Goal: Task Accomplishment & Management: Use online tool/utility

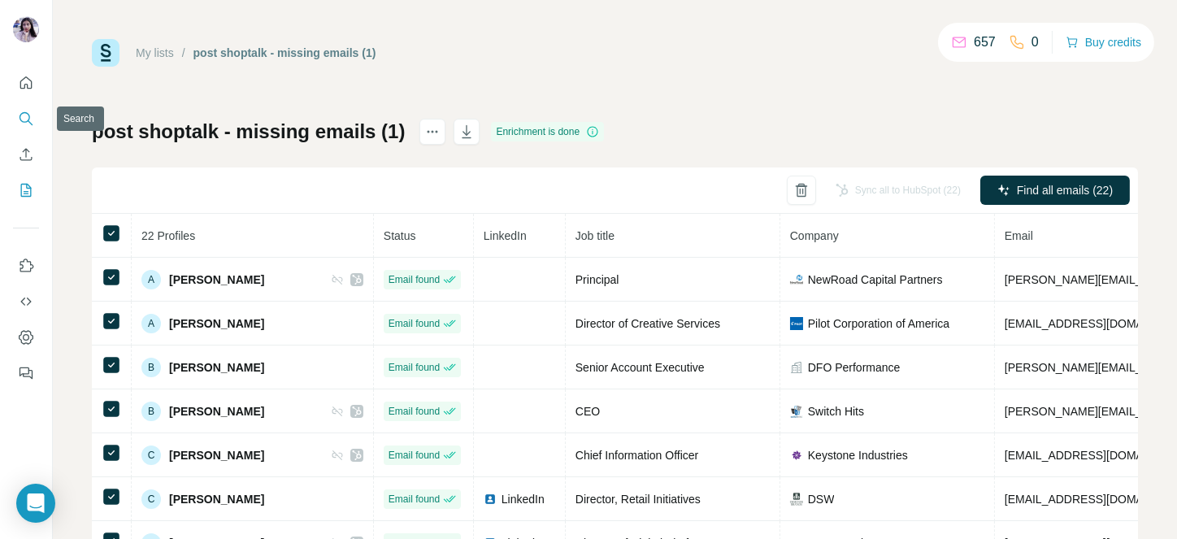
click at [21, 111] on icon "Search" at bounding box center [26, 119] width 16 height 16
click at [27, 158] on icon "Enrich CSV" at bounding box center [26, 154] width 16 height 16
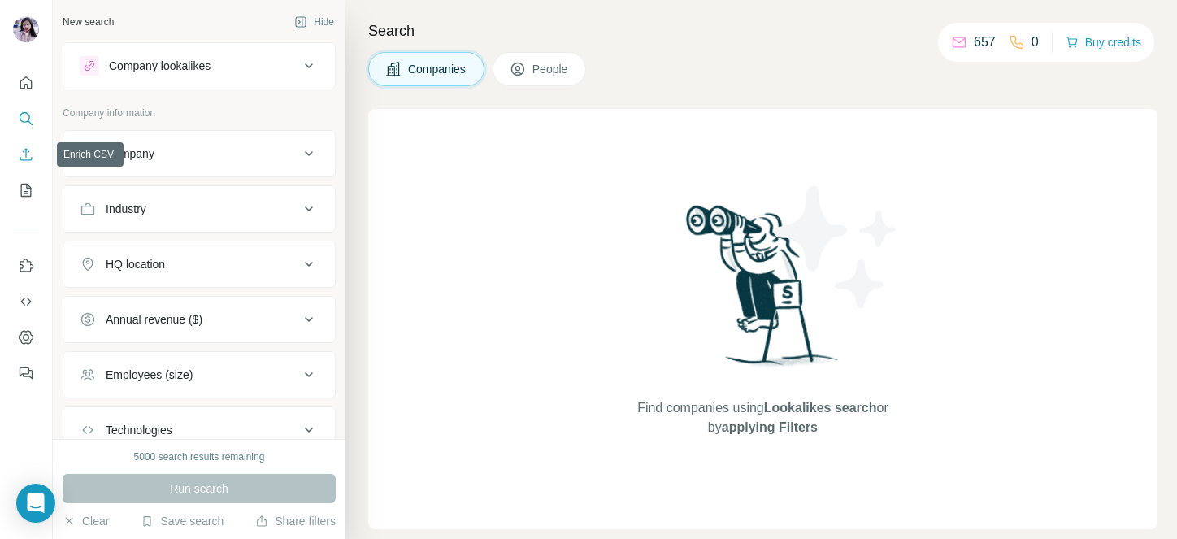
click at [25, 150] on icon "Enrich CSV" at bounding box center [26, 154] width 12 height 12
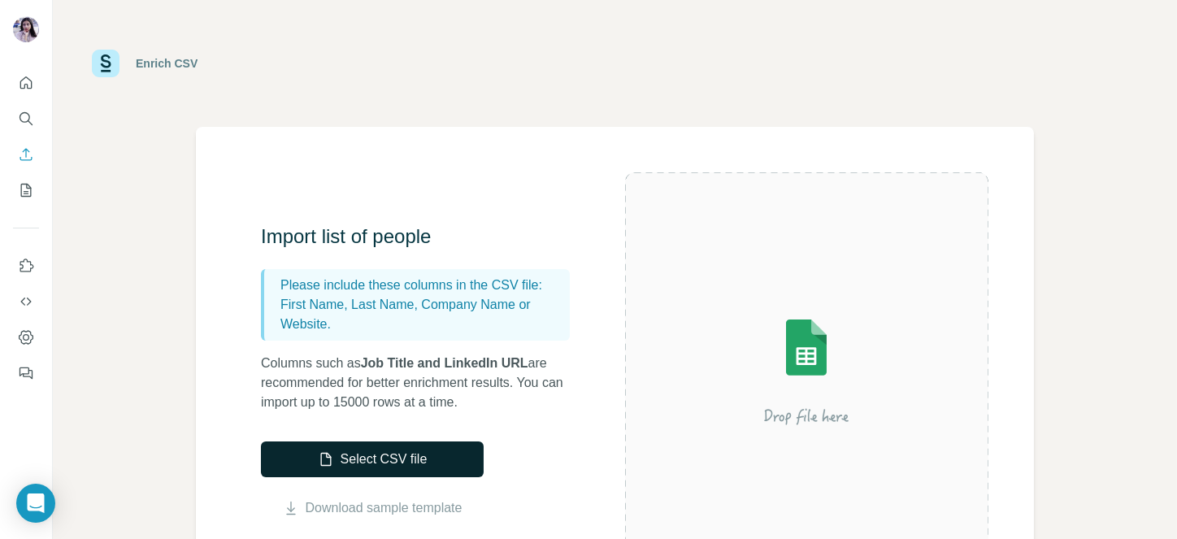
click at [356, 451] on button "Select CSV file" at bounding box center [372, 459] width 223 height 36
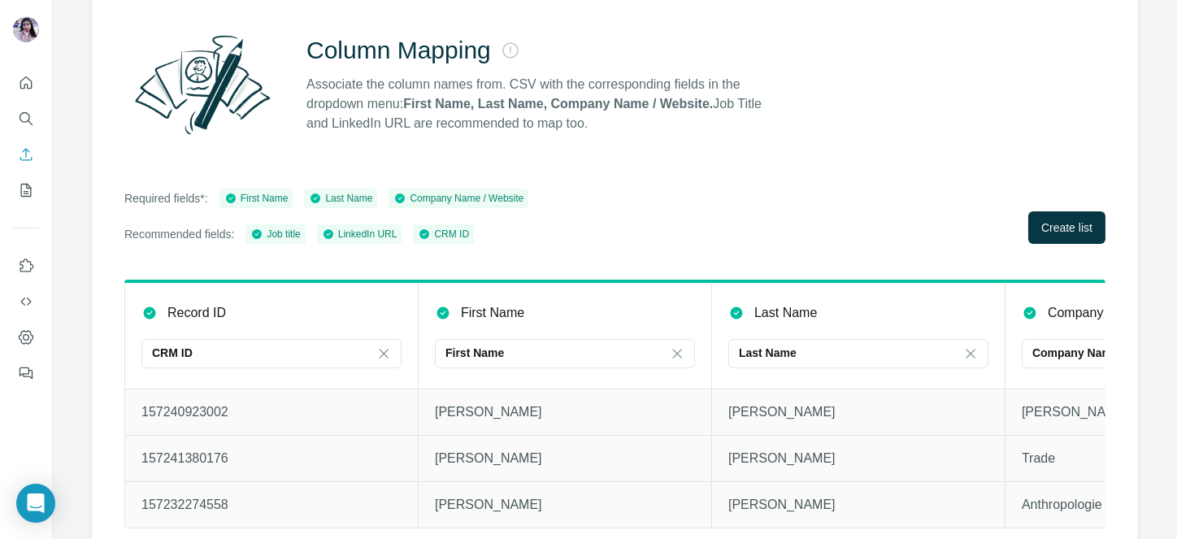
scroll to position [172, 0]
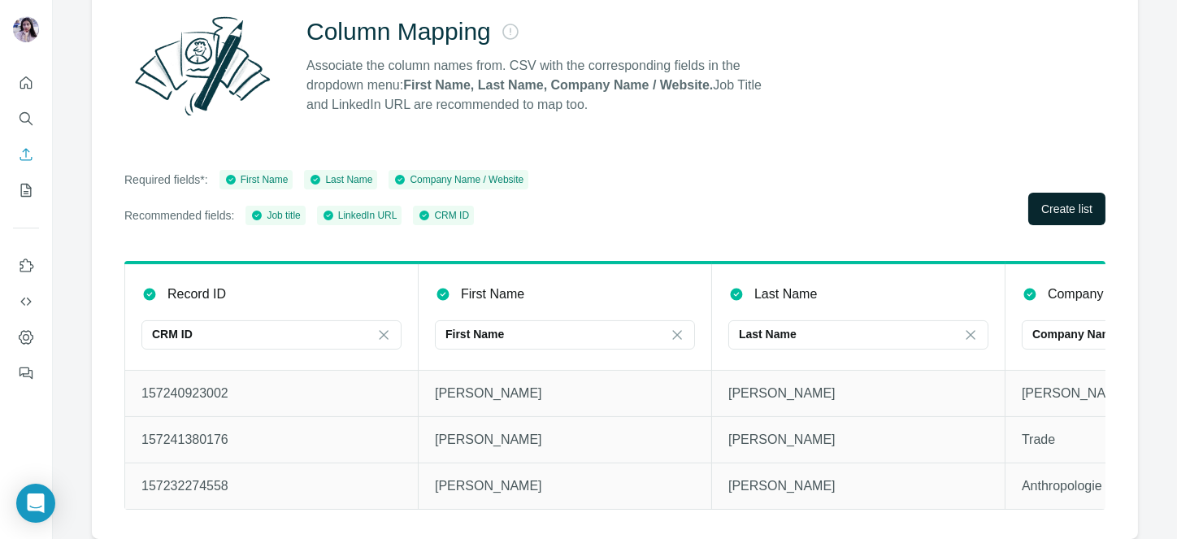
click at [1042, 201] on span "Create list" at bounding box center [1067, 209] width 51 height 16
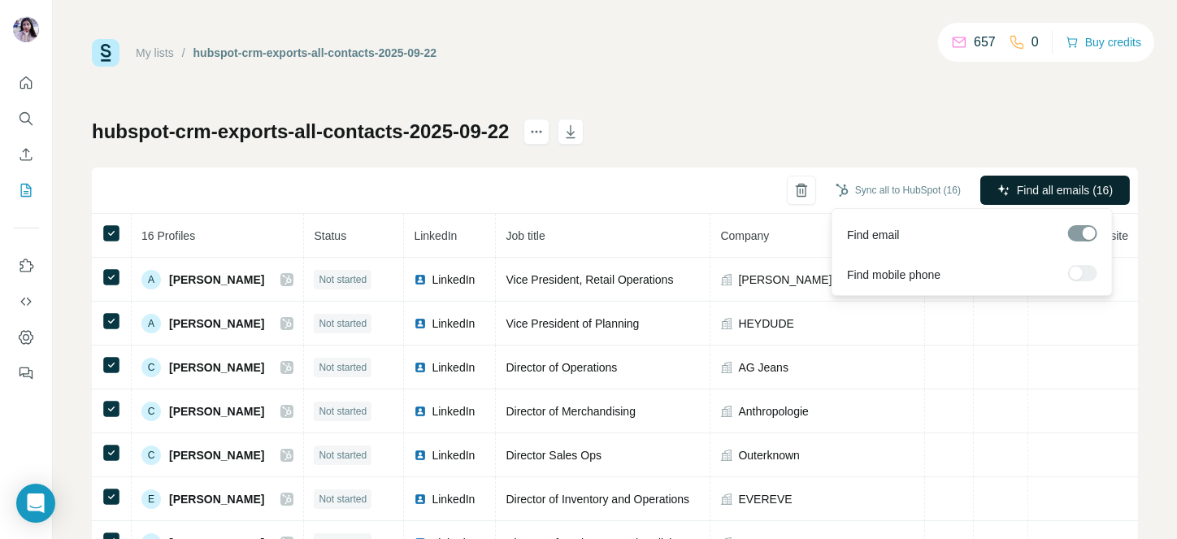
click at [1043, 181] on button "Find all emails (16)" at bounding box center [1056, 190] width 150 height 29
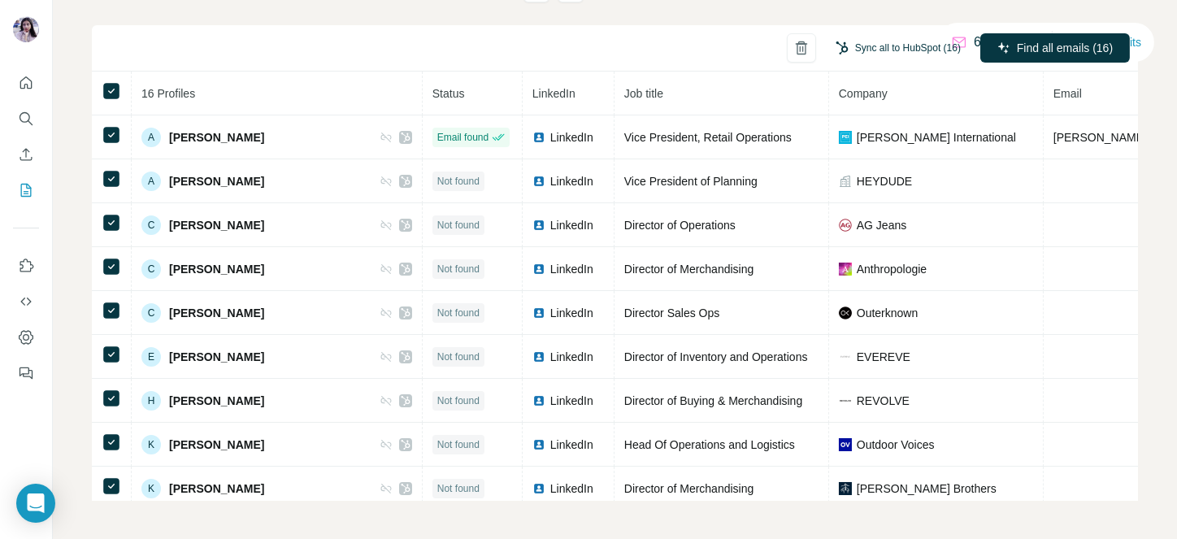
click at [857, 52] on button "Sync all to HubSpot (16)" at bounding box center [898, 48] width 148 height 24
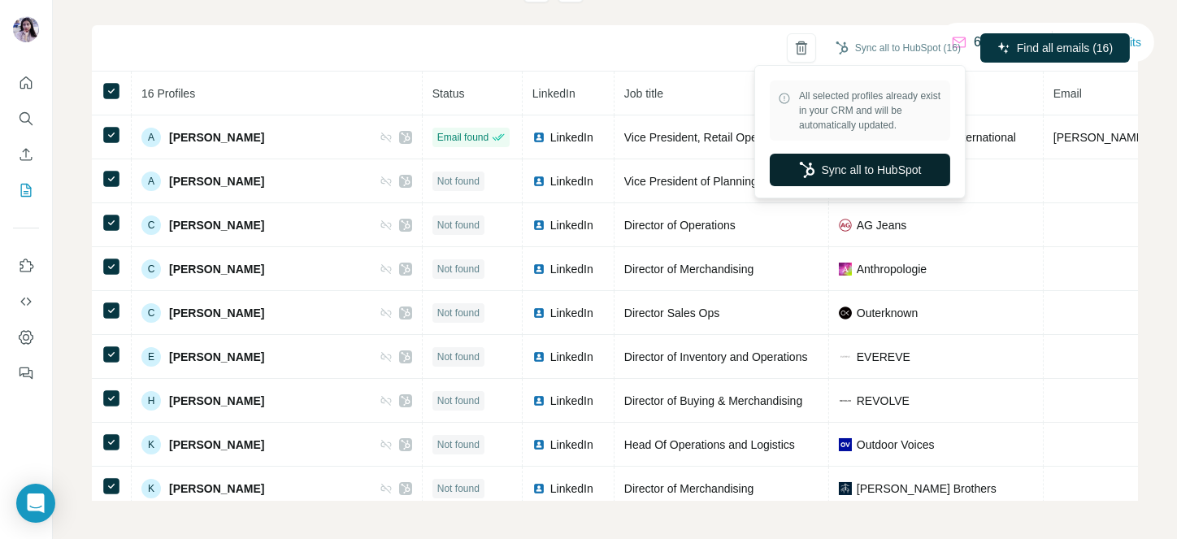
click at [878, 154] on button "Sync all to HubSpot" at bounding box center [860, 170] width 181 height 33
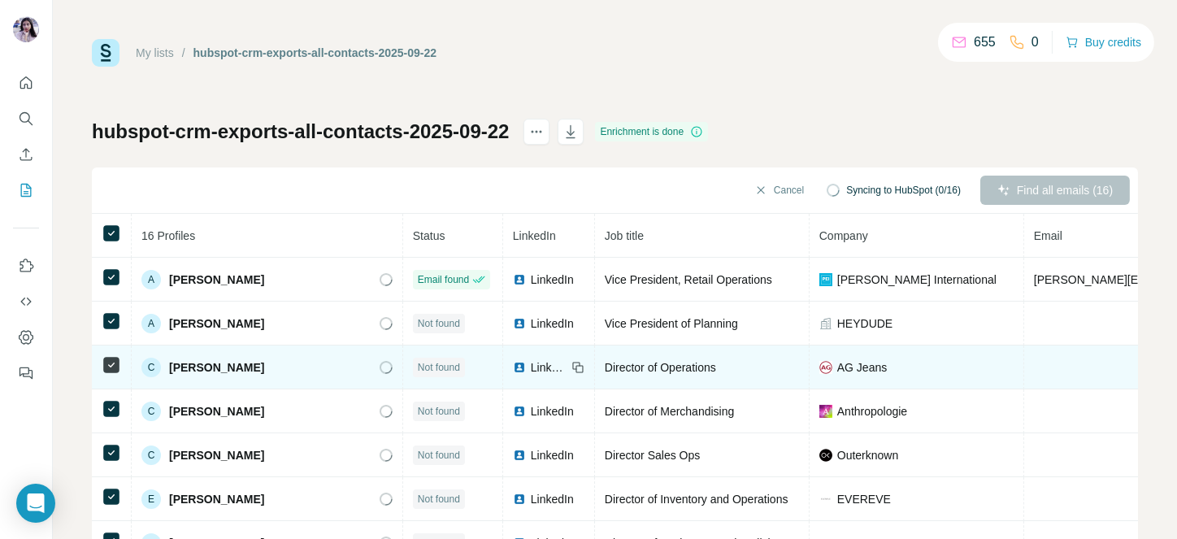
scroll to position [329, 0]
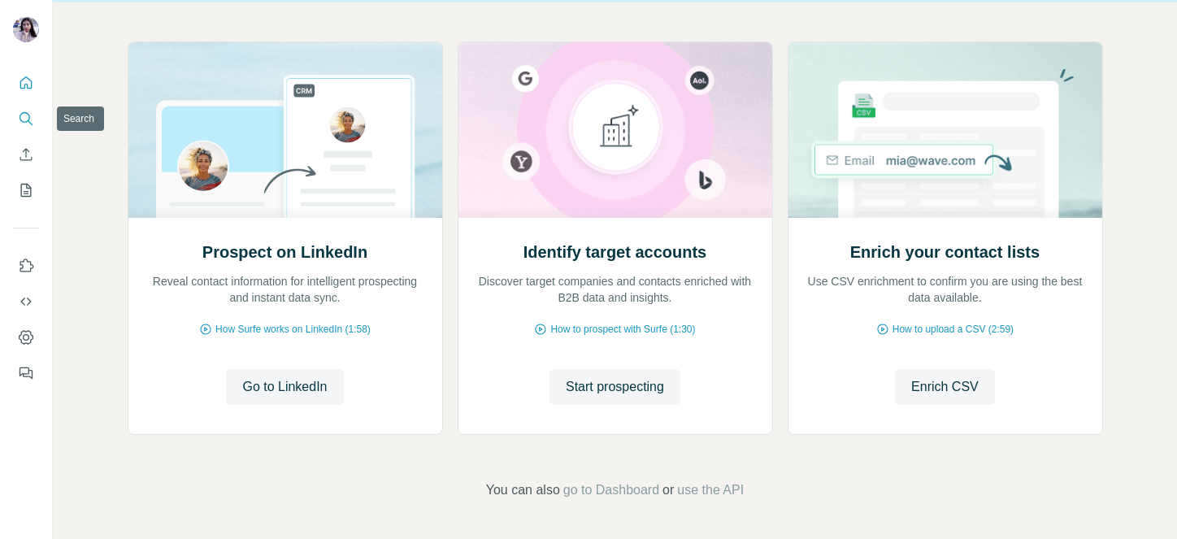
click at [30, 107] on button "Search" at bounding box center [26, 118] width 26 height 29
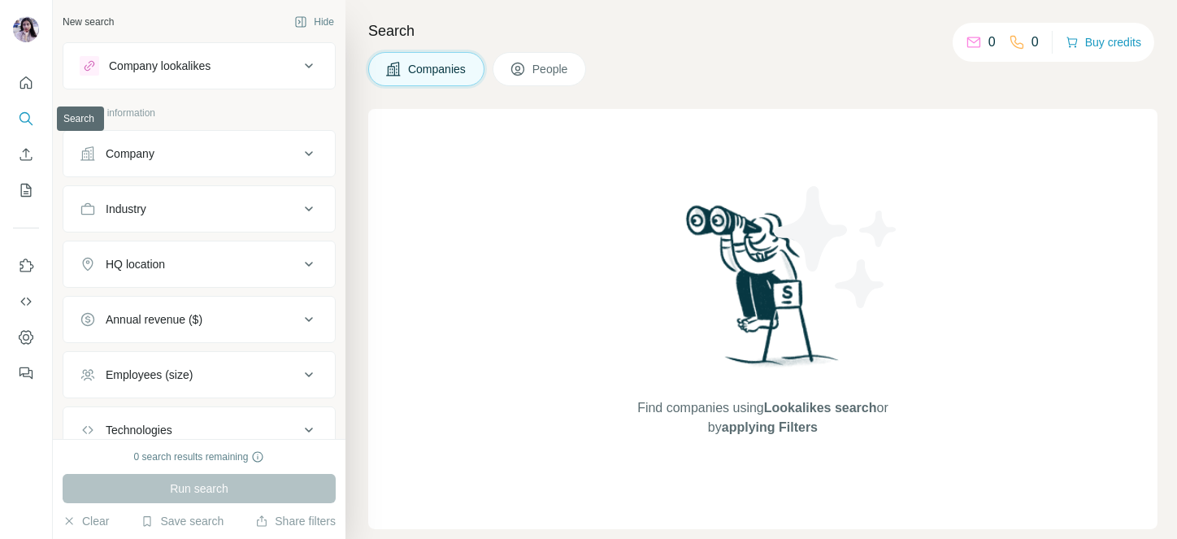
click at [21, 112] on icon "Search" at bounding box center [26, 119] width 16 height 16
click at [95, 142] on button "Company" at bounding box center [199, 153] width 272 height 39
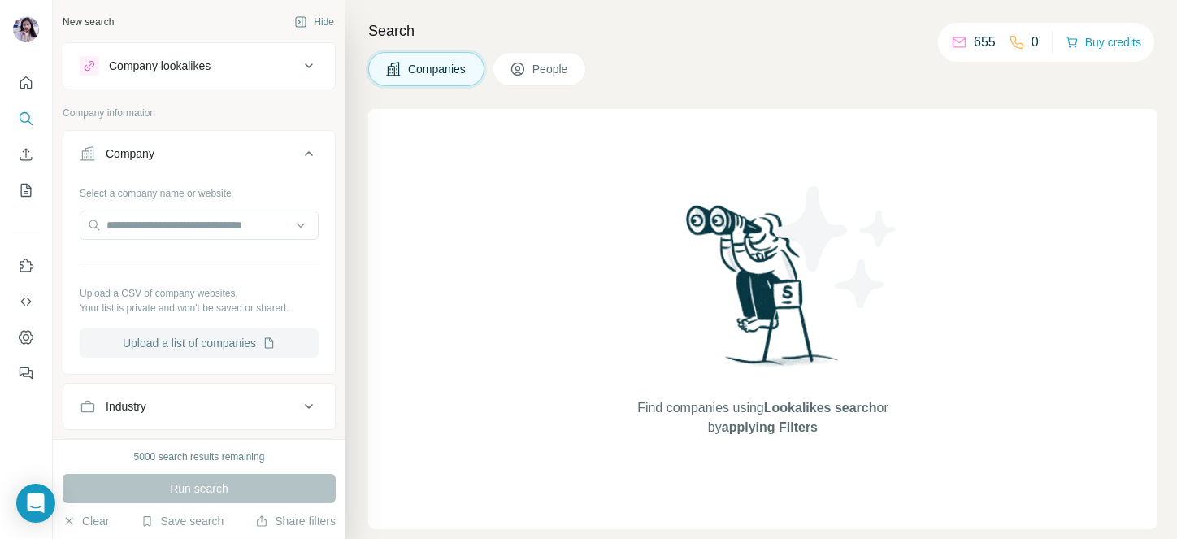
click at [192, 337] on button "Upload a list of companies" at bounding box center [199, 342] width 239 height 29
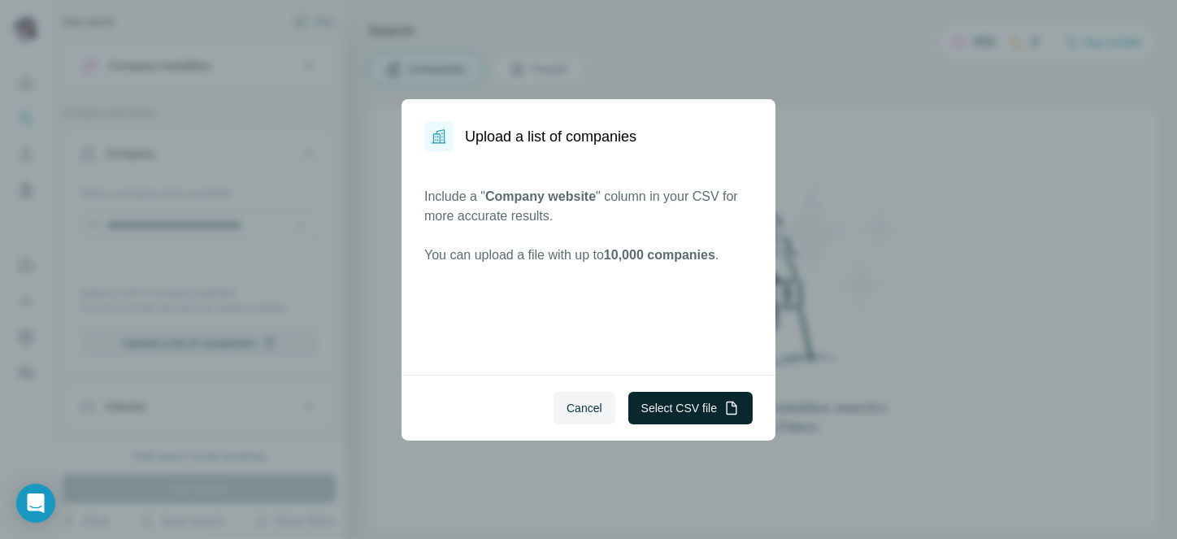
click at [707, 408] on button "Select CSV file" at bounding box center [691, 408] width 124 height 33
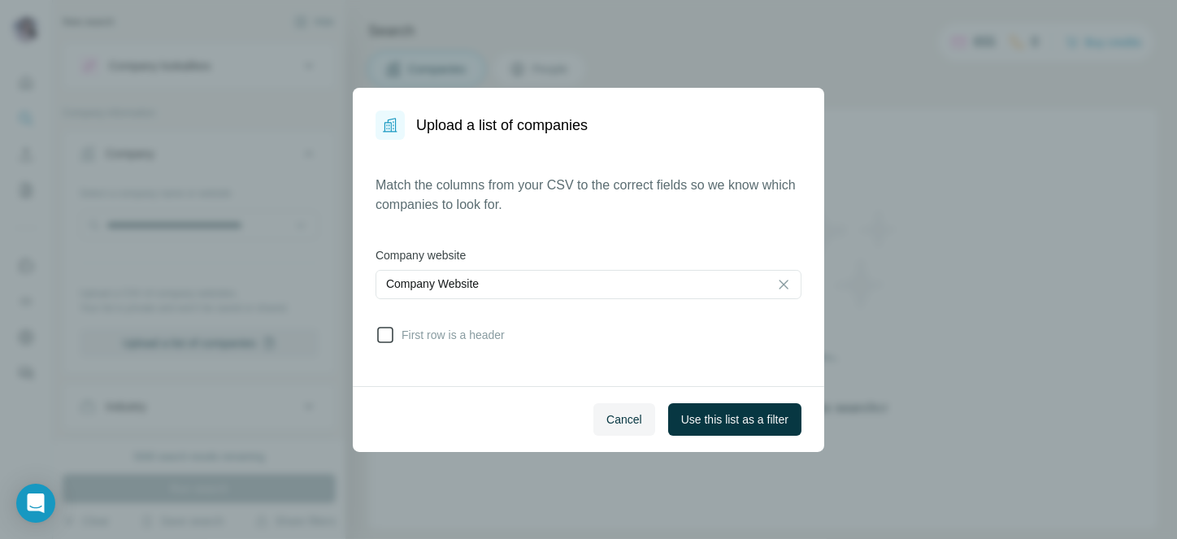
click at [430, 330] on span "First row is a header" at bounding box center [450, 335] width 110 height 16
click at [693, 428] on button "Use this list as a filter" at bounding box center [734, 419] width 133 height 33
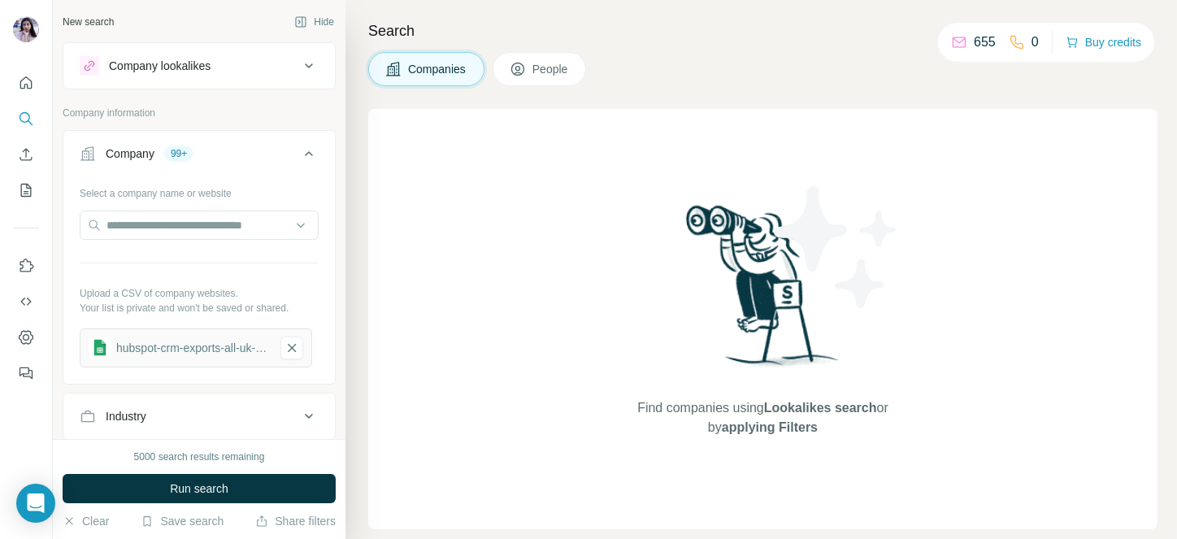
click at [561, 76] on span "People" at bounding box center [551, 69] width 37 height 16
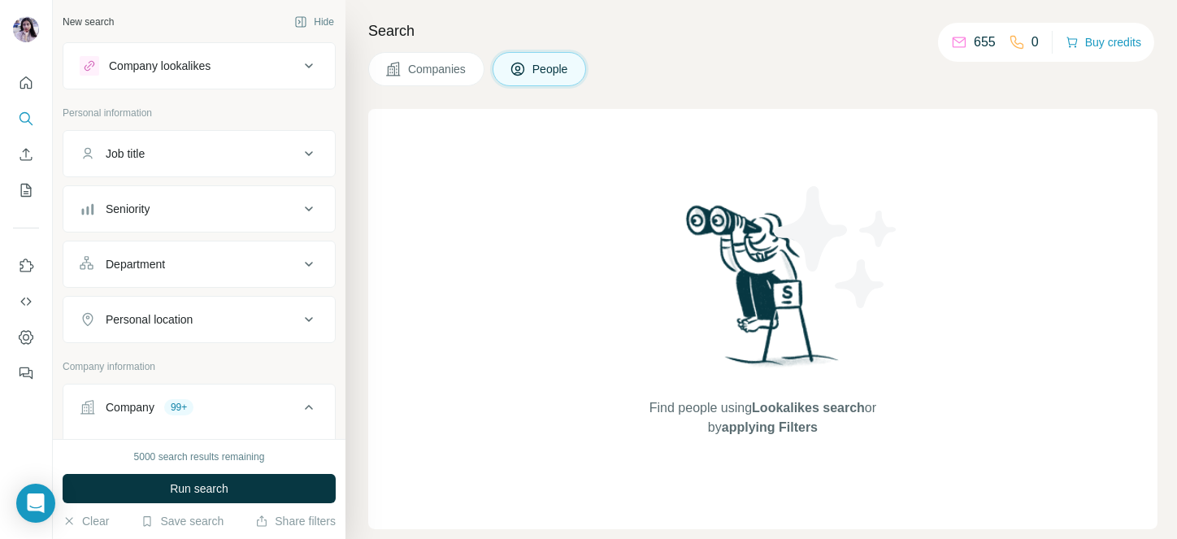
click at [185, 192] on button "Seniority" at bounding box center [199, 208] width 272 height 39
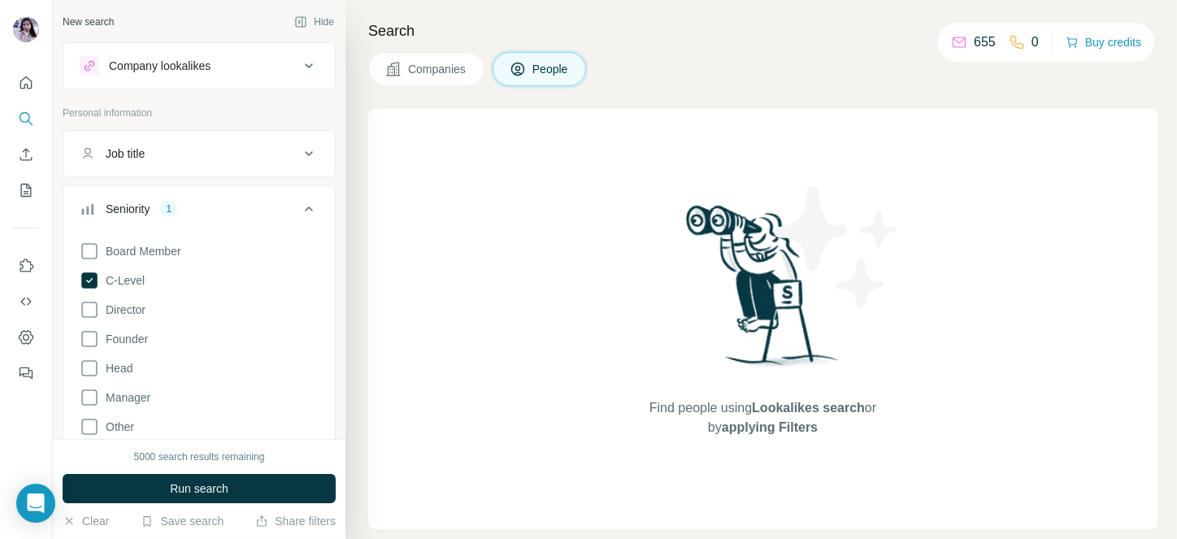
click at [299, 200] on icon at bounding box center [309, 209] width 20 height 20
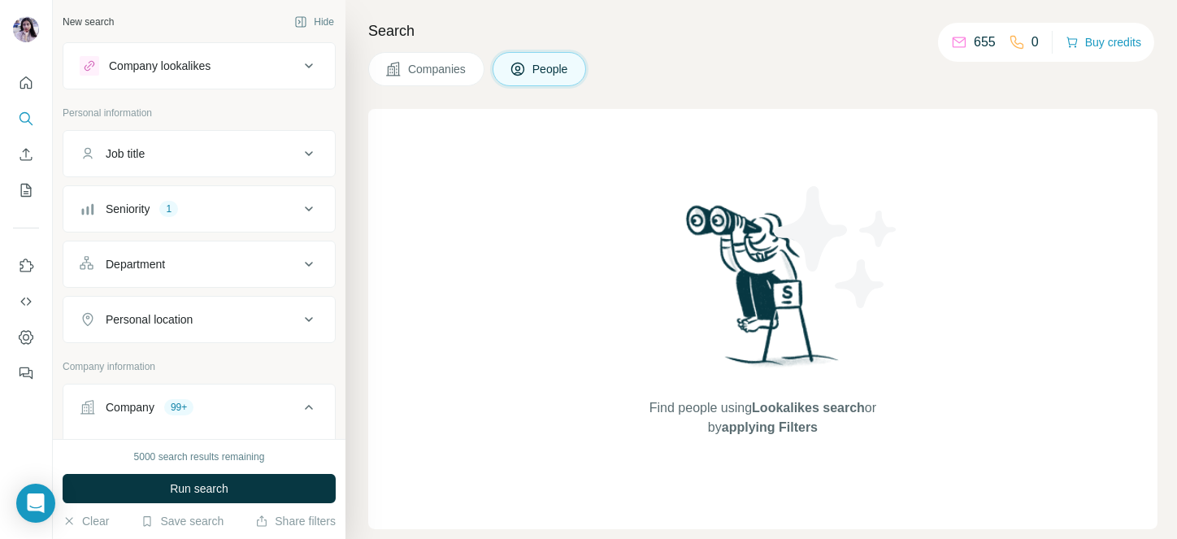
click at [228, 154] on div "Job title" at bounding box center [190, 154] width 220 height 16
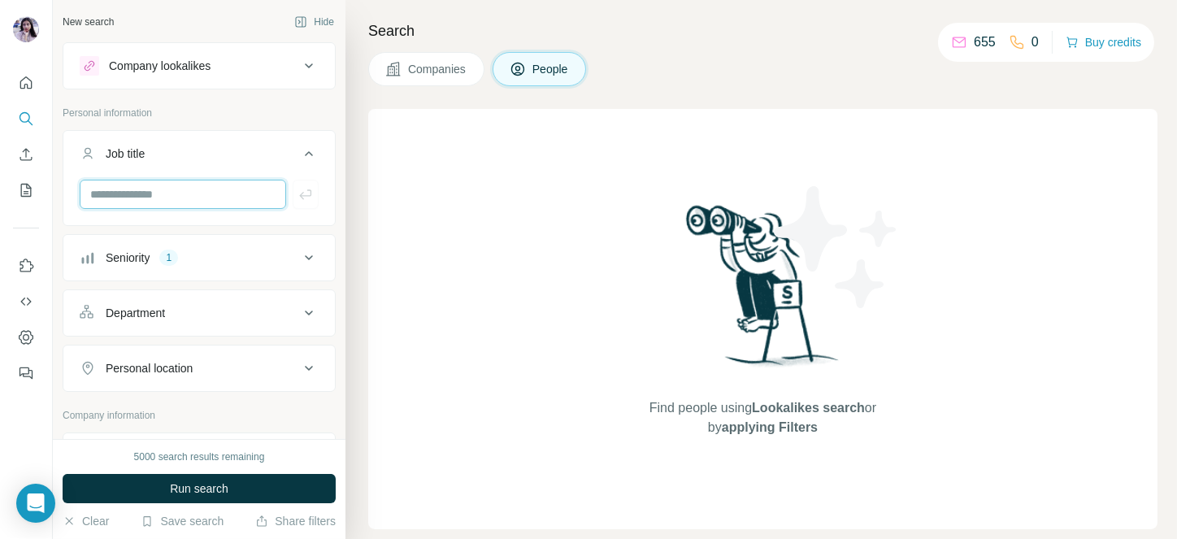
click at [139, 194] on input "text" at bounding box center [183, 194] width 207 height 29
type input "********"
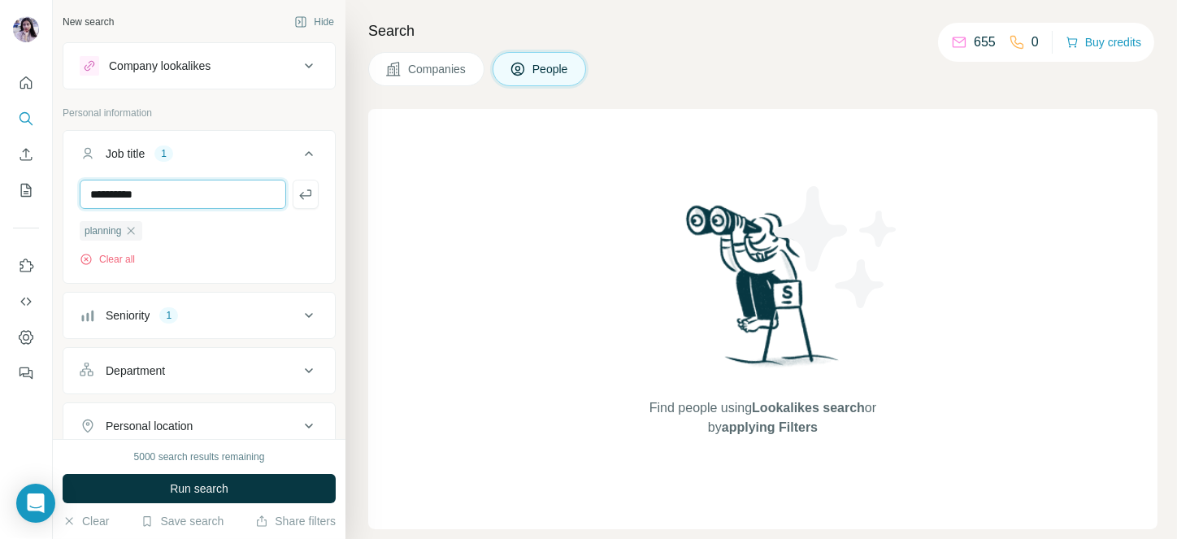
type input "**********"
type input "*********"
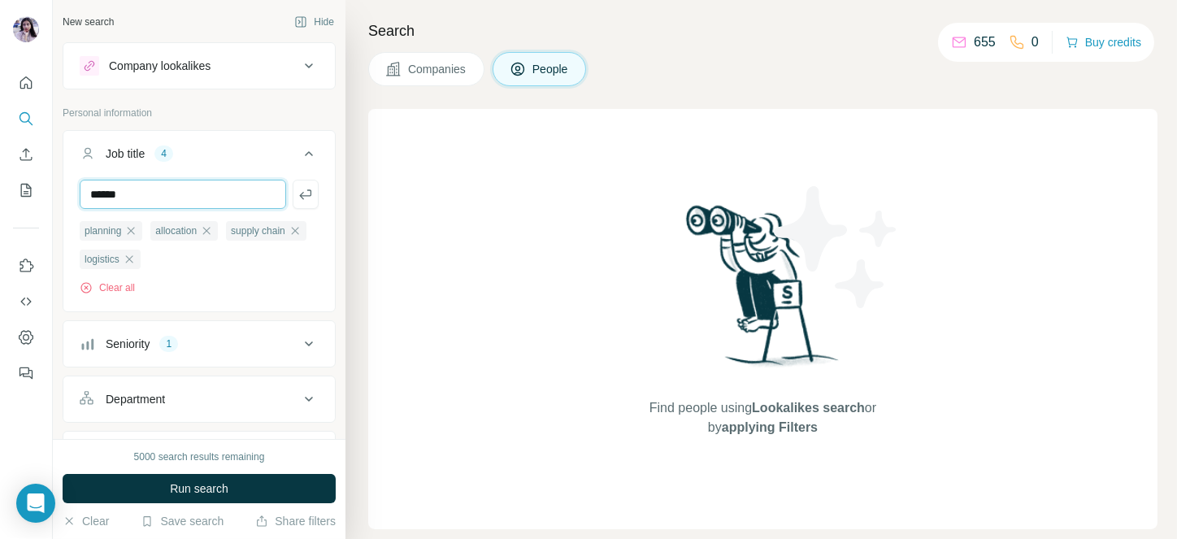
type input "******"
type input "********"
type input "**********"
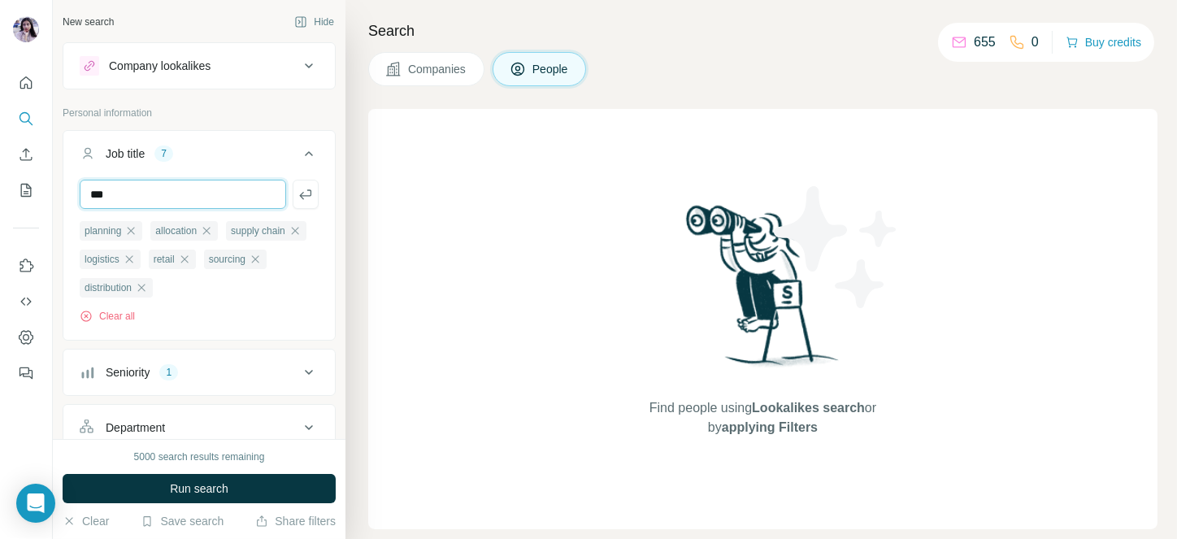
type input "***"
type input "**********"
type input "***"
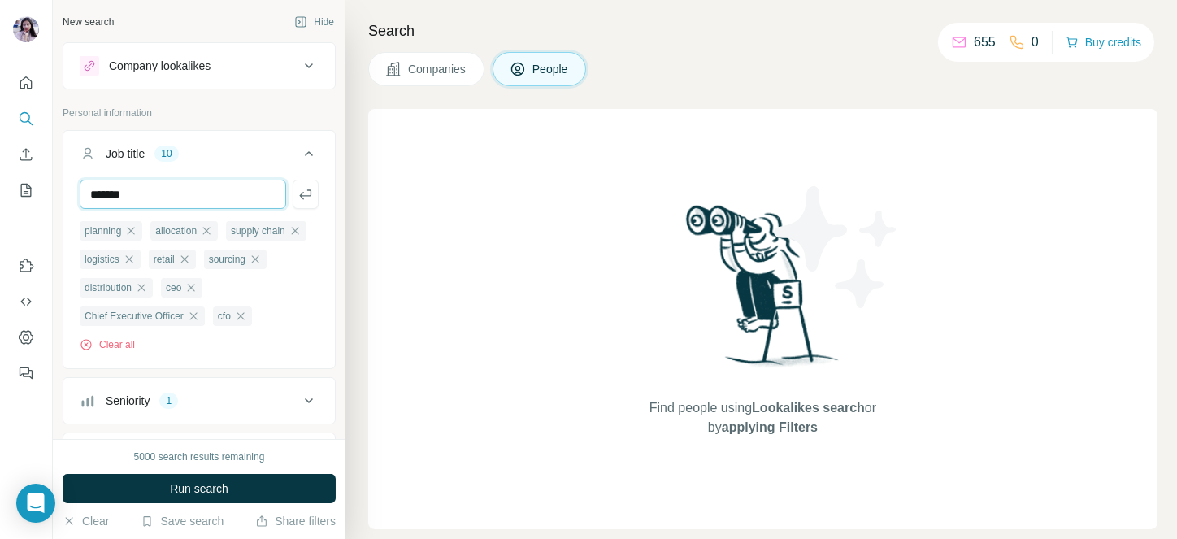
type input "*******"
type input "**********"
type input "***"
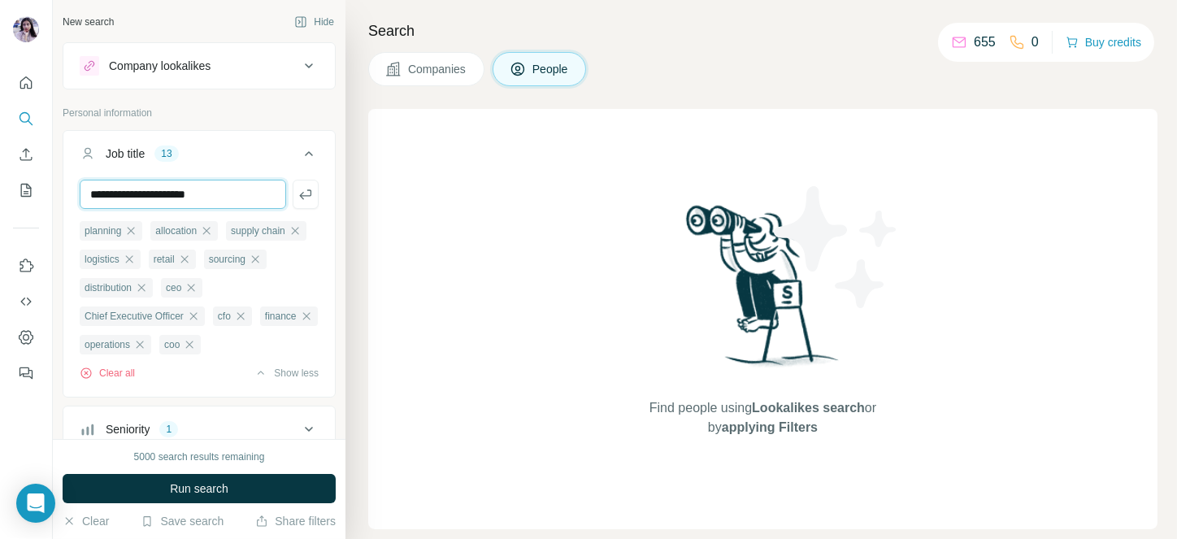
type input "**********"
type input "******"
type input "***"
type input "**********"
type input "***"
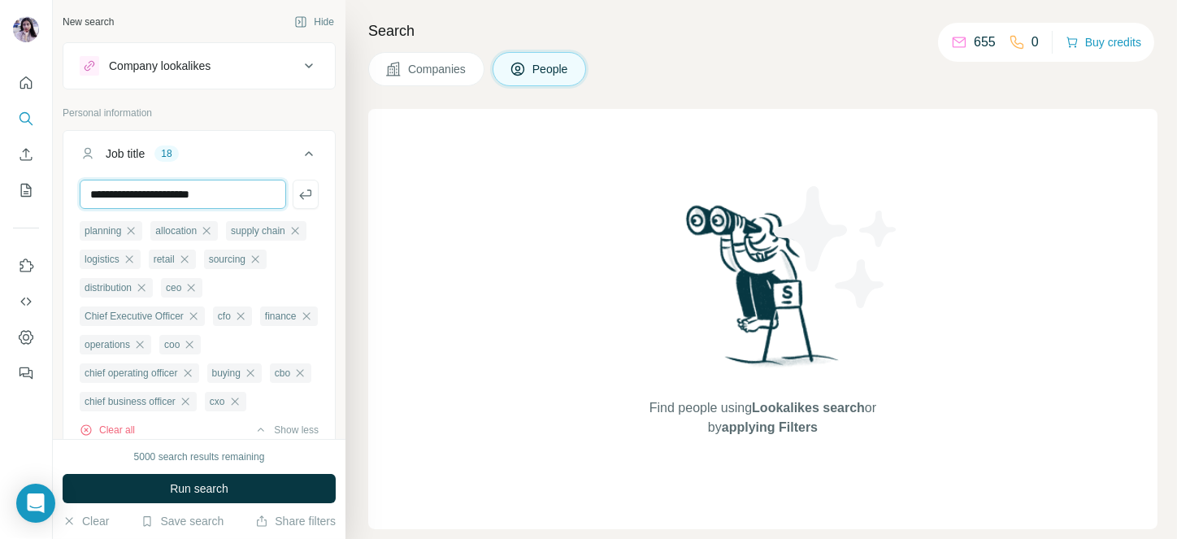
type input "**********"
paste input "**********"
type input "**********"
paste input "**********"
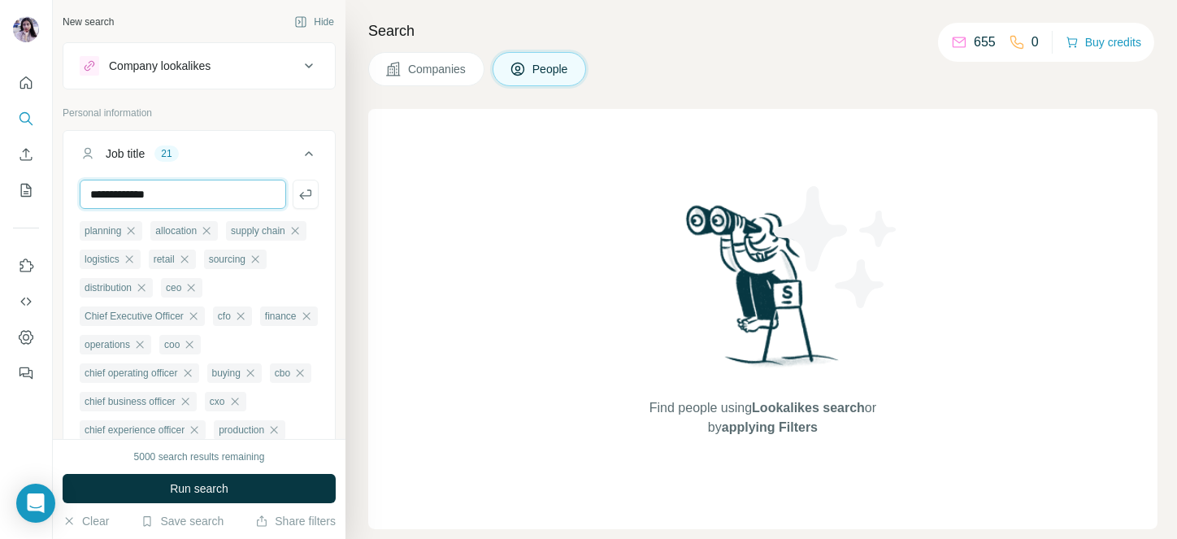
type input "**********"
paste input "**********"
type input "**********"
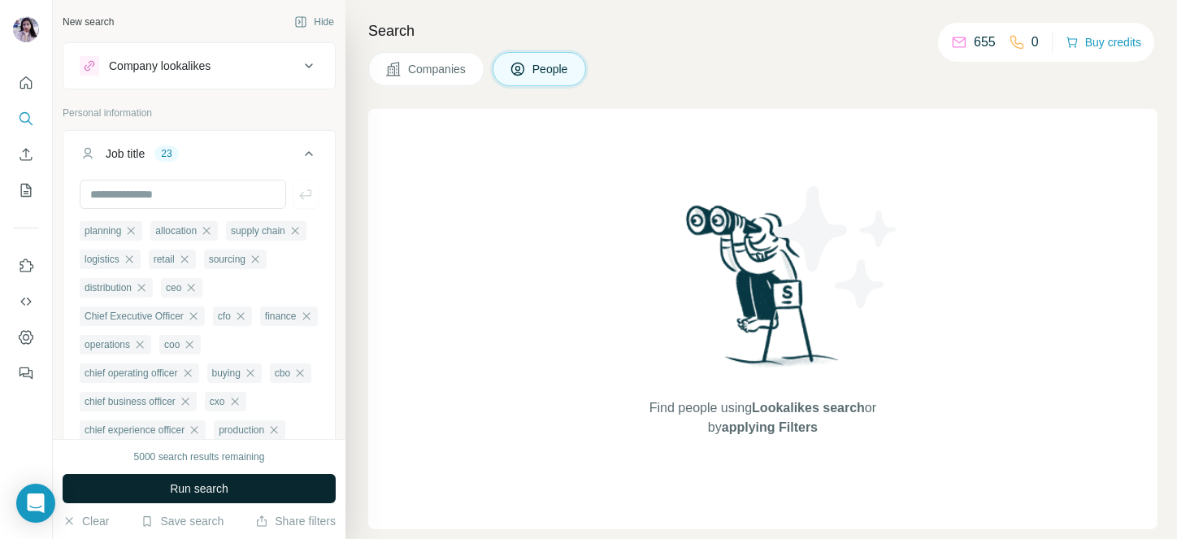
click at [198, 485] on span "Run search" at bounding box center [199, 489] width 59 height 16
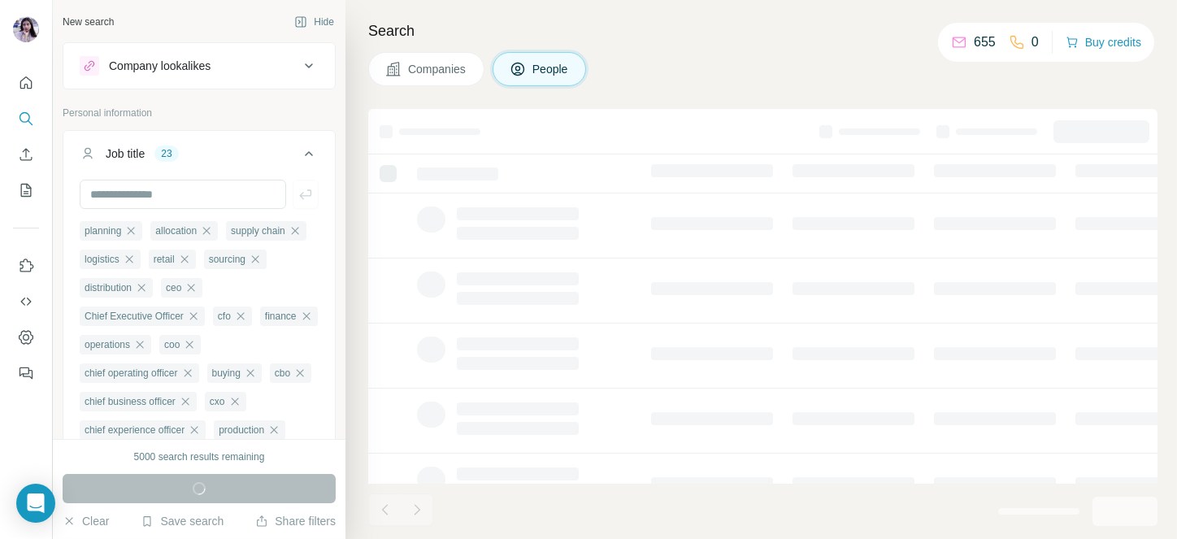
click at [282, 152] on div "Job title 23" at bounding box center [190, 154] width 220 height 16
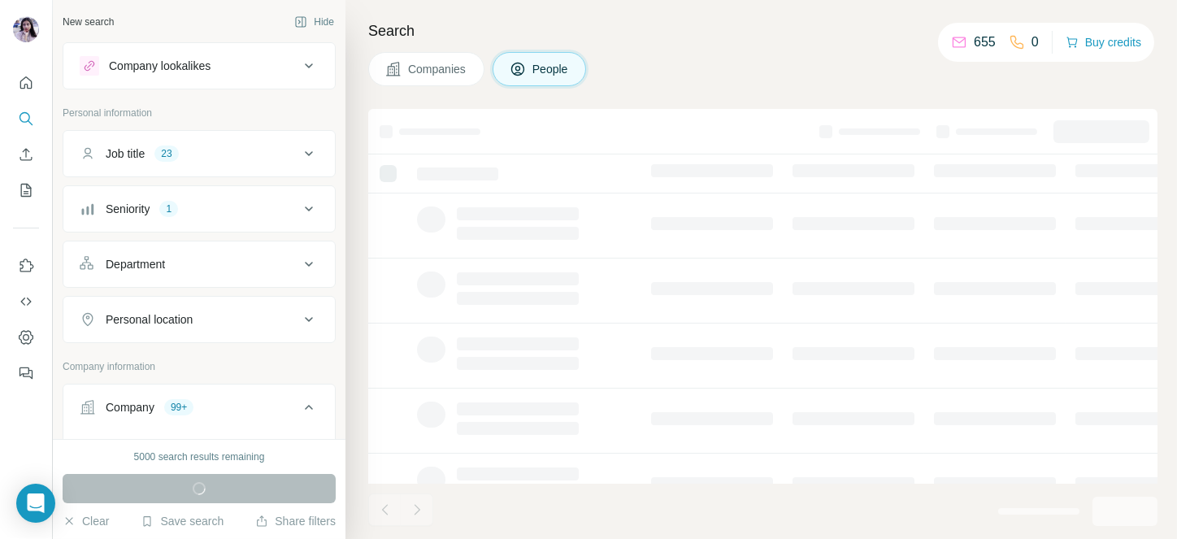
click at [254, 202] on div "Seniority 1" at bounding box center [190, 209] width 220 height 16
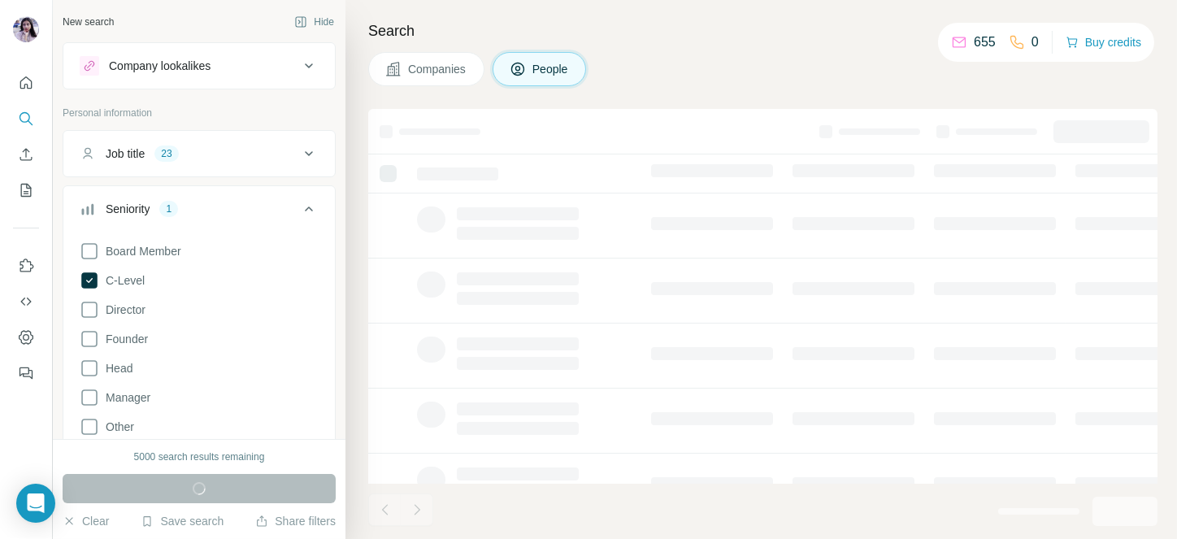
click at [254, 202] on div "Seniority 1" at bounding box center [190, 209] width 220 height 16
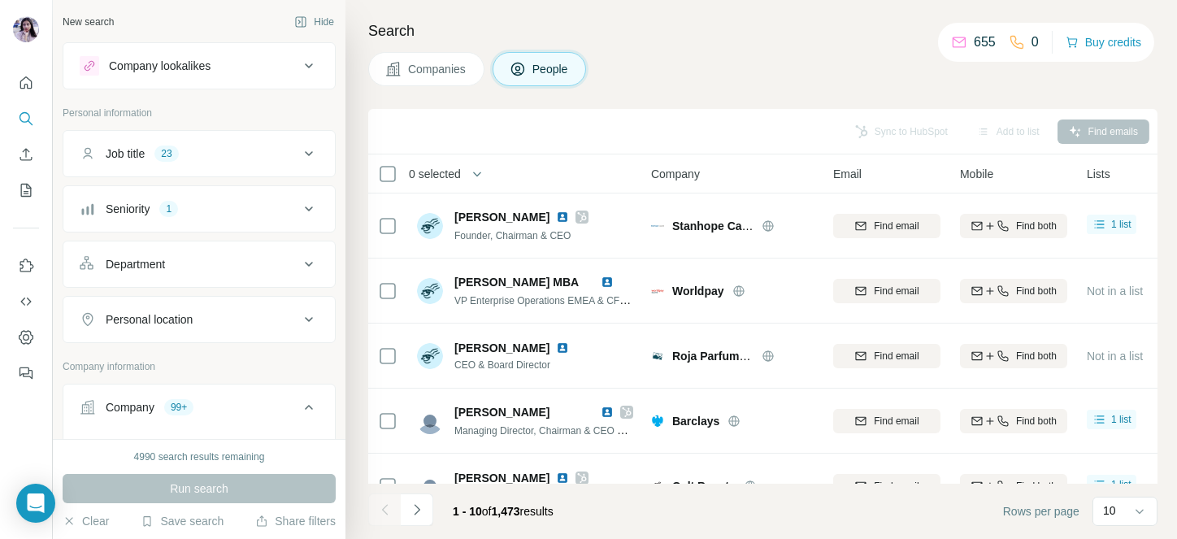
click at [431, 176] on span "0 selected" at bounding box center [435, 174] width 52 height 16
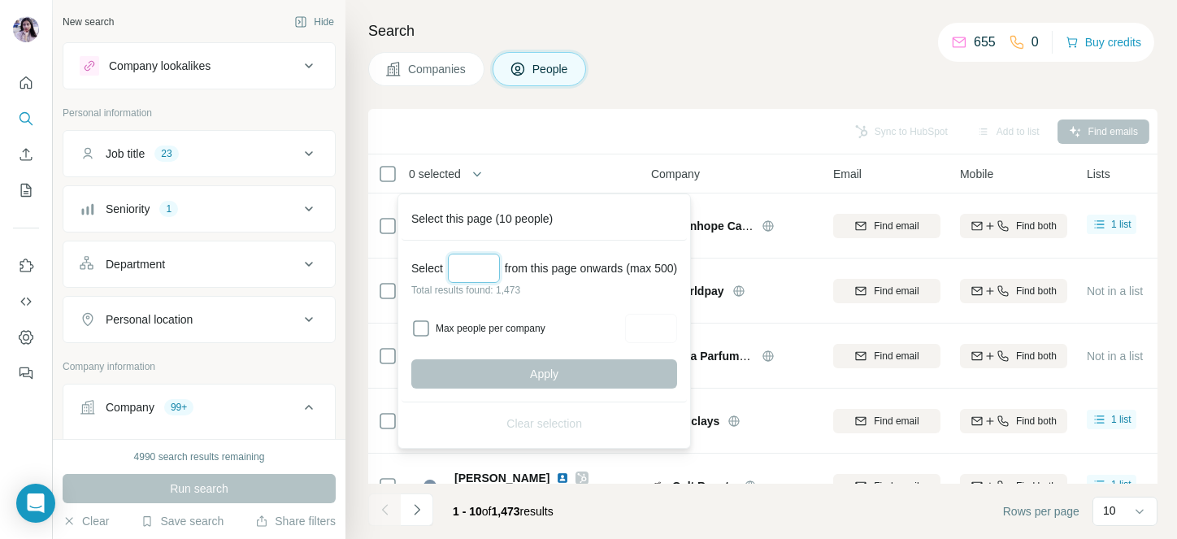
click at [473, 265] on input "Select a number (up to 500)" at bounding box center [474, 268] width 52 height 29
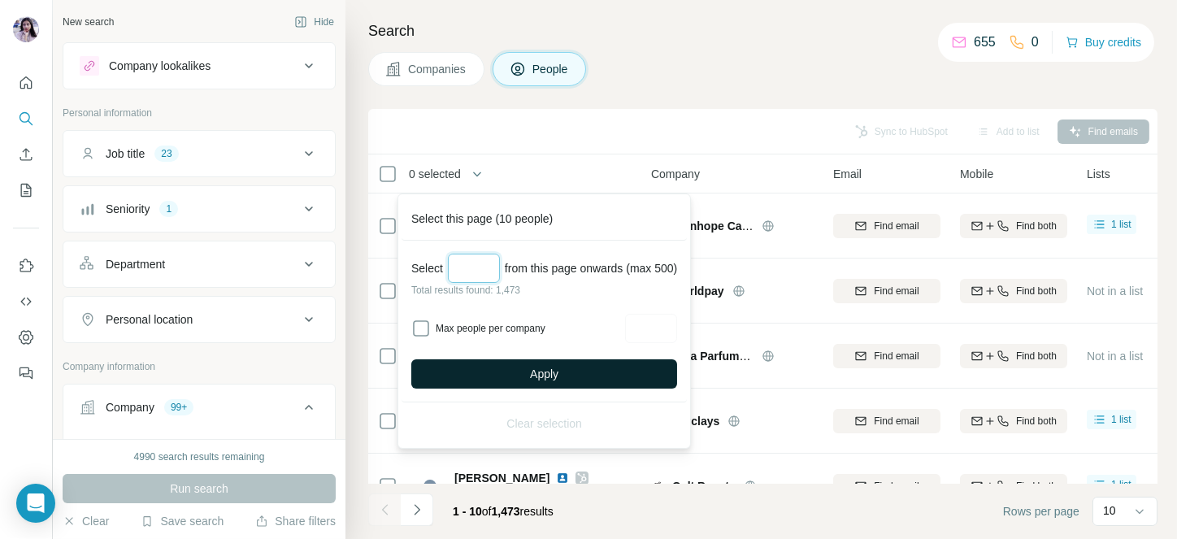
type input "***"
click at [511, 363] on button "Apply" at bounding box center [544, 373] width 266 height 29
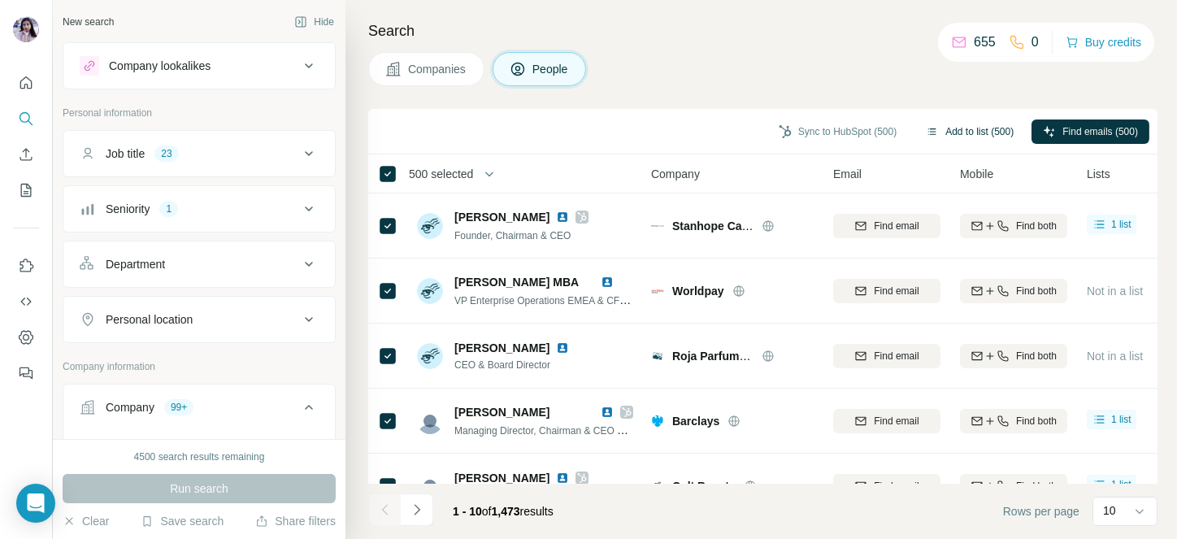
click at [971, 128] on button "Add to list (500)" at bounding box center [970, 132] width 111 height 24
click at [949, 130] on button "Add to list (500)" at bounding box center [970, 132] width 111 height 24
click at [973, 128] on button "Add to list (500)" at bounding box center [970, 132] width 111 height 24
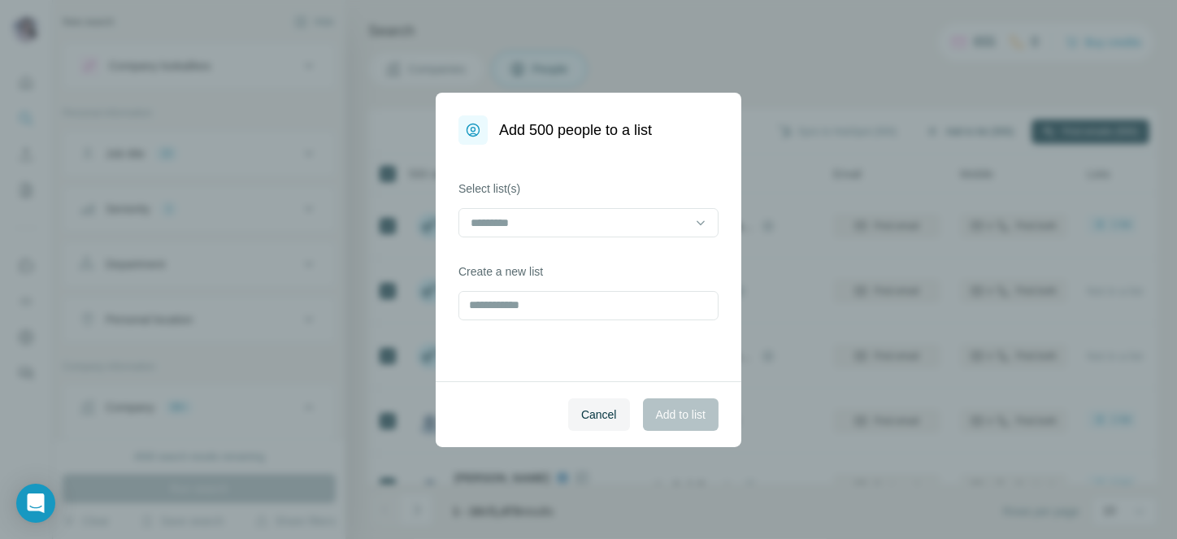
click at [972, 127] on div "Add 500 people to a list Select list(s) Create a new list Cancel Add to list" at bounding box center [588, 269] width 1177 height 539
click at [512, 305] on input "text" at bounding box center [589, 305] width 260 height 29
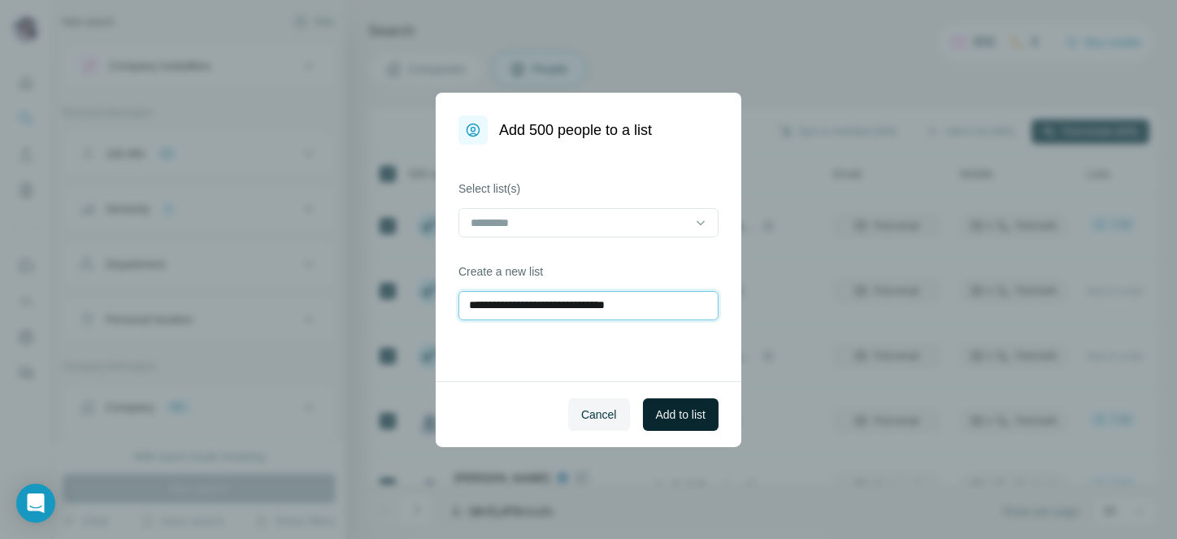
type input "**********"
click at [690, 412] on span "Add to list" at bounding box center [681, 415] width 50 height 16
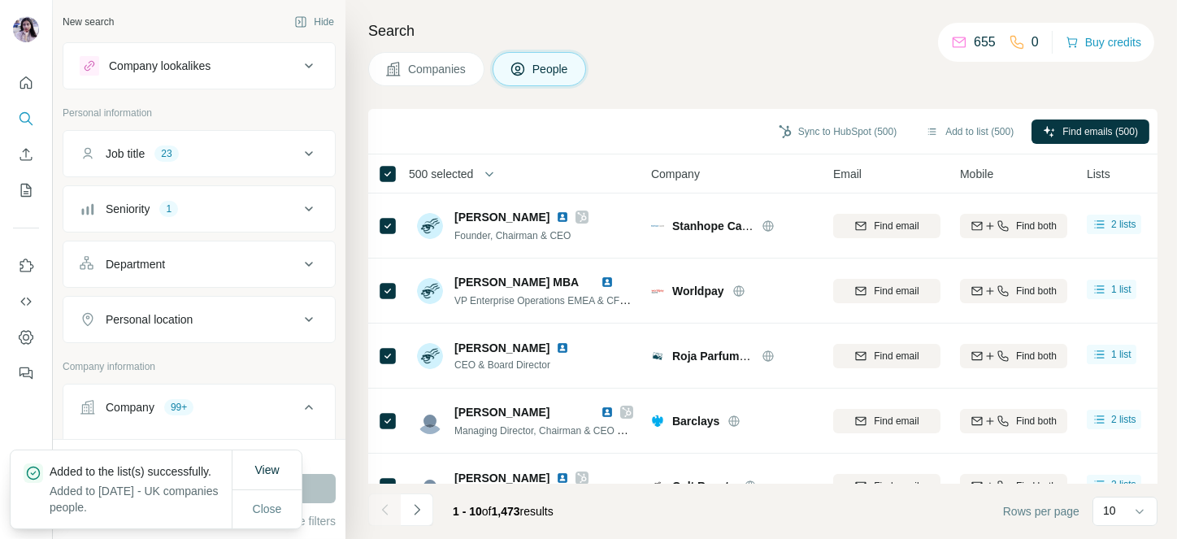
click at [455, 171] on span "500 selected" at bounding box center [441, 174] width 64 height 16
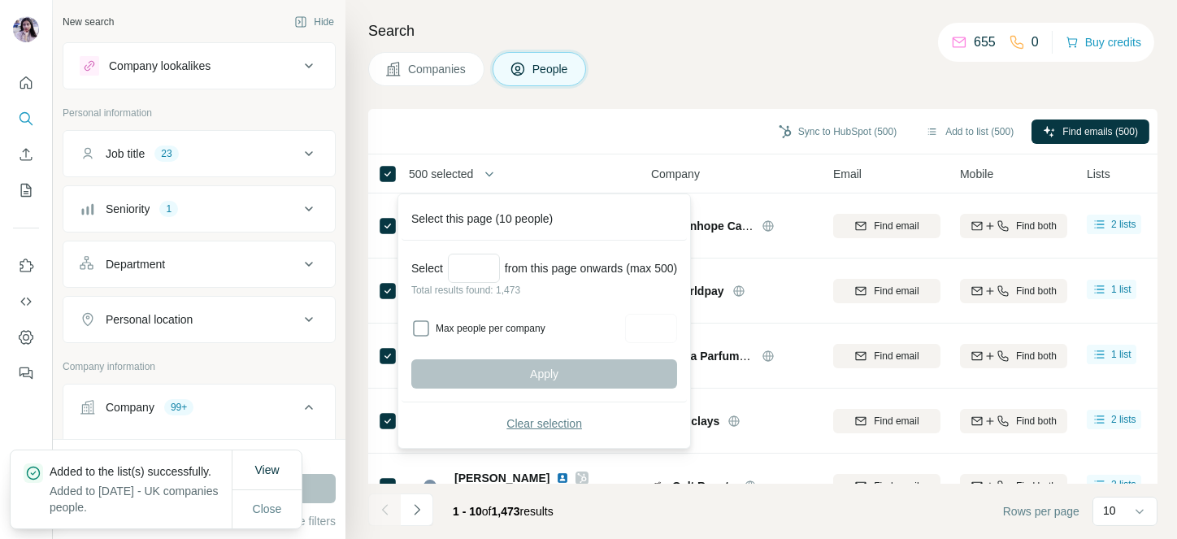
click at [530, 418] on span "Clear selection" at bounding box center [545, 423] width 76 height 16
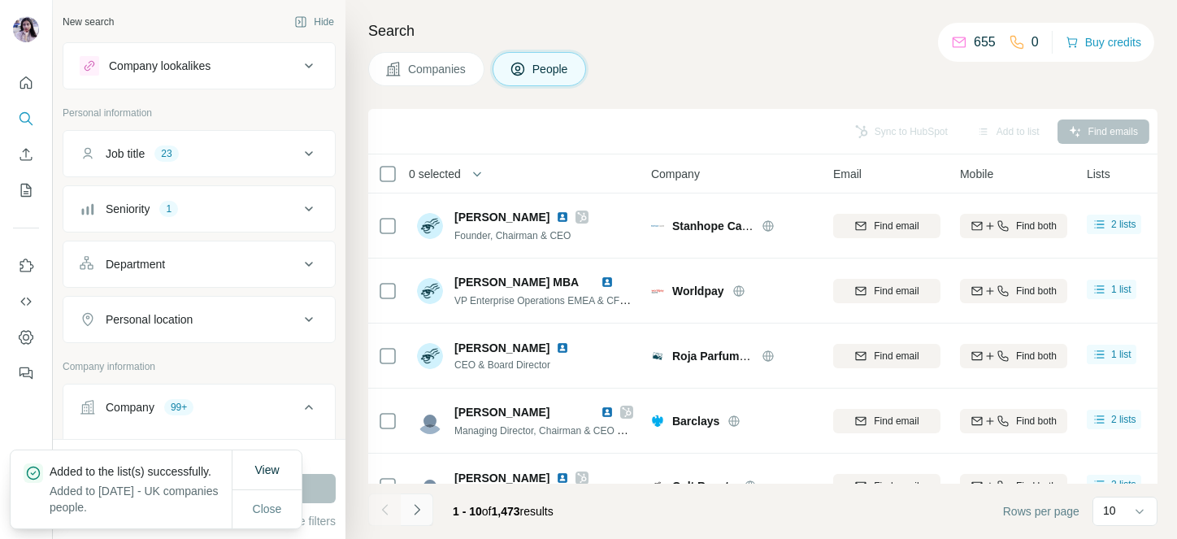
click at [418, 513] on icon "Navigate to next page" at bounding box center [417, 510] width 16 height 16
click at [418, 513] on div at bounding box center [417, 510] width 33 height 33
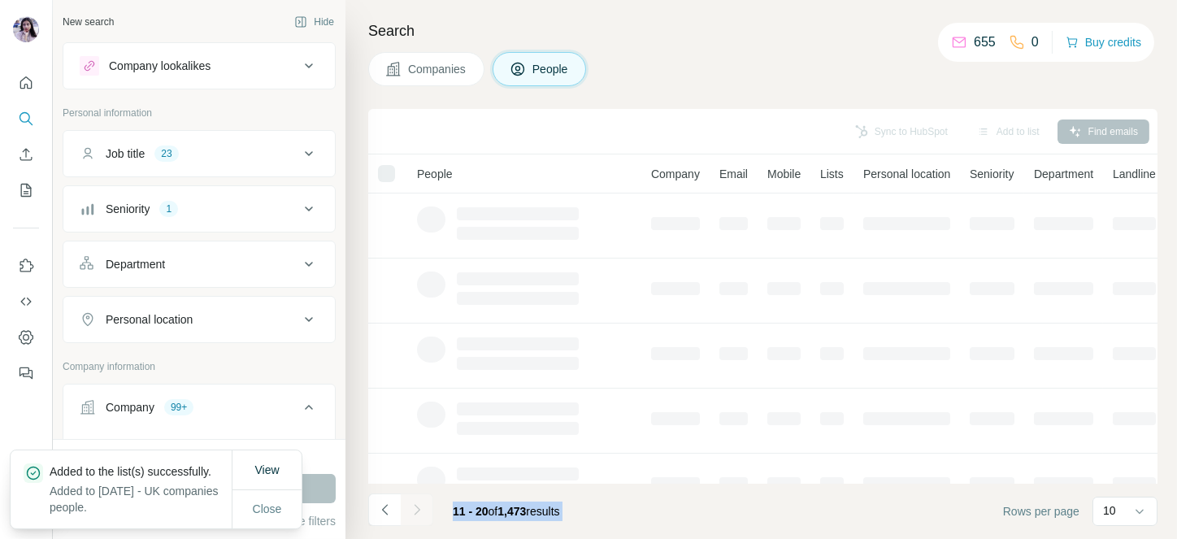
click at [418, 513] on div at bounding box center [417, 510] width 33 height 33
click at [418, 513] on icon "Navigate to next page" at bounding box center [417, 510] width 16 height 16
click at [418, 513] on div at bounding box center [417, 510] width 33 height 33
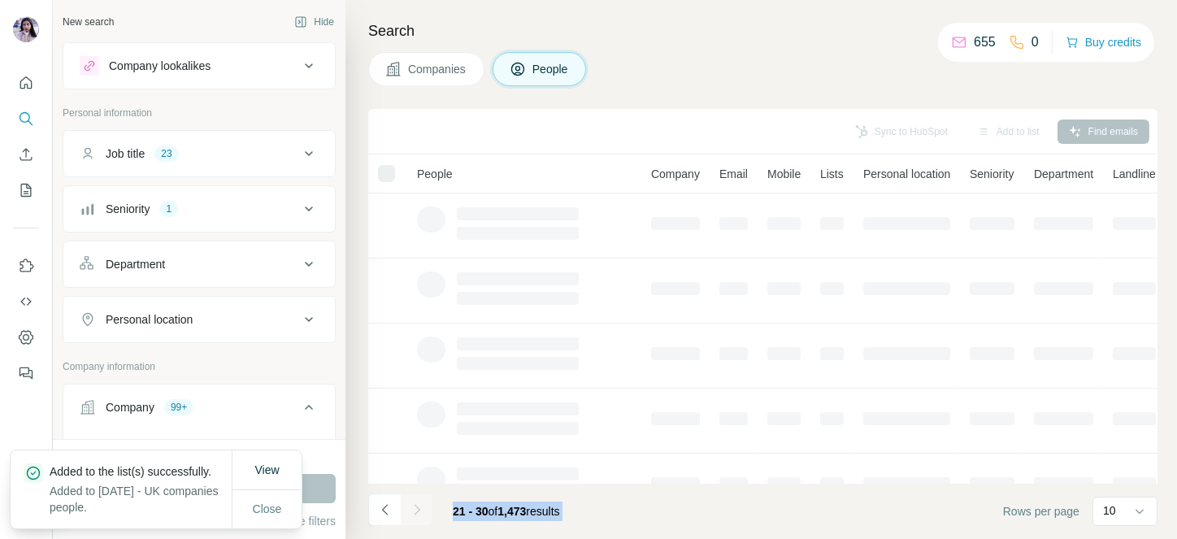
click at [418, 513] on div at bounding box center [417, 510] width 33 height 33
click at [418, 513] on icon "Navigate to next page" at bounding box center [417, 510] width 16 height 16
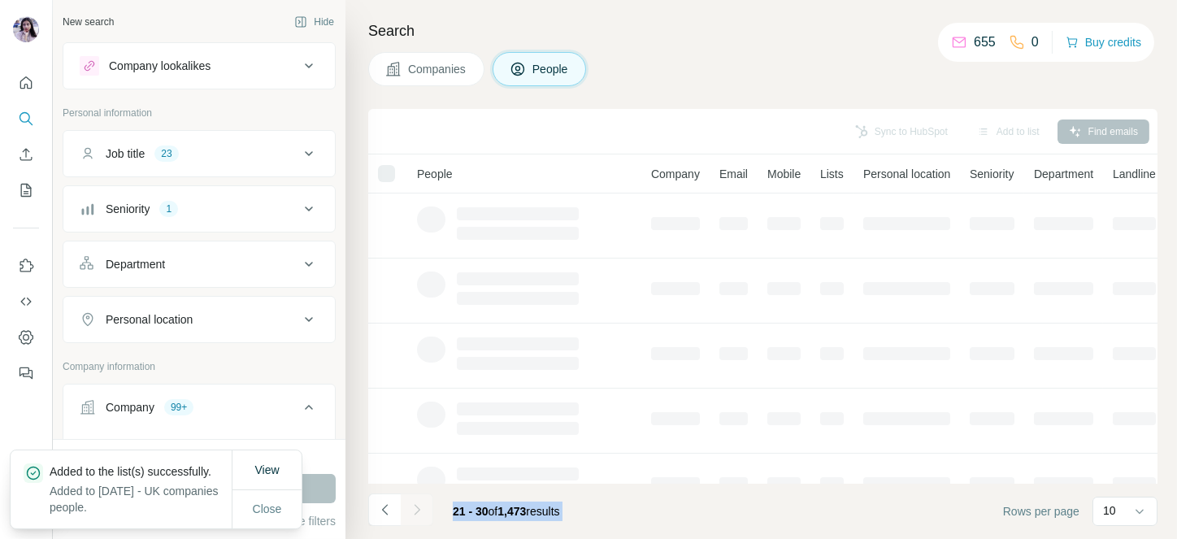
click at [418, 513] on div at bounding box center [417, 510] width 33 height 33
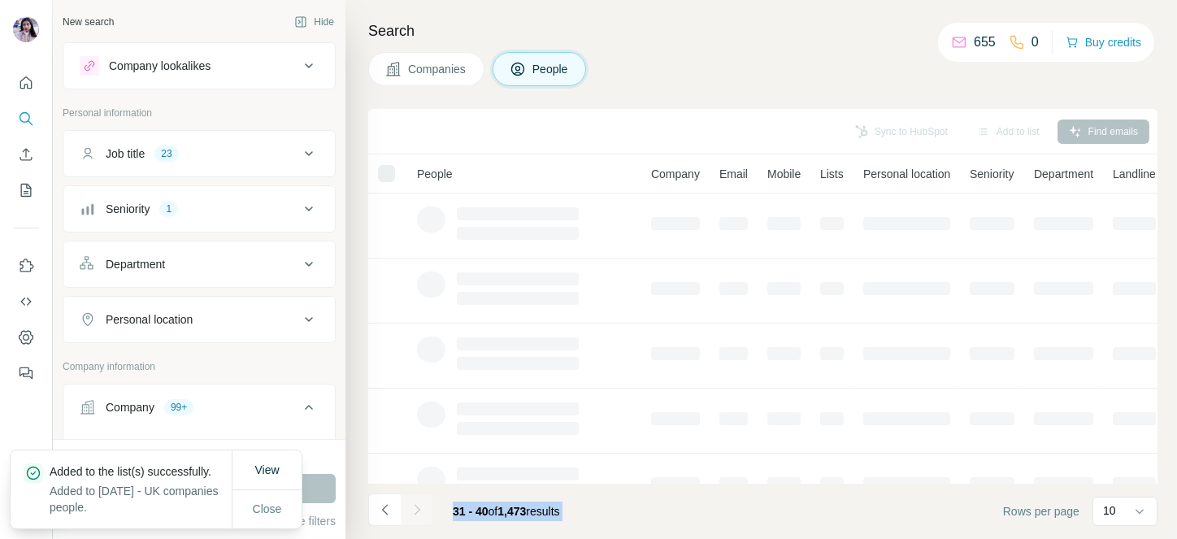
click at [418, 513] on div at bounding box center [417, 510] width 33 height 33
click at [418, 513] on icon "Navigate to next page" at bounding box center [417, 510] width 16 height 16
click at [418, 513] on div at bounding box center [417, 510] width 33 height 33
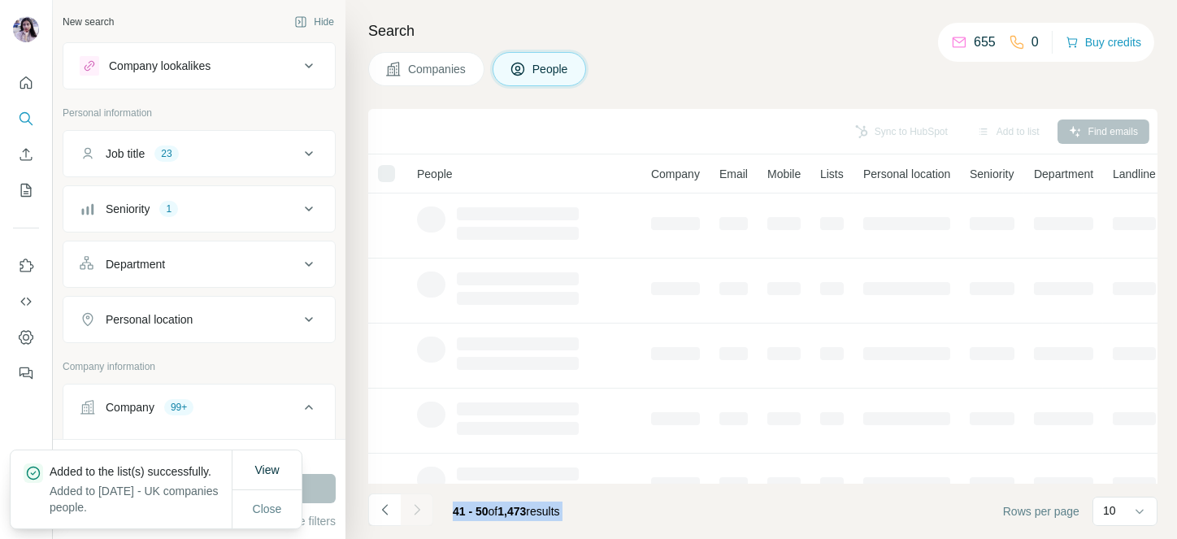
click at [418, 513] on icon "Navigate to next page" at bounding box center [417, 510] width 16 height 16
click at [418, 513] on div at bounding box center [417, 510] width 33 height 33
click at [418, 513] on icon "Navigate to next page" at bounding box center [417, 510] width 16 height 16
click at [418, 513] on div at bounding box center [417, 510] width 33 height 33
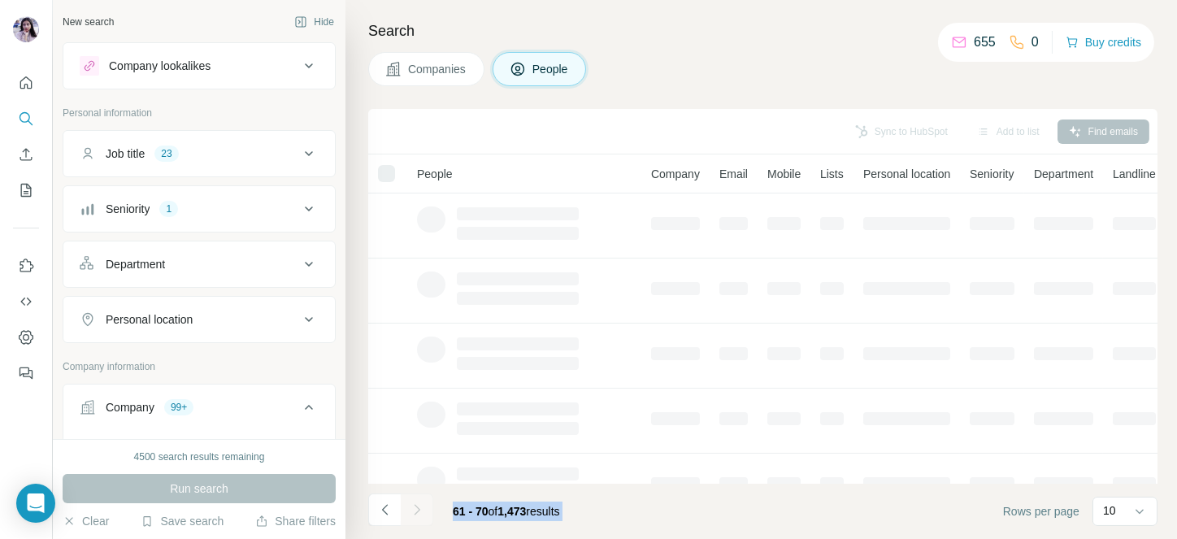
click at [418, 513] on div at bounding box center [417, 510] width 33 height 33
click at [418, 513] on icon "Navigate to next page" at bounding box center [417, 510] width 16 height 16
click at [418, 513] on div at bounding box center [417, 510] width 33 height 33
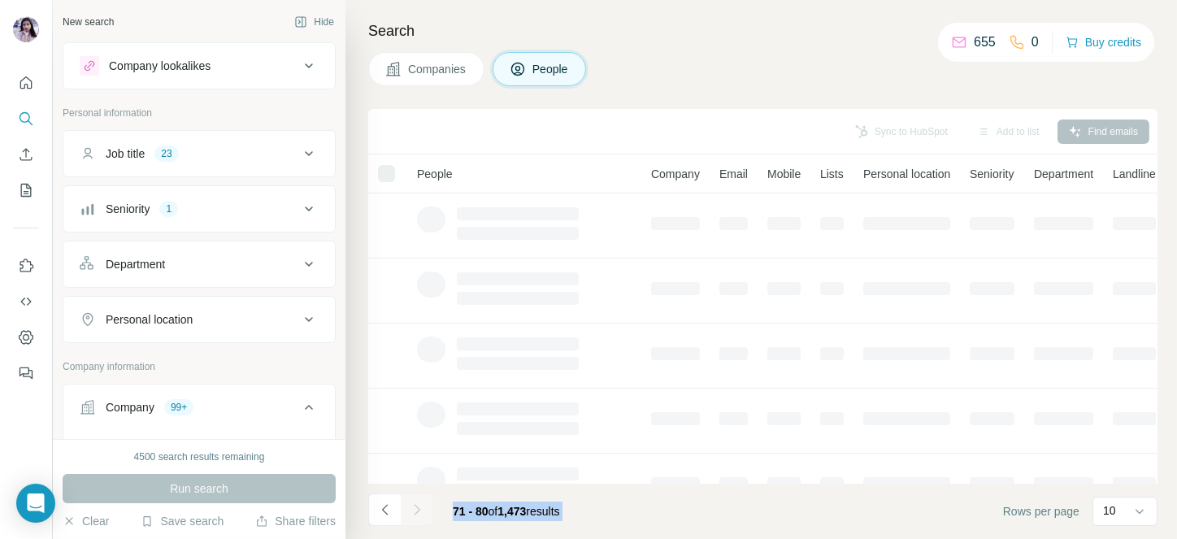
click at [418, 513] on div at bounding box center [417, 510] width 33 height 33
click at [418, 513] on icon "Navigate to next page" at bounding box center [417, 510] width 16 height 16
click at [418, 513] on div at bounding box center [417, 510] width 33 height 33
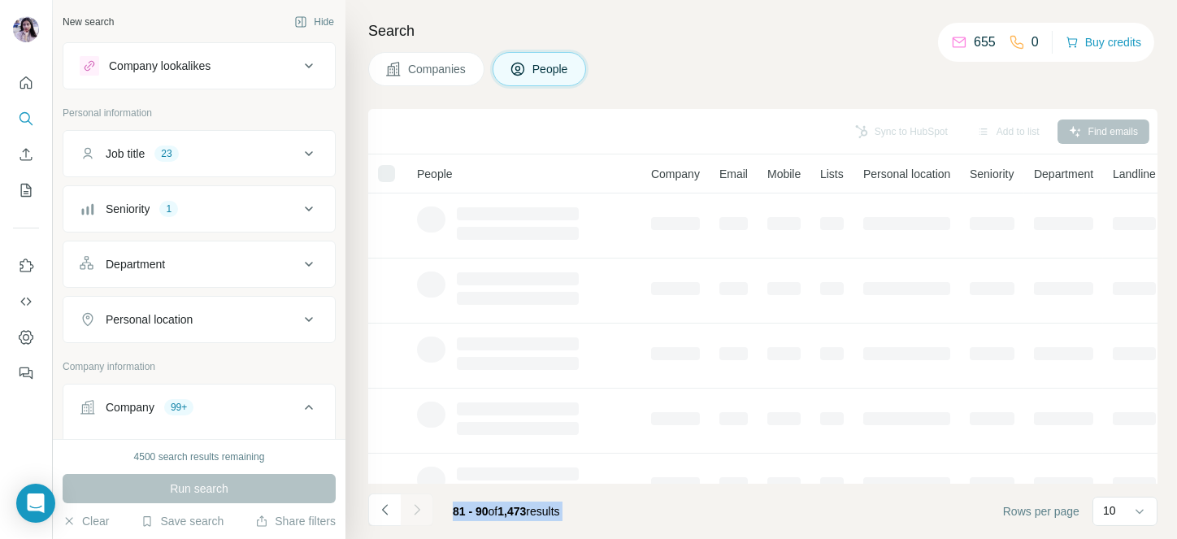
click at [418, 513] on icon "Navigate to next page" at bounding box center [417, 510] width 16 height 16
click at [418, 513] on div at bounding box center [417, 510] width 33 height 33
click at [418, 513] on icon "Navigate to next page" at bounding box center [417, 510] width 16 height 16
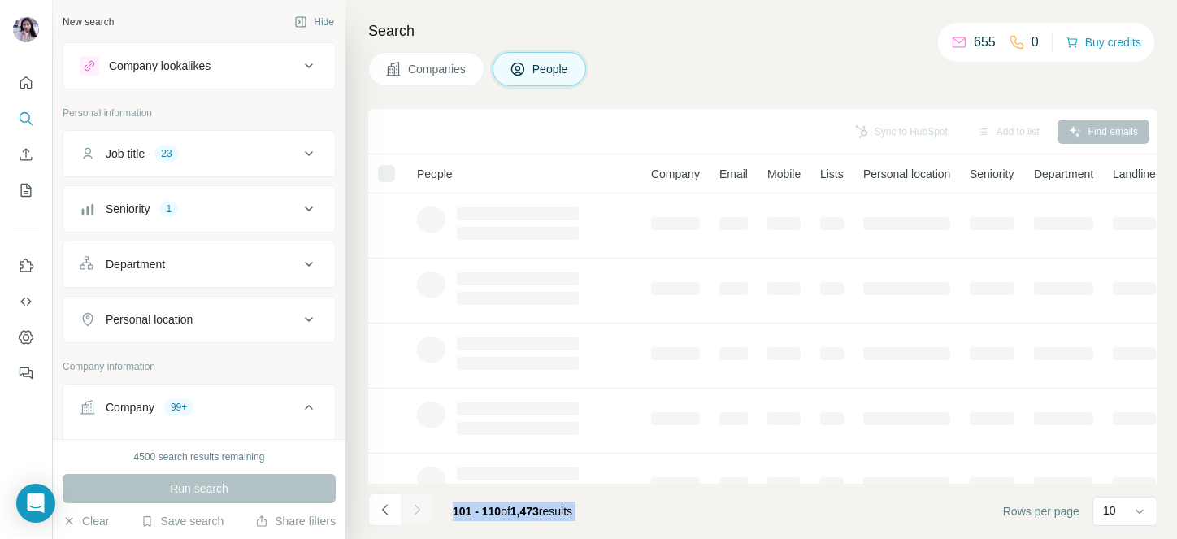
click at [418, 513] on div at bounding box center [417, 510] width 33 height 33
click at [418, 513] on icon "Navigate to next page" at bounding box center [417, 510] width 16 height 16
click at [418, 513] on div at bounding box center [417, 510] width 33 height 33
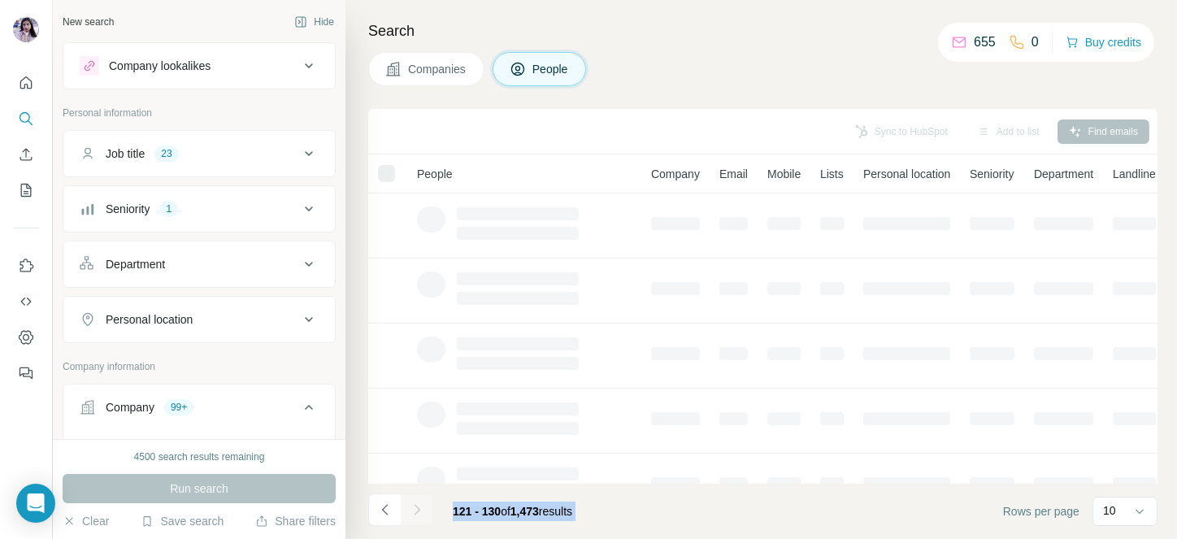
click at [418, 513] on div at bounding box center [417, 510] width 33 height 33
click at [418, 513] on icon "Navigate to next page" at bounding box center [417, 510] width 16 height 16
click at [418, 513] on div at bounding box center [417, 510] width 33 height 33
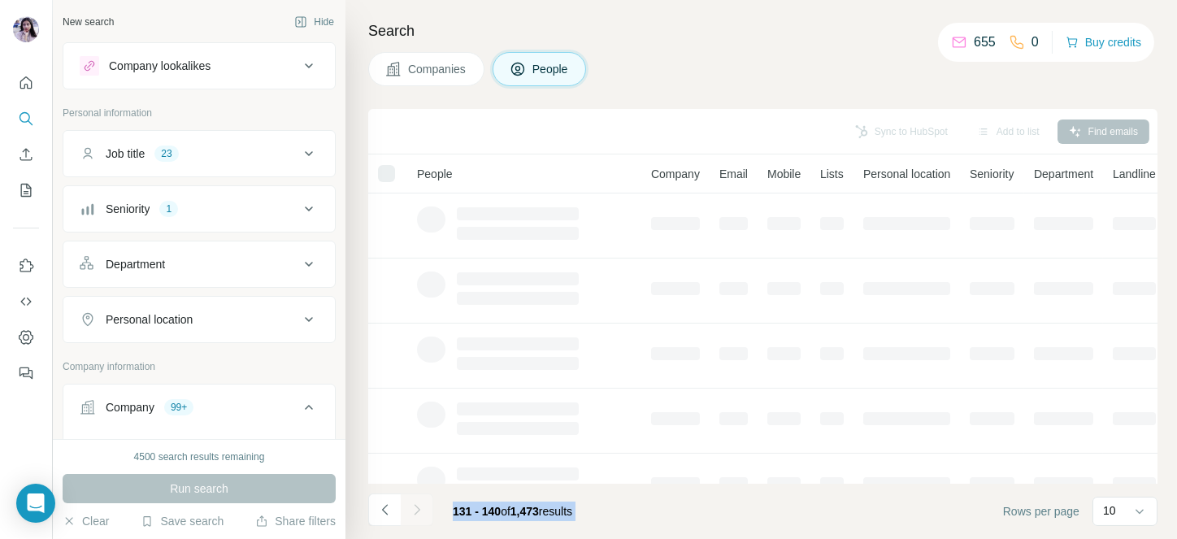
click at [418, 513] on icon "Navigate to next page" at bounding box center [417, 510] width 16 height 16
click at [418, 513] on div at bounding box center [417, 510] width 33 height 33
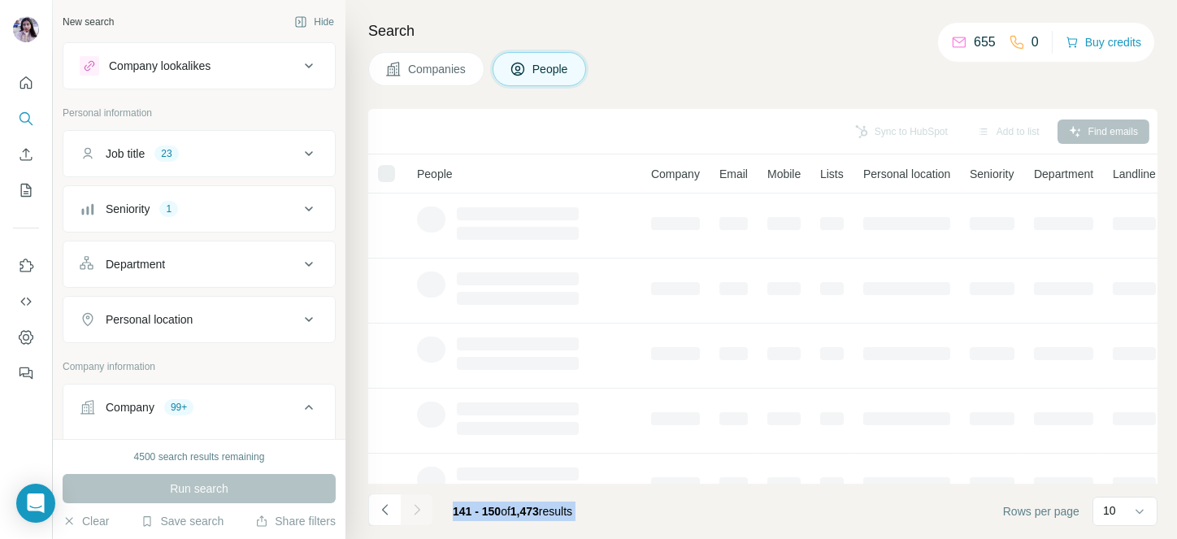
click at [418, 513] on div at bounding box center [417, 510] width 33 height 33
click at [418, 513] on icon "Navigate to next page" at bounding box center [417, 510] width 16 height 16
click at [418, 513] on div at bounding box center [417, 510] width 33 height 33
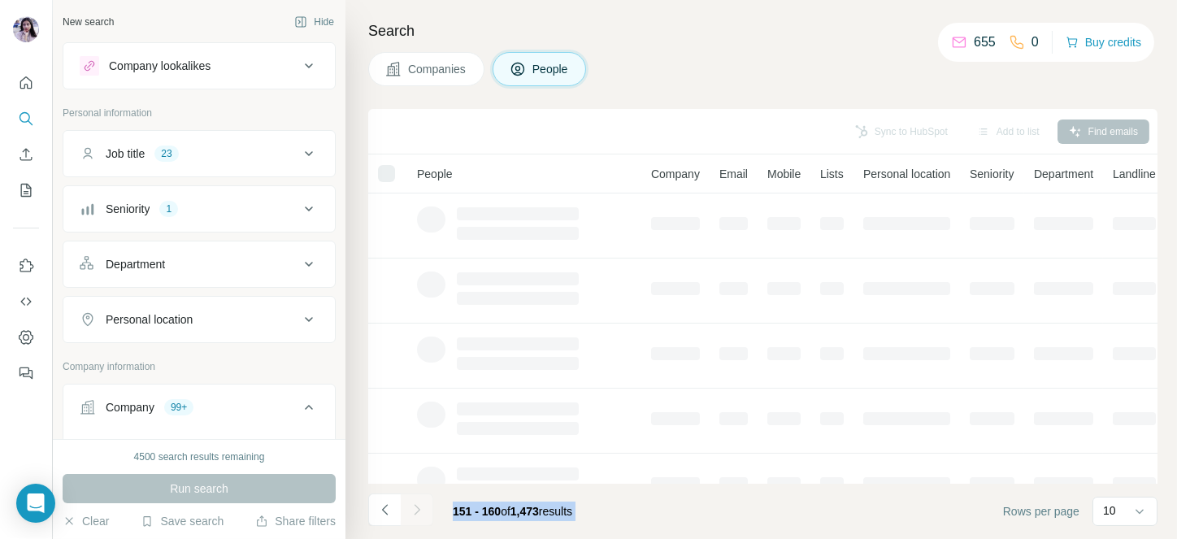
click at [418, 513] on icon "Navigate to next page" at bounding box center [417, 510] width 16 height 16
click at [418, 513] on div at bounding box center [417, 510] width 33 height 33
click at [418, 513] on icon "Navigate to next page" at bounding box center [417, 510] width 16 height 16
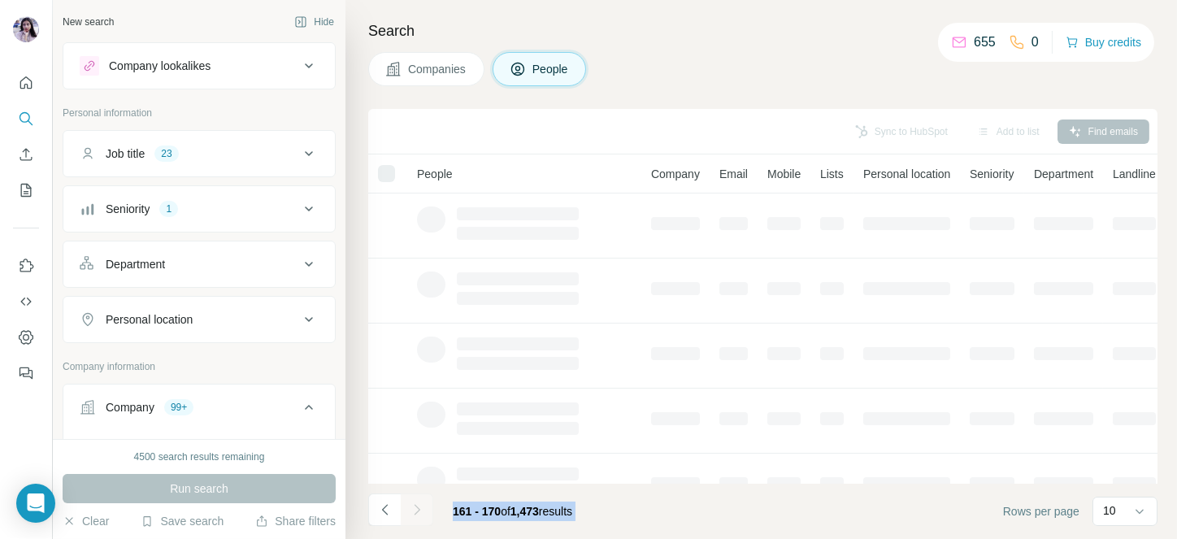
click at [418, 513] on div at bounding box center [417, 510] width 33 height 33
click at [418, 513] on icon "Navigate to next page" at bounding box center [417, 510] width 16 height 16
click at [418, 513] on div at bounding box center [417, 510] width 33 height 33
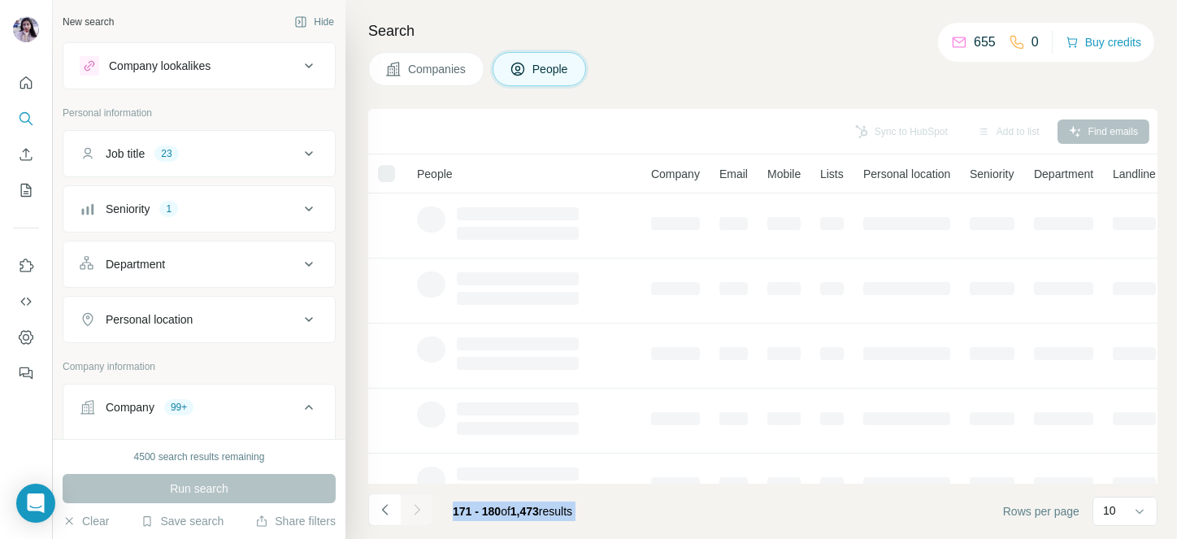
click at [418, 513] on div at bounding box center [417, 510] width 33 height 33
click at [418, 513] on icon "Navigate to next page" at bounding box center [417, 510] width 16 height 16
click at [418, 513] on div at bounding box center [417, 510] width 33 height 33
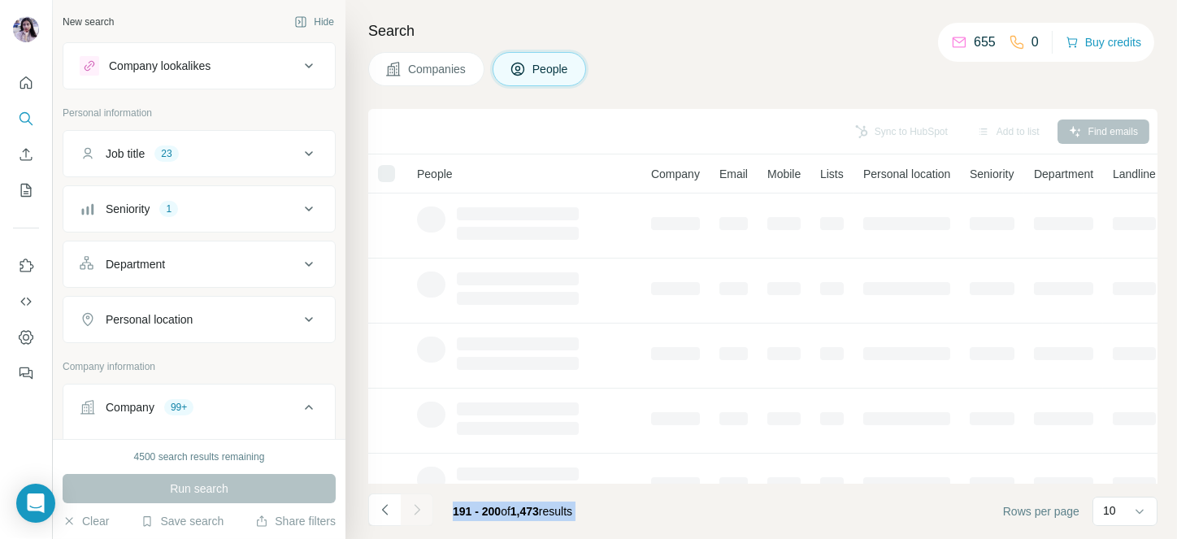
click at [418, 513] on div at bounding box center [417, 510] width 33 height 33
click at [418, 513] on icon "Navigate to next page" at bounding box center [417, 510] width 16 height 16
click at [418, 513] on div at bounding box center [417, 510] width 33 height 33
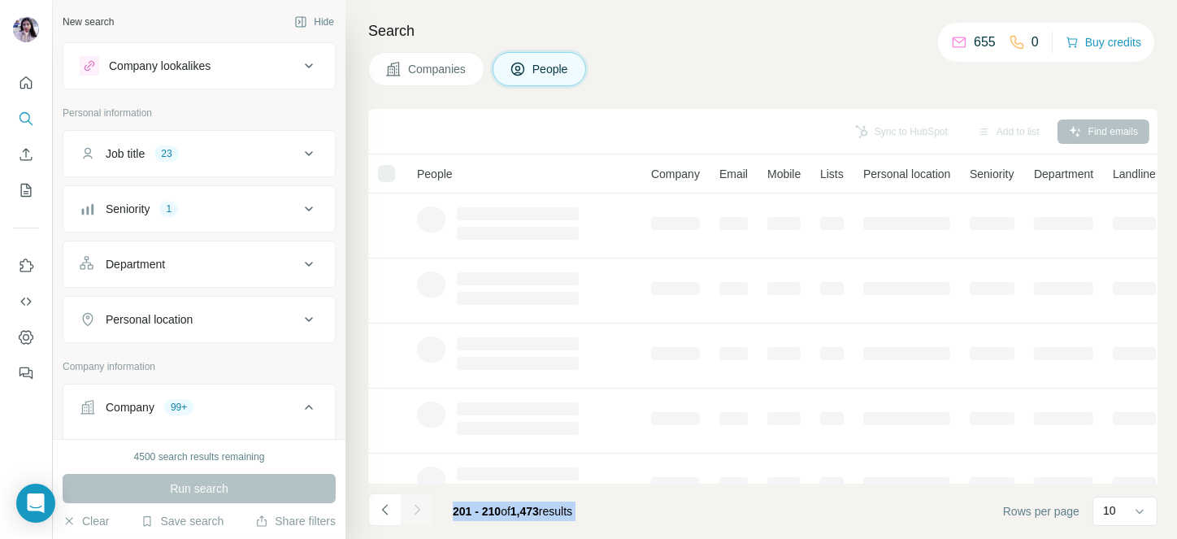
click at [418, 513] on icon "Navigate to next page" at bounding box center [417, 510] width 16 height 16
click at [418, 513] on div at bounding box center [417, 510] width 33 height 33
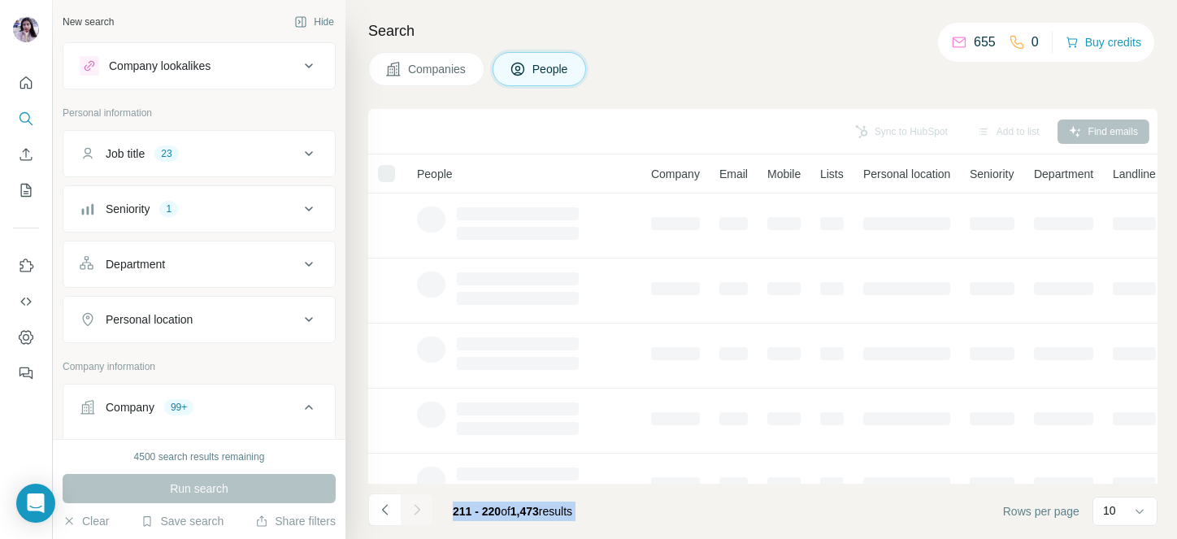
click at [418, 513] on div at bounding box center [417, 510] width 33 height 33
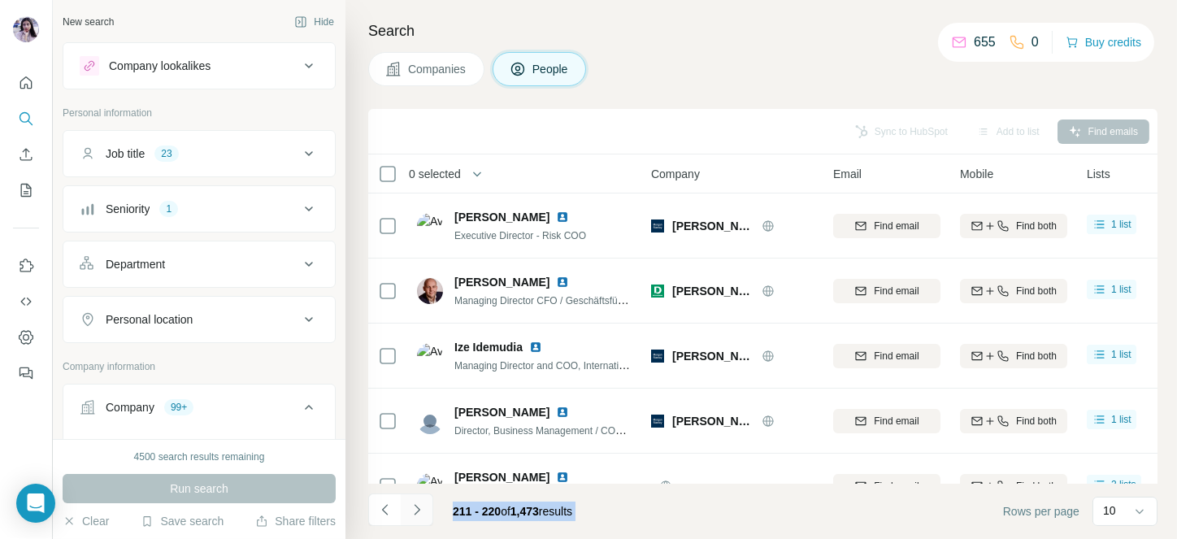
click at [418, 513] on icon "Navigate to next page" at bounding box center [417, 510] width 16 height 16
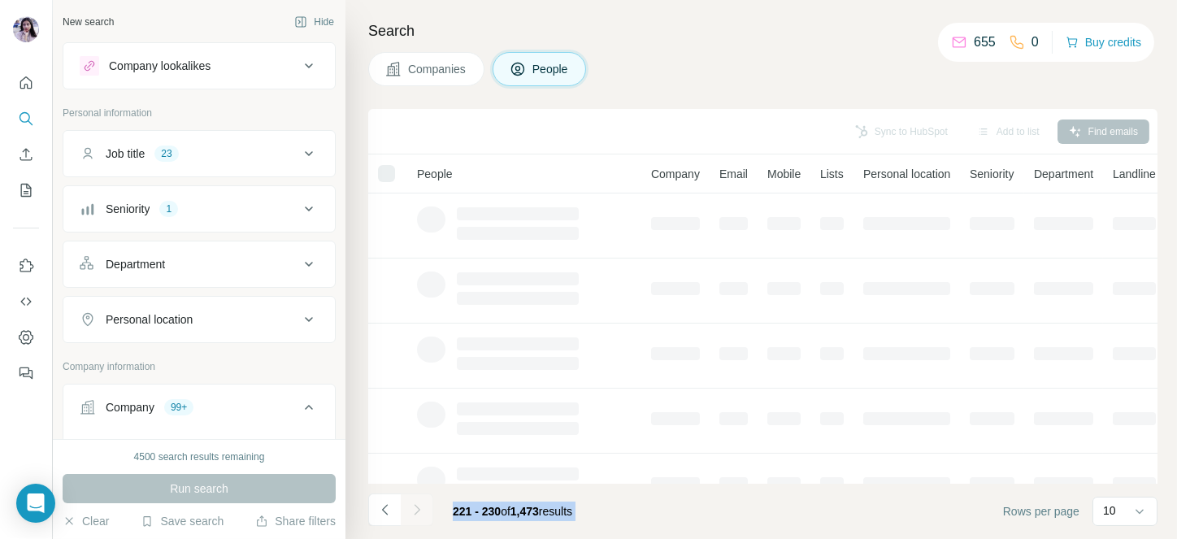
click at [418, 513] on div at bounding box center [417, 510] width 33 height 33
click at [418, 513] on icon "Navigate to next page" at bounding box center [417, 510] width 16 height 16
click at [418, 513] on div at bounding box center [417, 510] width 33 height 33
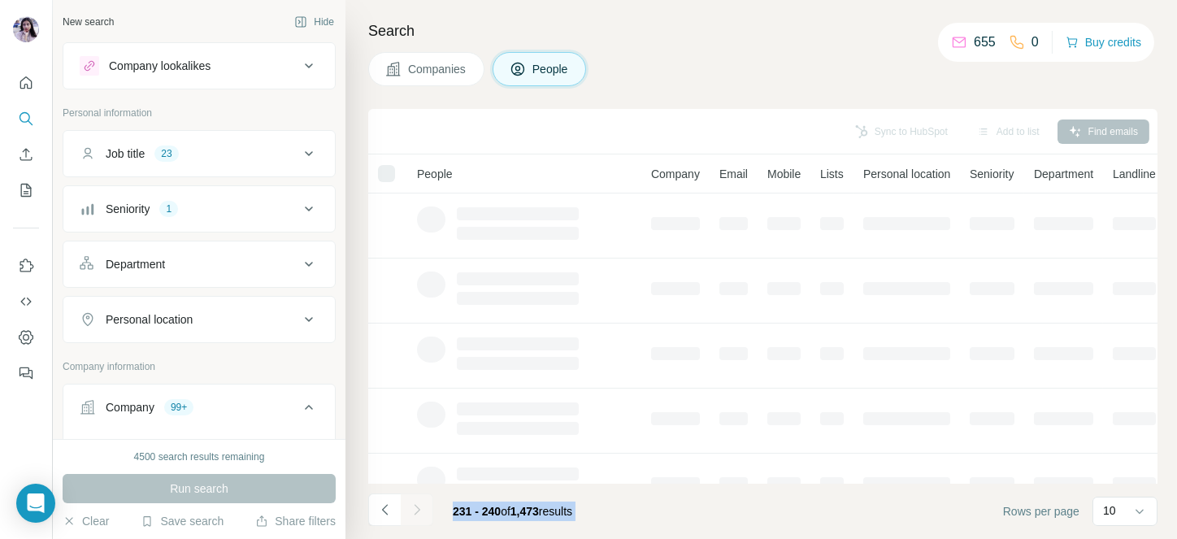
click at [418, 513] on div at bounding box center [417, 510] width 33 height 33
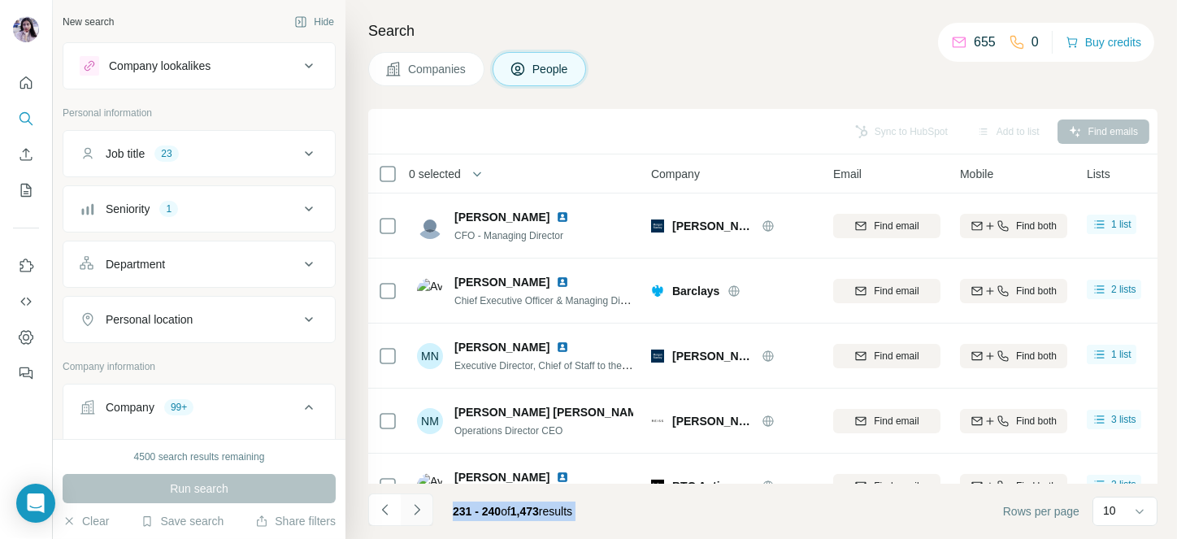
click at [418, 513] on icon "Navigate to next page" at bounding box center [417, 510] width 16 height 16
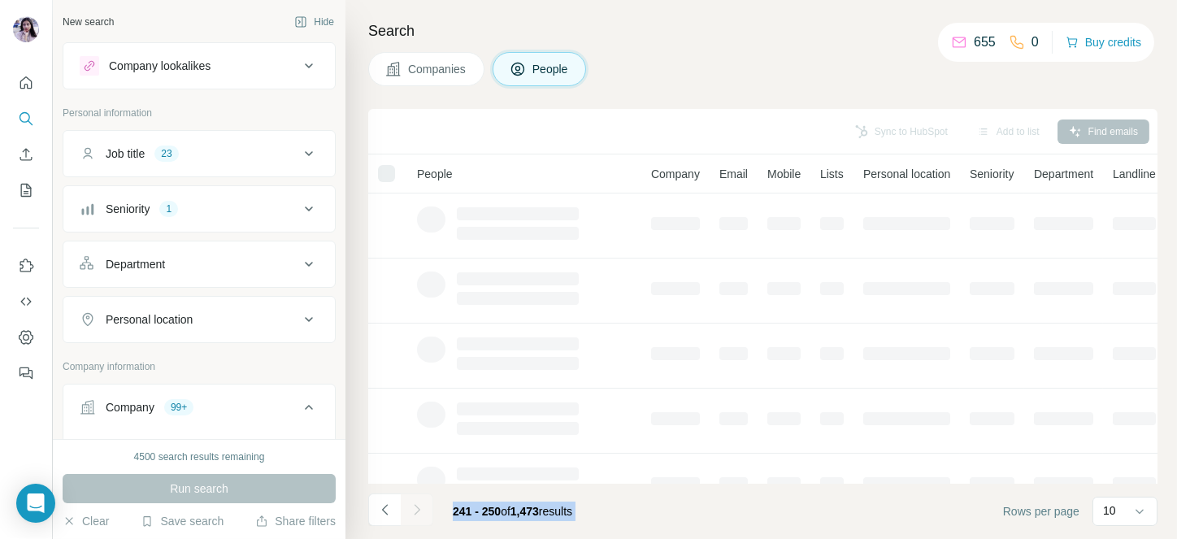
click at [418, 513] on div at bounding box center [417, 510] width 33 height 33
click at [418, 513] on icon "Navigate to next page" at bounding box center [417, 510] width 16 height 16
click at [418, 513] on div at bounding box center [417, 510] width 33 height 33
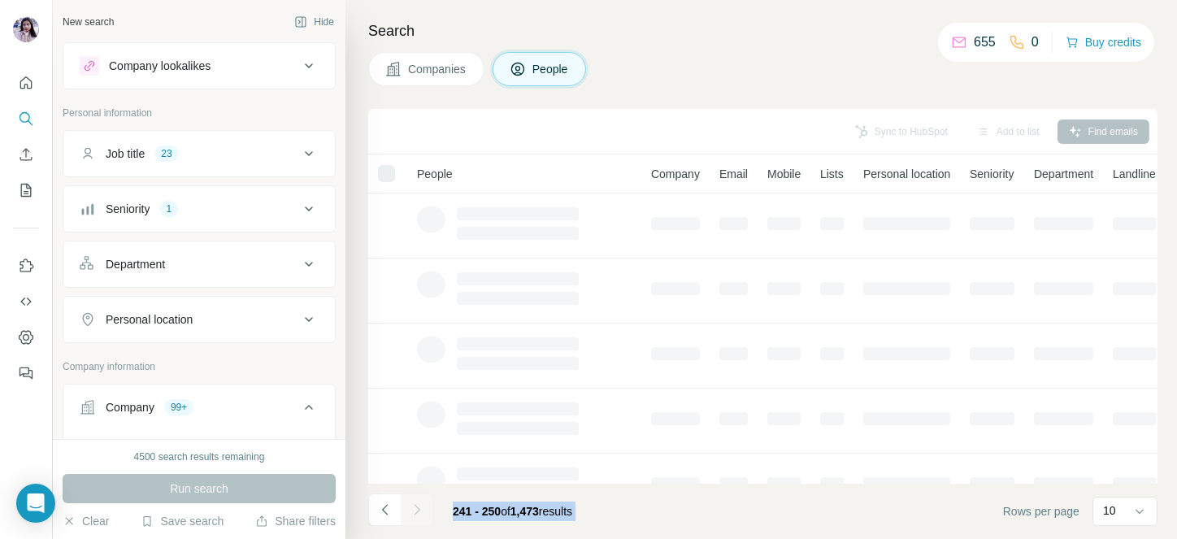
click at [418, 513] on div at bounding box center [417, 510] width 33 height 33
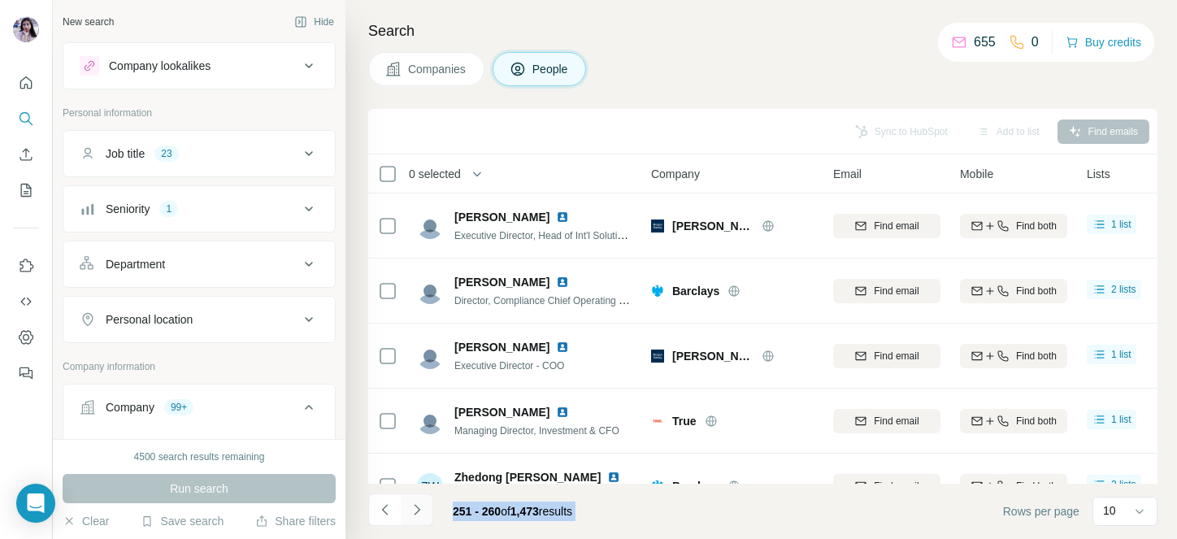
click at [418, 513] on icon "Navigate to next page" at bounding box center [417, 510] width 16 height 16
click at [418, 513] on div at bounding box center [417, 510] width 33 height 33
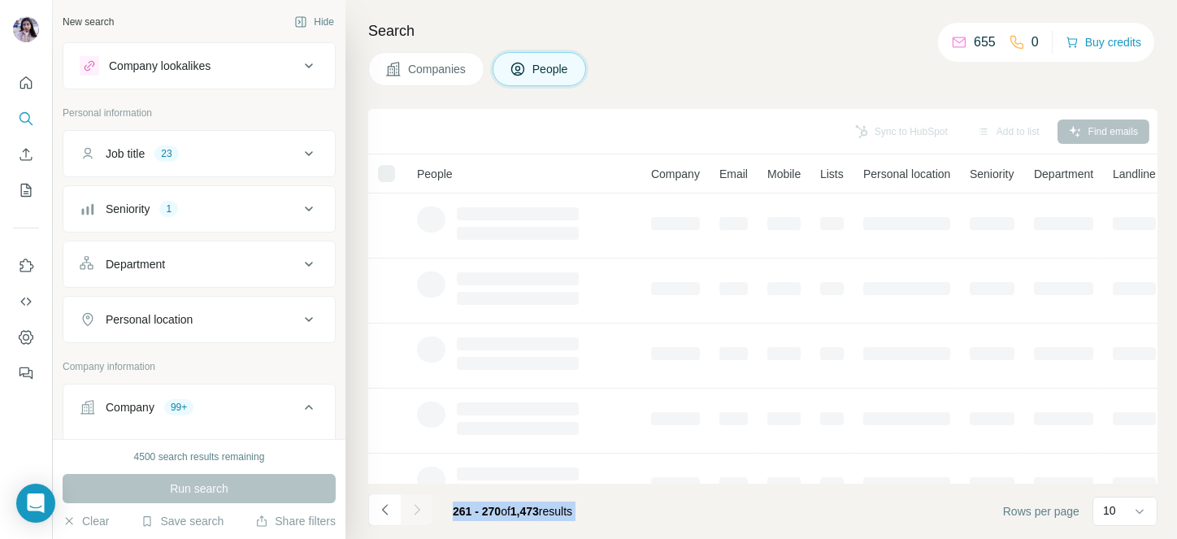
click at [418, 513] on div at bounding box center [417, 510] width 33 height 33
click at [418, 513] on icon "Navigate to next page" at bounding box center [417, 510] width 16 height 16
click at [418, 513] on div at bounding box center [417, 510] width 33 height 33
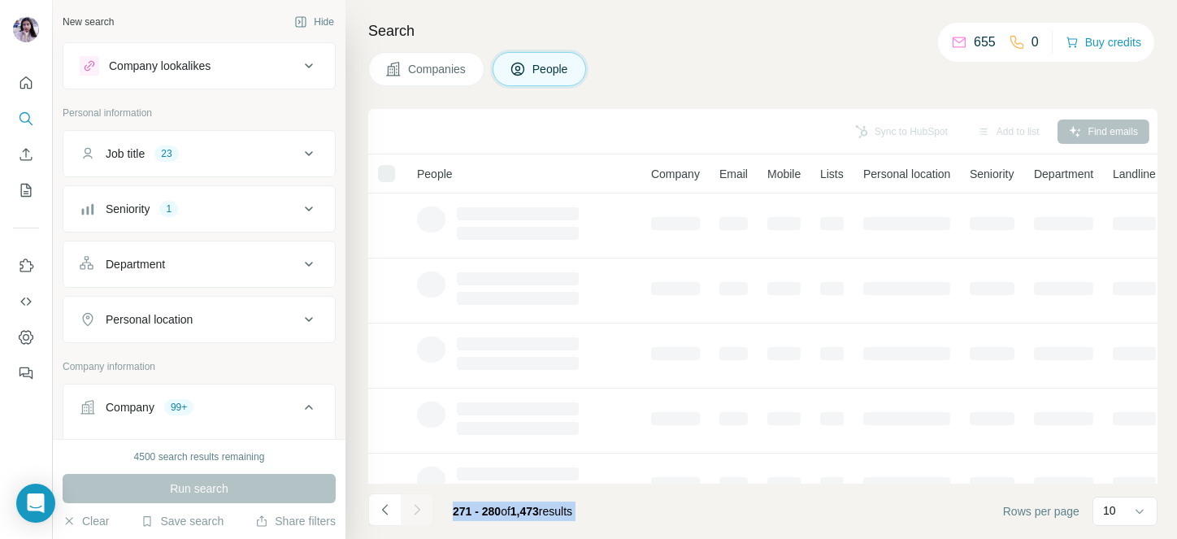
click at [418, 513] on icon "Navigate to next page" at bounding box center [417, 510] width 16 height 16
click at [418, 513] on div at bounding box center [417, 510] width 33 height 33
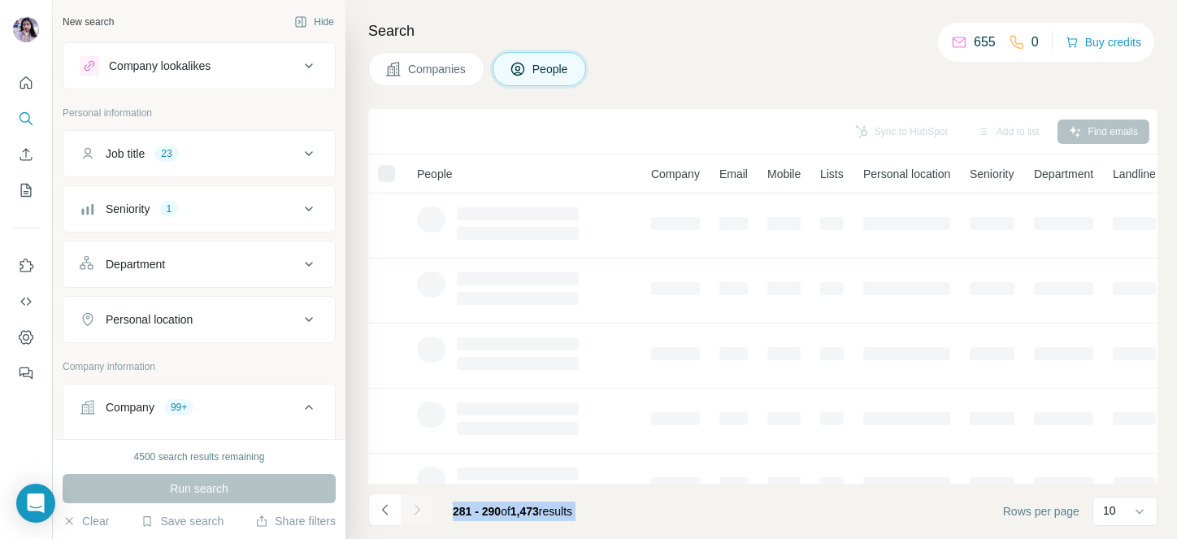
click at [418, 513] on icon "Navigate to next page" at bounding box center [417, 510] width 16 height 16
click at [418, 513] on div at bounding box center [417, 510] width 33 height 33
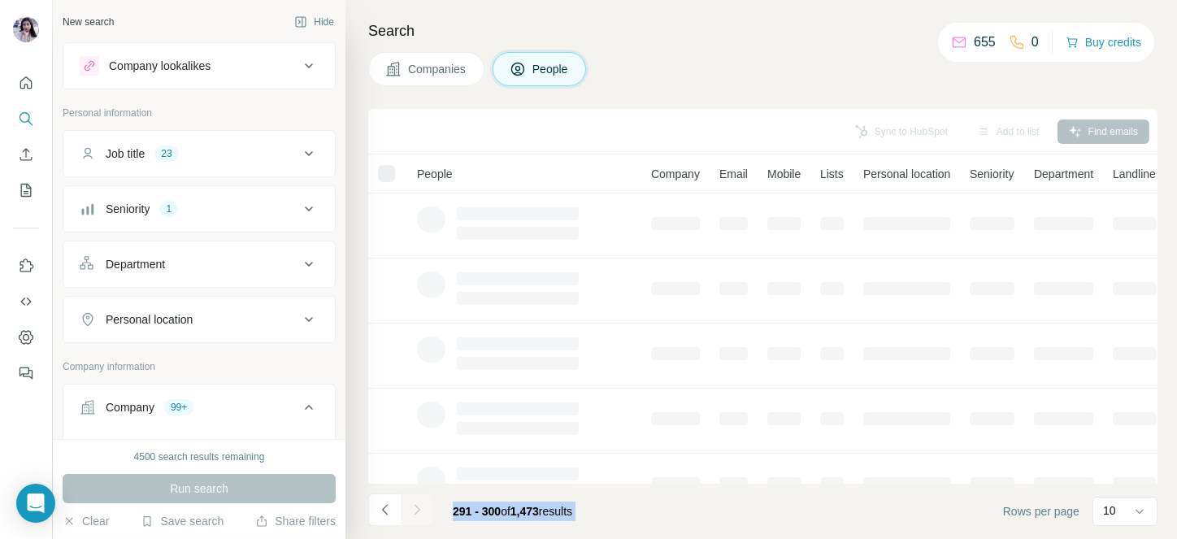
click at [418, 513] on div at bounding box center [417, 510] width 33 height 33
click at [418, 513] on icon "Navigate to next page" at bounding box center [417, 510] width 16 height 16
click at [418, 513] on div at bounding box center [417, 510] width 33 height 33
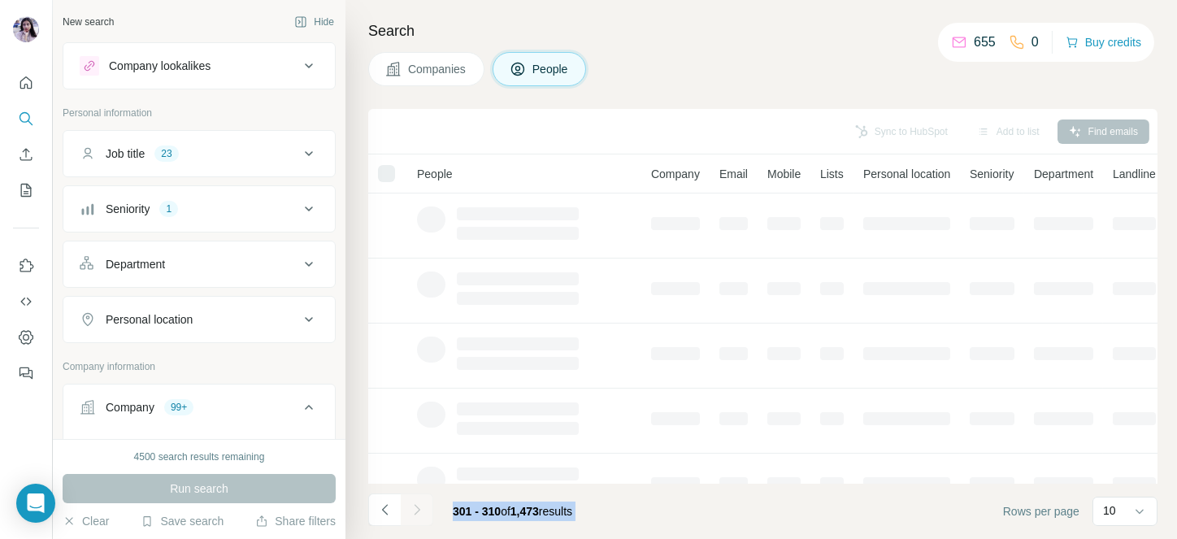
click at [418, 513] on div at bounding box center [417, 510] width 33 height 33
click at [418, 513] on icon "Navigate to next page" at bounding box center [417, 510] width 16 height 16
click at [418, 513] on div at bounding box center [417, 510] width 33 height 33
click at [418, 513] on icon "Navigate to next page" at bounding box center [417, 510] width 16 height 16
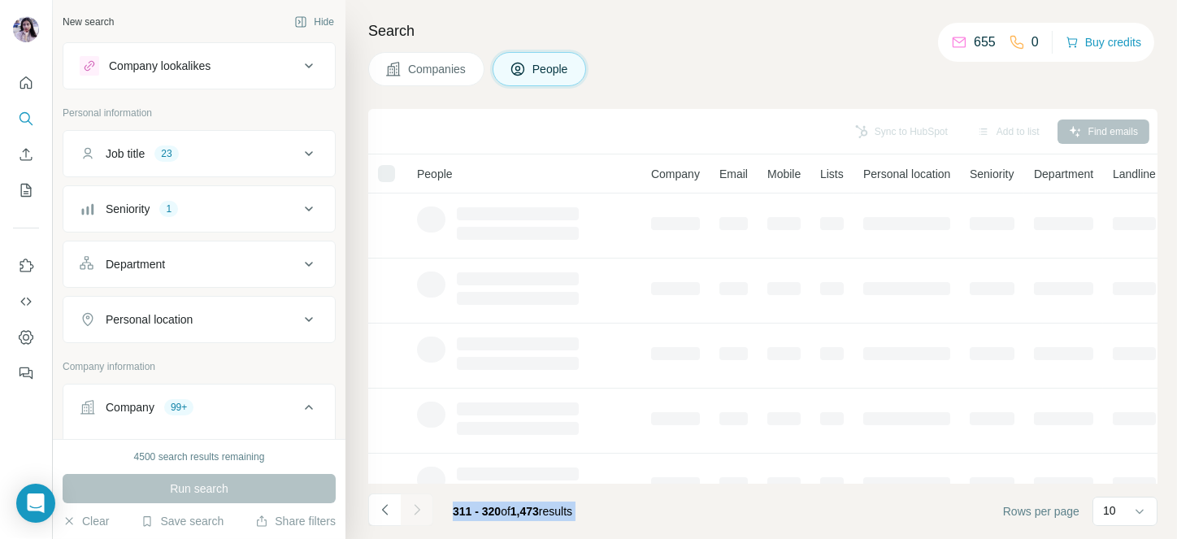
click at [418, 513] on div at bounding box center [417, 510] width 33 height 33
click at [418, 513] on icon "Navigate to next page" at bounding box center [417, 510] width 16 height 16
click at [418, 513] on div at bounding box center [417, 510] width 33 height 33
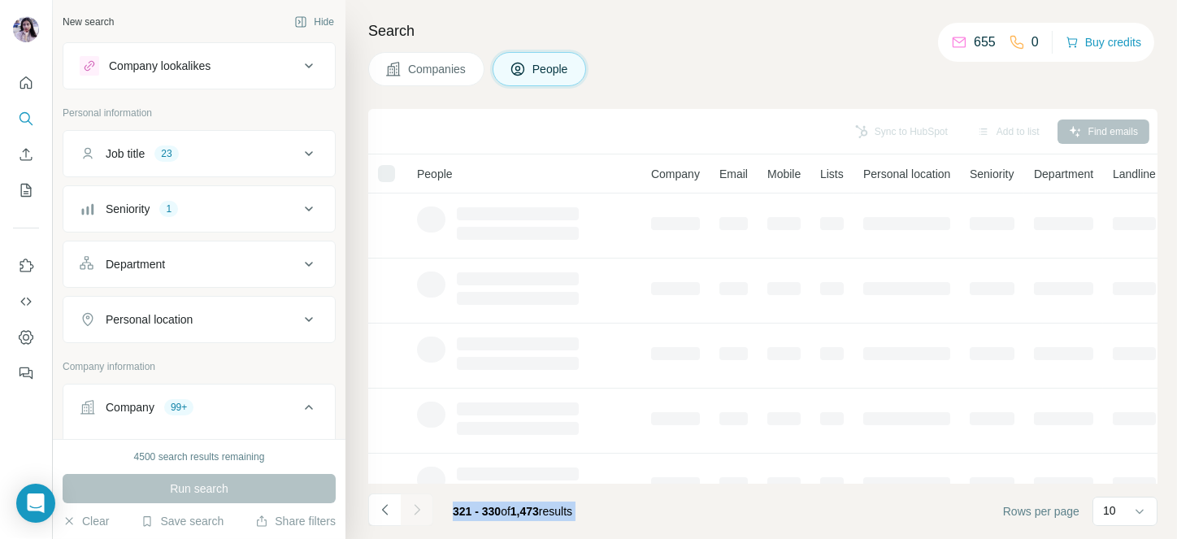
click at [418, 513] on div at bounding box center [417, 510] width 33 height 33
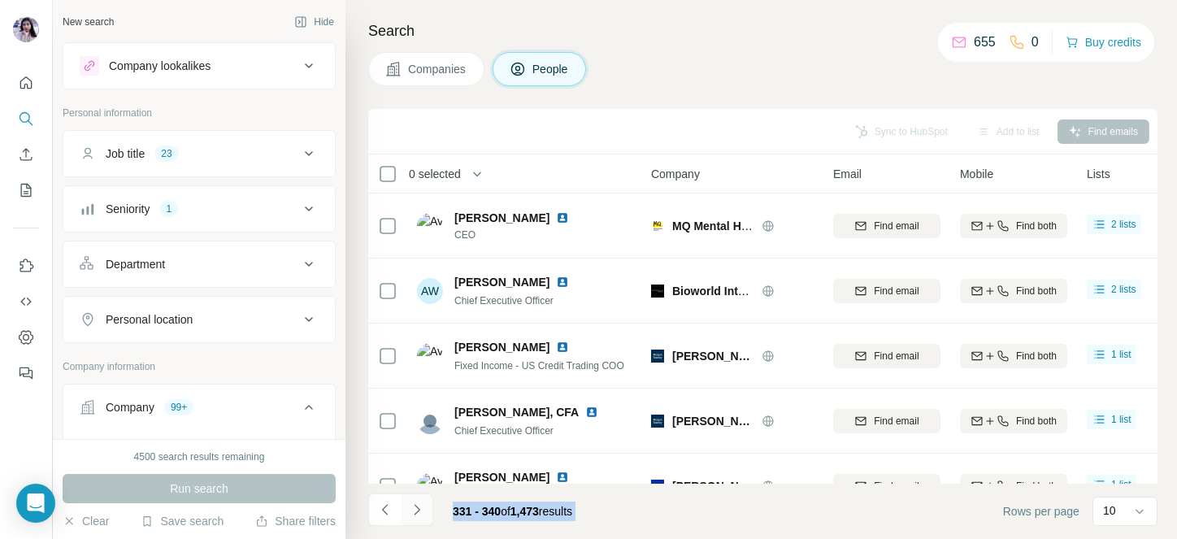
click at [418, 513] on icon "Navigate to next page" at bounding box center [417, 510] width 16 height 16
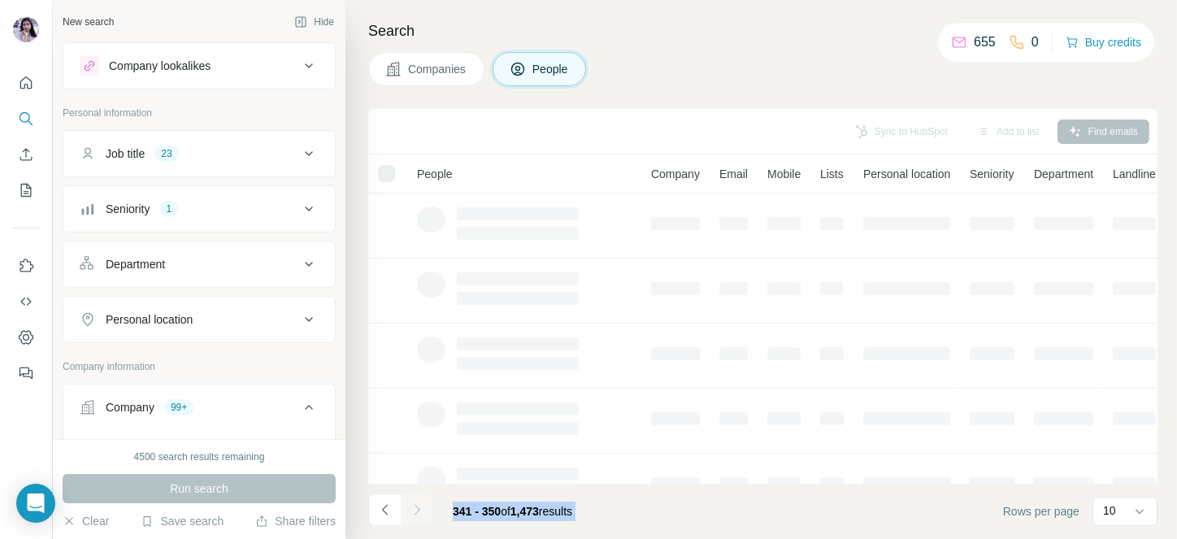
click at [418, 513] on div at bounding box center [417, 510] width 33 height 33
click at [418, 513] on icon "Navigate to next page" at bounding box center [417, 510] width 16 height 16
click at [418, 513] on div at bounding box center [417, 510] width 33 height 33
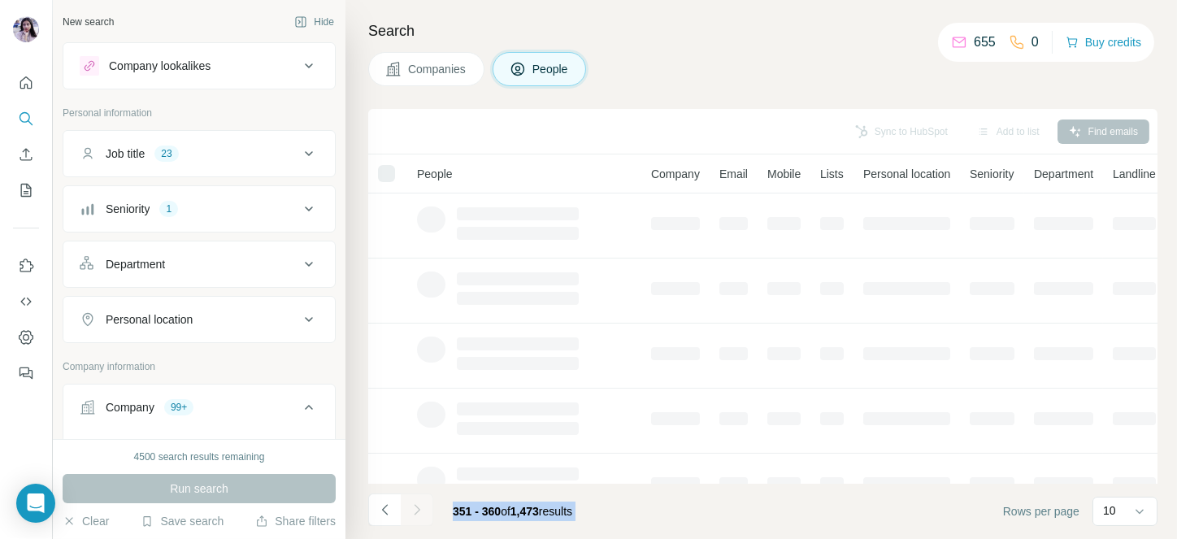
click at [418, 513] on div at bounding box center [417, 510] width 33 height 33
click at [418, 513] on icon "Navigate to next page" at bounding box center [417, 510] width 16 height 16
click at [418, 513] on div at bounding box center [417, 510] width 33 height 33
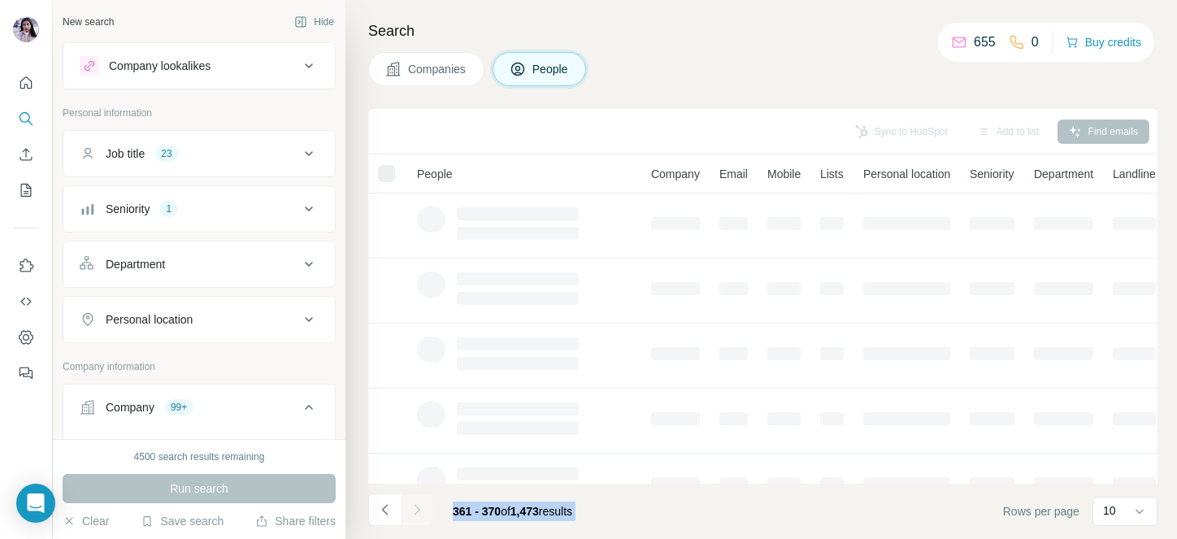
click at [418, 513] on div at bounding box center [417, 510] width 33 height 33
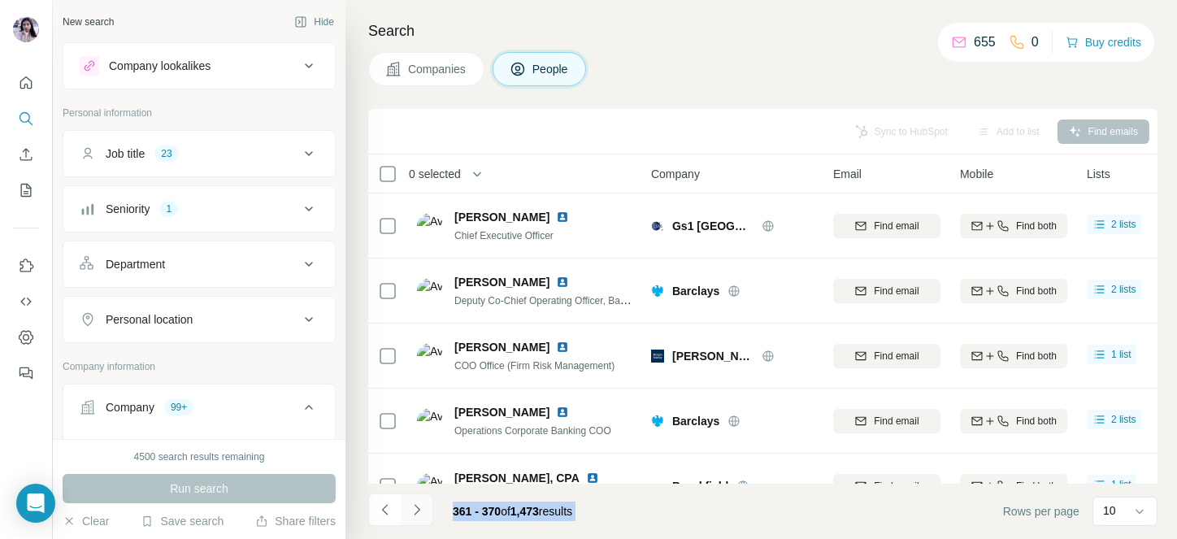
click at [418, 513] on icon "Navigate to next page" at bounding box center [417, 510] width 16 height 16
click at [418, 513] on div at bounding box center [417, 510] width 33 height 33
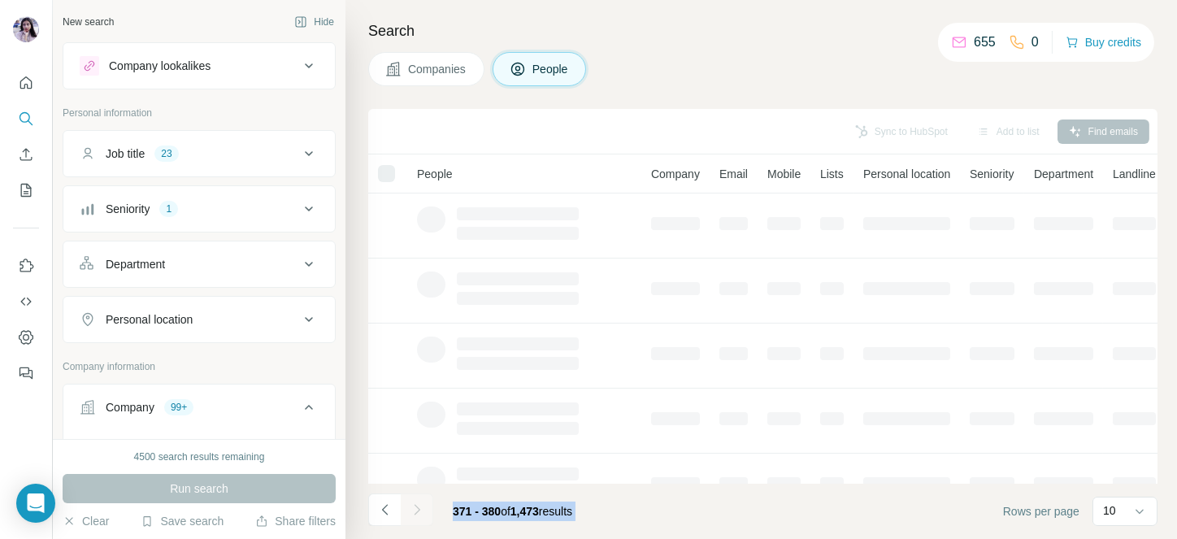
click at [418, 513] on div at bounding box center [417, 510] width 33 height 33
click at [418, 513] on icon "Navigate to next page" at bounding box center [417, 510] width 16 height 16
click at [418, 513] on div at bounding box center [417, 510] width 33 height 33
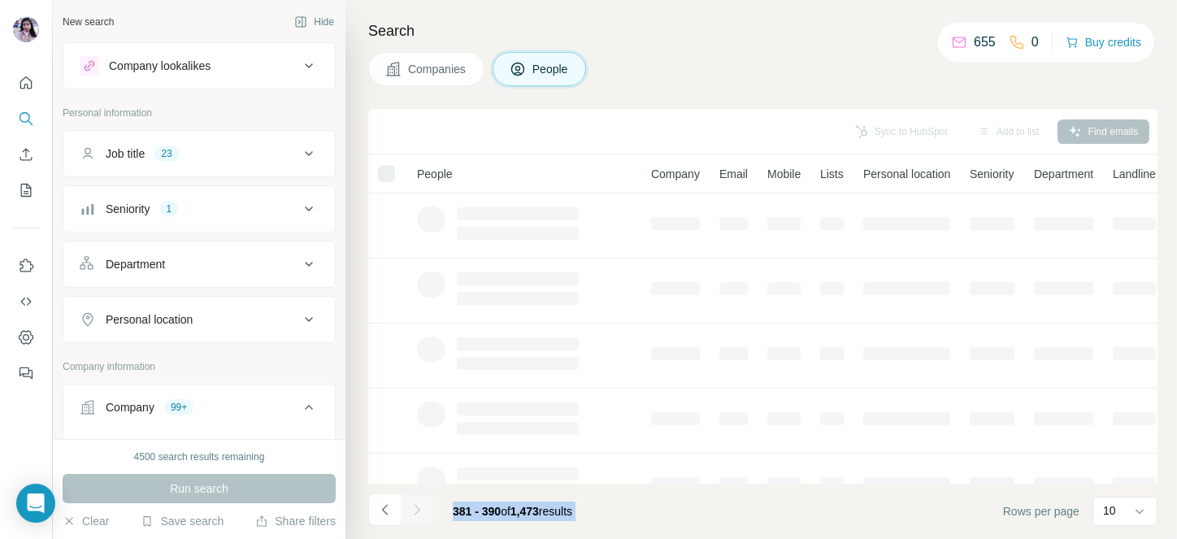
click at [418, 513] on icon "Navigate to next page" at bounding box center [417, 510] width 16 height 16
click at [418, 513] on div at bounding box center [417, 510] width 33 height 33
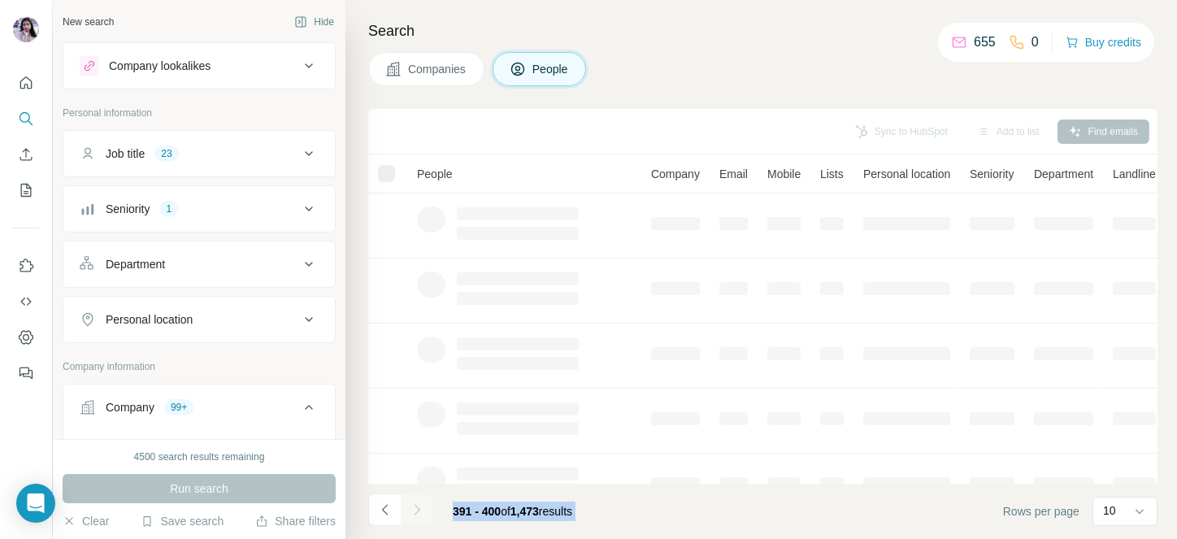
click at [418, 513] on icon "Navigate to next page" at bounding box center [417, 510] width 16 height 16
click at [418, 513] on div at bounding box center [417, 510] width 33 height 33
click at [418, 513] on icon "Navigate to next page" at bounding box center [417, 510] width 16 height 16
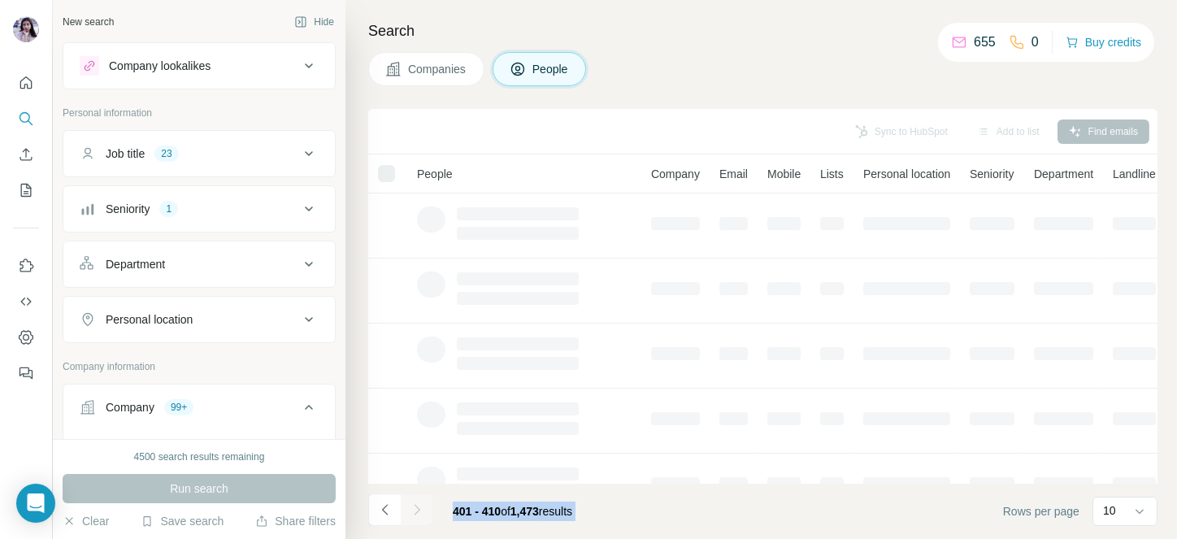
click at [418, 513] on div at bounding box center [417, 510] width 33 height 33
click at [418, 513] on icon "Navigate to next page" at bounding box center [417, 510] width 16 height 16
click at [418, 513] on div at bounding box center [417, 510] width 33 height 33
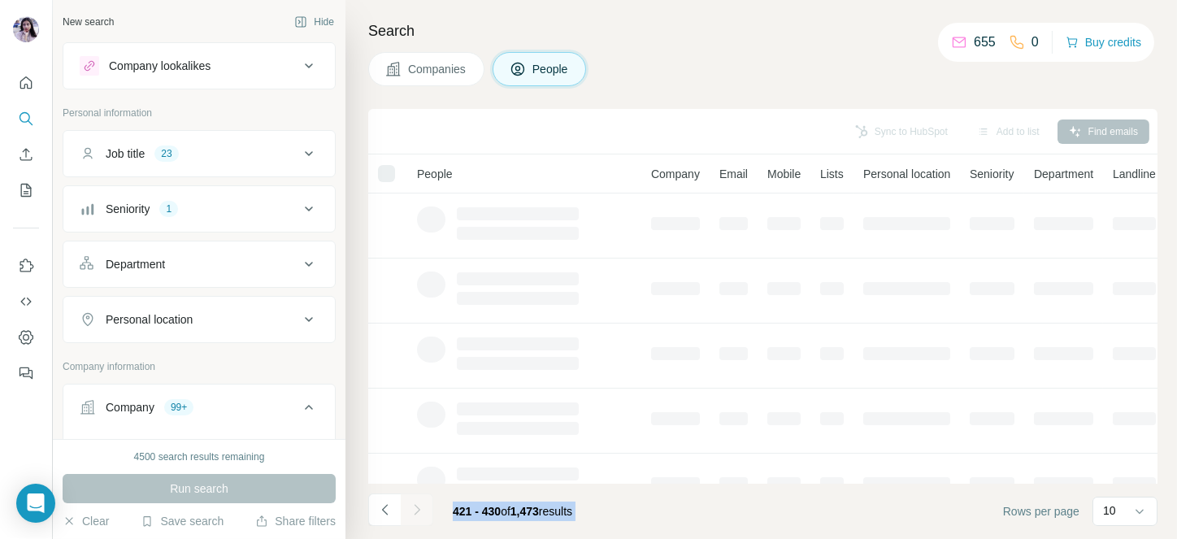
click at [418, 513] on div at bounding box center [417, 510] width 33 height 33
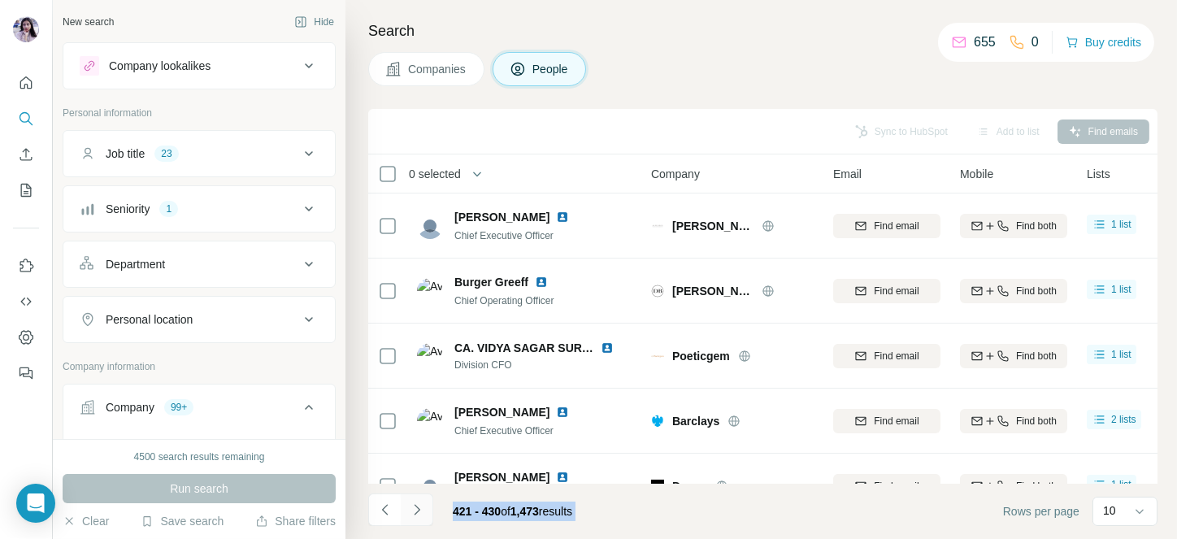
click at [418, 513] on icon "Navigate to next page" at bounding box center [417, 510] width 16 height 16
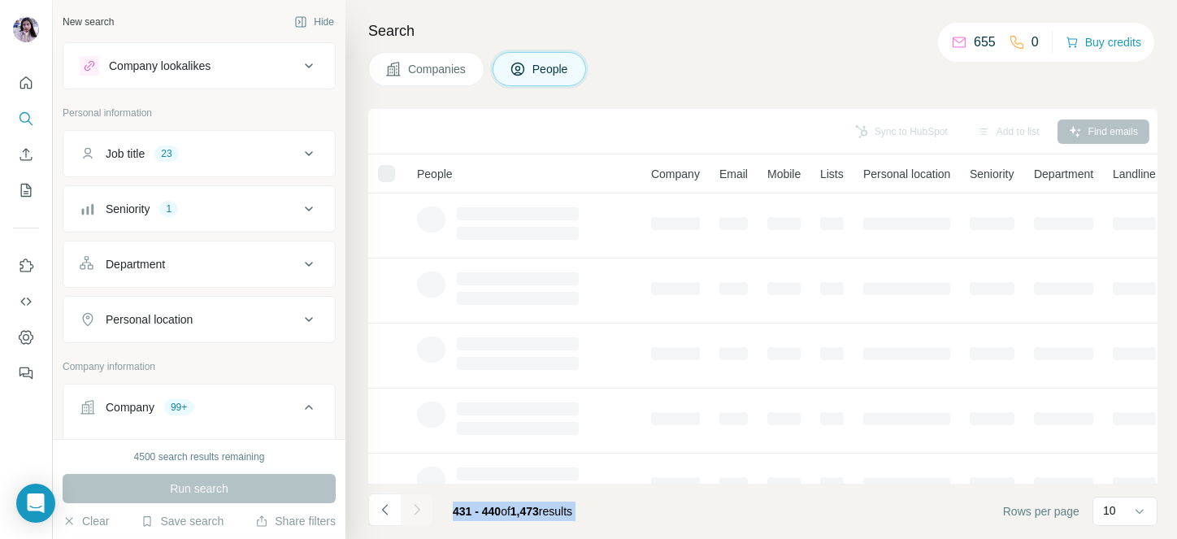
click at [418, 513] on div at bounding box center [417, 510] width 33 height 33
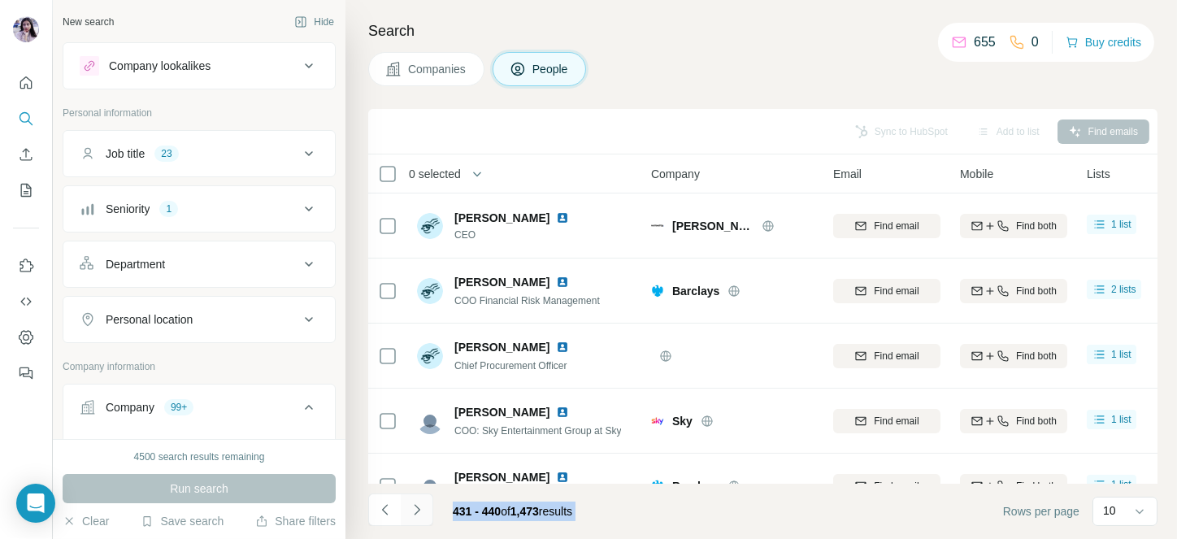
click at [418, 513] on icon "Navigate to next page" at bounding box center [417, 510] width 16 height 16
click at [418, 513] on div at bounding box center [417, 510] width 33 height 33
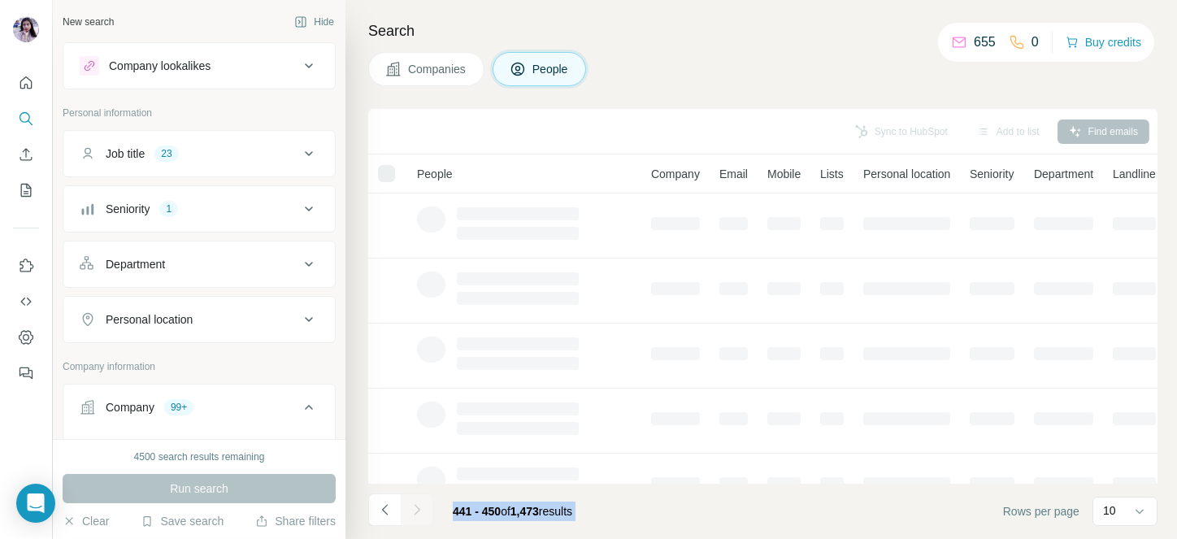
click at [418, 513] on div at bounding box center [417, 510] width 33 height 33
click at [418, 513] on icon "Navigate to next page" at bounding box center [417, 510] width 16 height 16
click at [418, 513] on div at bounding box center [417, 510] width 33 height 33
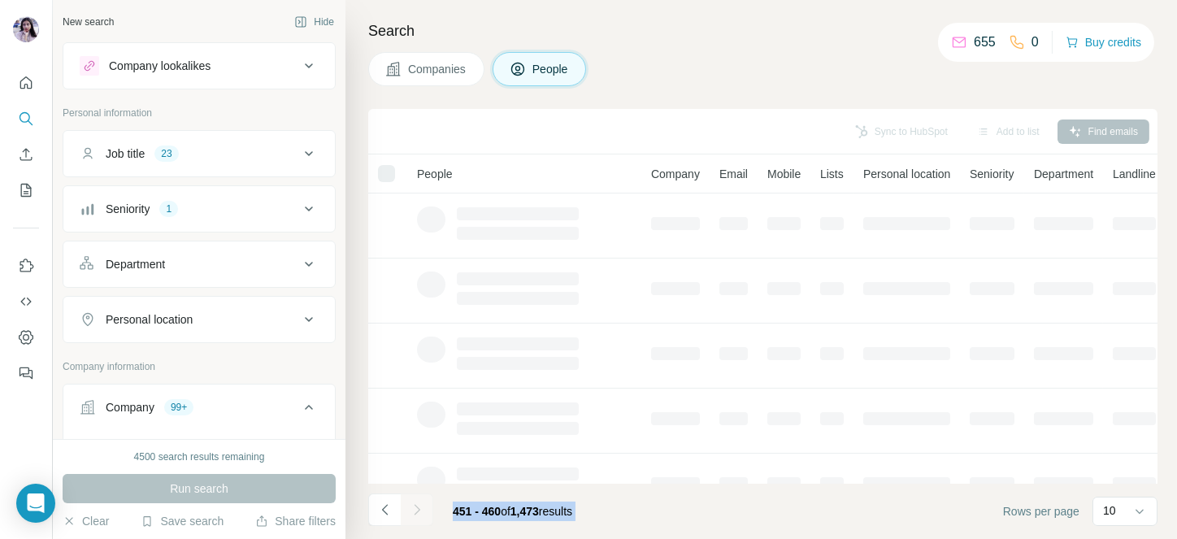
click at [418, 513] on icon "Navigate to next page" at bounding box center [417, 510] width 16 height 16
click at [418, 513] on div at bounding box center [417, 510] width 33 height 33
click at [418, 513] on icon "Navigate to next page" at bounding box center [417, 510] width 16 height 16
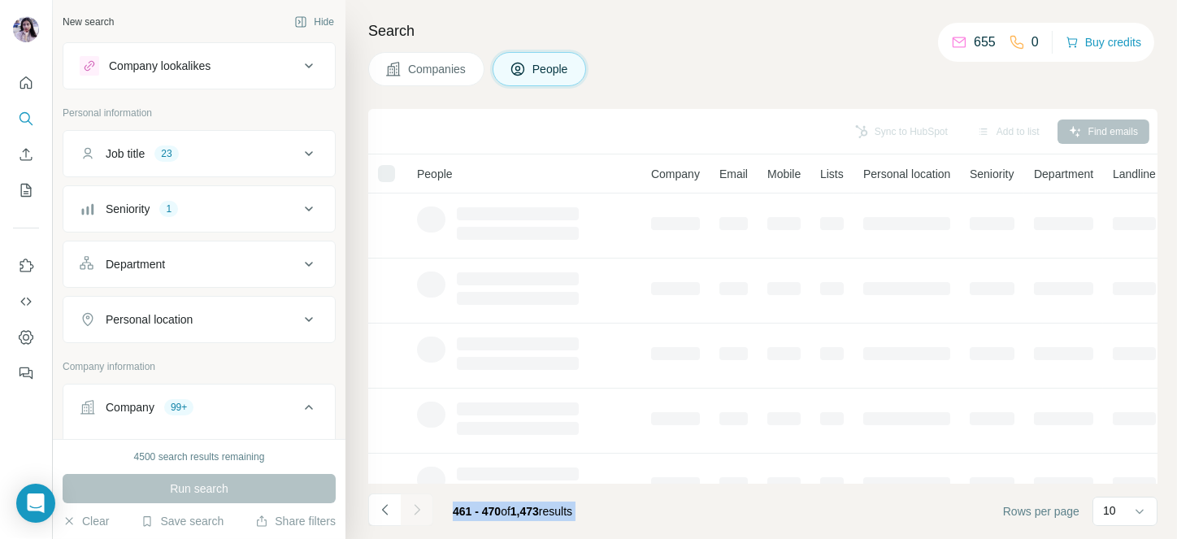
click at [418, 513] on div at bounding box center [417, 510] width 33 height 33
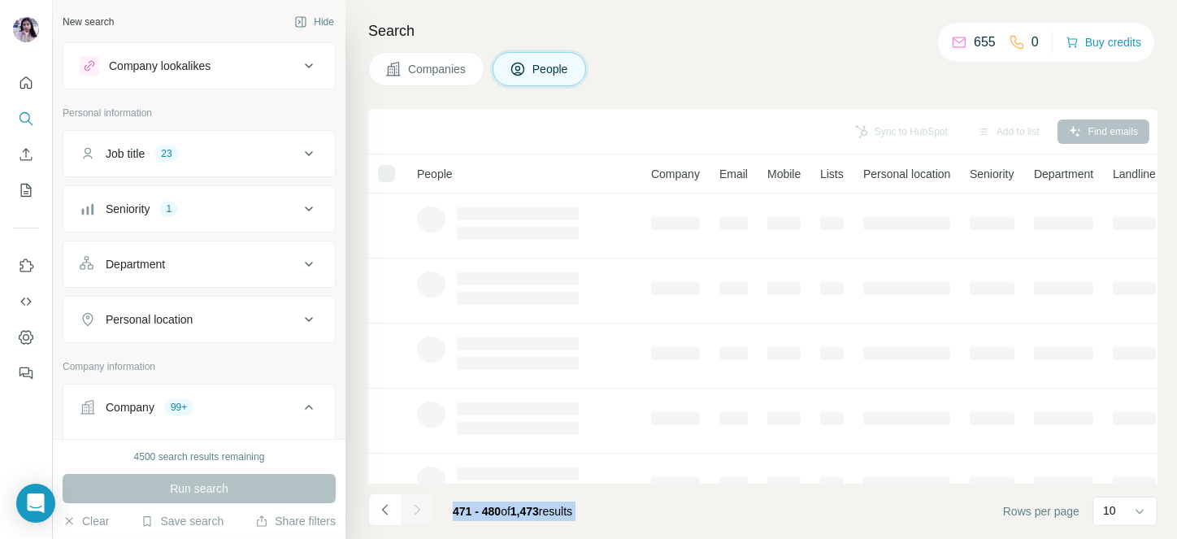
click at [418, 513] on div at bounding box center [417, 510] width 33 height 33
click at [418, 513] on icon "Navigate to next page" at bounding box center [417, 510] width 16 height 16
click at [418, 513] on div at bounding box center [417, 510] width 33 height 33
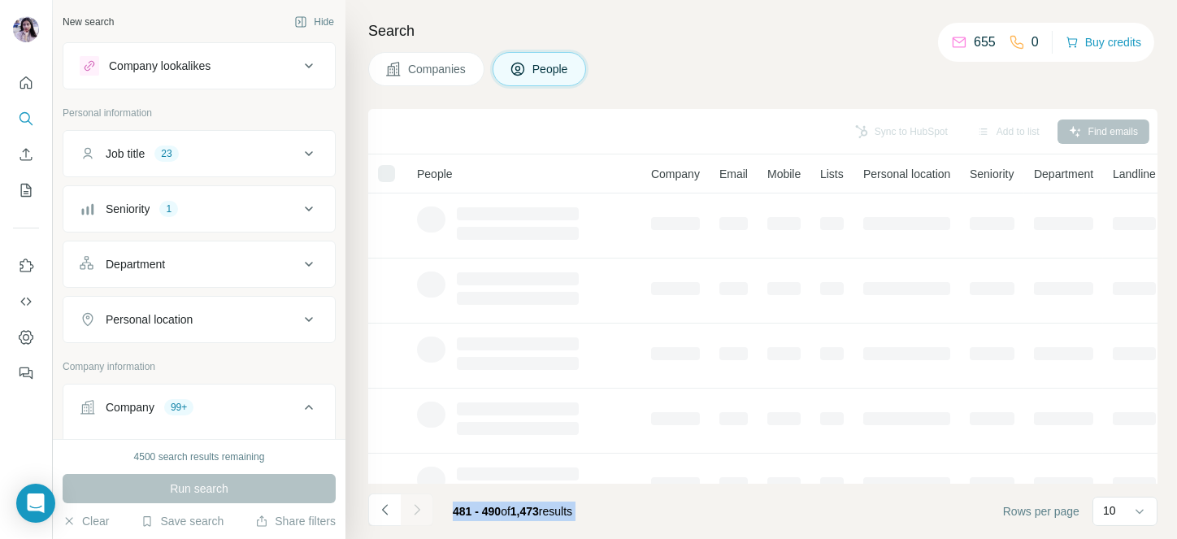
click at [418, 513] on div at bounding box center [417, 510] width 33 height 33
click at [418, 513] on icon "Navigate to next page" at bounding box center [417, 510] width 16 height 16
click at [418, 513] on div at bounding box center [417, 510] width 33 height 33
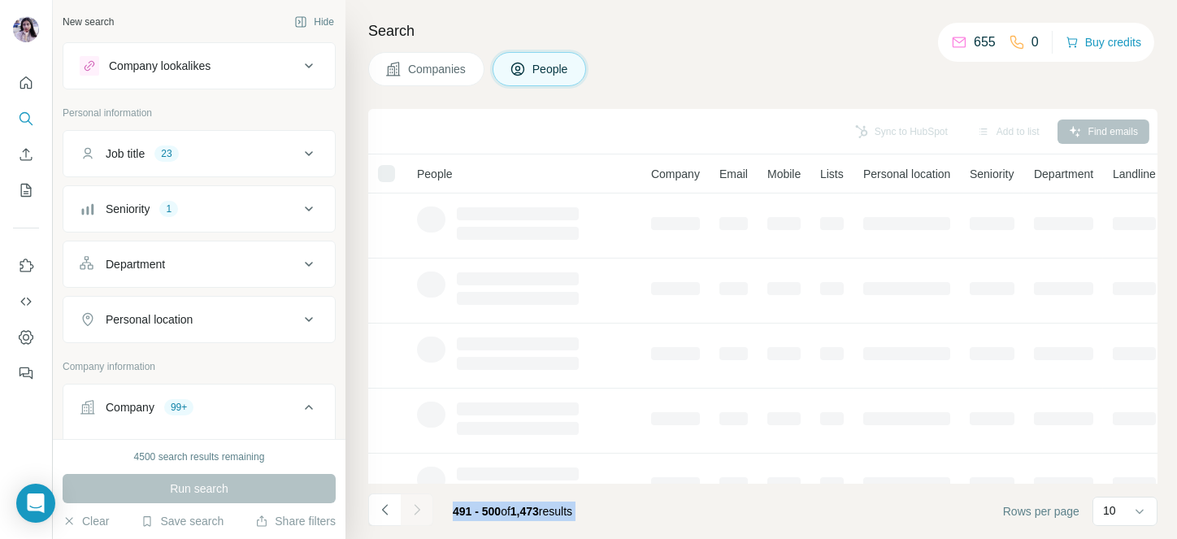
click at [418, 513] on icon "Navigate to next page" at bounding box center [417, 510] width 16 height 16
click at [642, 516] on footer "501 - 510 of 1,473 results Rows per page 10" at bounding box center [762, 511] width 789 height 55
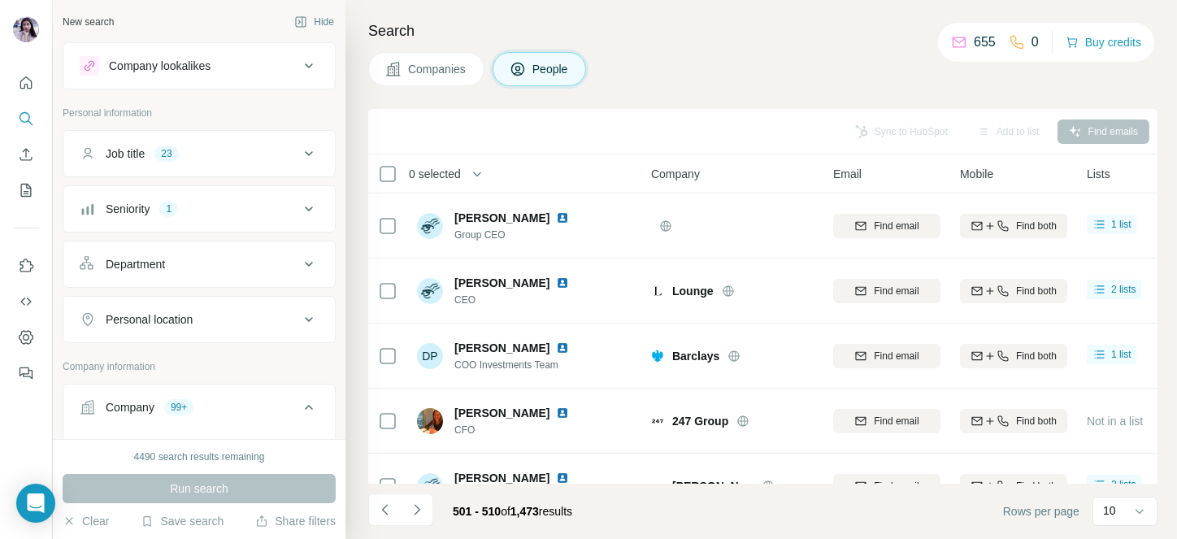
click at [451, 167] on span "0 selected" at bounding box center [435, 174] width 52 height 16
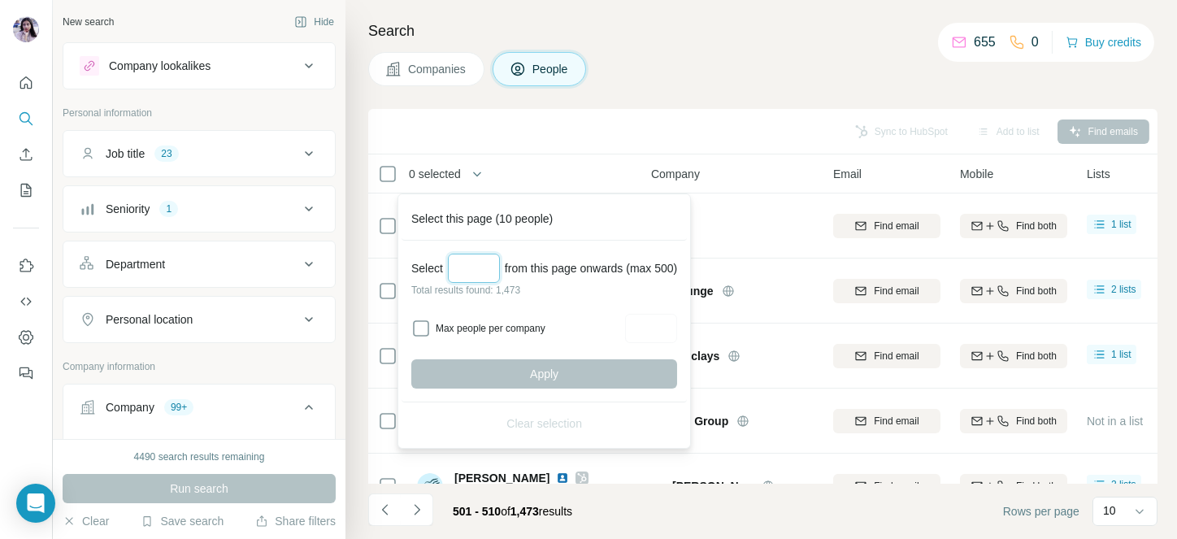
click at [476, 254] on input "Select a number (up to 500)" at bounding box center [474, 268] width 52 height 29
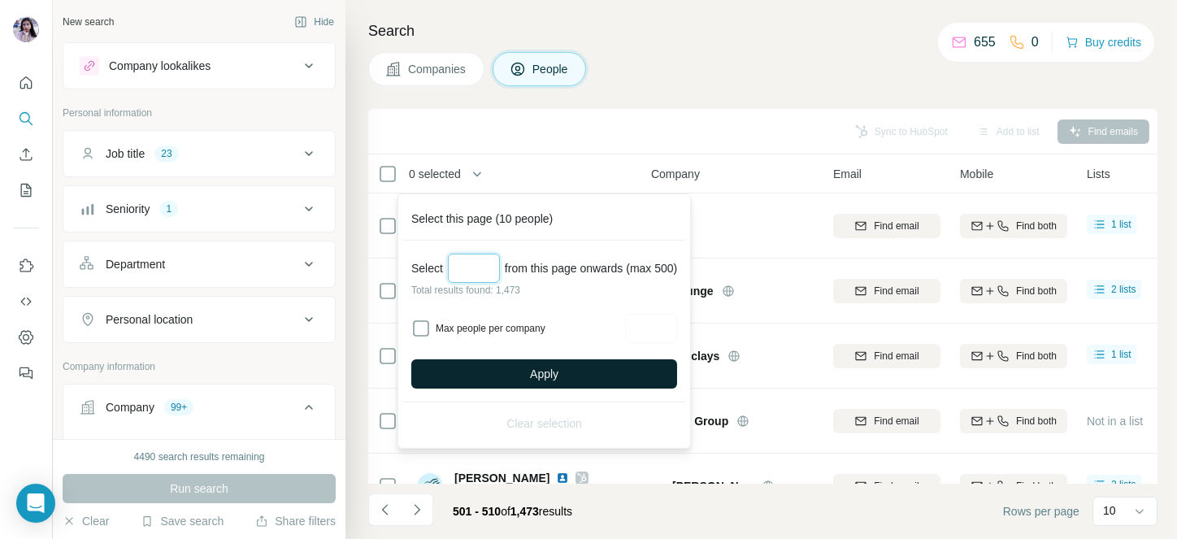
type input "***"
click at [523, 368] on button "Apply" at bounding box center [544, 373] width 266 height 29
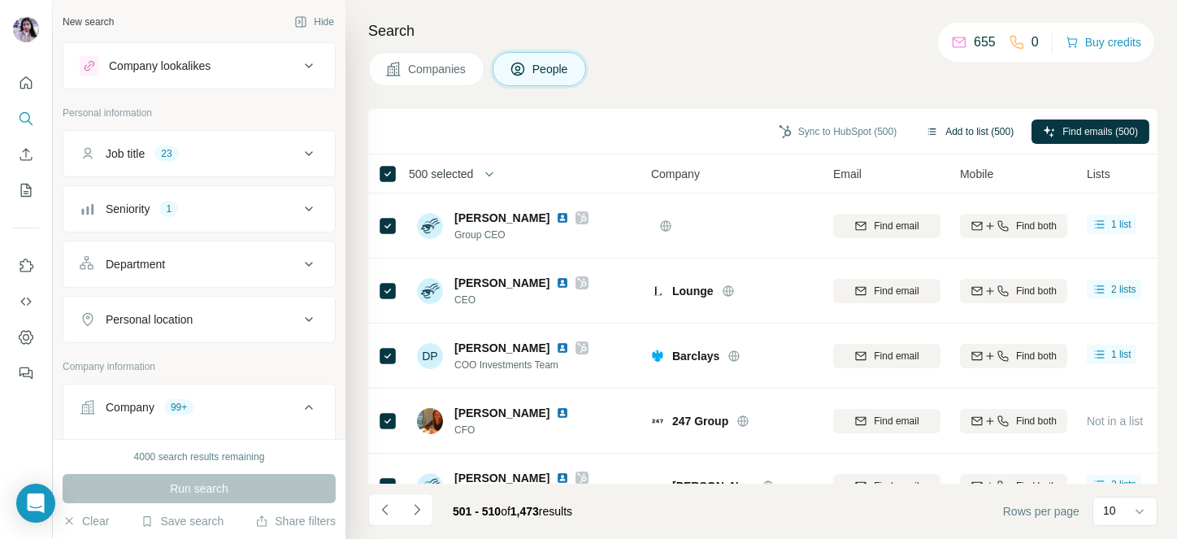
click at [979, 137] on button "Add to list (500)" at bounding box center [970, 132] width 111 height 24
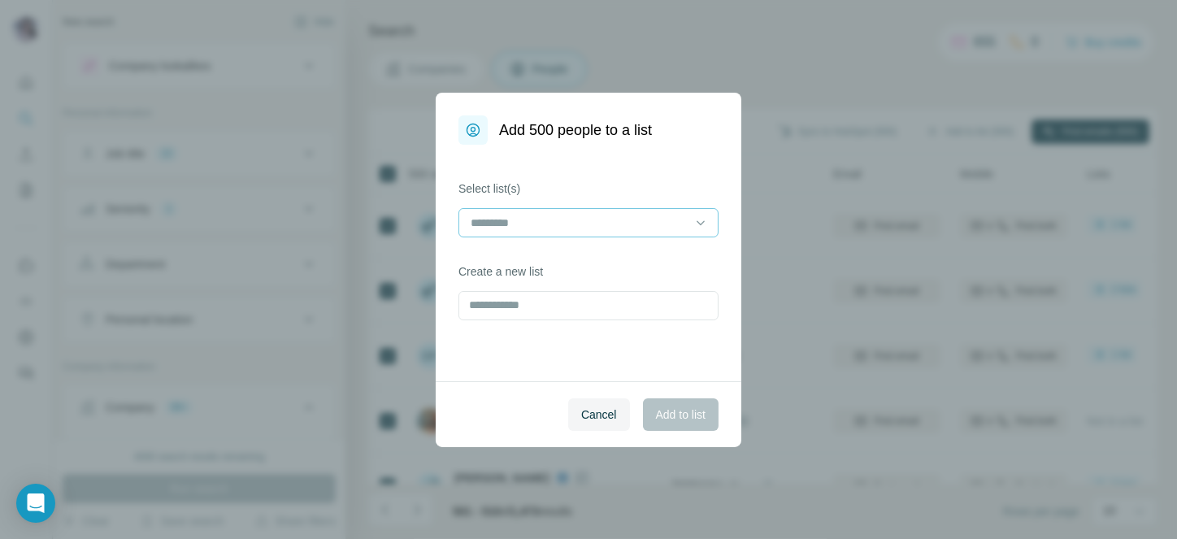
click at [613, 216] on input at bounding box center [579, 223] width 220 height 18
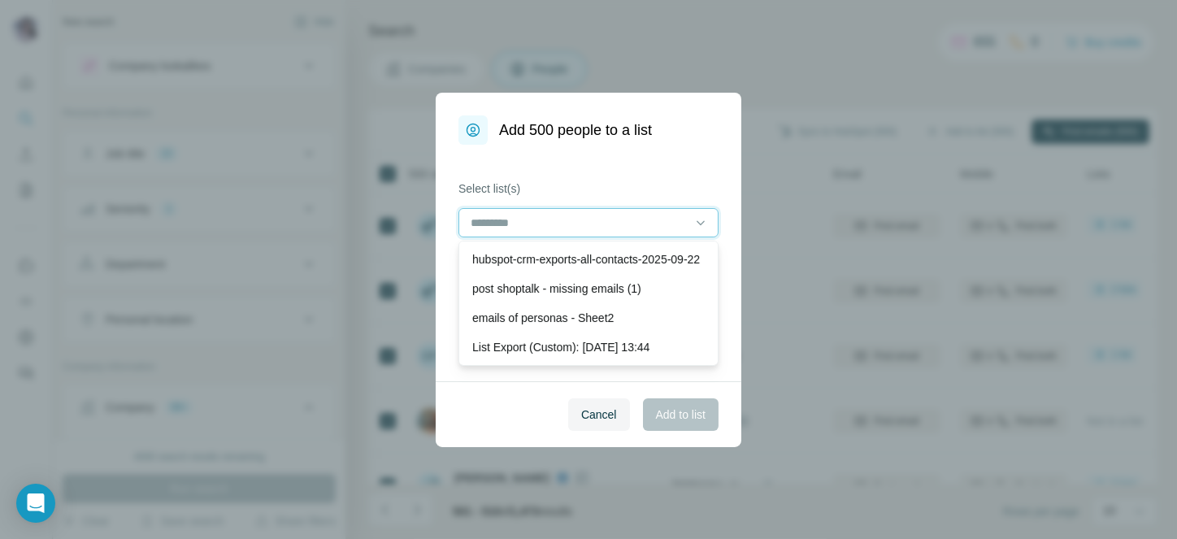
click at [542, 222] on input at bounding box center [579, 223] width 220 height 18
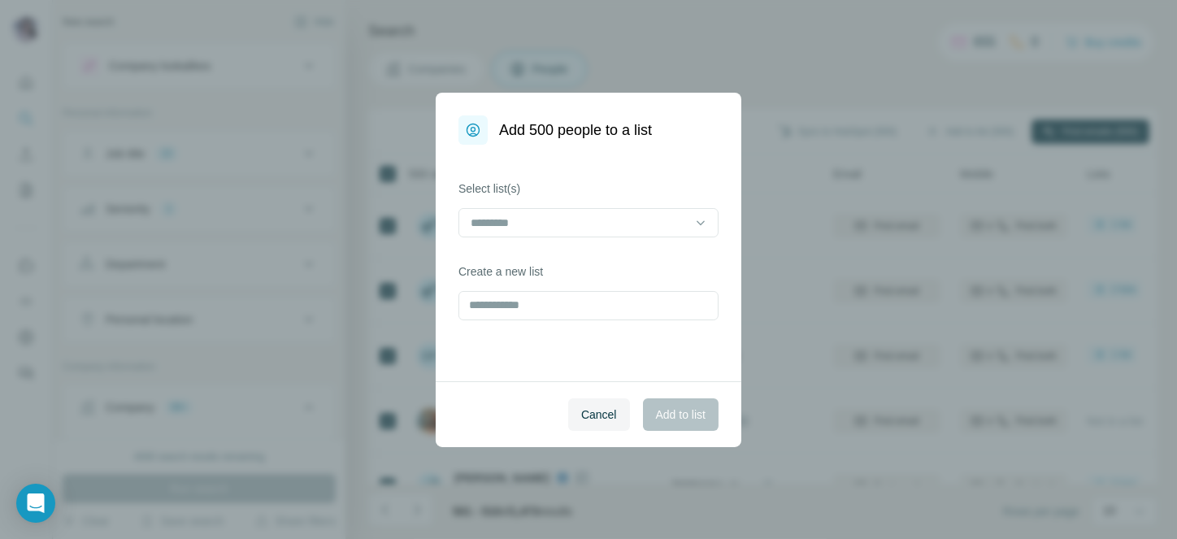
click at [588, 186] on label "Select list(s)" at bounding box center [589, 189] width 260 height 16
click at [598, 218] on input at bounding box center [579, 223] width 220 height 18
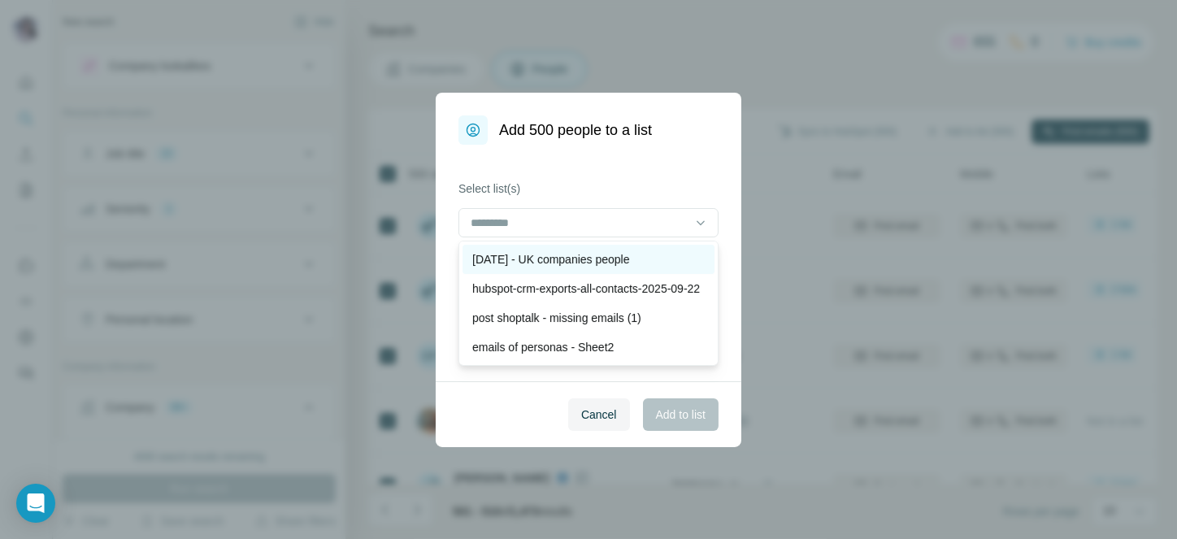
click at [548, 263] on p "[DATE] - UK companies people" at bounding box center [551, 259] width 158 height 16
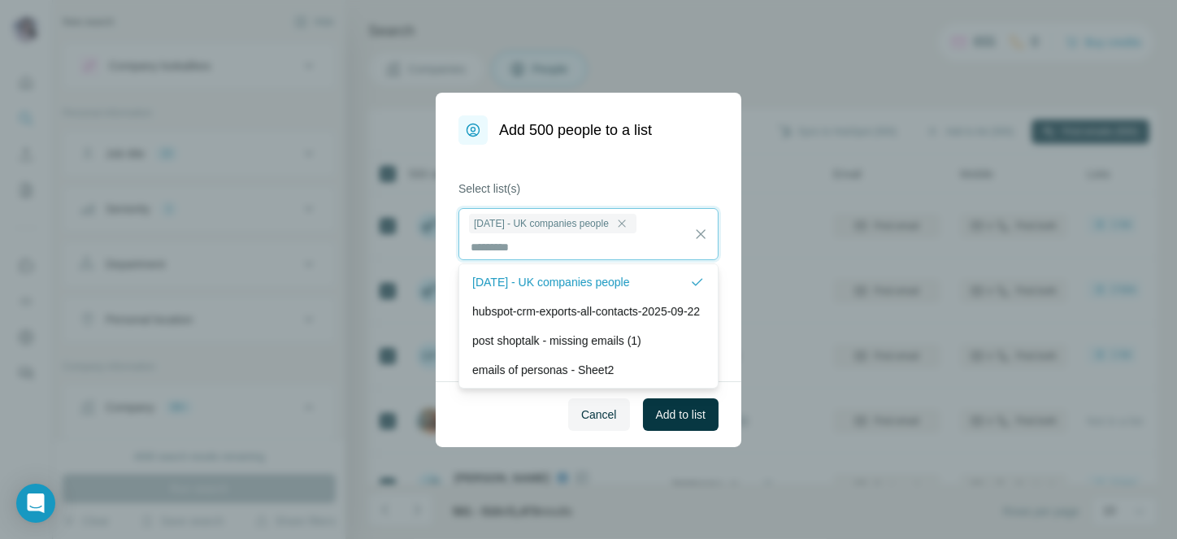
scroll to position [2, 0]
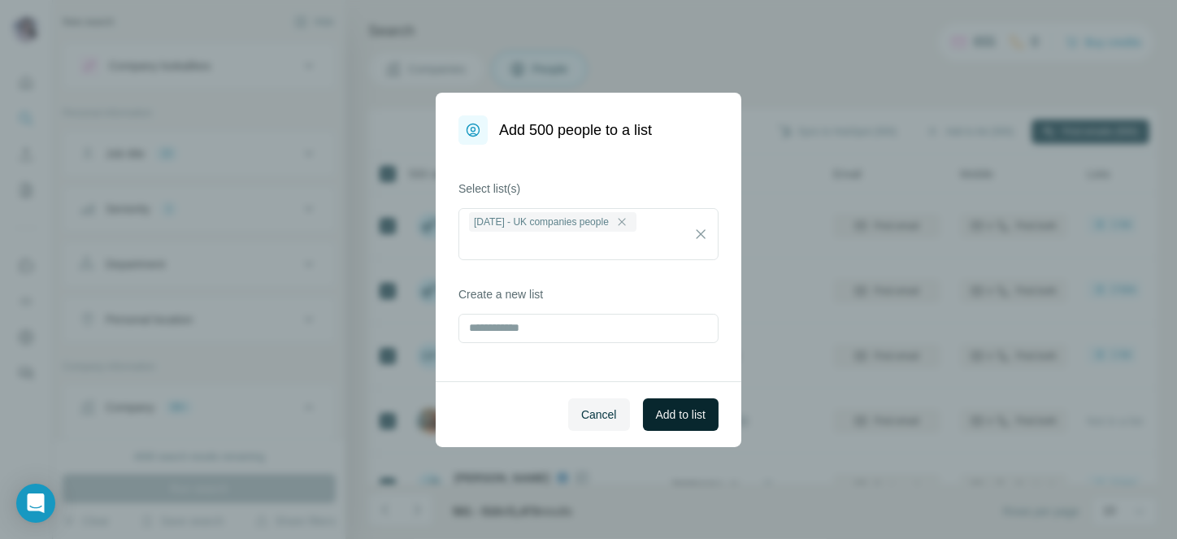
click at [681, 415] on span "Add to list" at bounding box center [681, 415] width 50 height 16
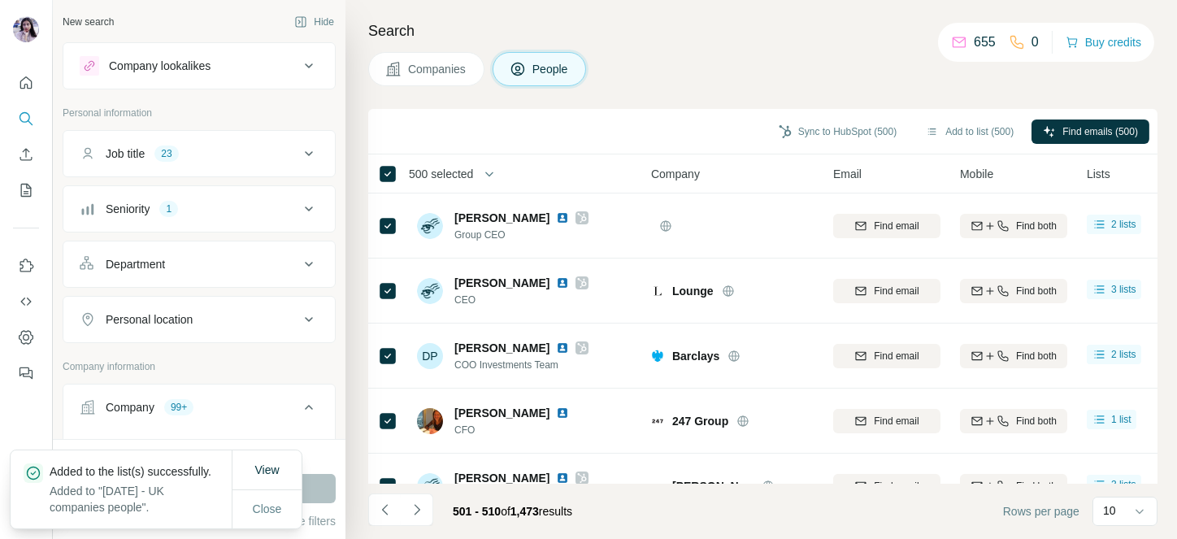
click at [444, 181] on span "500 selected" at bounding box center [452, 174] width 108 height 33
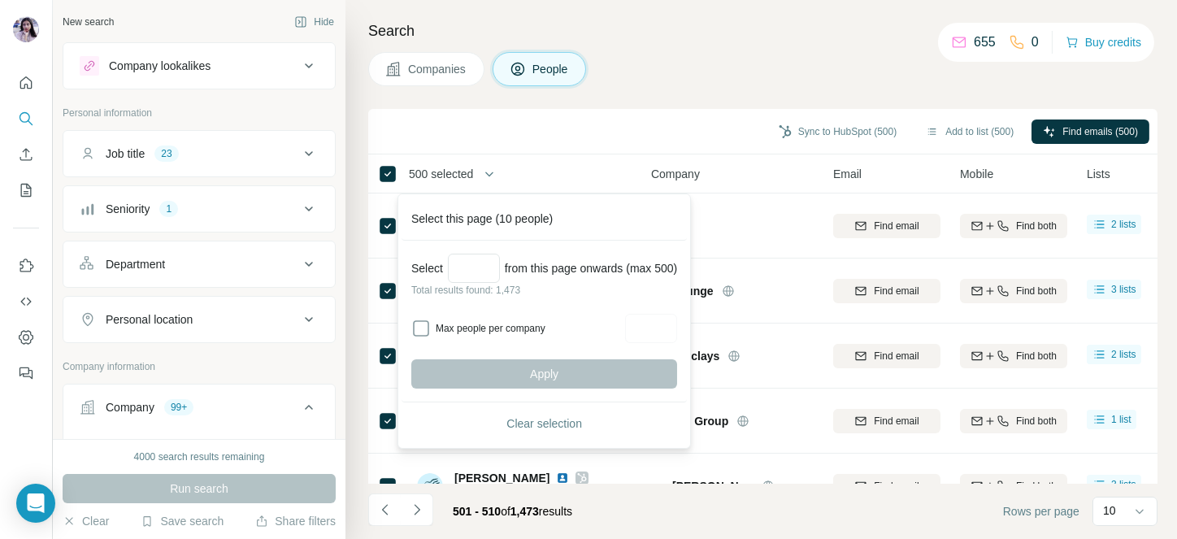
click at [538, 421] on span "Clear selection" at bounding box center [545, 423] width 76 height 16
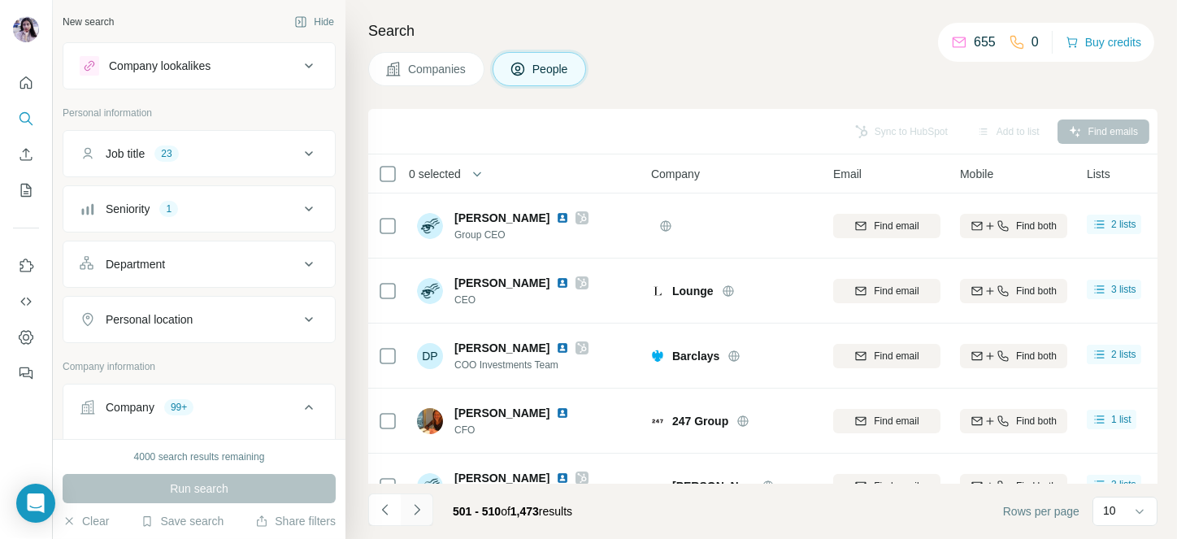
click at [417, 504] on icon "Navigate to next page" at bounding box center [417, 510] width 16 height 16
click at [417, 504] on div at bounding box center [417, 510] width 33 height 33
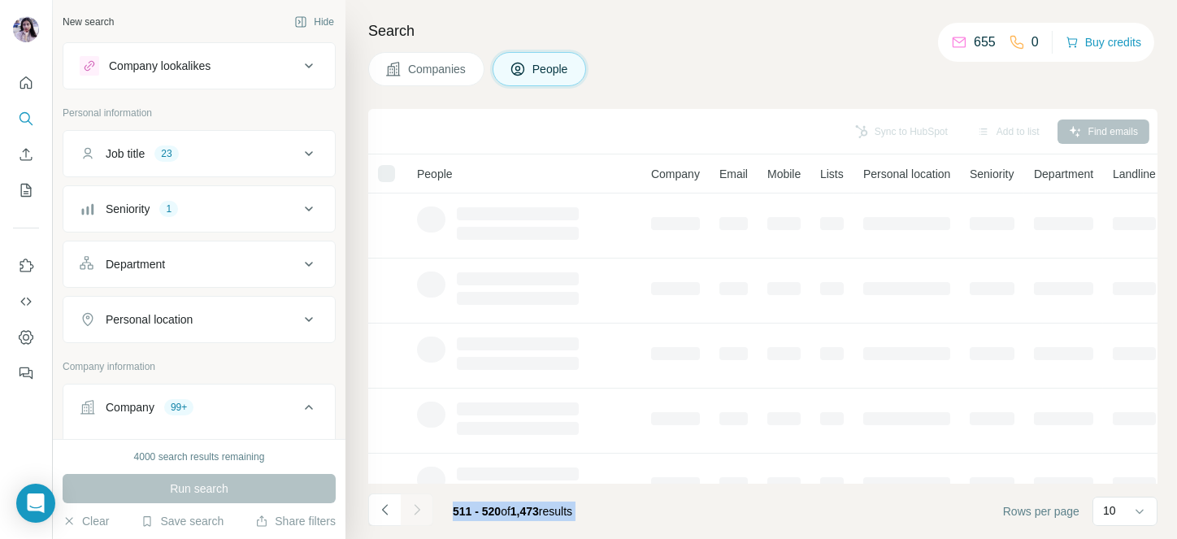
click at [417, 504] on div at bounding box center [417, 510] width 33 height 33
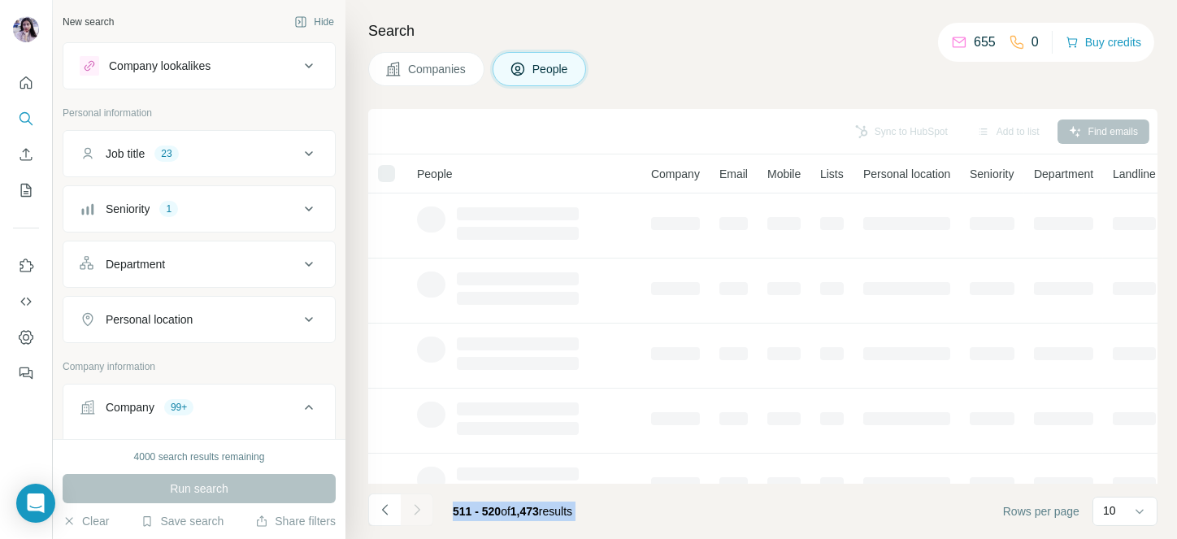
click at [417, 504] on div at bounding box center [417, 510] width 33 height 33
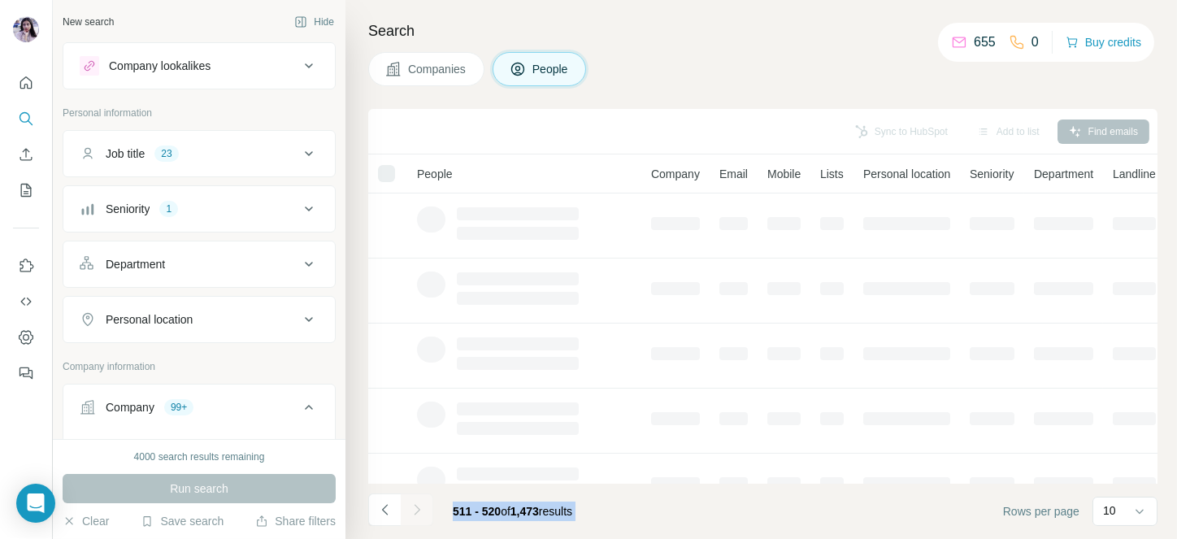
click at [417, 504] on div at bounding box center [417, 510] width 33 height 33
click at [417, 504] on icon "Navigate to next page" at bounding box center [417, 510] width 16 height 16
click at [417, 504] on div at bounding box center [417, 510] width 33 height 33
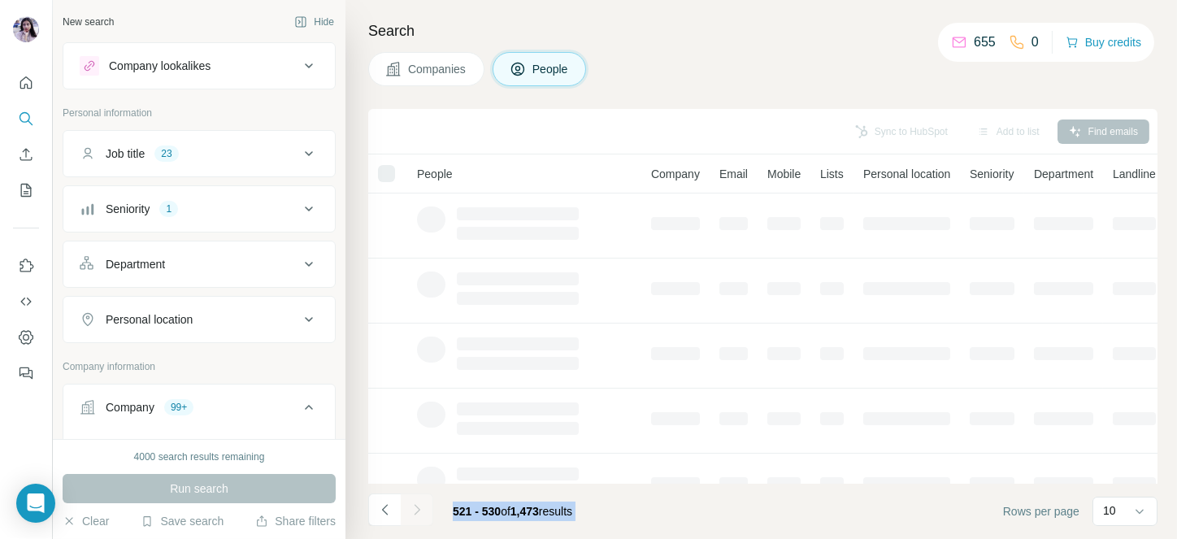
click at [417, 504] on div at bounding box center [417, 510] width 33 height 33
click at [417, 504] on icon "Navigate to next page" at bounding box center [417, 510] width 16 height 16
click at [417, 504] on div at bounding box center [417, 510] width 33 height 33
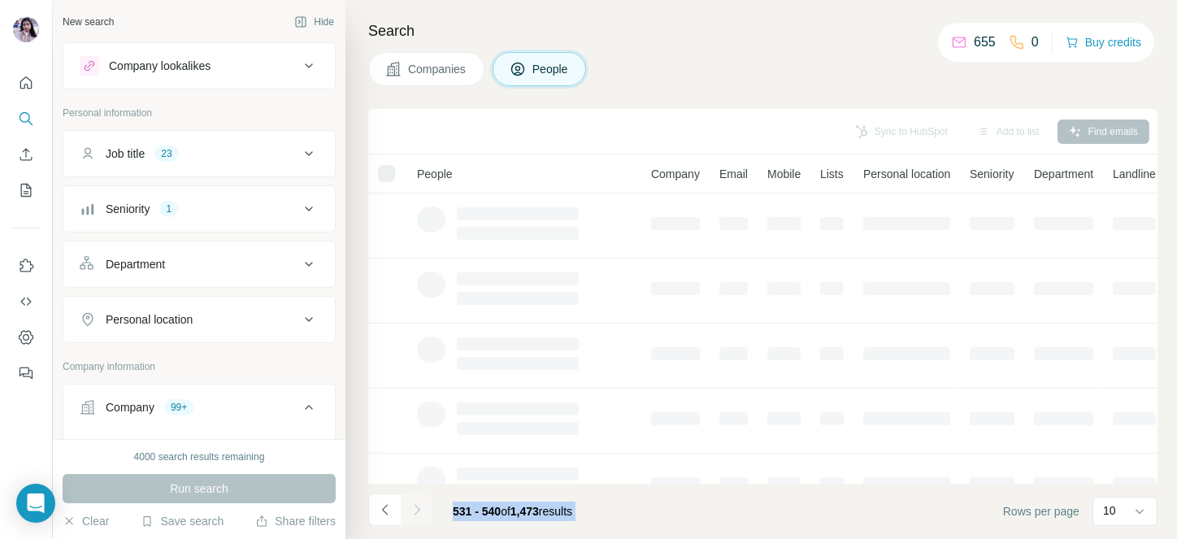
click at [417, 504] on div at bounding box center [417, 510] width 33 height 33
click at [417, 504] on icon "Navigate to next page" at bounding box center [417, 510] width 16 height 16
click at [417, 504] on div at bounding box center [417, 510] width 33 height 33
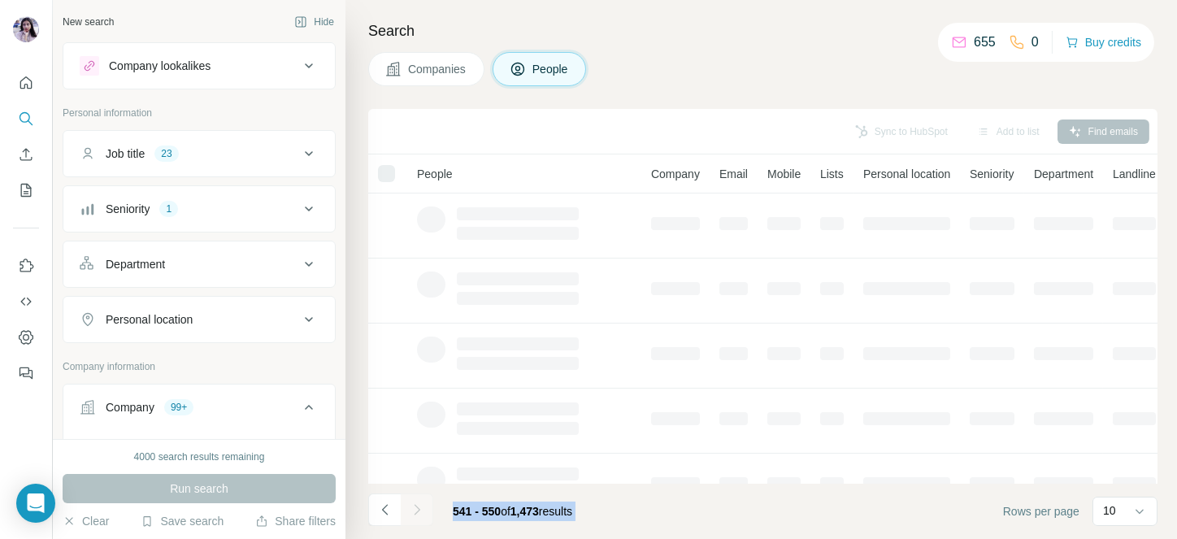
click at [417, 504] on div at bounding box center [417, 510] width 33 height 33
click at [417, 504] on icon "Navigate to next page" at bounding box center [417, 510] width 16 height 16
click at [417, 504] on div at bounding box center [417, 510] width 33 height 33
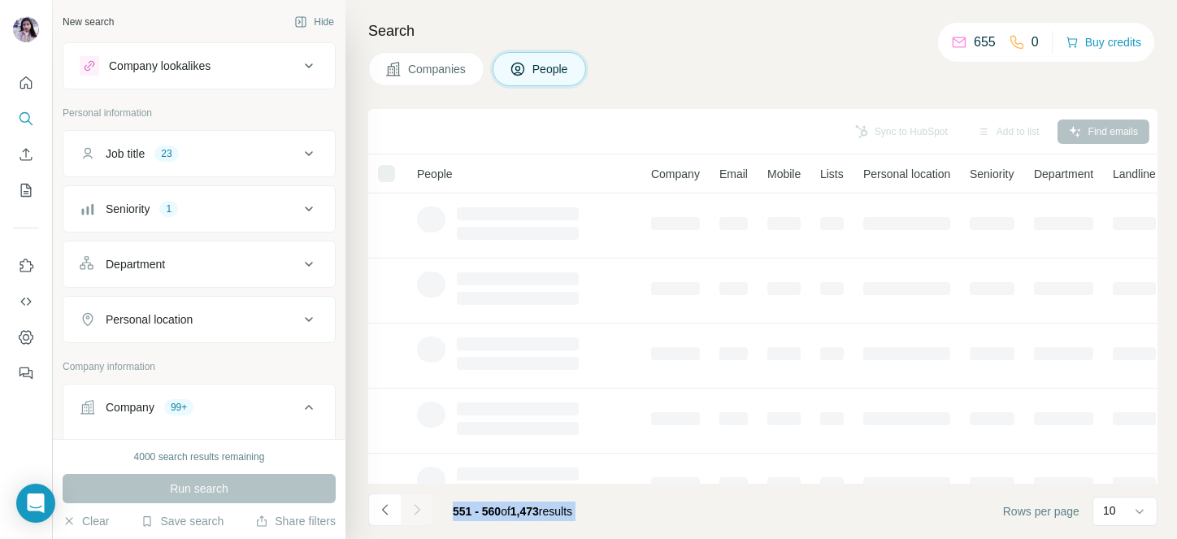
click at [417, 504] on icon "Navigate to next page" at bounding box center [417, 510] width 16 height 16
click at [417, 504] on div at bounding box center [417, 510] width 33 height 33
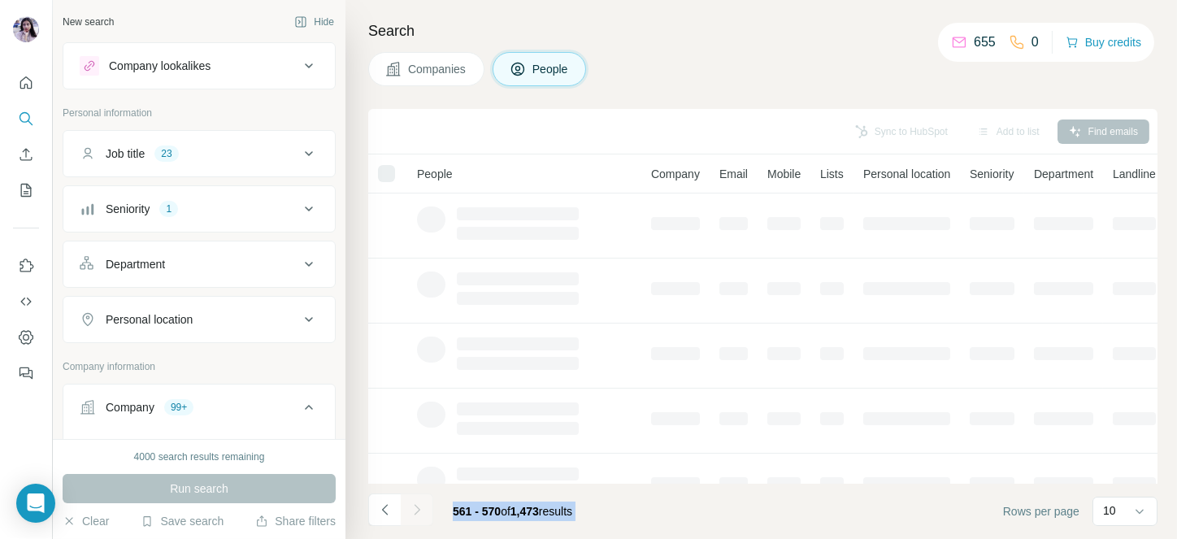
click at [417, 504] on div at bounding box center [417, 510] width 33 height 33
click at [417, 504] on icon "Navigate to next page" at bounding box center [417, 510] width 16 height 16
click at [417, 504] on div at bounding box center [417, 510] width 33 height 33
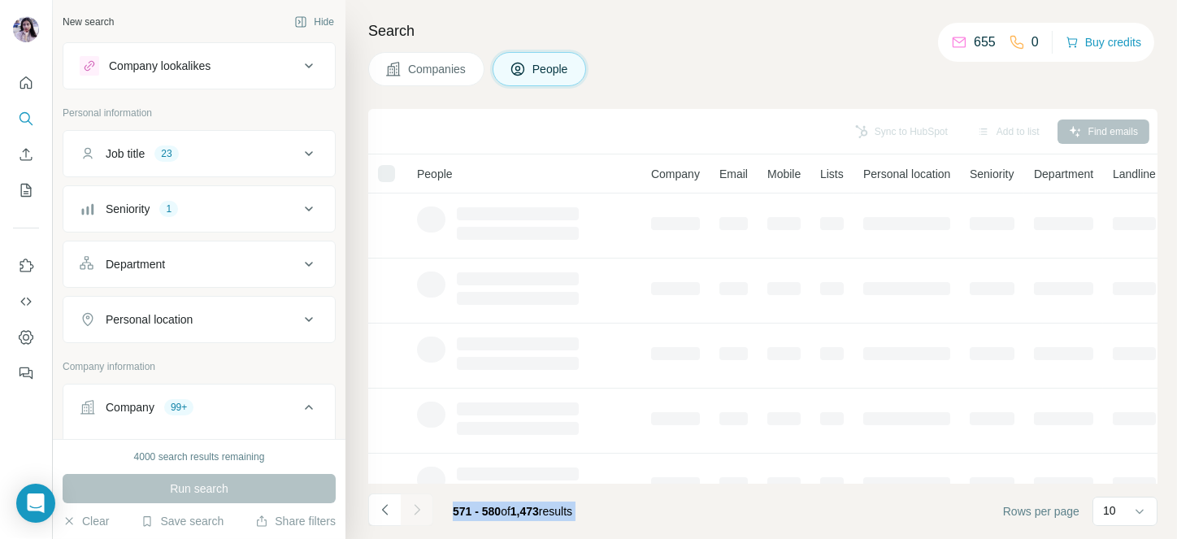
click at [417, 504] on icon "Navigate to next page" at bounding box center [417, 510] width 16 height 16
click at [417, 504] on div at bounding box center [417, 510] width 33 height 33
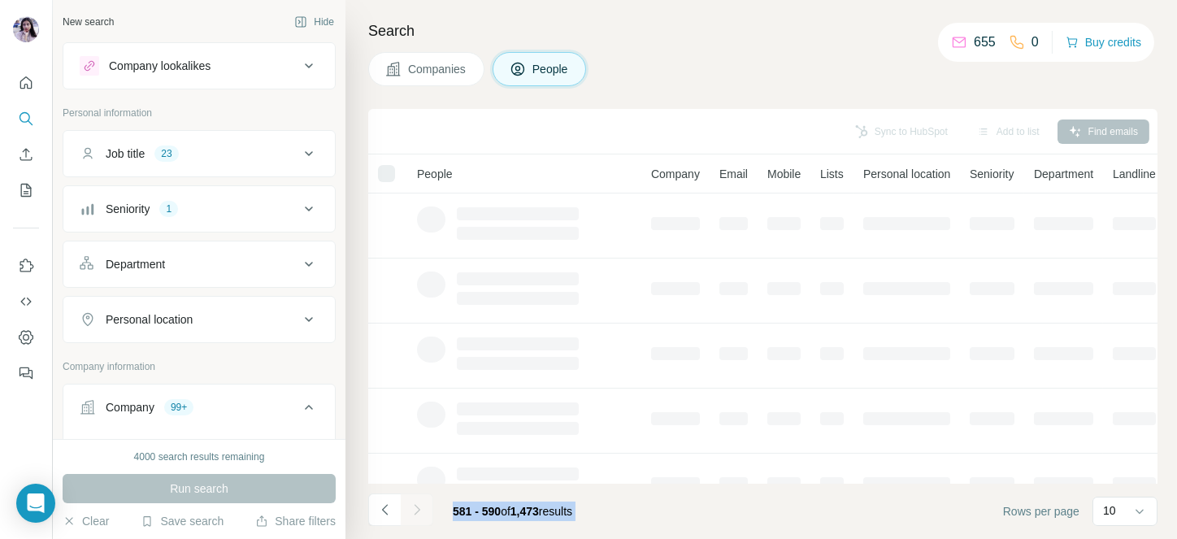
click at [417, 504] on icon "Navigate to next page" at bounding box center [417, 510] width 16 height 16
click at [417, 504] on div at bounding box center [417, 510] width 33 height 33
click at [417, 504] on icon "Navigate to next page" at bounding box center [417, 510] width 16 height 16
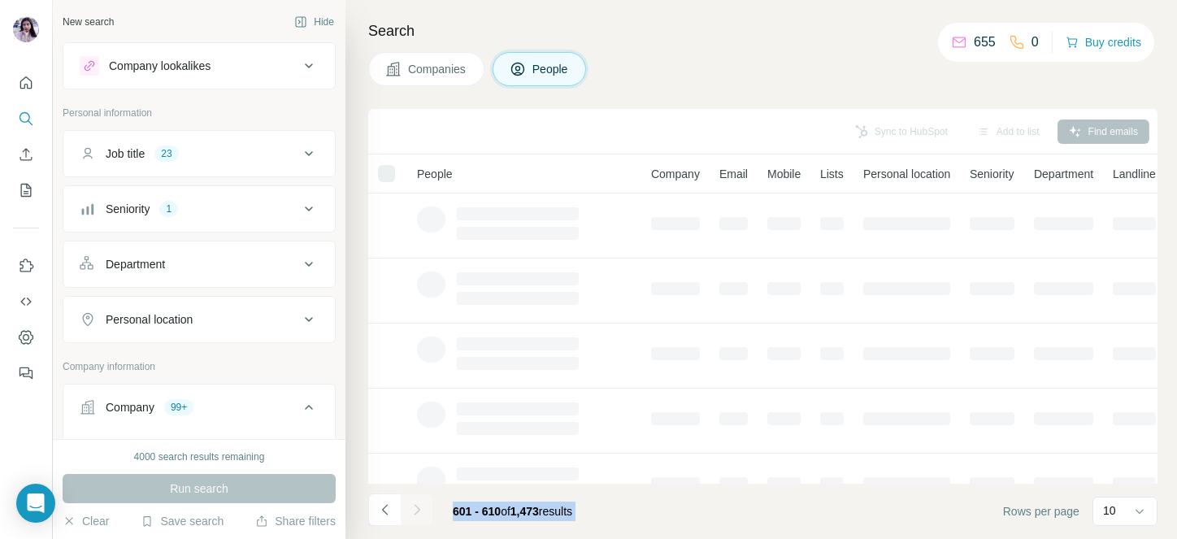
click at [417, 504] on div at bounding box center [417, 510] width 33 height 33
click at [417, 504] on icon "Navigate to next page" at bounding box center [417, 510] width 16 height 16
click at [417, 504] on div at bounding box center [417, 510] width 33 height 33
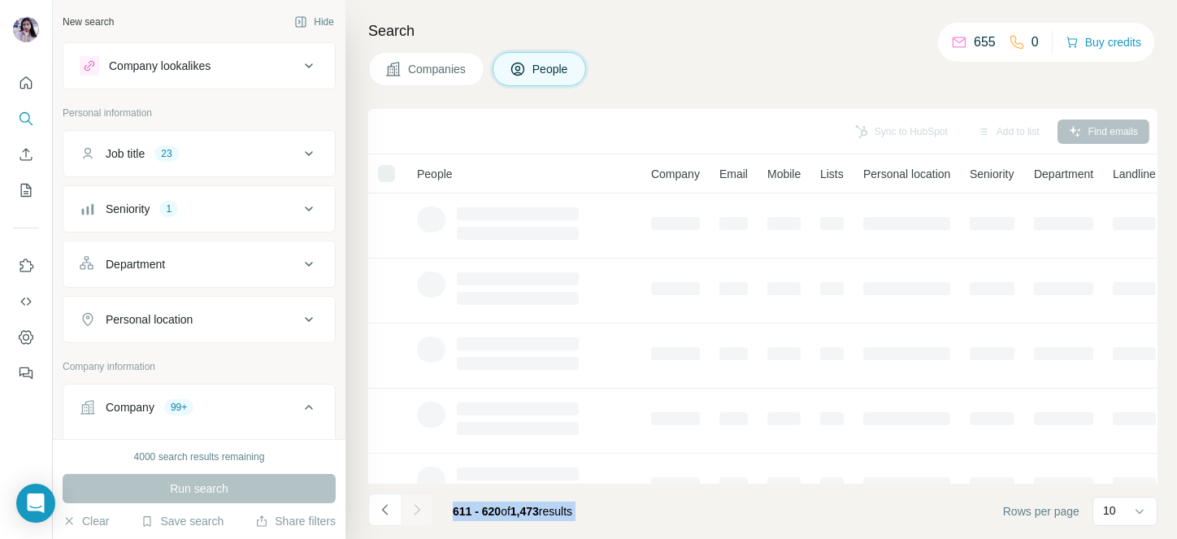
click at [417, 504] on div at bounding box center [417, 510] width 33 height 33
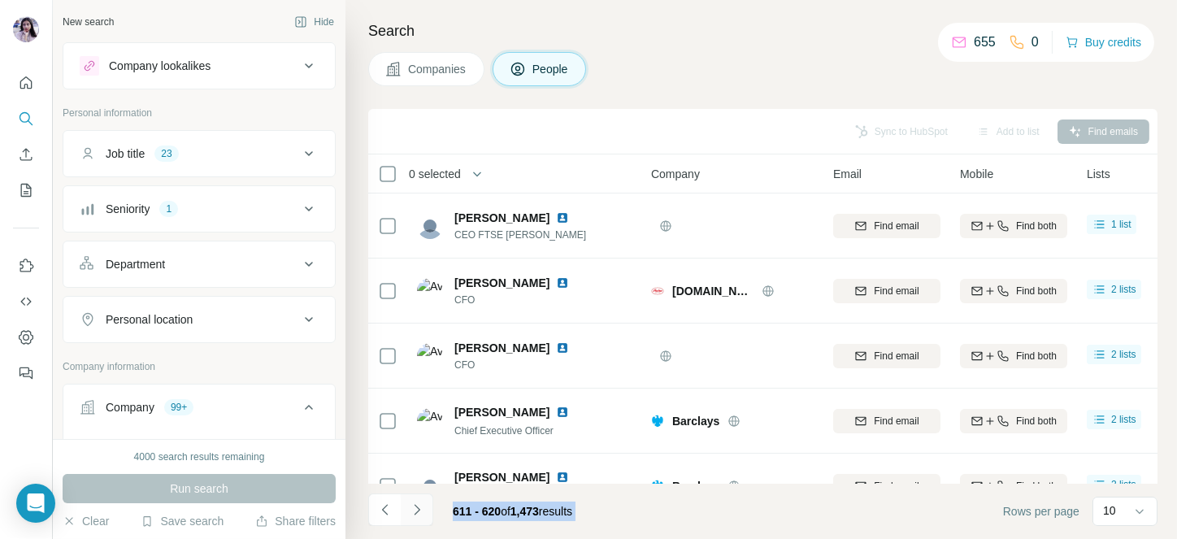
click at [417, 504] on icon "Navigate to next page" at bounding box center [417, 510] width 16 height 16
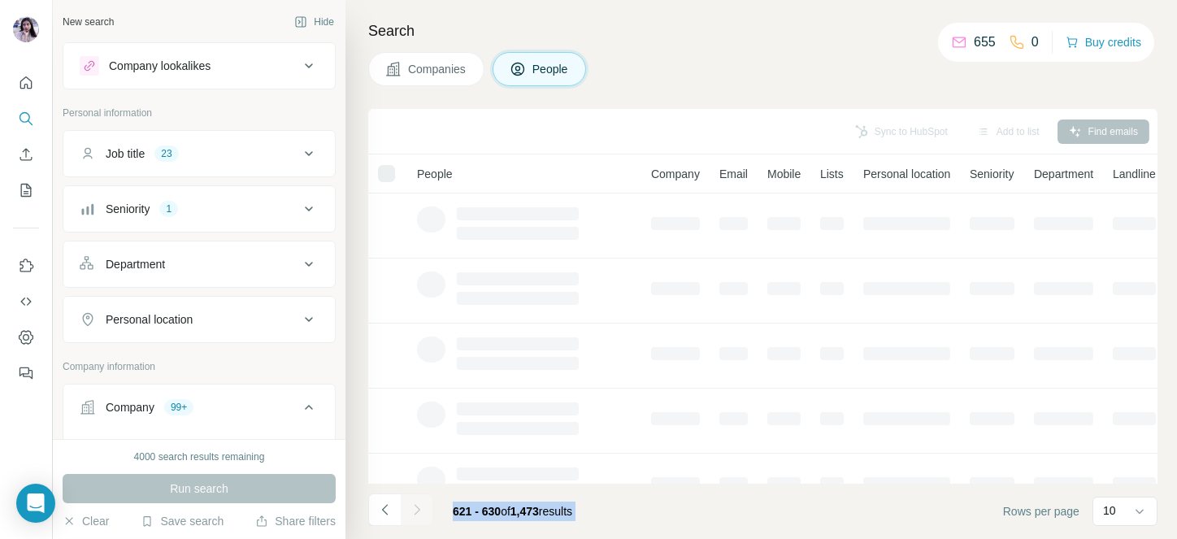
click at [417, 504] on div at bounding box center [417, 510] width 33 height 33
click at [417, 504] on icon "Navigate to next page" at bounding box center [417, 510] width 16 height 16
click at [417, 504] on div at bounding box center [417, 510] width 33 height 33
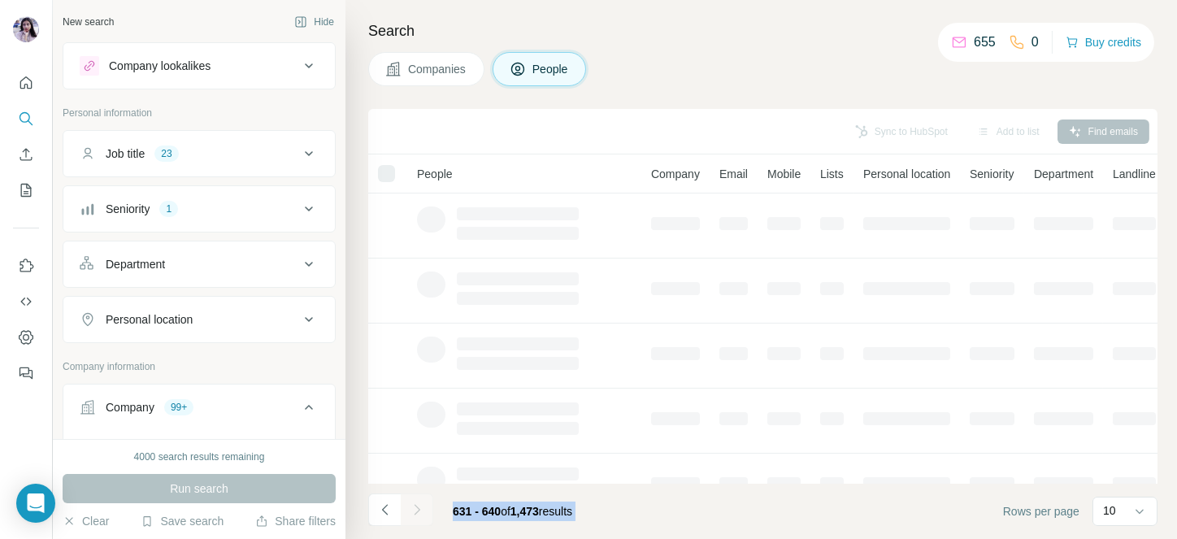
click at [417, 504] on div at bounding box center [417, 510] width 33 height 33
click at [417, 504] on icon "Navigate to next page" at bounding box center [417, 510] width 16 height 16
click at [417, 504] on div at bounding box center [417, 510] width 33 height 33
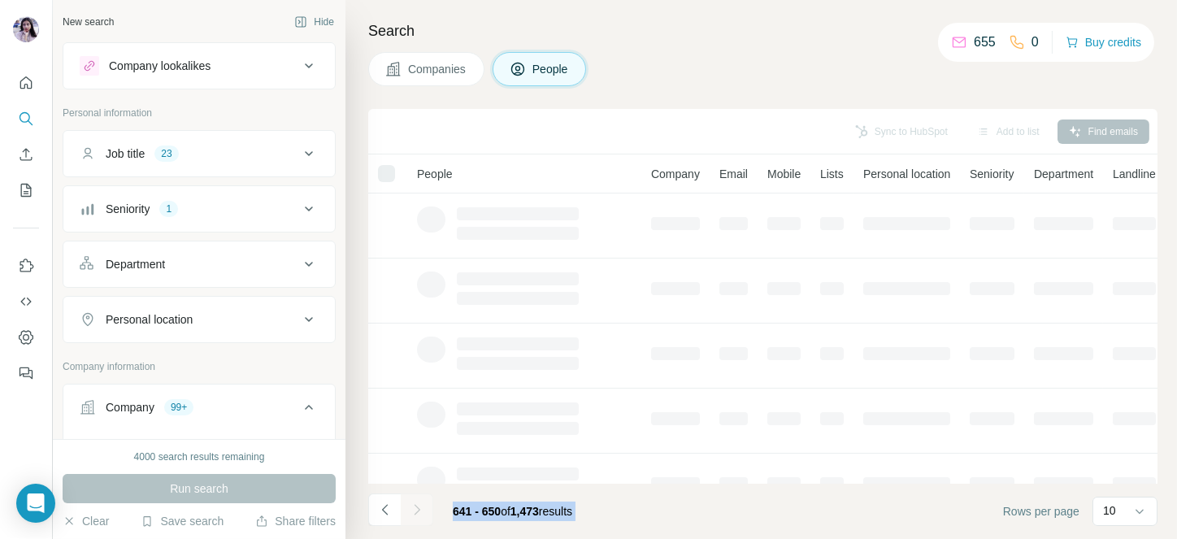
click at [417, 504] on div at bounding box center [417, 510] width 33 height 33
click at [417, 504] on icon "Navigate to next page" at bounding box center [417, 510] width 16 height 16
click at [417, 504] on div at bounding box center [417, 510] width 33 height 33
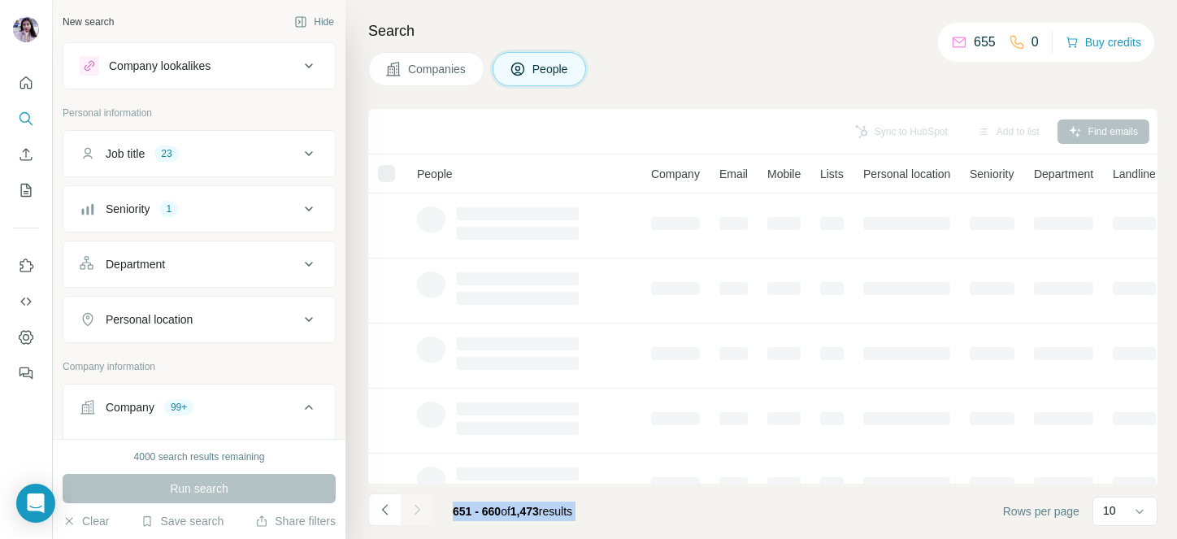
click at [417, 504] on div at bounding box center [417, 510] width 33 height 33
click at [417, 504] on icon "Navigate to next page" at bounding box center [417, 510] width 16 height 16
click at [417, 504] on div at bounding box center [417, 510] width 33 height 33
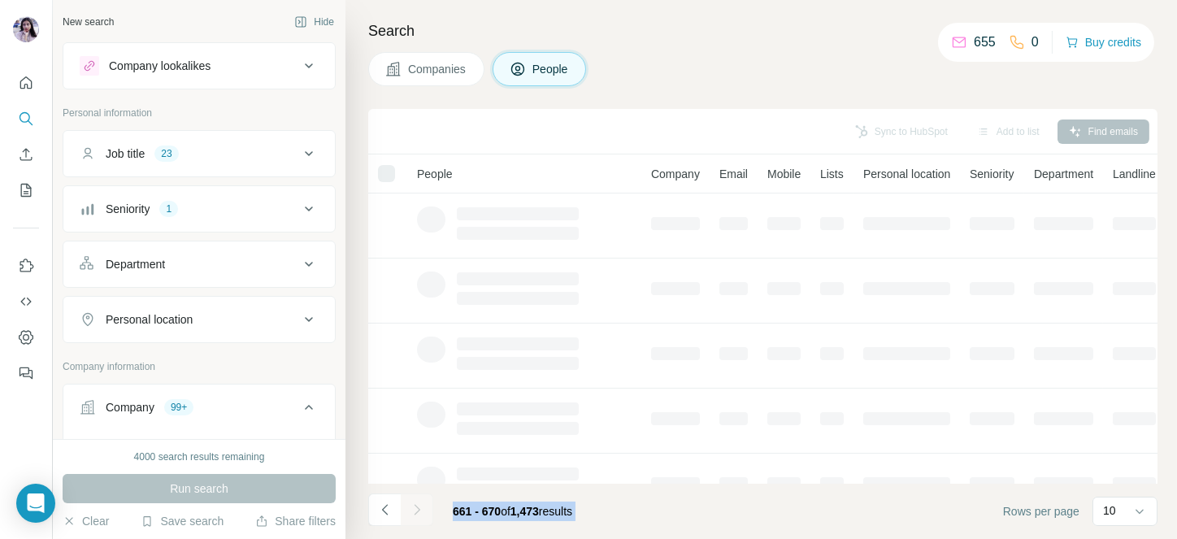
click at [417, 504] on div at bounding box center [417, 510] width 33 height 33
click at [417, 504] on icon "Navigate to next page" at bounding box center [417, 510] width 16 height 16
click at [417, 504] on div at bounding box center [417, 510] width 33 height 33
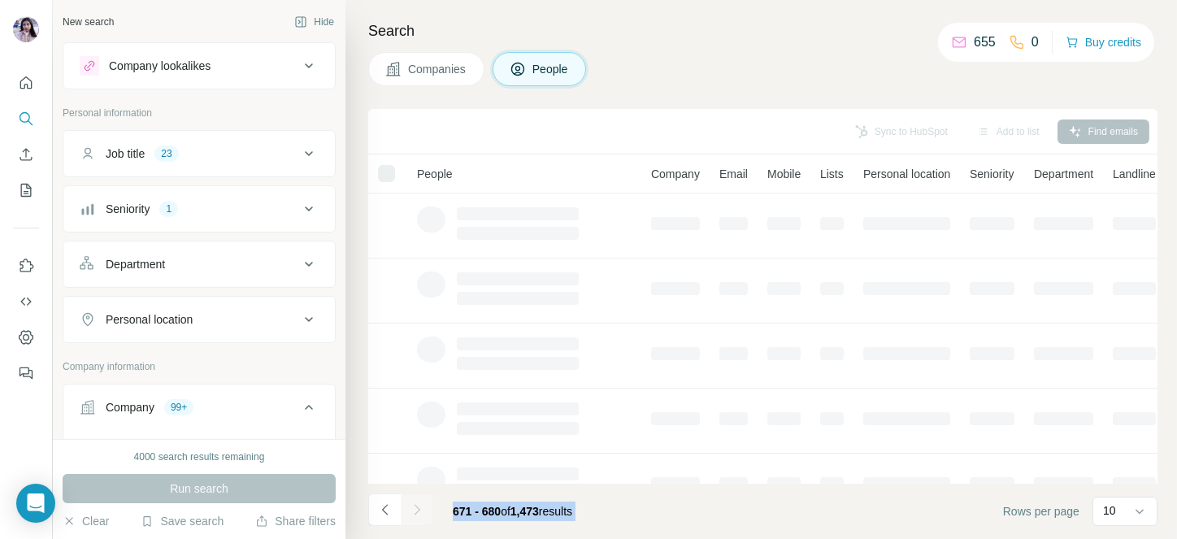
click at [417, 504] on div at bounding box center [417, 510] width 33 height 33
click at [417, 504] on icon "Navigate to next page" at bounding box center [417, 510] width 16 height 16
click at [417, 504] on div at bounding box center [417, 510] width 33 height 33
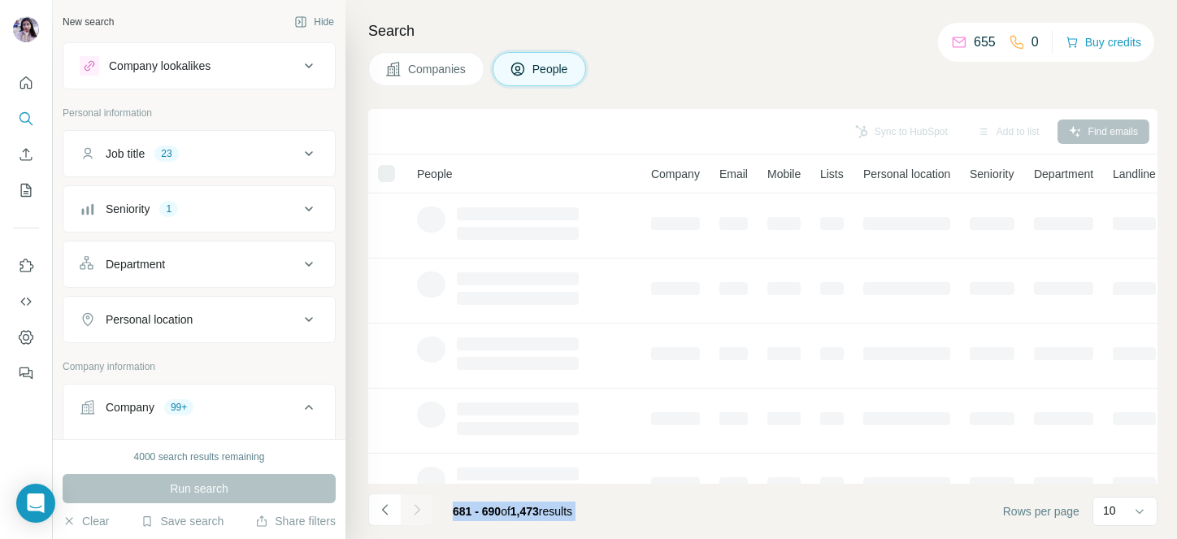
click at [417, 504] on icon "Navigate to next page" at bounding box center [417, 510] width 16 height 16
click at [417, 504] on div at bounding box center [417, 510] width 33 height 33
click at [417, 504] on icon "Navigate to next page" at bounding box center [417, 510] width 16 height 16
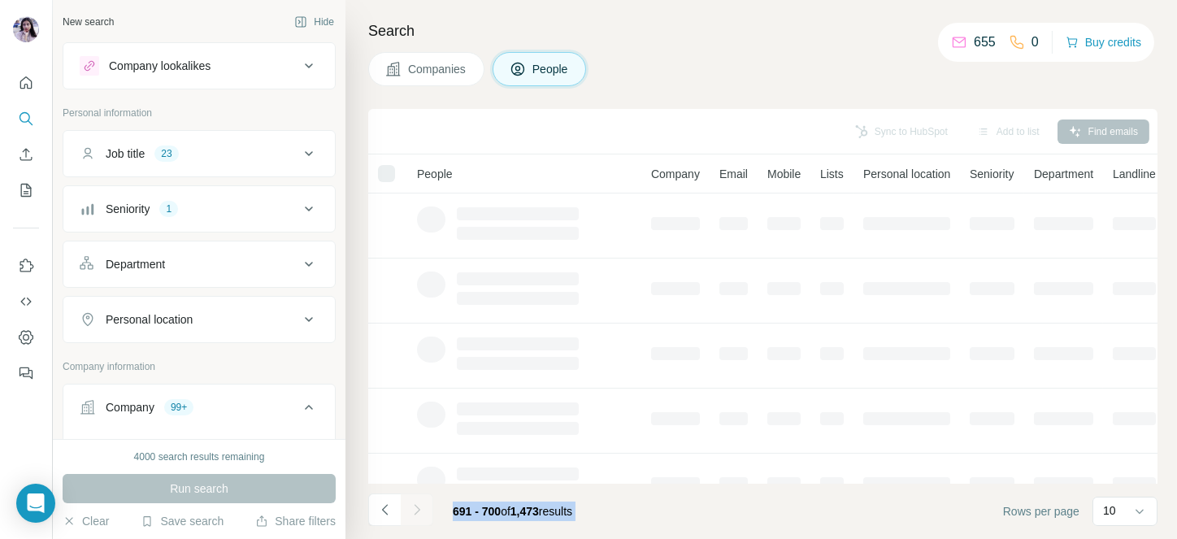
click at [417, 504] on div at bounding box center [417, 510] width 33 height 33
click at [417, 504] on icon "Navigate to next page" at bounding box center [417, 510] width 16 height 16
click at [417, 504] on div at bounding box center [417, 510] width 33 height 33
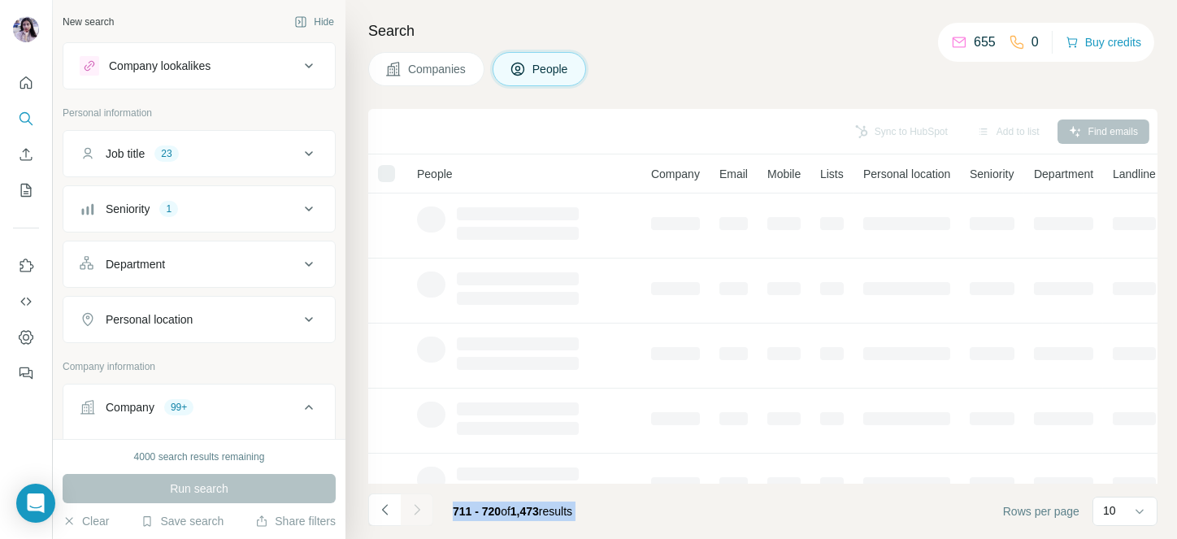
click at [417, 504] on div at bounding box center [417, 510] width 33 height 33
click at [417, 504] on icon "Navigate to next page" at bounding box center [417, 510] width 16 height 16
click at [417, 504] on div at bounding box center [417, 510] width 33 height 33
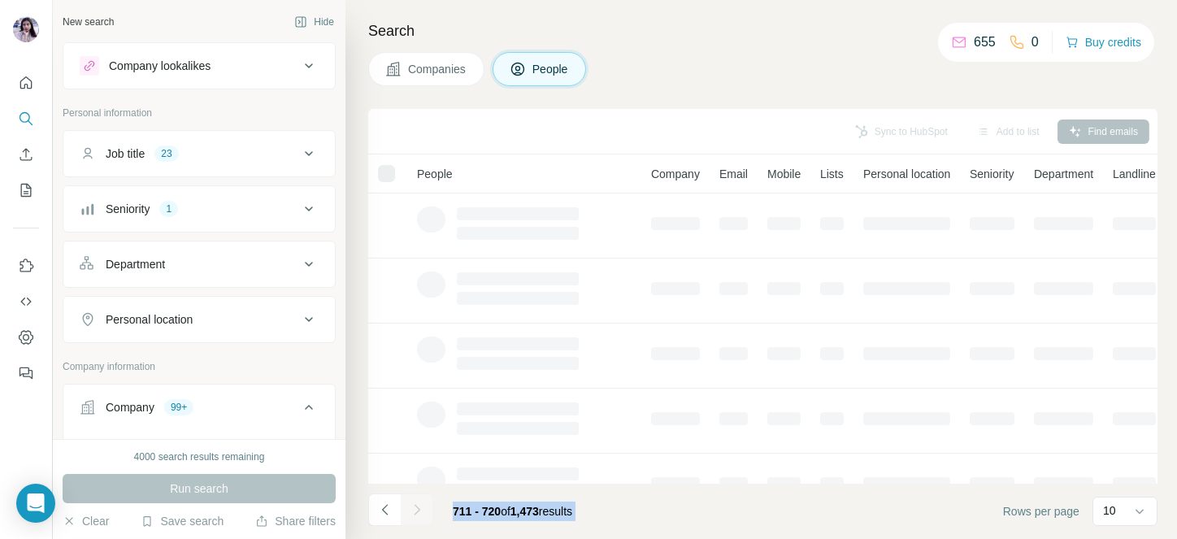
click at [417, 504] on div at bounding box center [417, 510] width 33 height 33
click at [417, 504] on icon "Navigate to next page" at bounding box center [417, 510] width 16 height 16
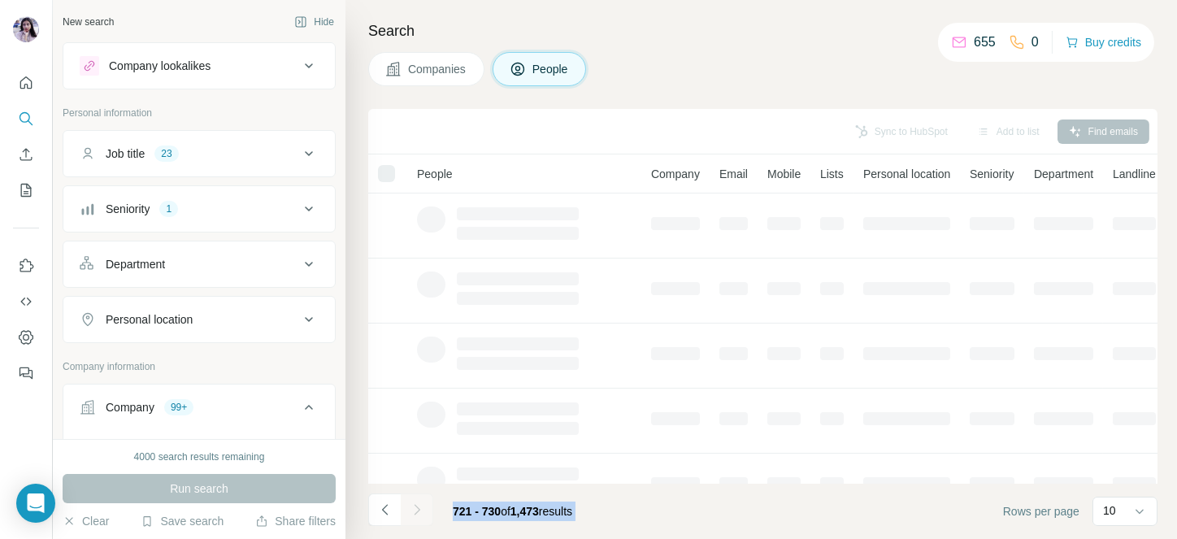
click at [417, 504] on div at bounding box center [417, 510] width 33 height 33
click at [417, 504] on icon "Navigate to next page" at bounding box center [417, 510] width 16 height 16
click at [417, 504] on div at bounding box center [417, 510] width 33 height 33
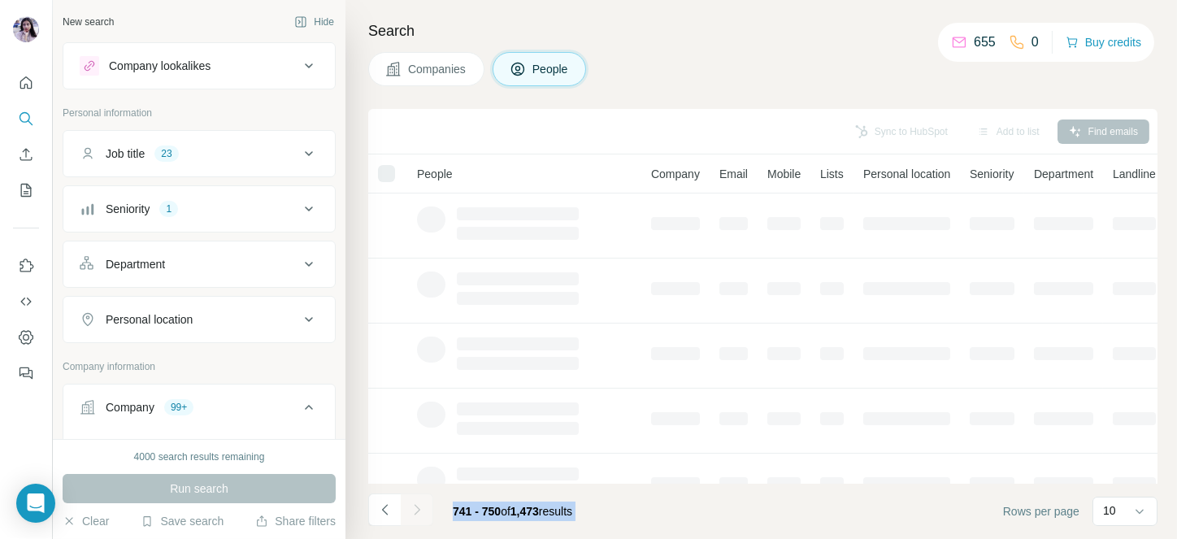
click at [417, 504] on div at bounding box center [417, 510] width 33 height 33
click at [417, 504] on icon "Navigate to next page" at bounding box center [417, 510] width 16 height 16
click at [417, 504] on div at bounding box center [417, 510] width 33 height 33
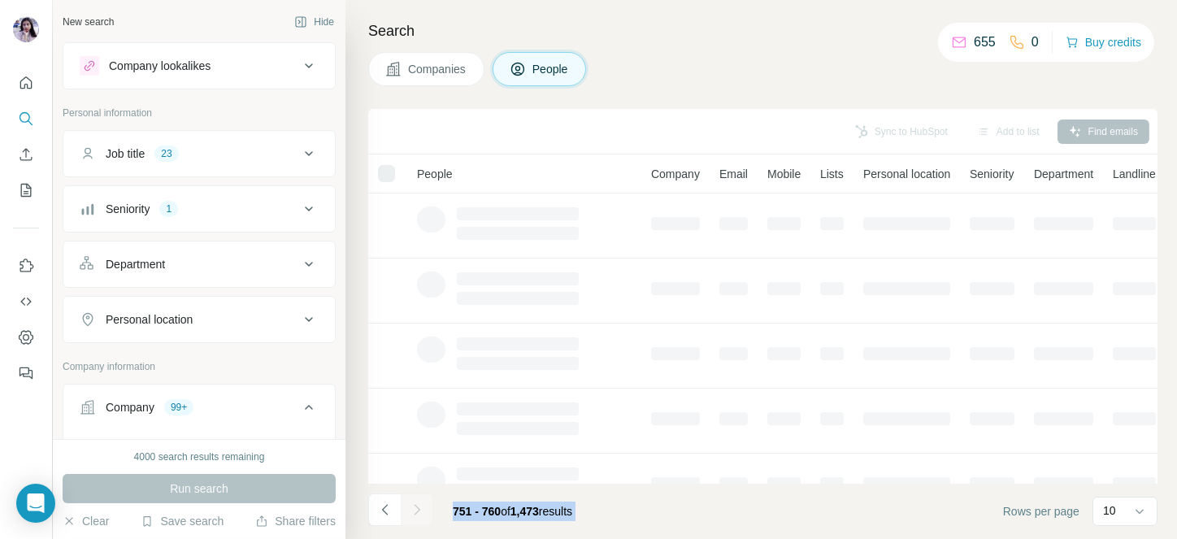
click at [417, 504] on div at bounding box center [417, 510] width 33 height 33
click at [417, 504] on icon "Navigate to next page" at bounding box center [417, 510] width 16 height 16
click at [417, 504] on div at bounding box center [417, 510] width 33 height 33
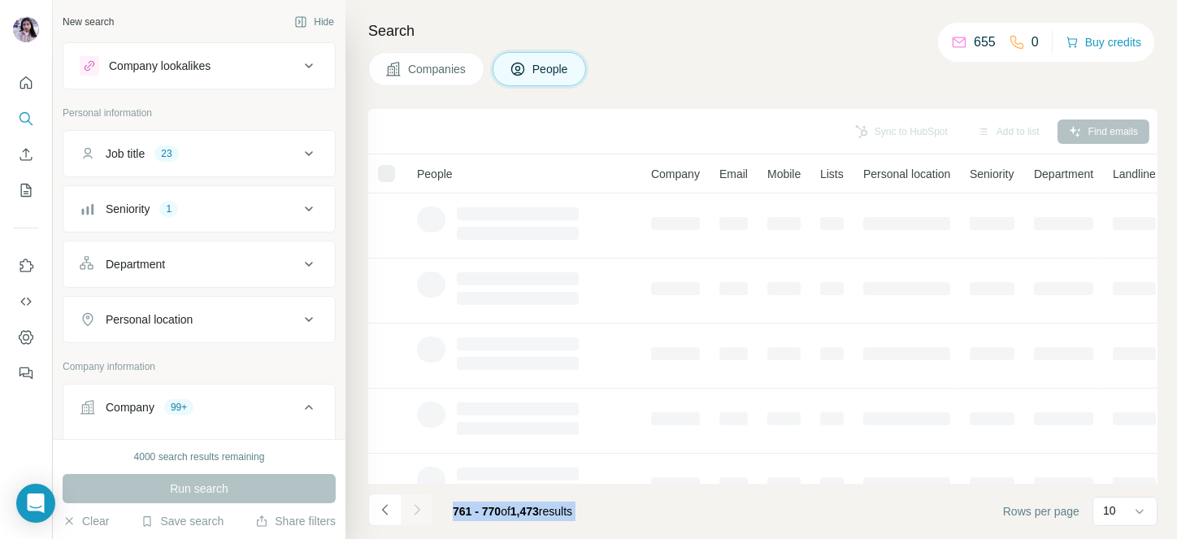
click at [417, 504] on icon "Navigate to next page" at bounding box center [417, 510] width 16 height 16
click at [417, 504] on div at bounding box center [417, 510] width 33 height 33
click at [417, 504] on icon "Navigate to next page" at bounding box center [417, 510] width 16 height 16
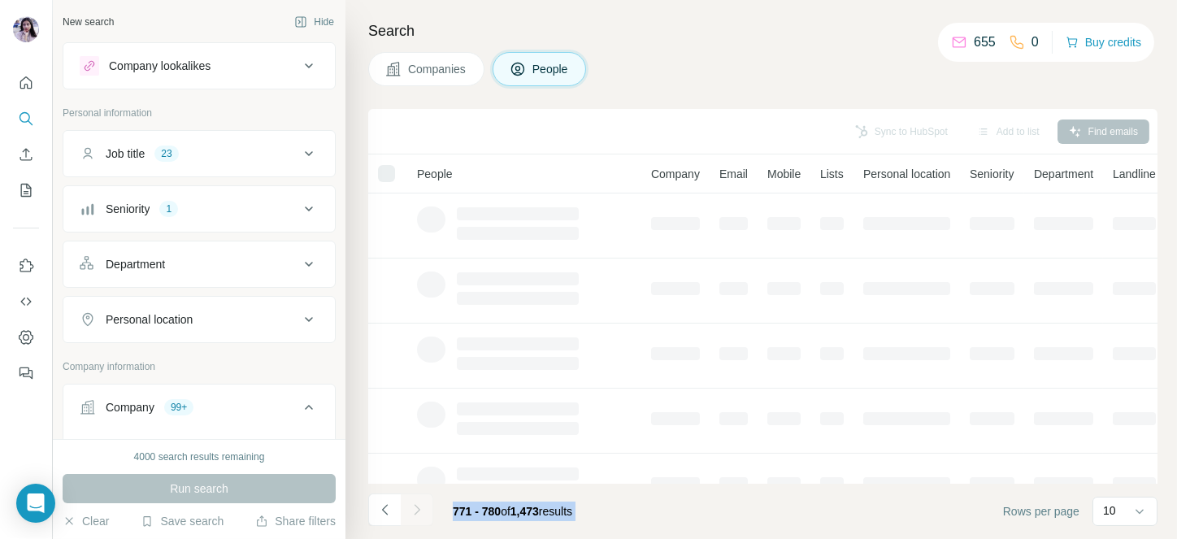
click at [417, 504] on div at bounding box center [417, 510] width 33 height 33
click at [417, 504] on icon "Navigate to next page" at bounding box center [417, 510] width 16 height 16
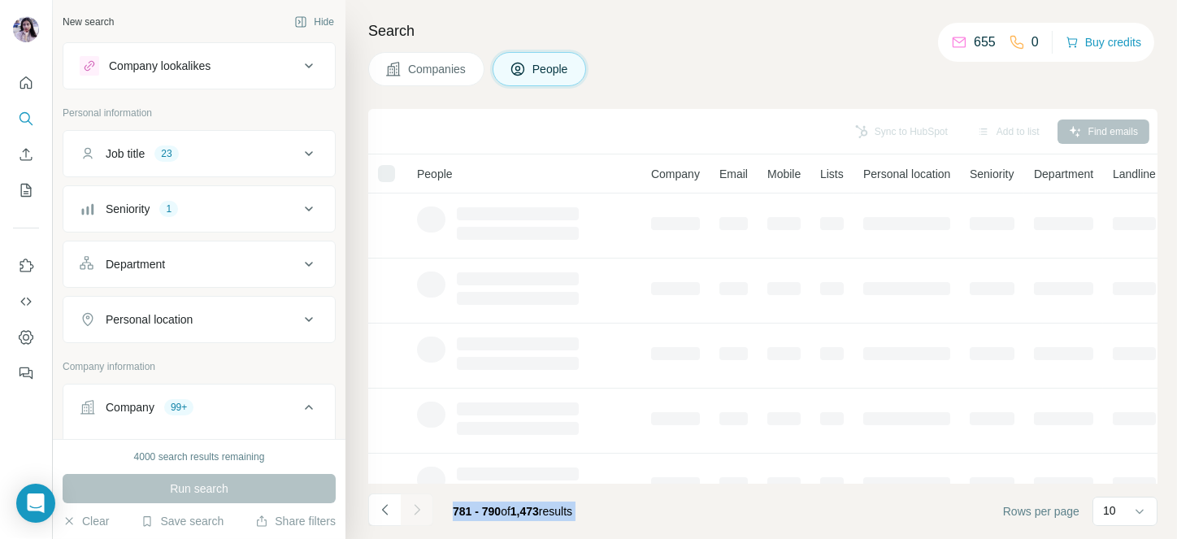
click at [417, 504] on div at bounding box center [417, 510] width 33 height 33
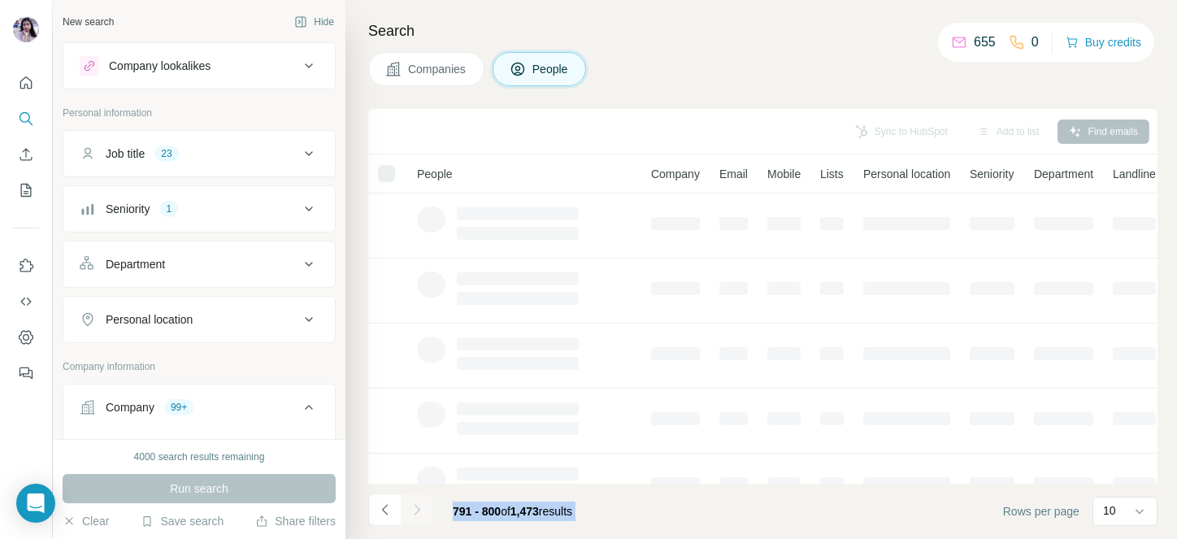
click at [417, 504] on icon "Navigate to next page" at bounding box center [417, 510] width 16 height 16
click at [417, 504] on div at bounding box center [417, 510] width 33 height 33
click at [417, 504] on icon "Navigate to next page" at bounding box center [417, 510] width 16 height 16
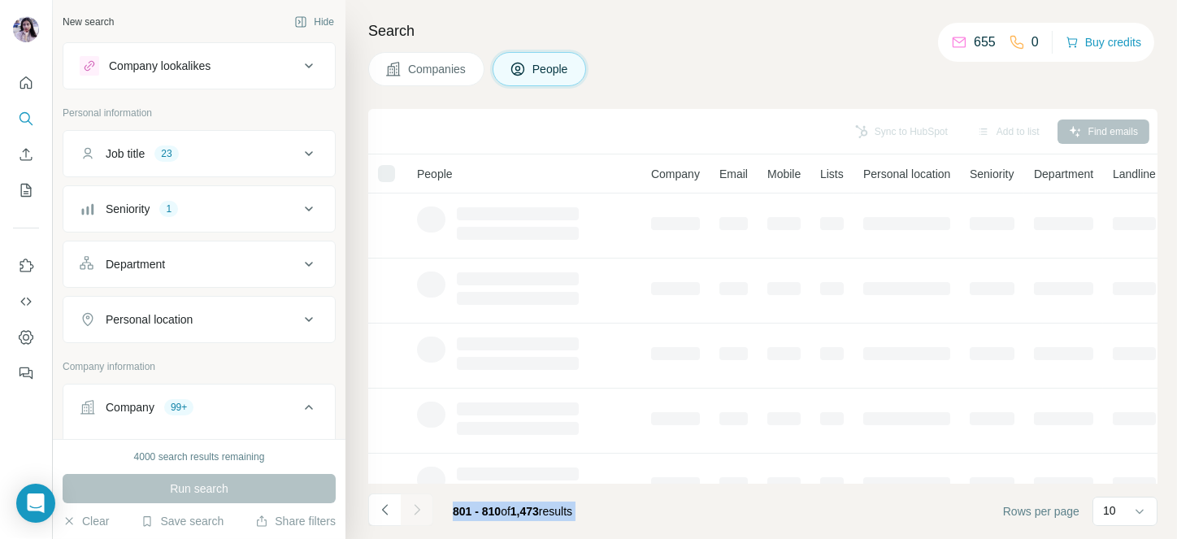
click at [417, 504] on div at bounding box center [417, 510] width 33 height 33
click at [417, 504] on icon "Navigate to next page" at bounding box center [417, 510] width 16 height 16
click at [417, 504] on div at bounding box center [417, 510] width 33 height 33
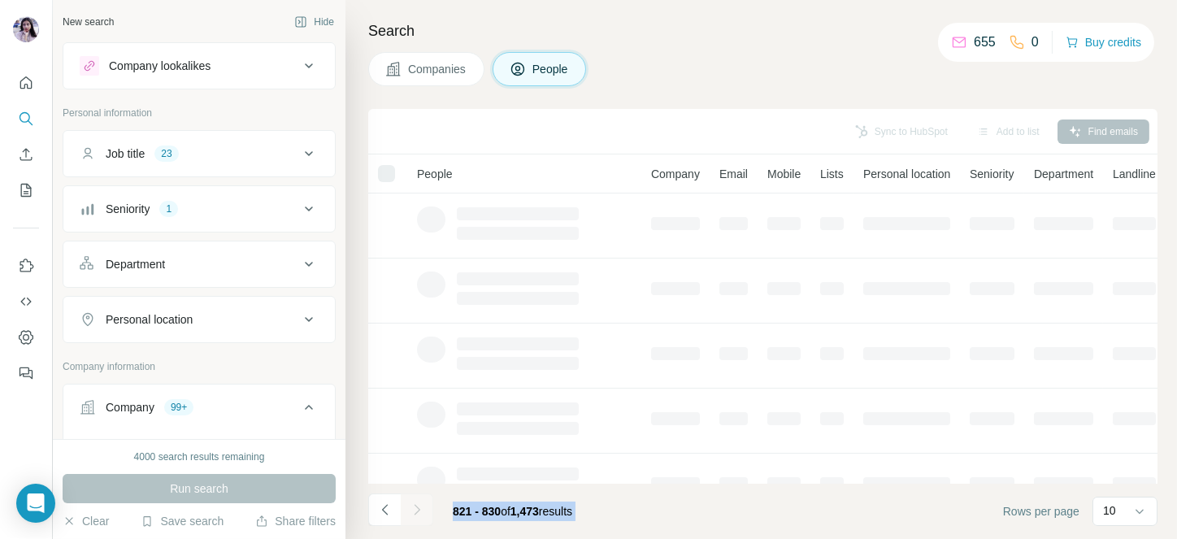
click at [417, 504] on div at bounding box center [417, 510] width 33 height 33
click at [417, 504] on icon "Navigate to next page" at bounding box center [417, 510] width 16 height 16
click at [417, 504] on div at bounding box center [417, 510] width 33 height 33
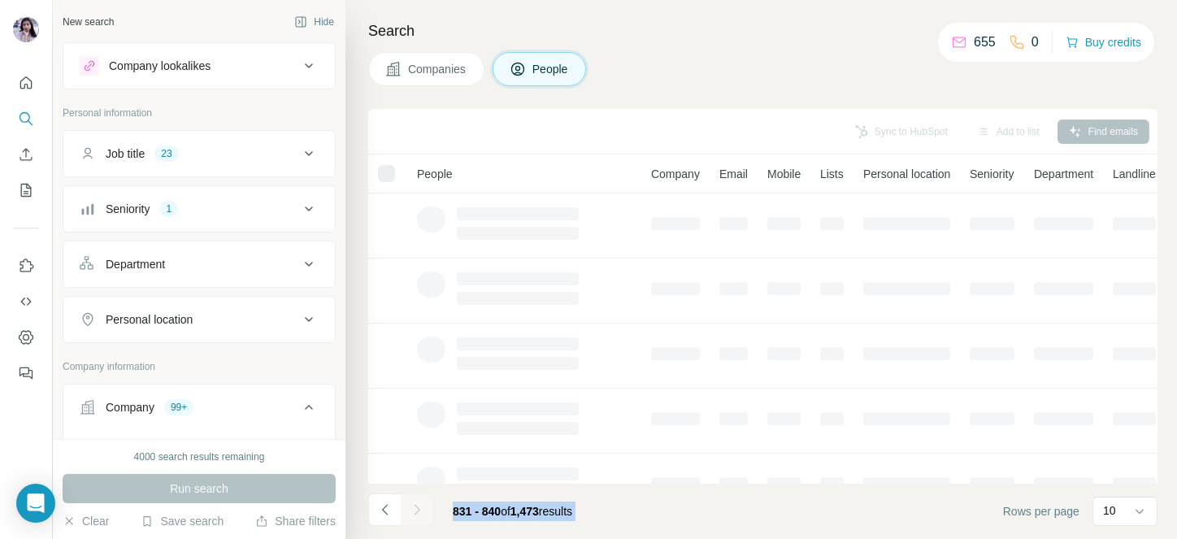
click at [417, 504] on icon "Navigate to next page" at bounding box center [417, 510] width 16 height 16
click at [417, 504] on div at bounding box center [417, 510] width 33 height 33
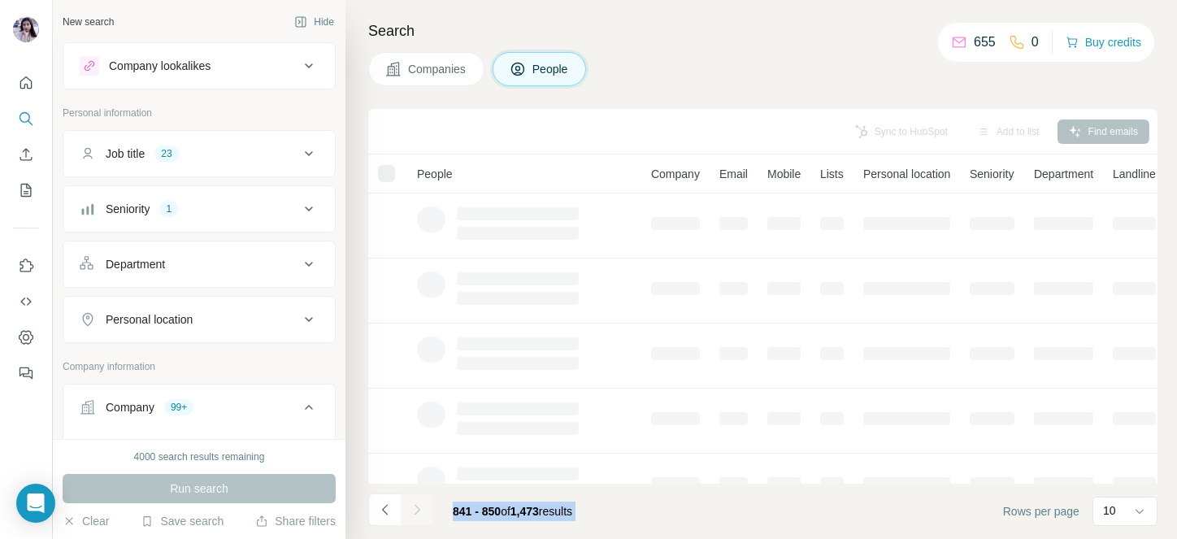
click at [417, 504] on icon "Navigate to next page" at bounding box center [417, 510] width 16 height 16
click at [417, 504] on div at bounding box center [417, 510] width 33 height 33
click at [417, 504] on icon "Navigate to next page" at bounding box center [417, 510] width 16 height 16
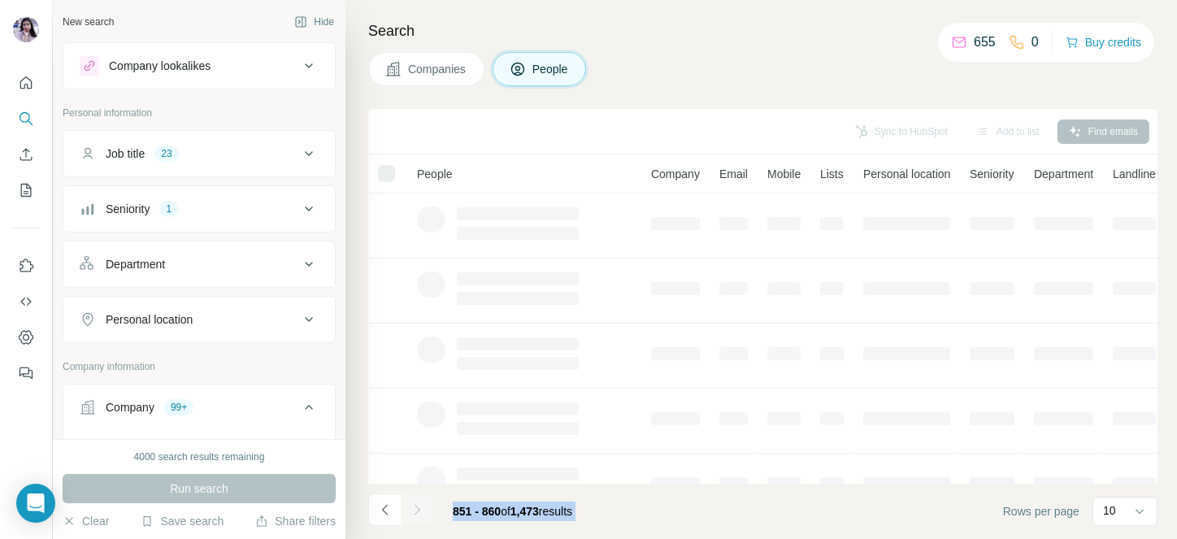
click at [417, 504] on div at bounding box center [417, 510] width 33 height 33
click at [417, 504] on icon "Navigate to next page" at bounding box center [417, 510] width 16 height 16
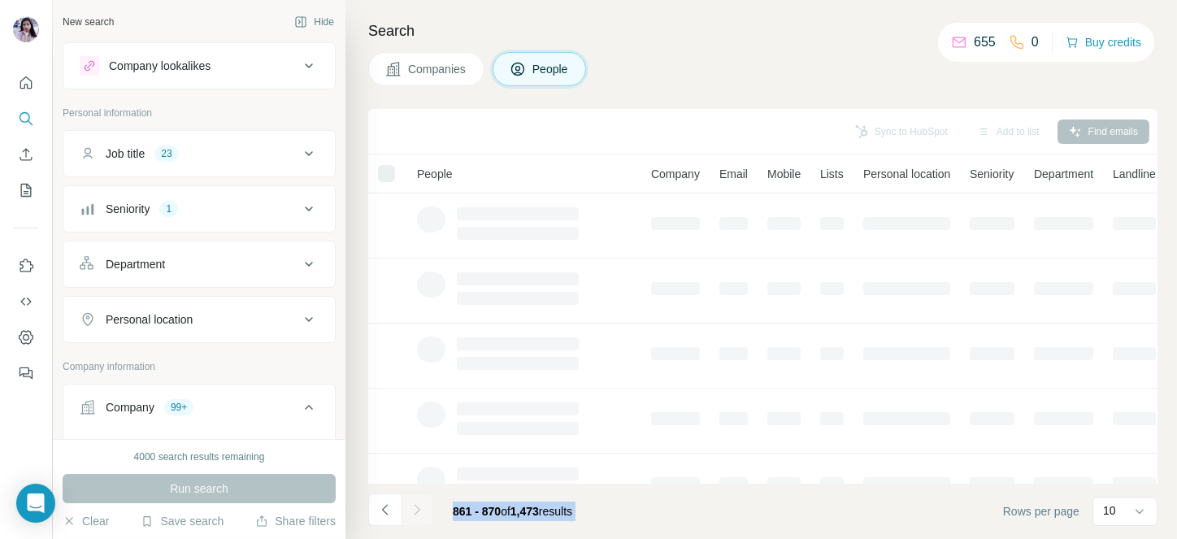
click at [417, 504] on div at bounding box center [417, 510] width 33 height 33
click at [417, 504] on icon "Navigate to next page" at bounding box center [417, 510] width 16 height 16
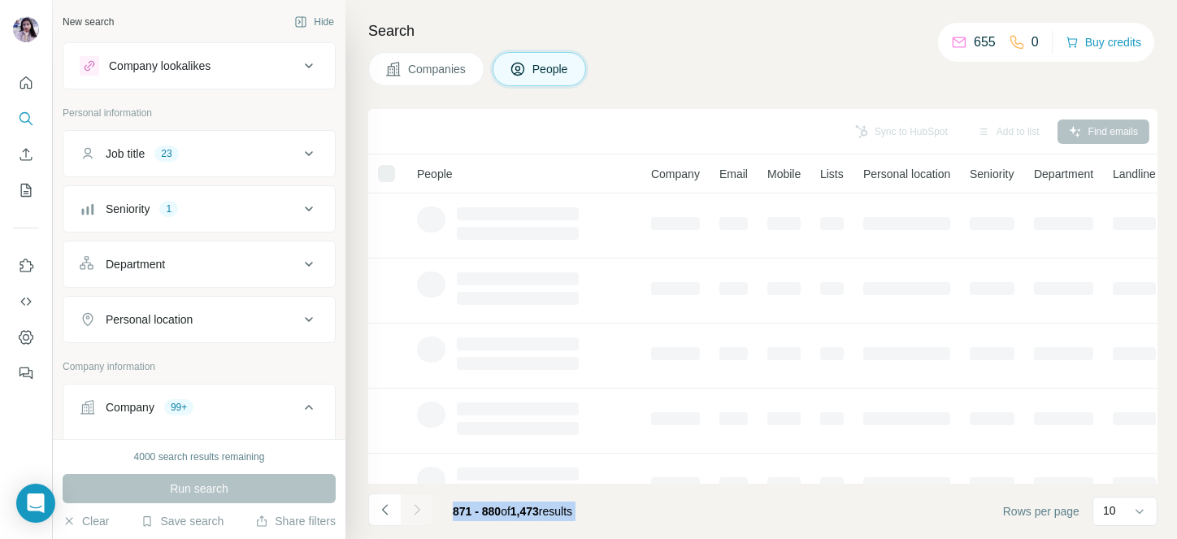
click at [417, 504] on div at bounding box center [417, 510] width 33 height 33
click at [417, 504] on icon "Navigate to next page" at bounding box center [417, 510] width 16 height 16
click at [417, 504] on div at bounding box center [417, 510] width 33 height 33
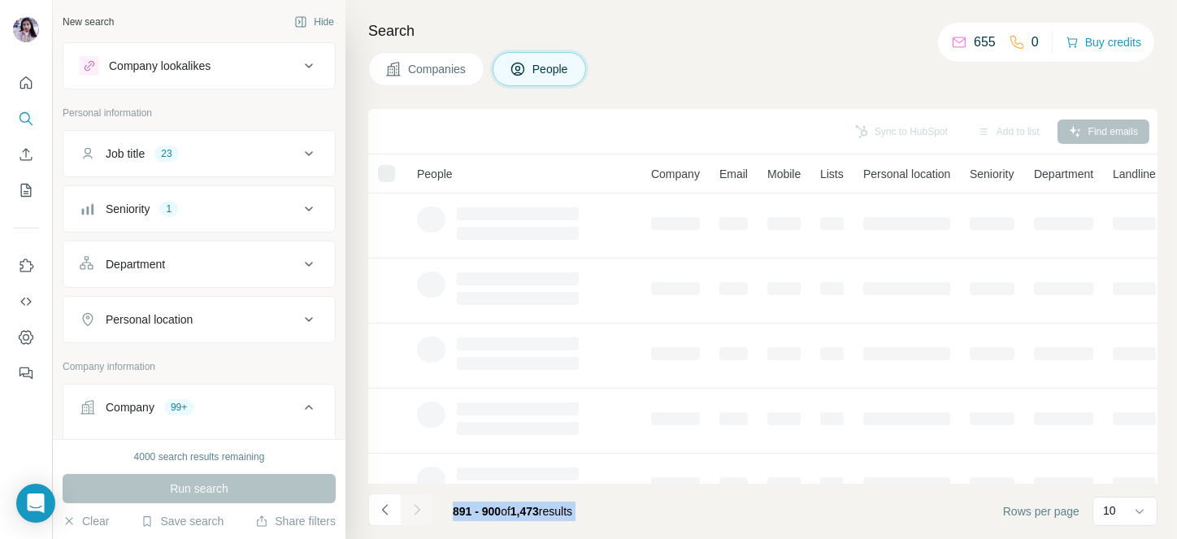
click at [417, 504] on div at bounding box center [417, 510] width 33 height 33
click at [417, 504] on icon "Navigate to next page" at bounding box center [417, 510] width 16 height 16
click at [417, 504] on div at bounding box center [417, 510] width 33 height 33
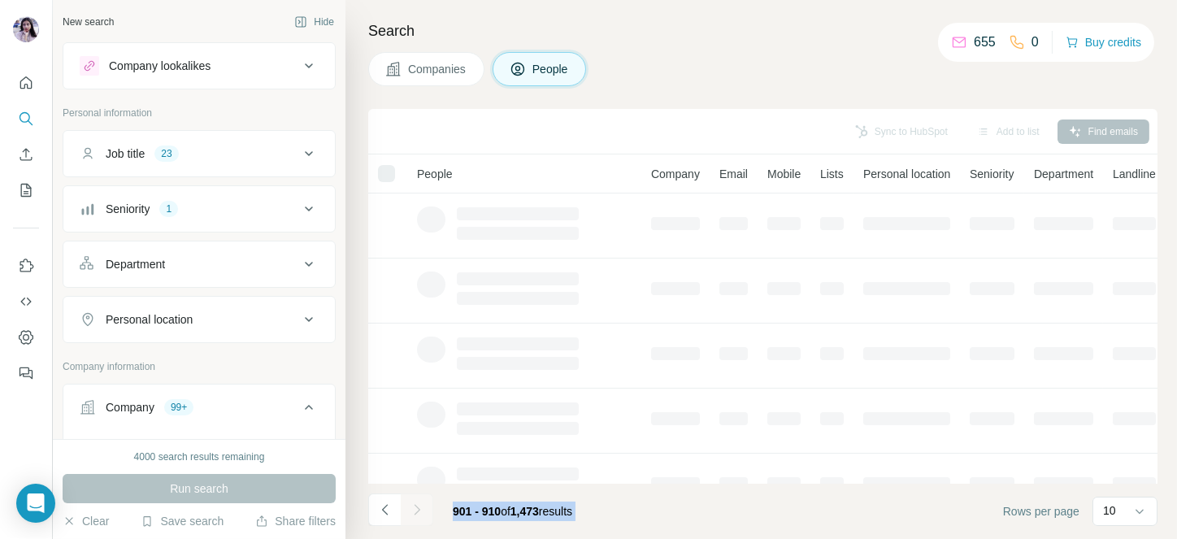
click at [417, 504] on icon "Navigate to next page" at bounding box center [417, 510] width 16 height 16
click at [417, 504] on div at bounding box center [417, 510] width 33 height 33
click at [417, 504] on icon "Navigate to next page" at bounding box center [417, 510] width 16 height 16
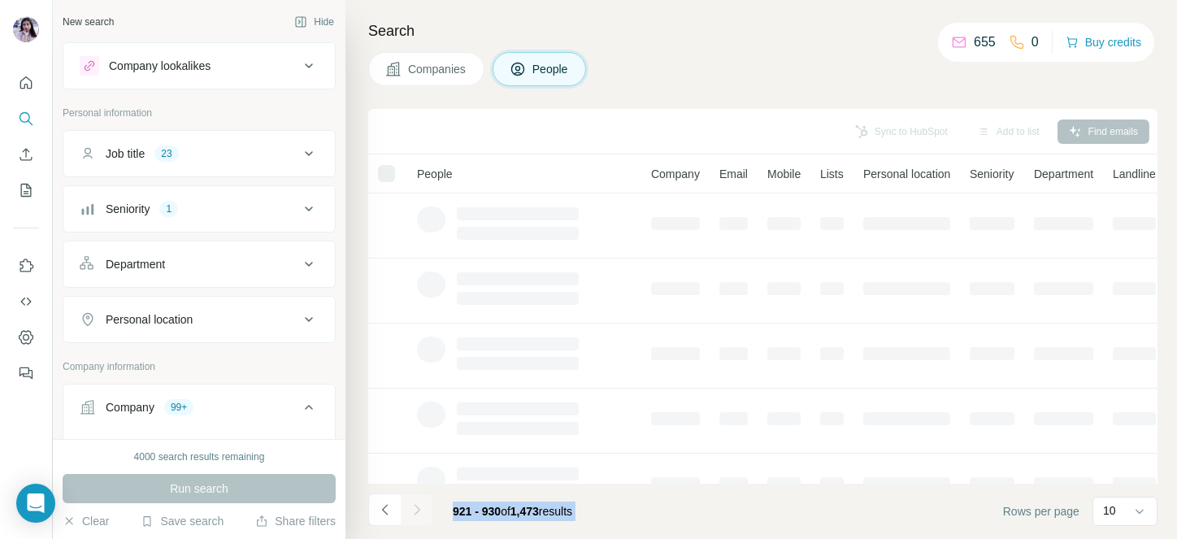
click at [417, 504] on div at bounding box center [417, 510] width 33 height 33
click at [417, 504] on icon "Navigate to next page" at bounding box center [417, 510] width 16 height 16
click at [417, 504] on div at bounding box center [417, 510] width 33 height 33
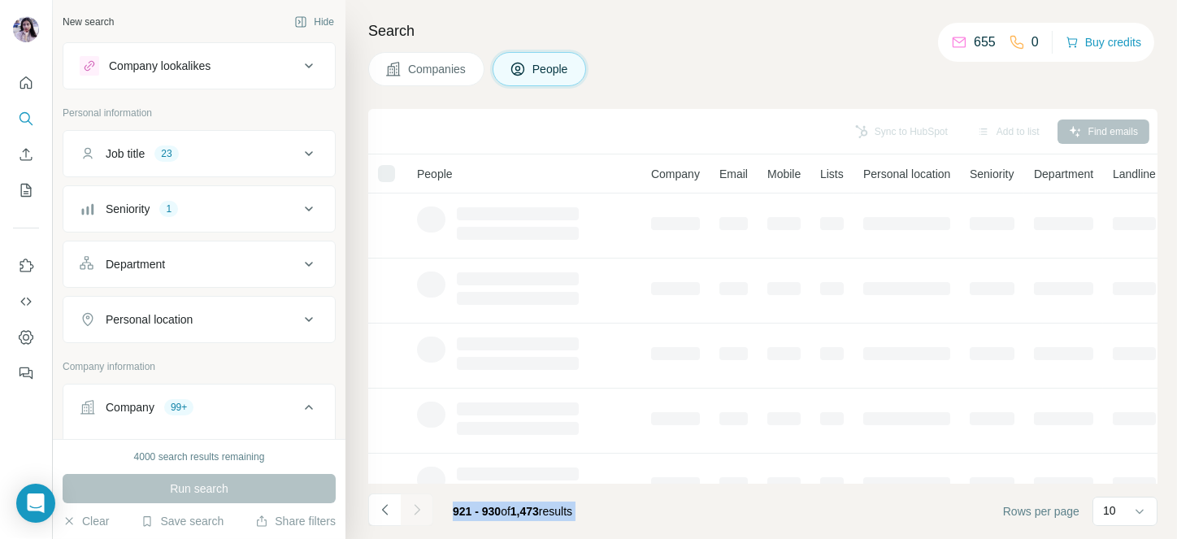
click at [417, 504] on div at bounding box center [417, 510] width 33 height 33
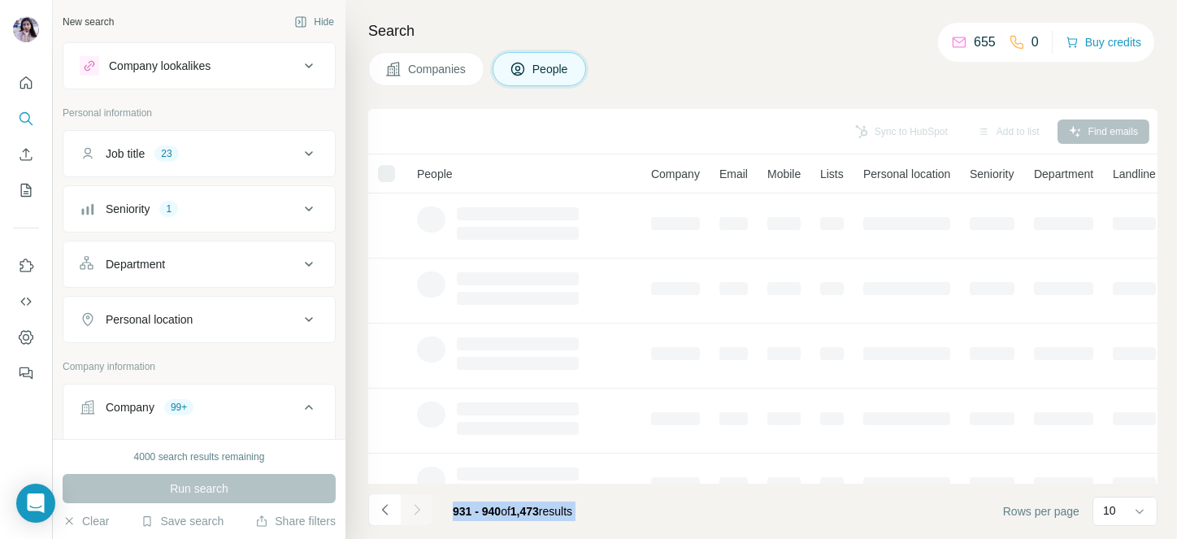
click at [417, 504] on icon "Navigate to next page" at bounding box center [417, 510] width 16 height 16
click at [417, 504] on div at bounding box center [417, 510] width 33 height 33
click at [417, 504] on icon "Navigate to next page" at bounding box center [417, 510] width 16 height 16
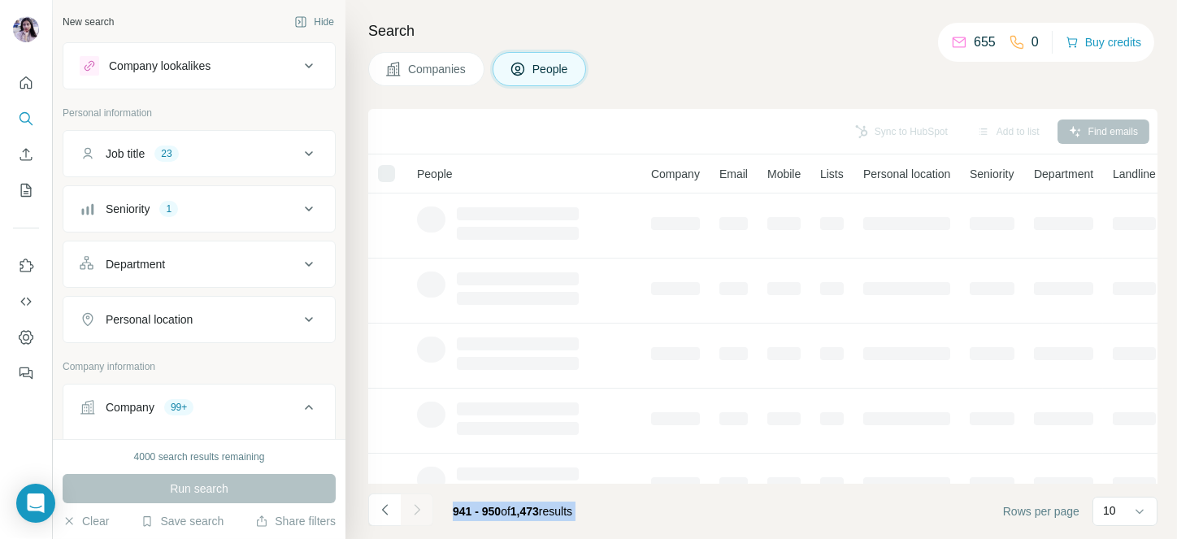
click at [417, 504] on div at bounding box center [417, 510] width 33 height 33
click at [417, 504] on icon "Navigate to next page" at bounding box center [417, 510] width 16 height 16
click at [417, 504] on div at bounding box center [417, 510] width 33 height 33
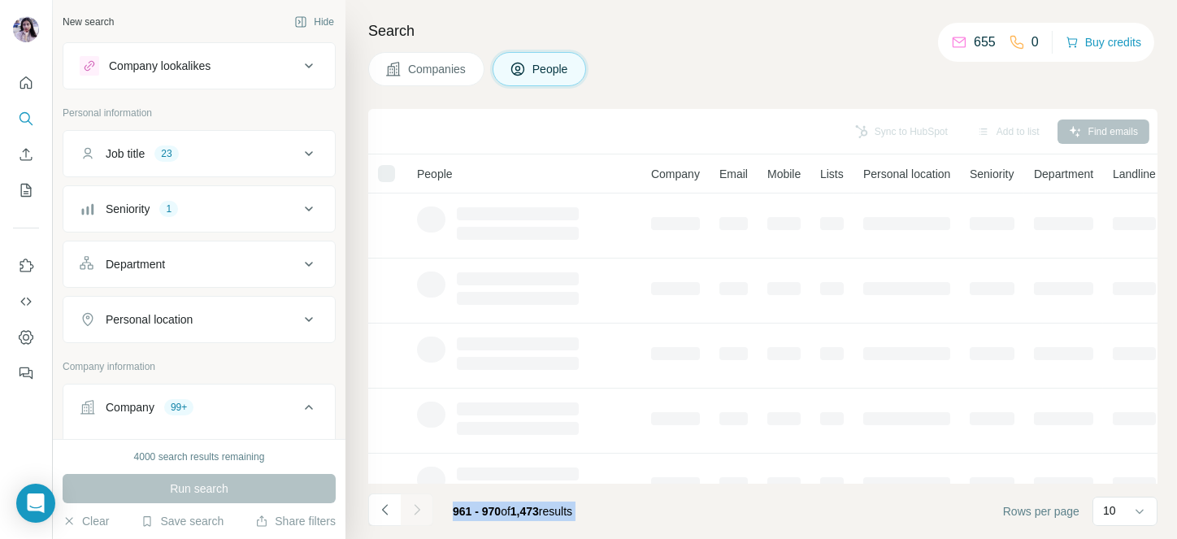
click at [417, 504] on div at bounding box center [417, 510] width 33 height 33
click at [417, 504] on icon "Navigate to next page" at bounding box center [417, 510] width 16 height 16
click at [417, 504] on div at bounding box center [417, 510] width 33 height 33
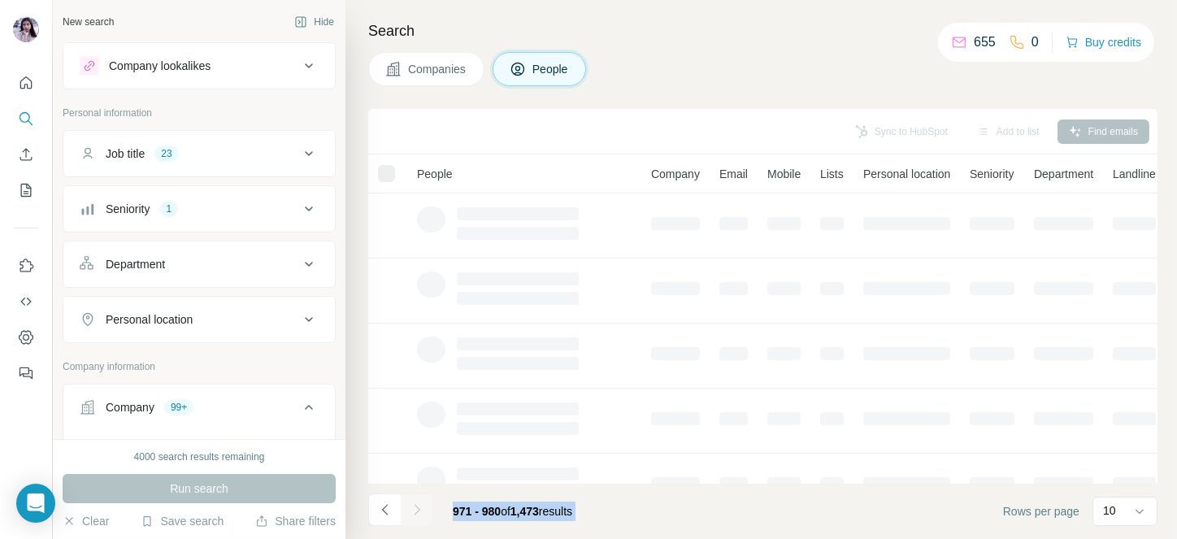
click at [417, 504] on icon "Navigate to next page" at bounding box center [417, 510] width 16 height 16
click at [417, 504] on div at bounding box center [417, 510] width 33 height 33
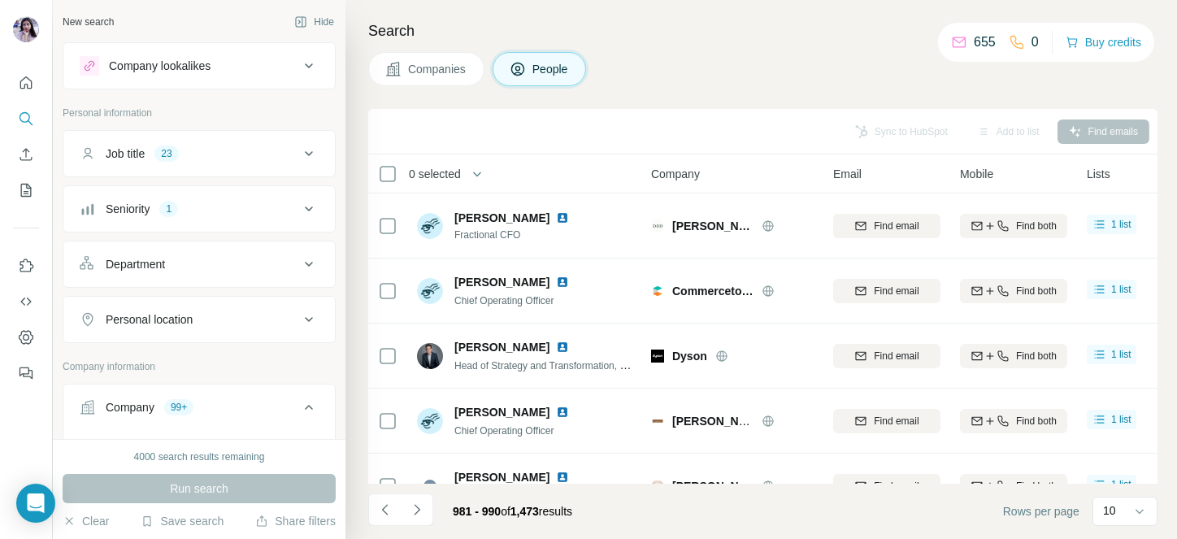
click at [417, 504] on icon "Navigate to next page" at bounding box center [417, 510] width 16 height 16
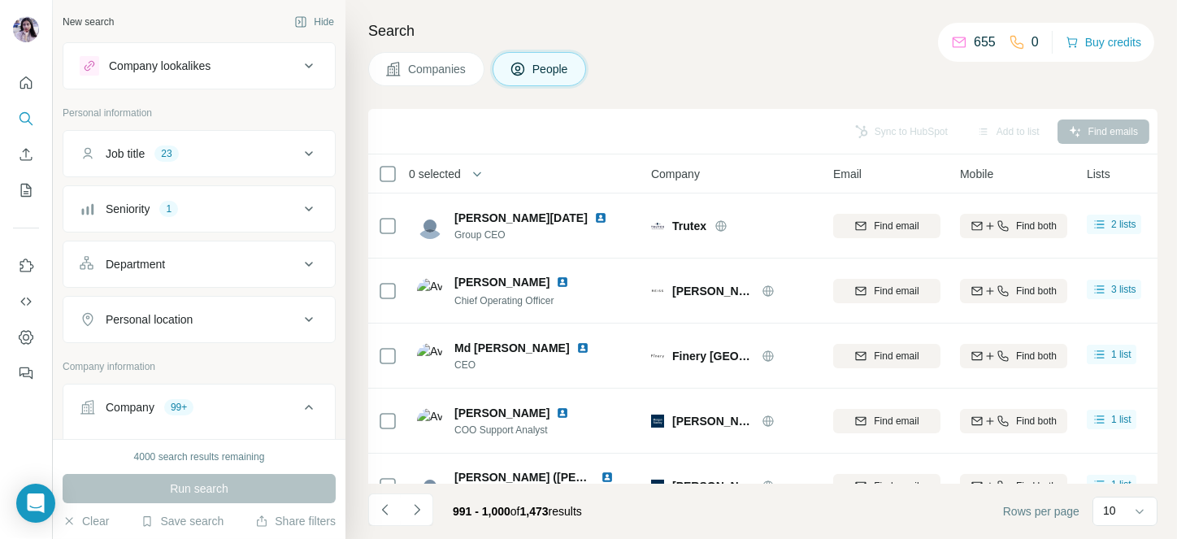
click at [417, 504] on icon "Navigate to next page" at bounding box center [417, 510] width 16 height 16
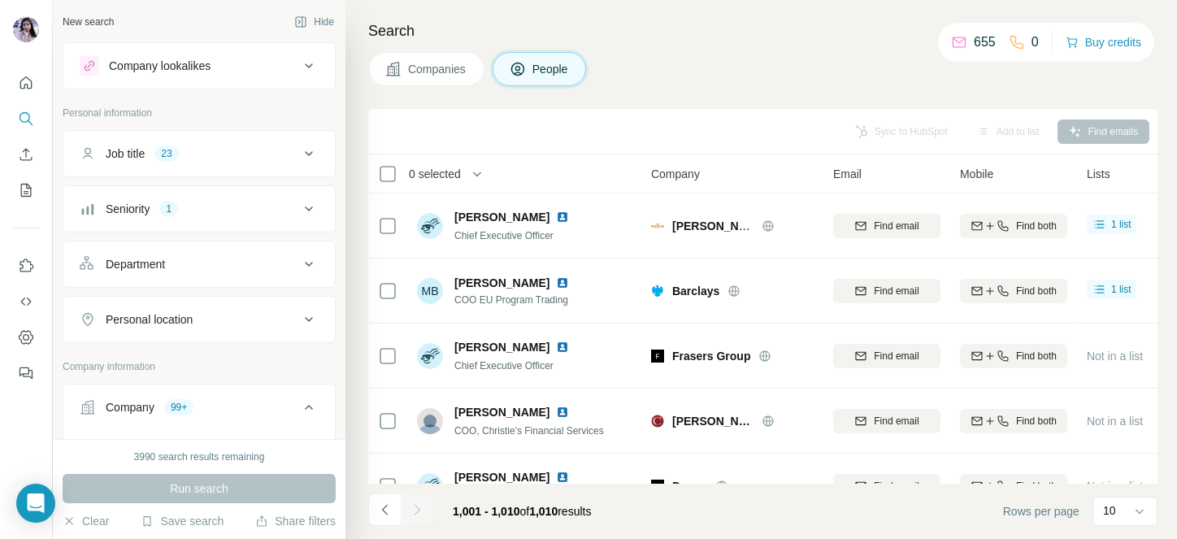
click at [429, 171] on span "0 selected" at bounding box center [435, 174] width 52 height 16
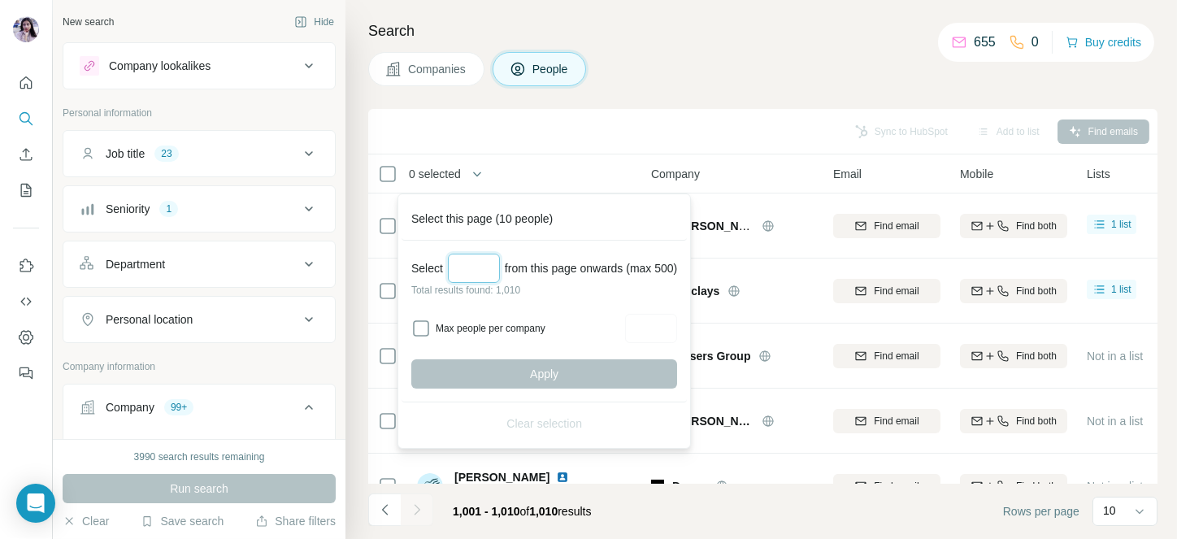
click at [472, 272] on input "Select a number (up to 500)" at bounding box center [474, 268] width 52 height 29
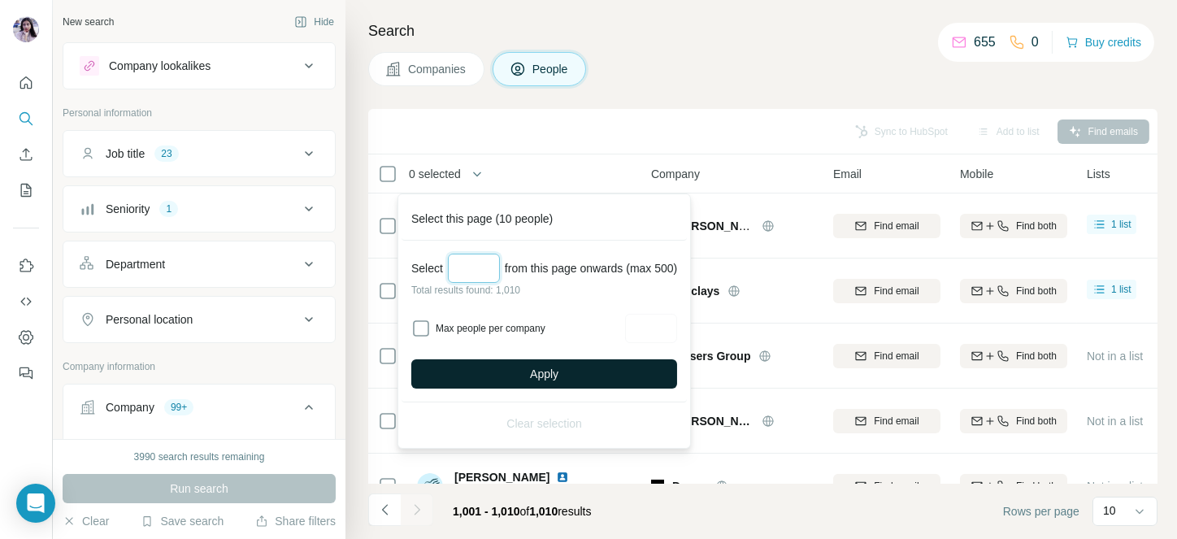
type input "***"
click at [537, 366] on span "Apply" at bounding box center [544, 374] width 28 height 16
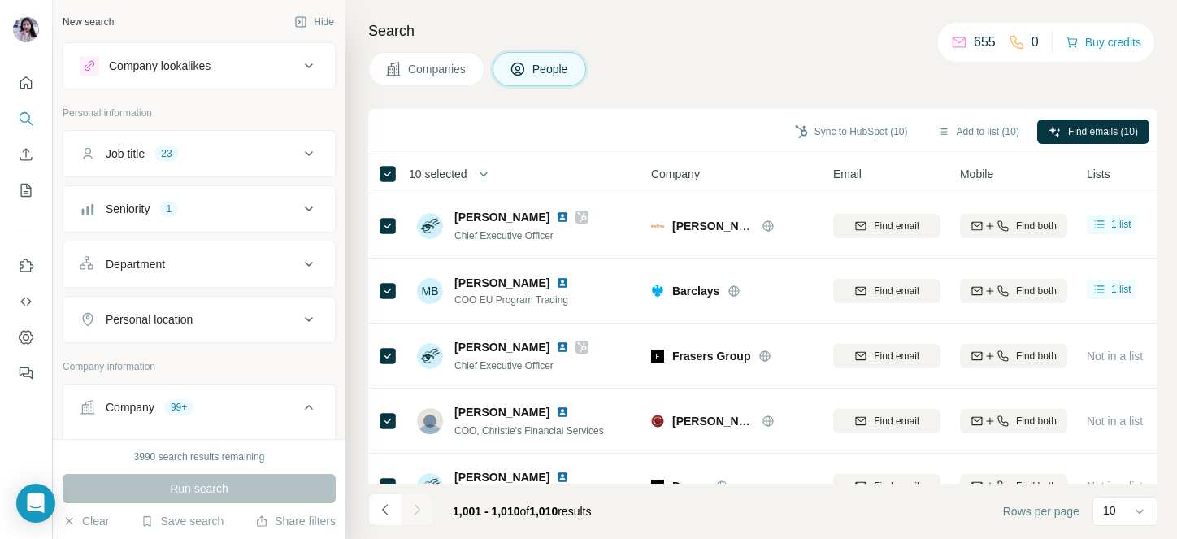
click at [456, 175] on span "10 selected" at bounding box center [438, 174] width 59 height 16
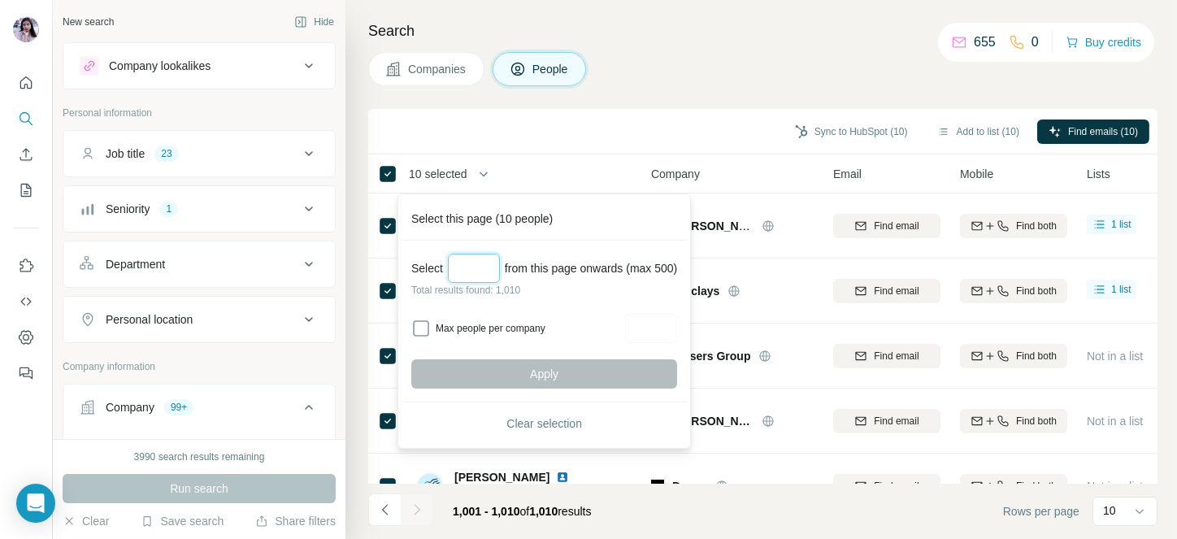
click at [477, 257] on input "Select a number (up to 500)" at bounding box center [474, 268] width 52 height 29
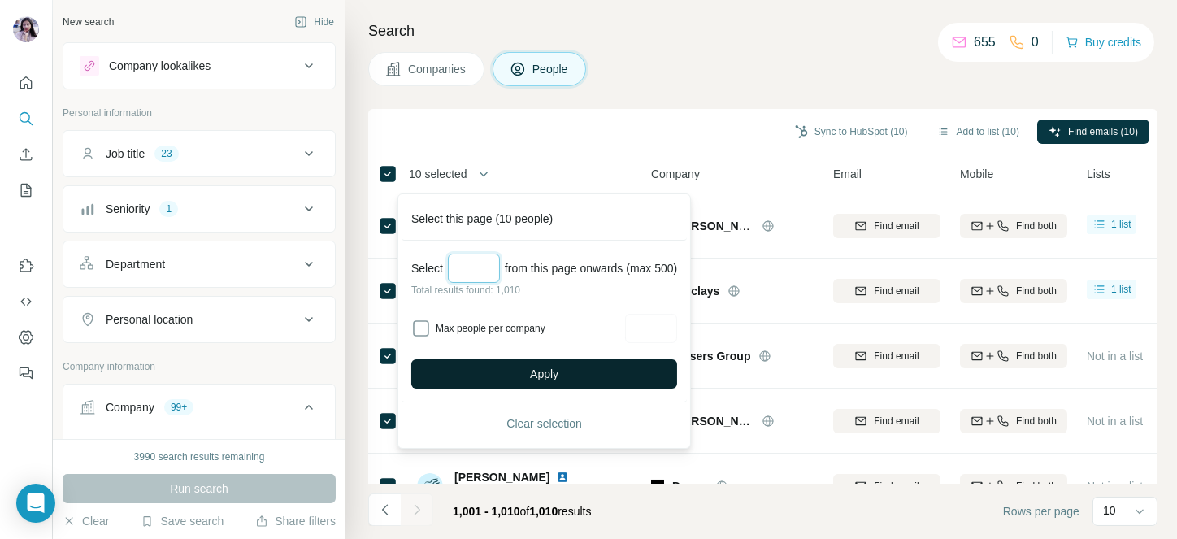
type input "***"
click at [530, 359] on button "Apply" at bounding box center [544, 373] width 266 height 29
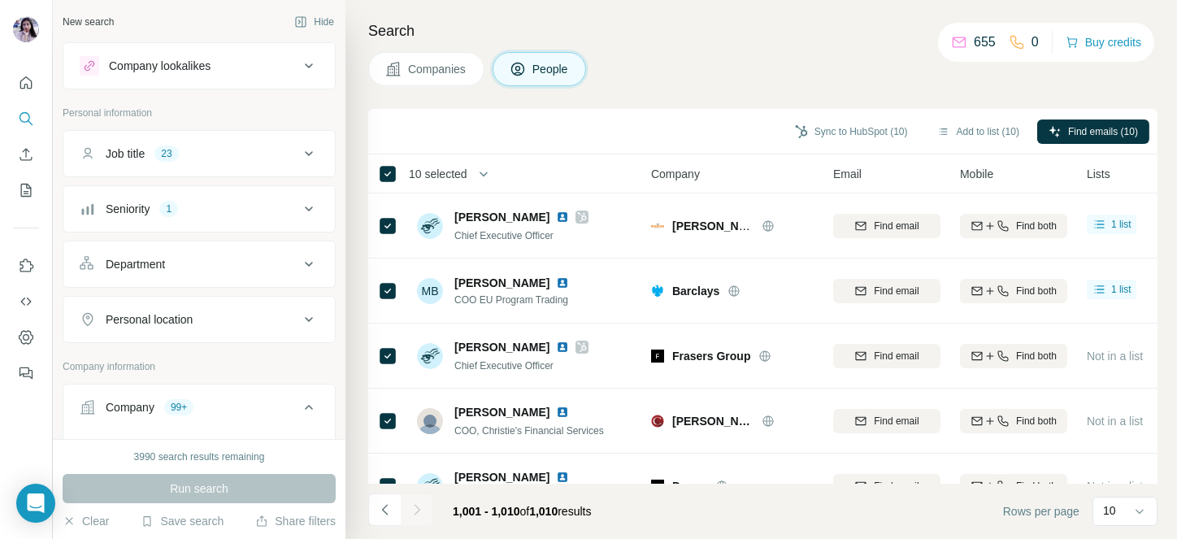
click at [427, 170] on span "10 selected" at bounding box center [438, 174] width 59 height 16
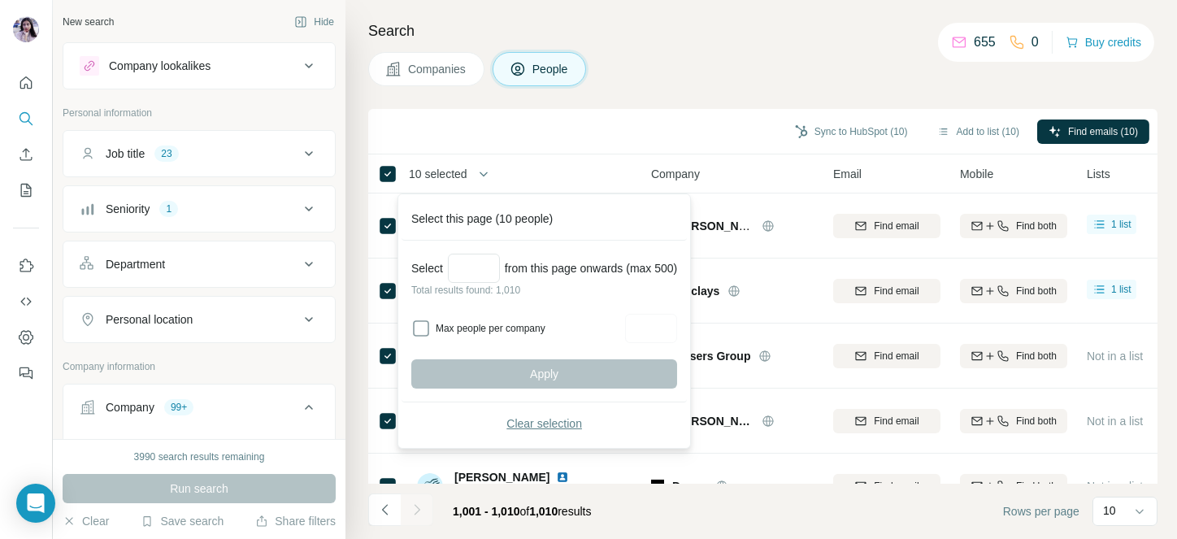
click at [542, 431] on span "Clear selection" at bounding box center [545, 423] width 76 height 16
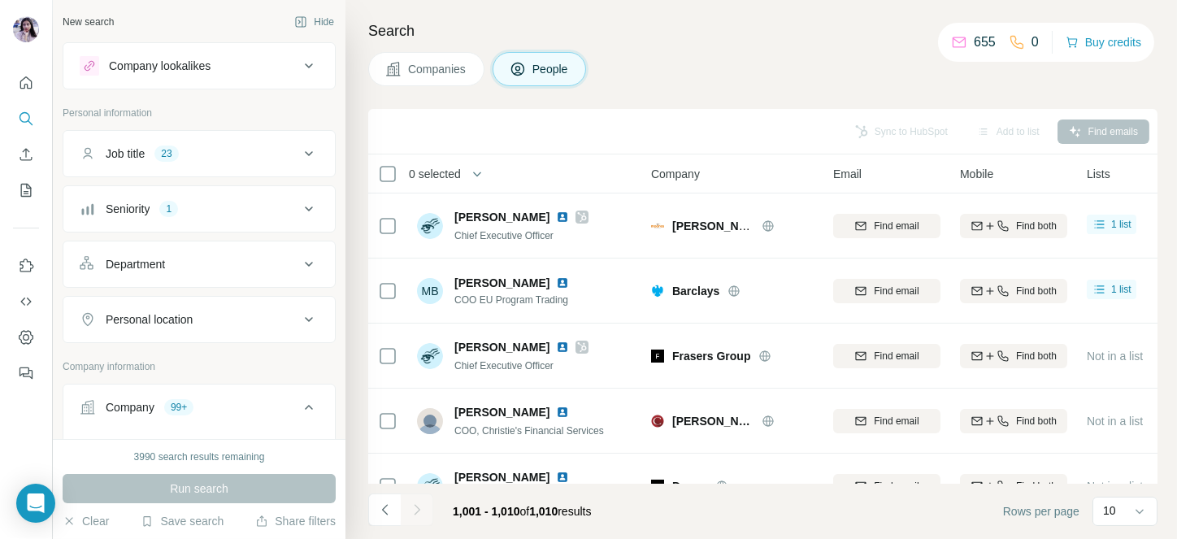
click at [427, 166] on span "0 selected" at bounding box center [435, 174] width 52 height 16
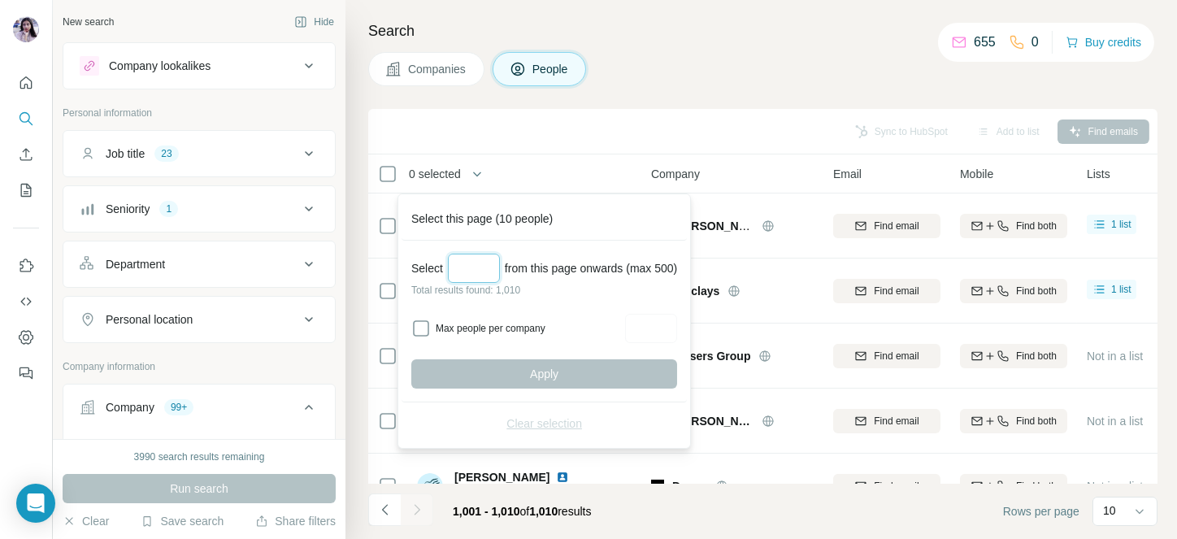
click at [467, 257] on input "Select a number (up to 500)" at bounding box center [474, 268] width 52 height 29
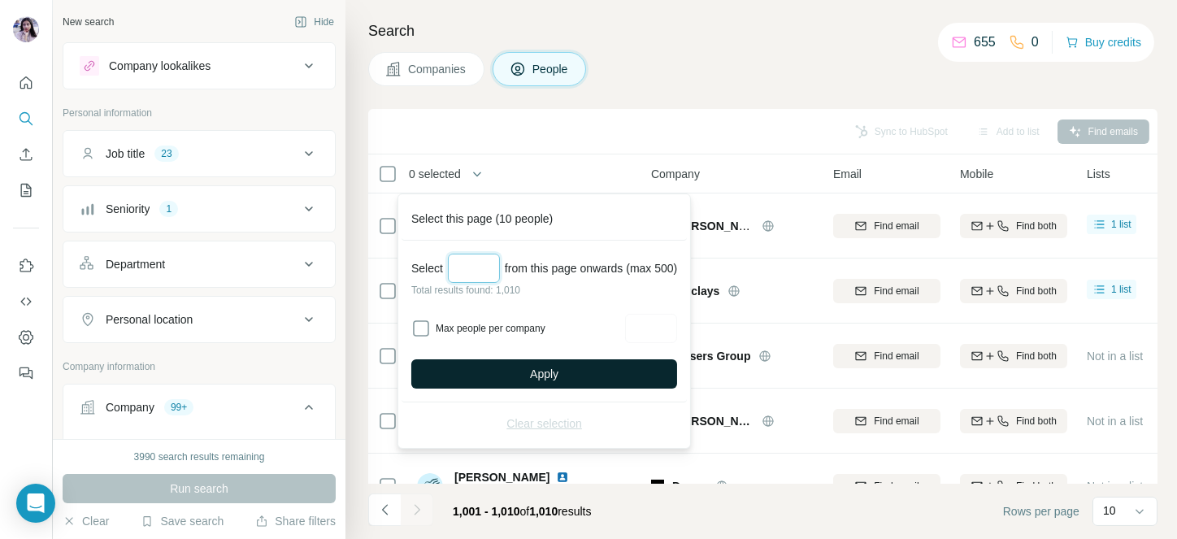
type input "***"
click at [541, 370] on span "Apply" at bounding box center [544, 374] width 28 height 16
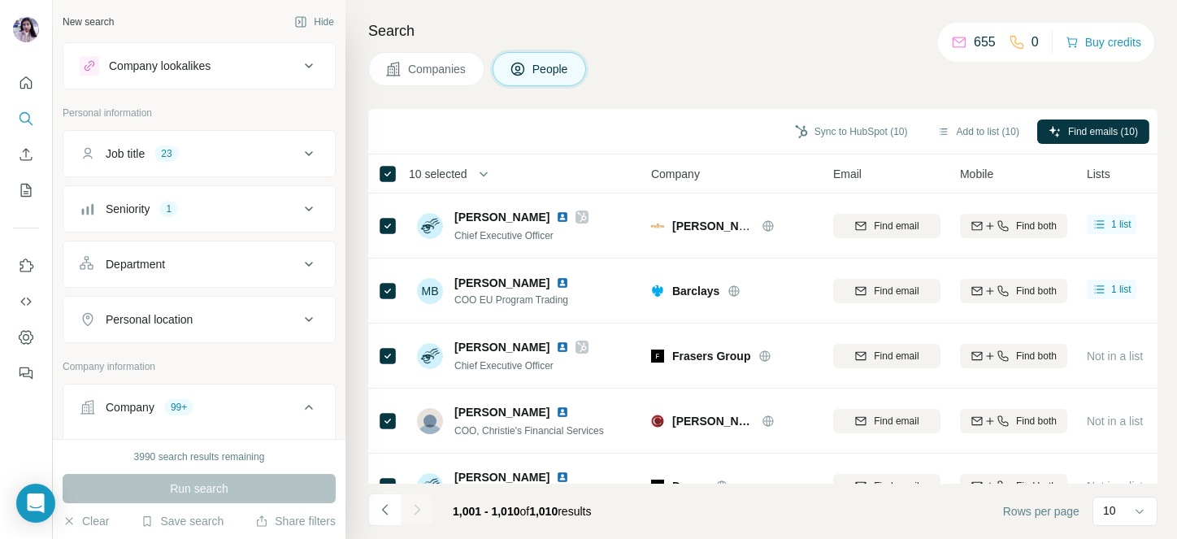
click at [411, 509] on div at bounding box center [417, 510] width 33 height 33
click at [371, 512] on button "Navigate to previous page" at bounding box center [384, 510] width 33 height 33
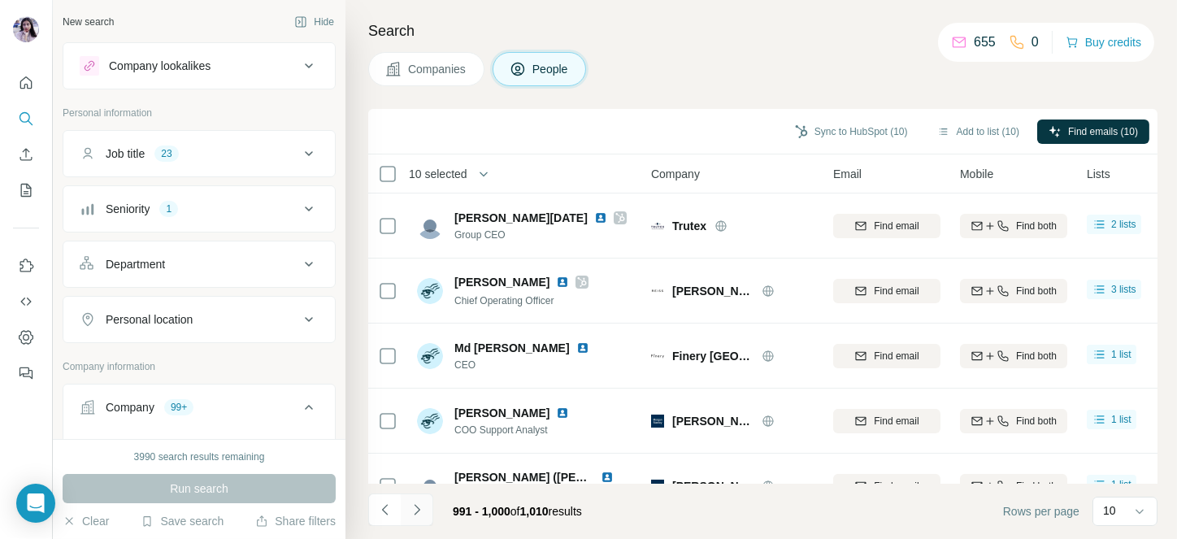
click at [409, 508] on icon "Navigate to next page" at bounding box center [417, 510] width 16 height 16
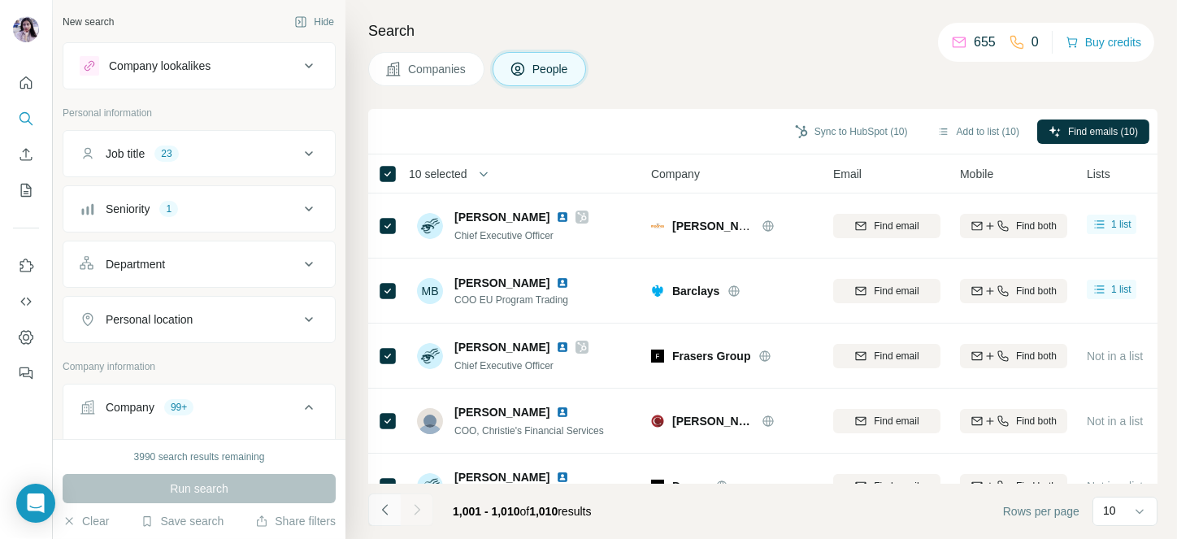
click at [382, 508] on icon "Navigate to previous page" at bounding box center [385, 510] width 16 height 16
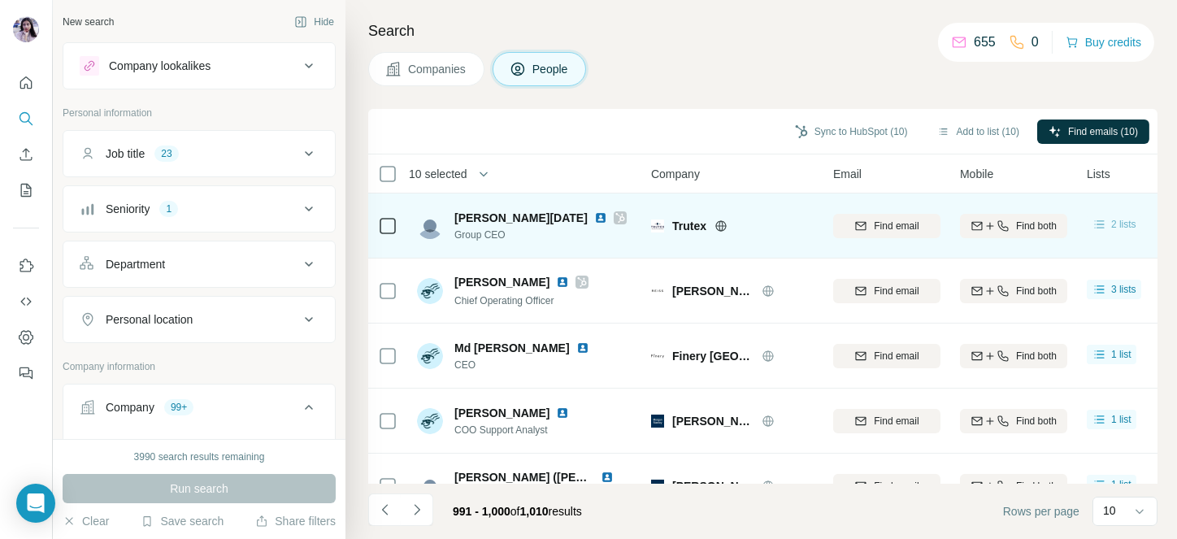
click at [1122, 217] on span "2 lists" at bounding box center [1123, 224] width 25 height 15
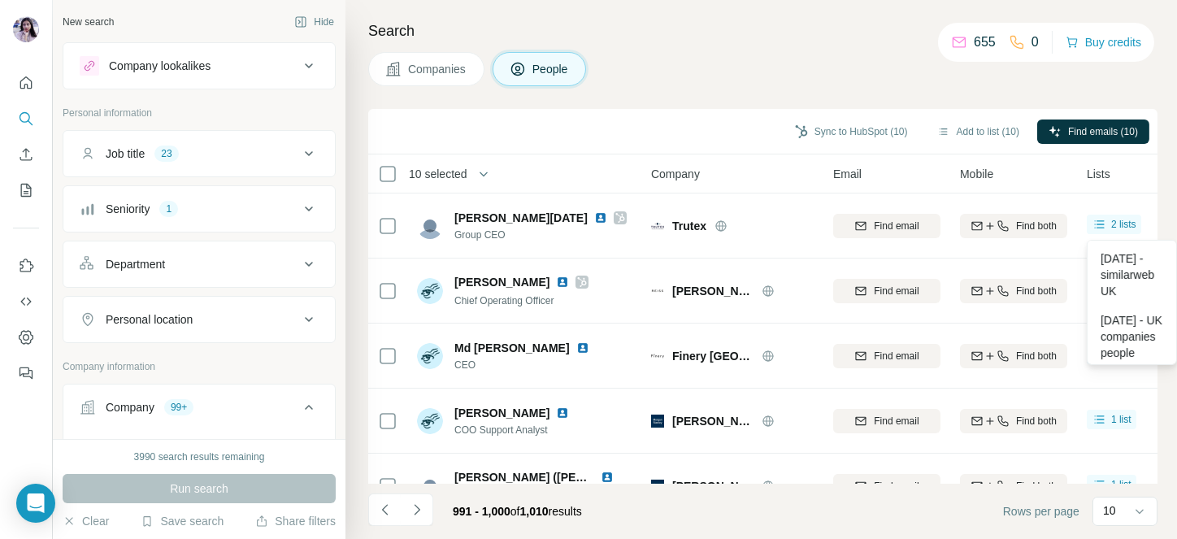
click at [831, 43] on div "Search Companies People Sync to HubSpot (10) Add to list (10) Find emails (10) …" at bounding box center [762, 269] width 832 height 539
click at [415, 509] on icon "Navigate to next page" at bounding box center [417, 510] width 16 height 16
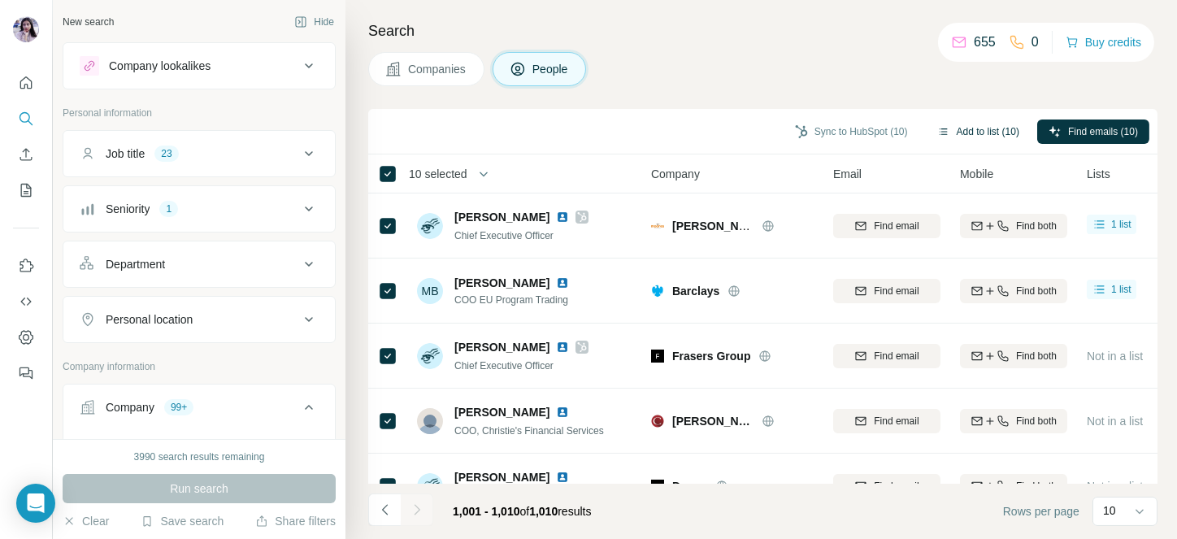
click at [993, 129] on button "Add to list (10)" at bounding box center [978, 132] width 105 height 24
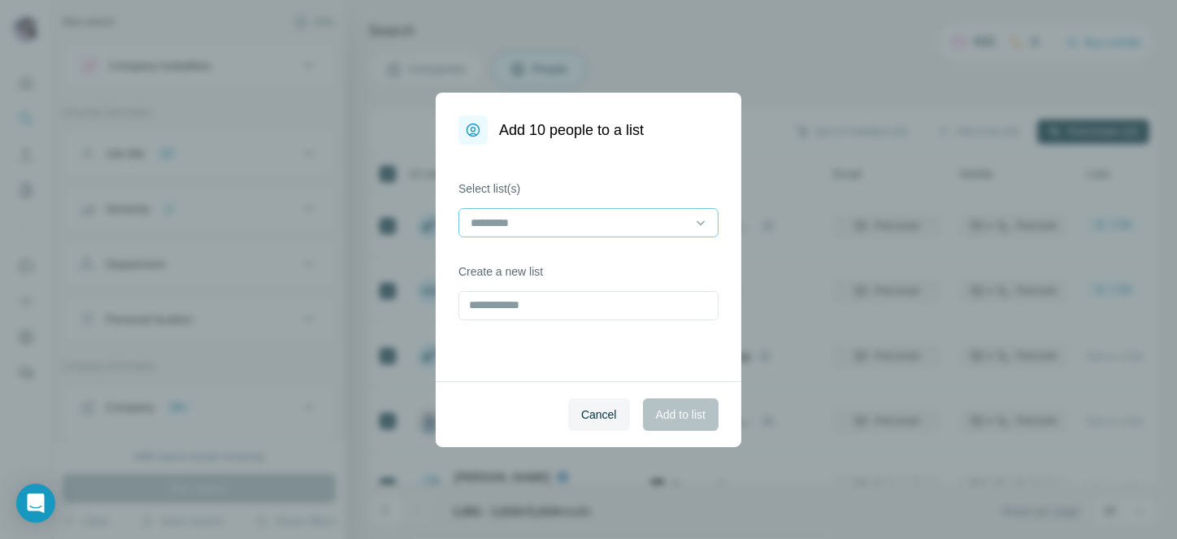
click at [569, 228] on input at bounding box center [579, 223] width 220 height 18
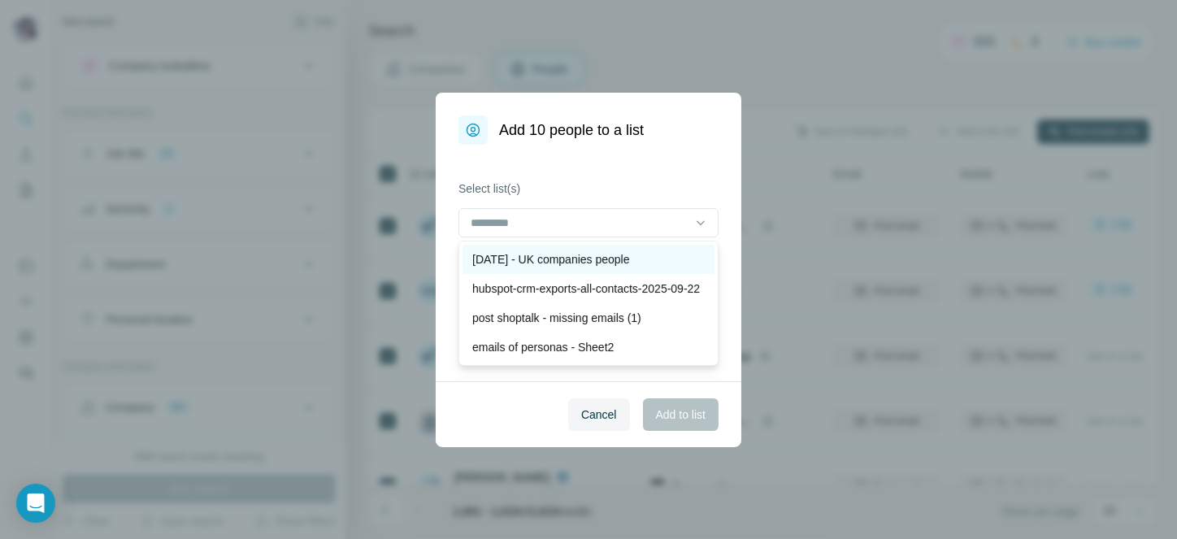
click at [543, 251] on p "[DATE] - UK companies people" at bounding box center [551, 259] width 158 height 16
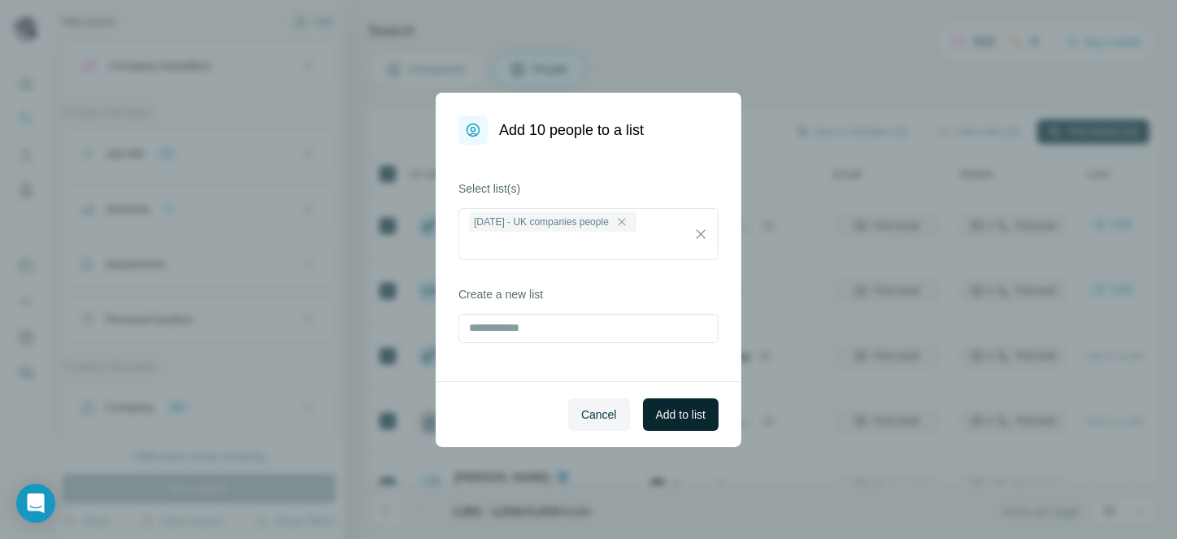
click at [698, 409] on span "Add to list" at bounding box center [681, 415] width 50 height 16
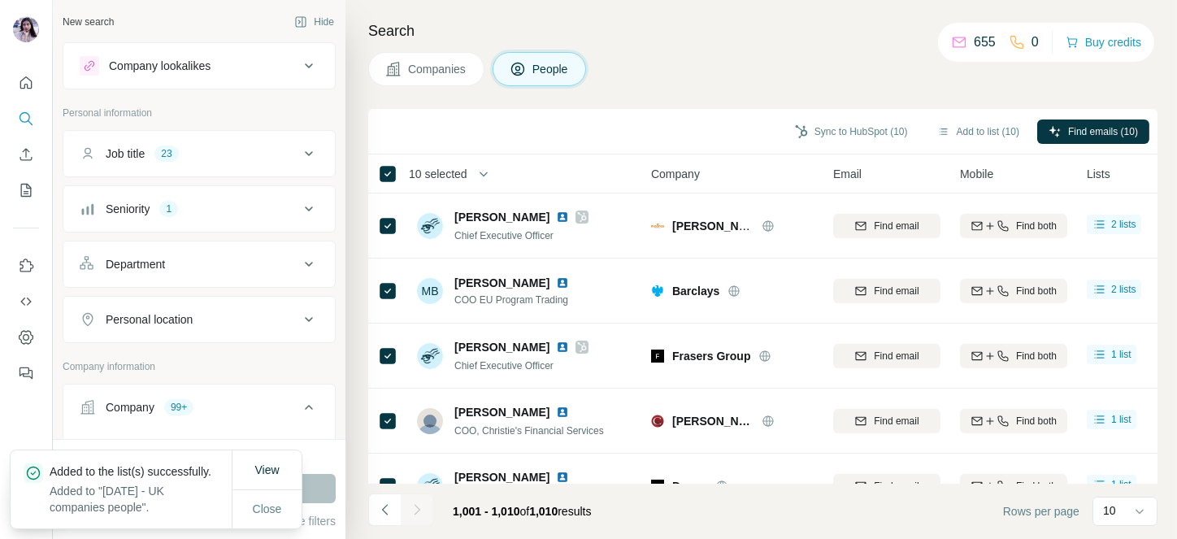
click at [262, 202] on div "Seniority 1" at bounding box center [190, 209] width 220 height 16
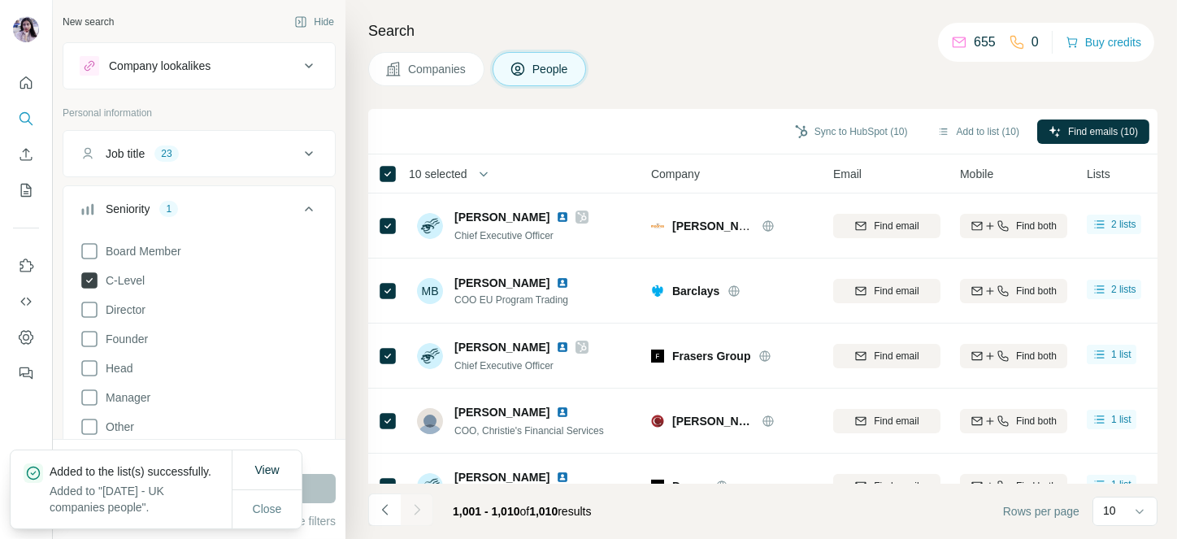
click at [133, 274] on span "C-Level" at bounding box center [122, 280] width 46 height 16
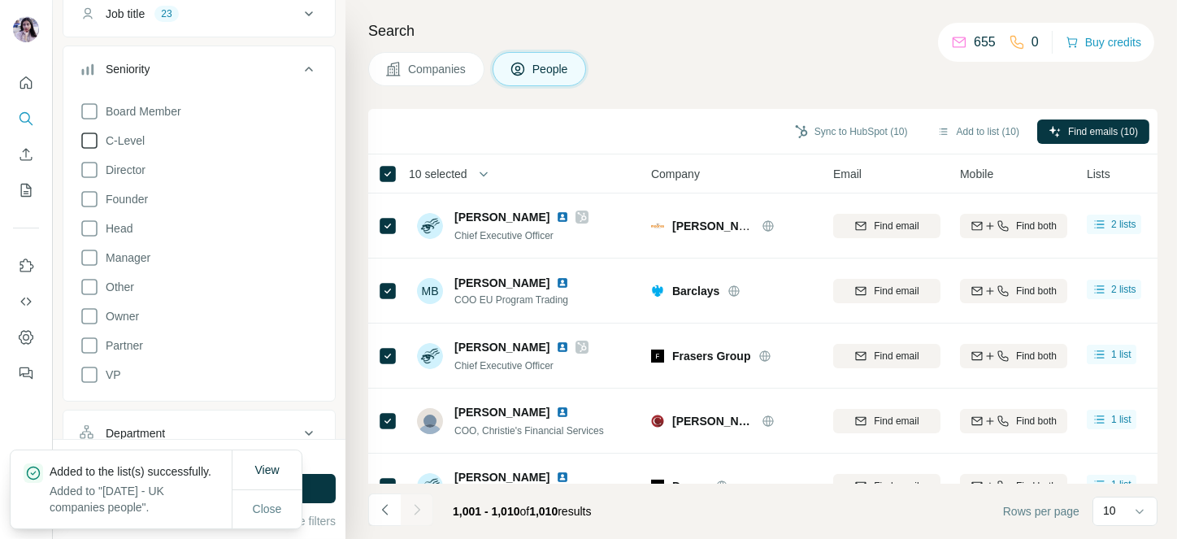
scroll to position [150, 0]
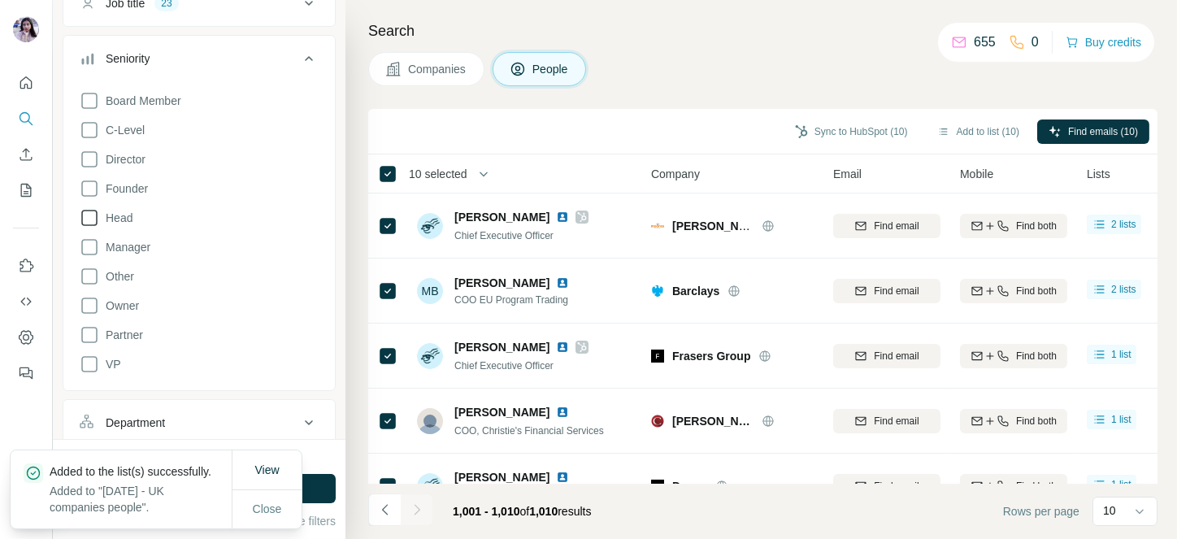
click at [118, 214] on span "Head" at bounding box center [115, 218] width 33 height 16
click at [265, 501] on span "Close" at bounding box center [267, 509] width 29 height 16
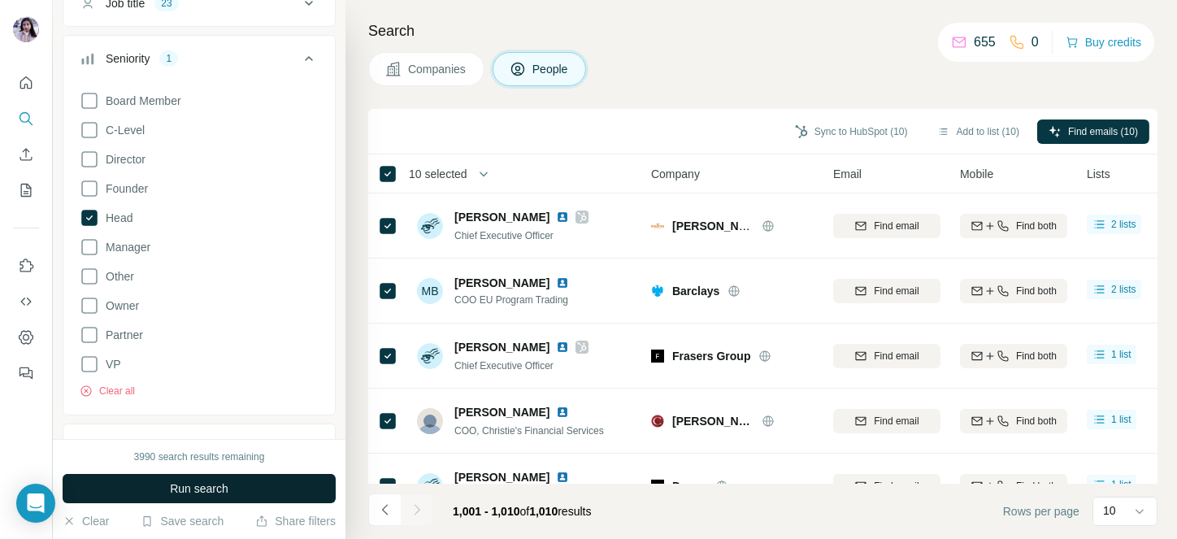
click at [292, 474] on button "Run search" at bounding box center [199, 488] width 273 height 29
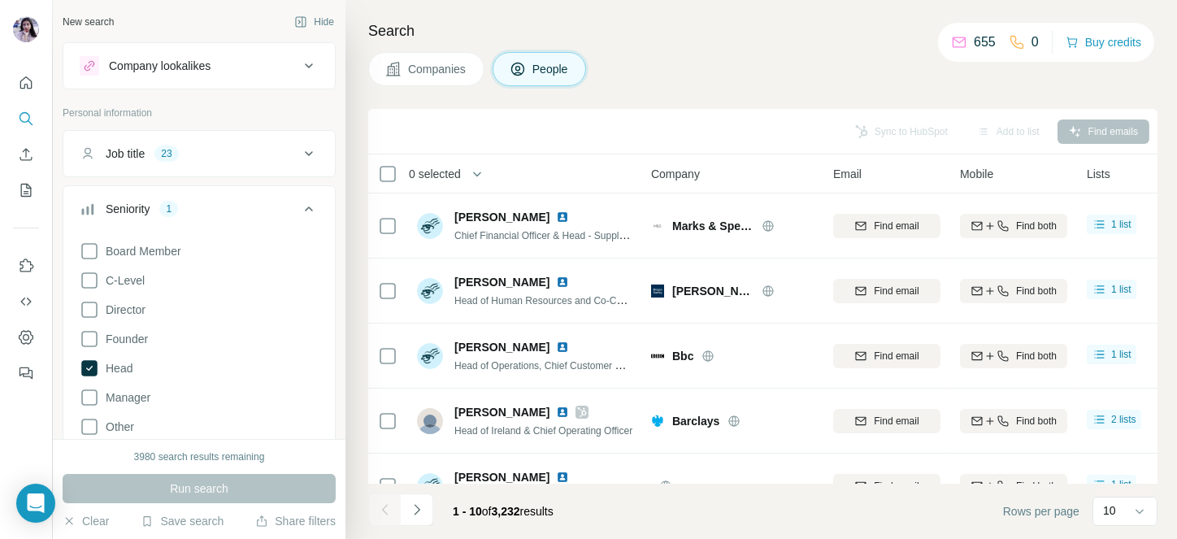
click at [441, 174] on span "0 selected" at bounding box center [435, 174] width 52 height 16
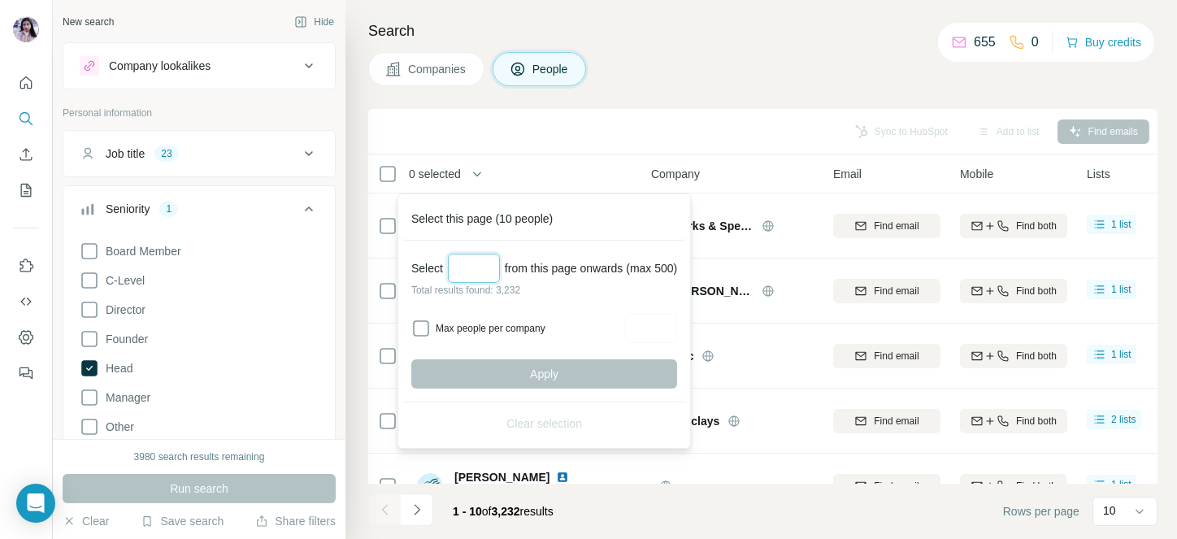
click at [477, 257] on input "Select a number (up to 500)" at bounding box center [474, 268] width 52 height 29
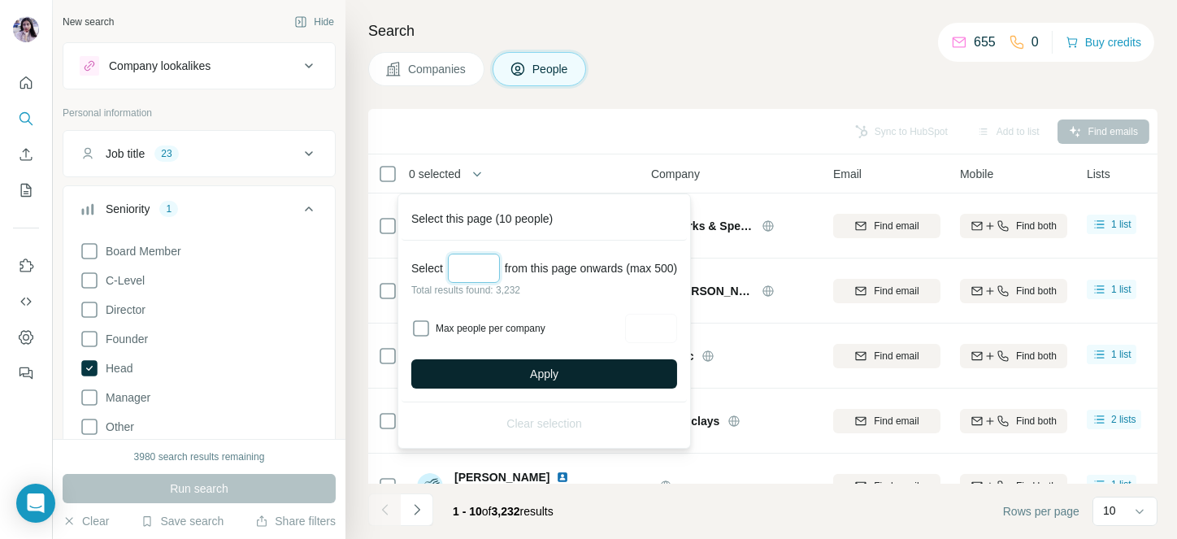
type input "***"
click at [570, 377] on button "Apply" at bounding box center [544, 373] width 266 height 29
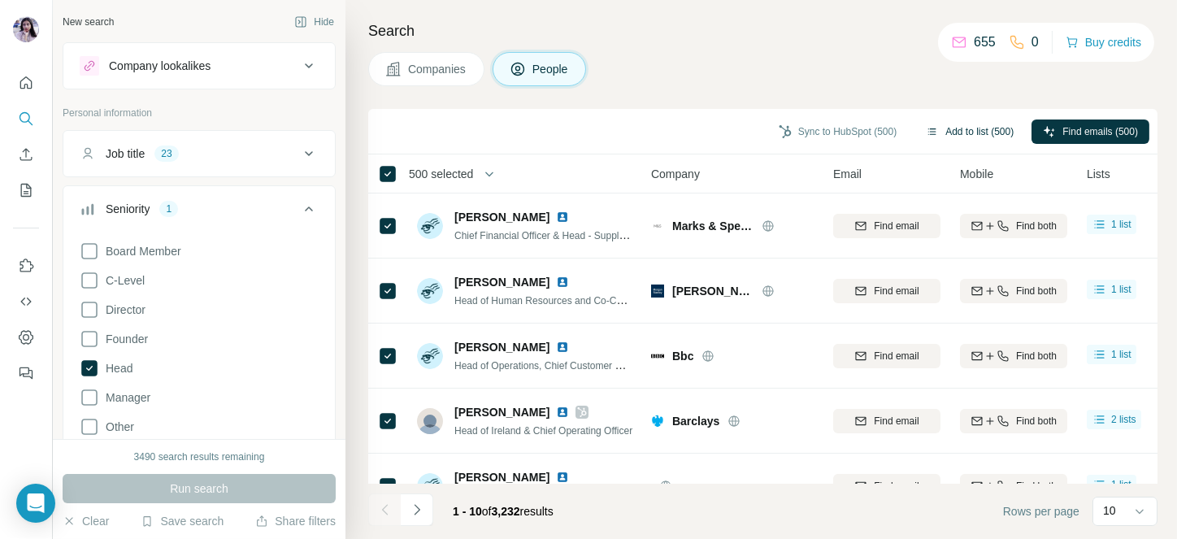
click at [963, 127] on button "Add to list (500)" at bounding box center [970, 132] width 111 height 24
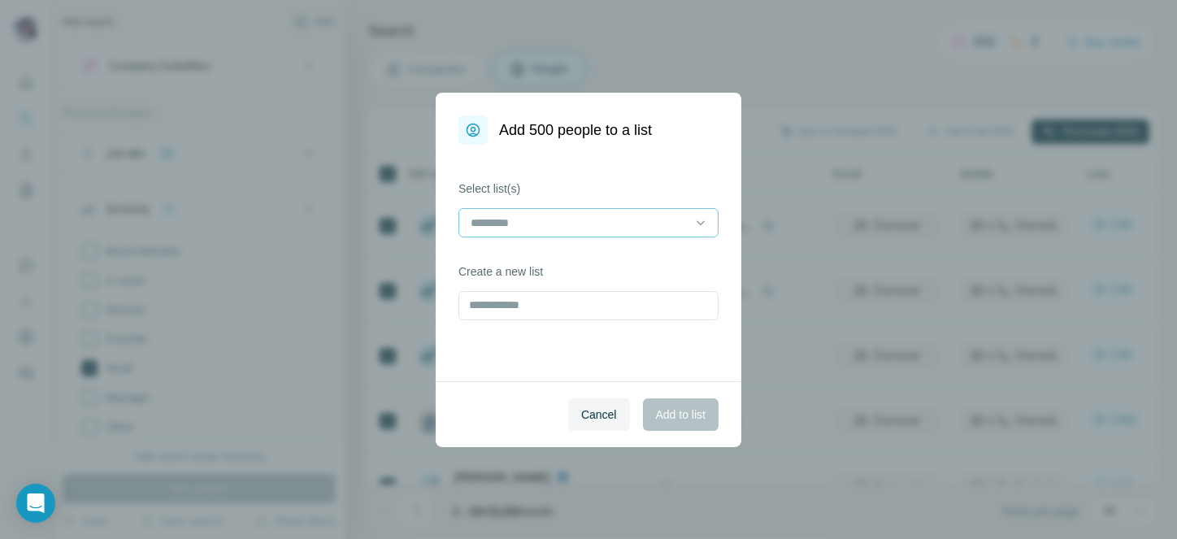
click at [584, 231] on input at bounding box center [579, 223] width 220 height 18
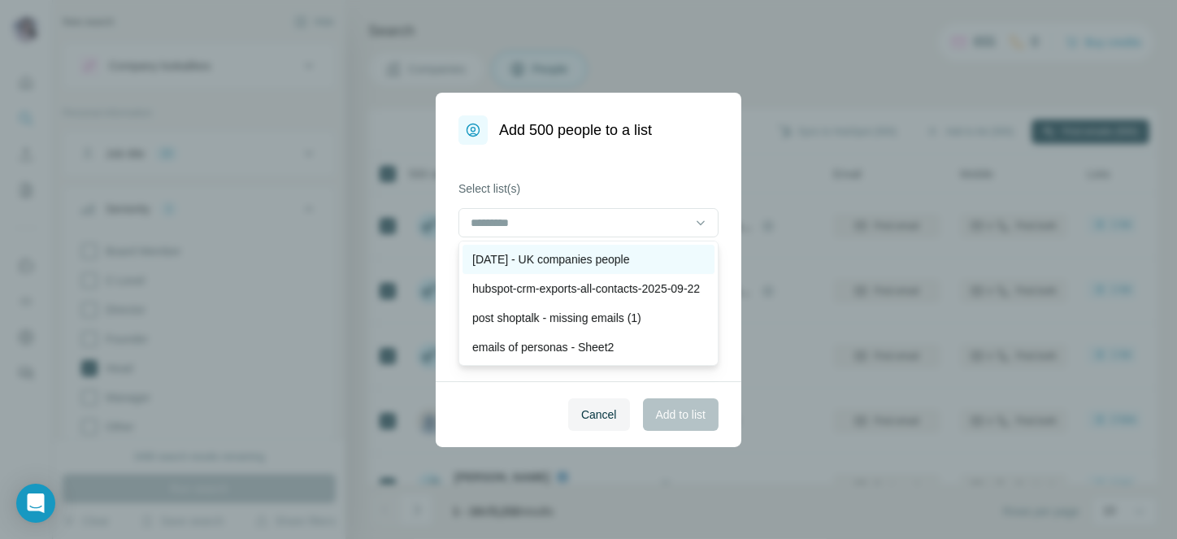
click at [550, 263] on p "[DATE] - UK companies people" at bounding box center [551, 259] width 158 height 16
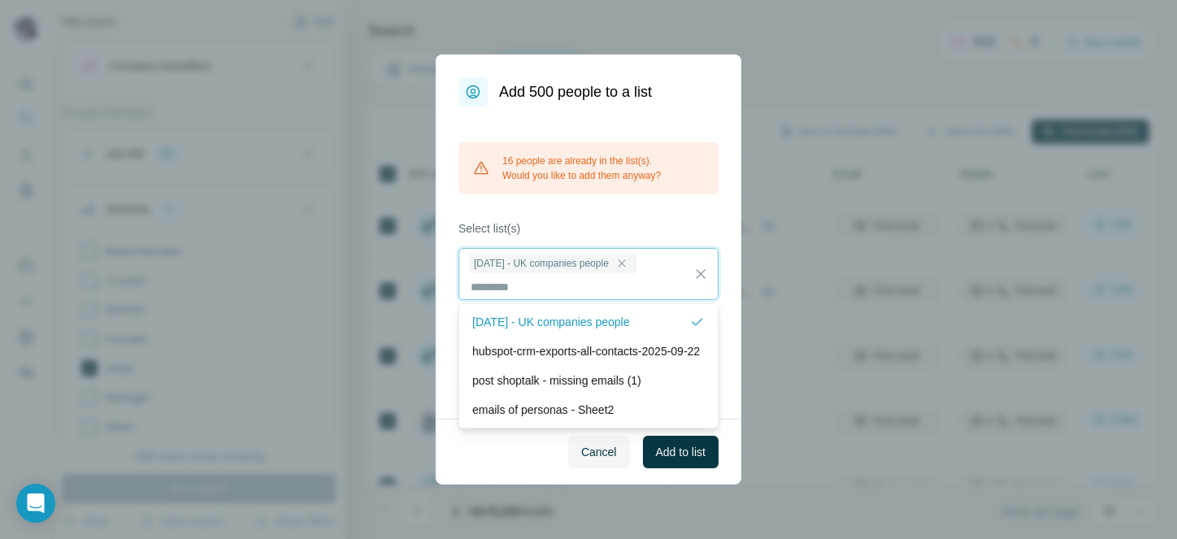
scroll to position [2, 0]
click at [607, 444] on span "Cancel" at bounding box center [599, 452] width 36 height 16
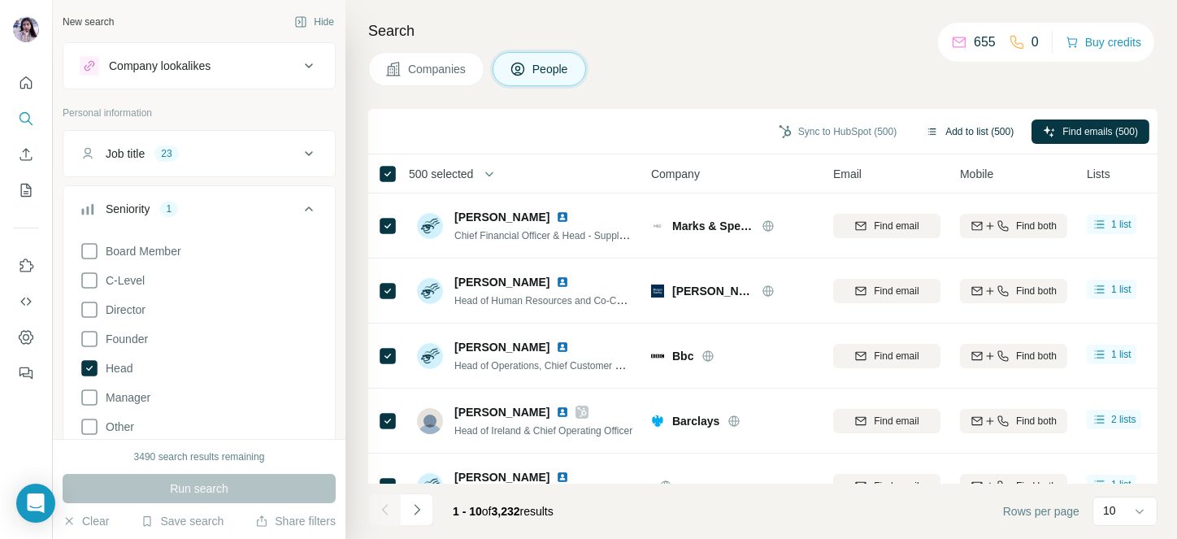
click at [963, 130] on button "Add to list (500)" at bounding box center [970, 132] width 111 height 24
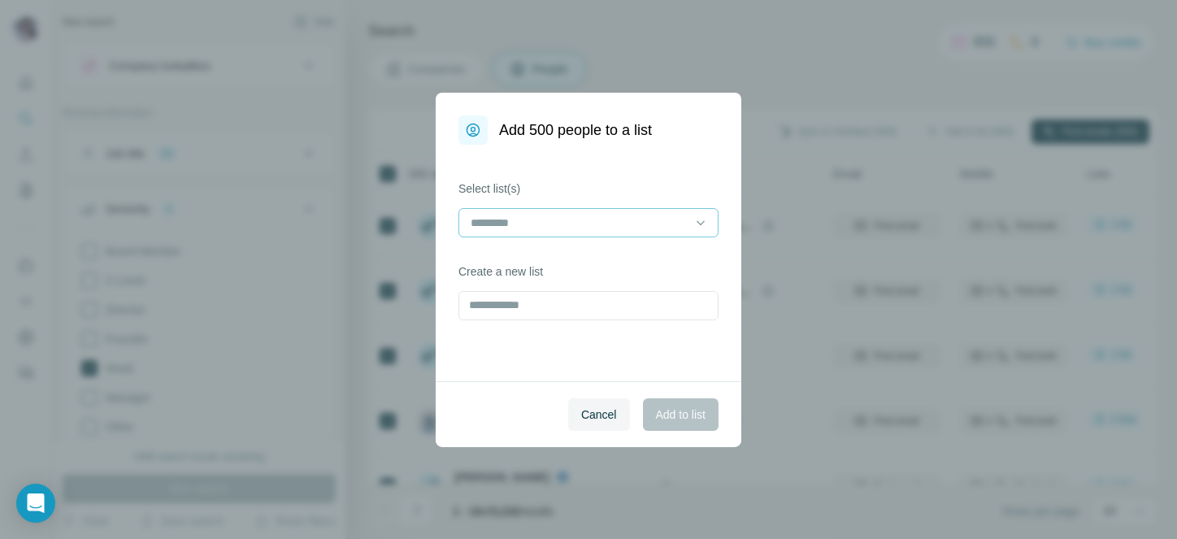
click at [585, 220] on input at bounding box center [579, 223] width 220 height 18
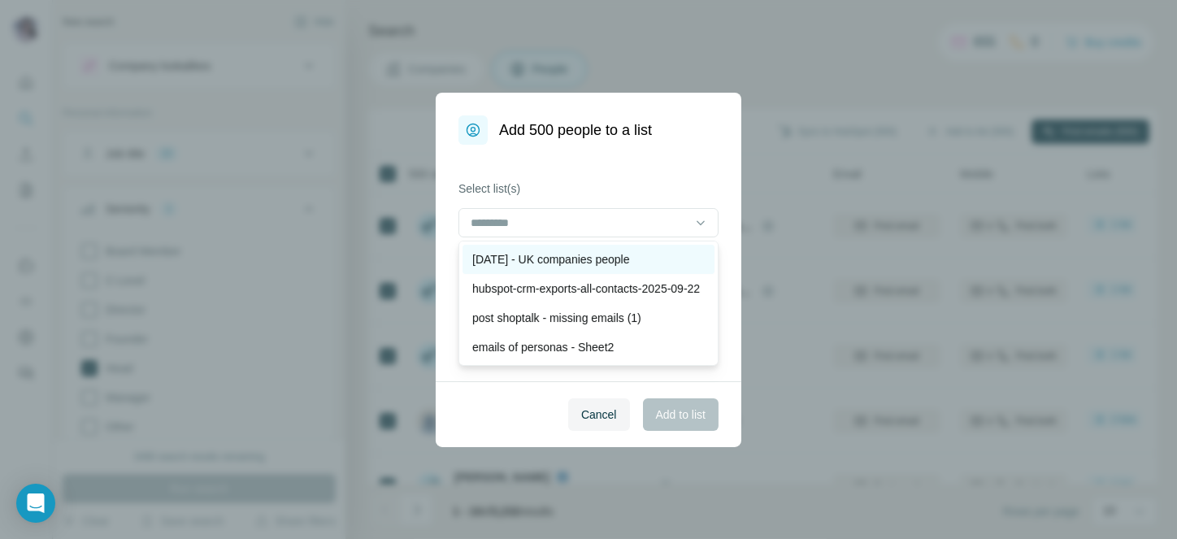
click at [524, 257] on p "[DATE] - UK companies people" at bounding box center [551, 259] width 158 height 16
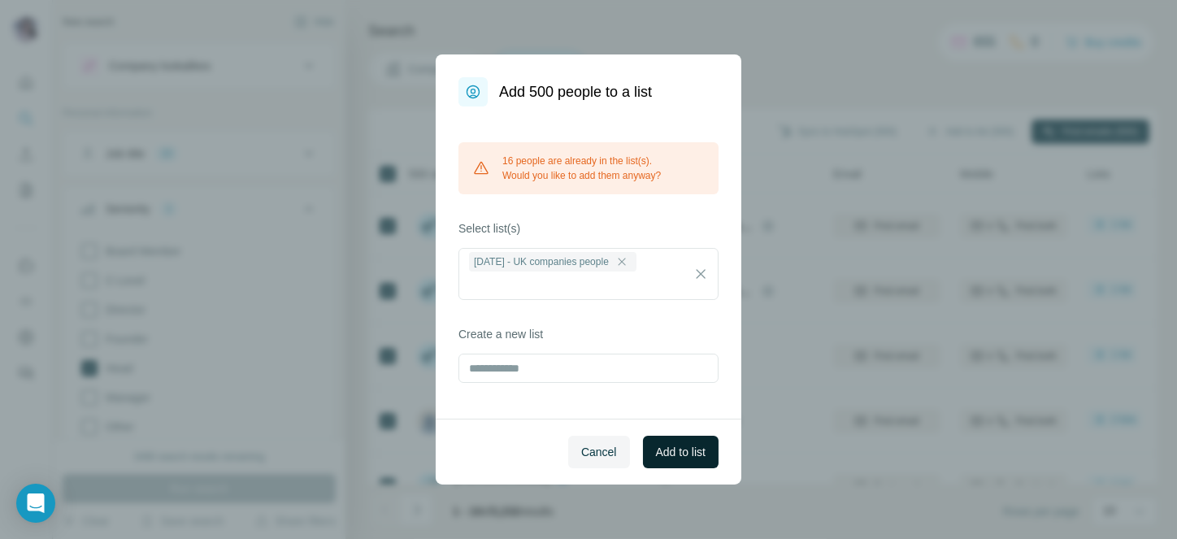
click at [695, 450] on span "Add to list" at bounding box center [681, 452] width 50 height 16
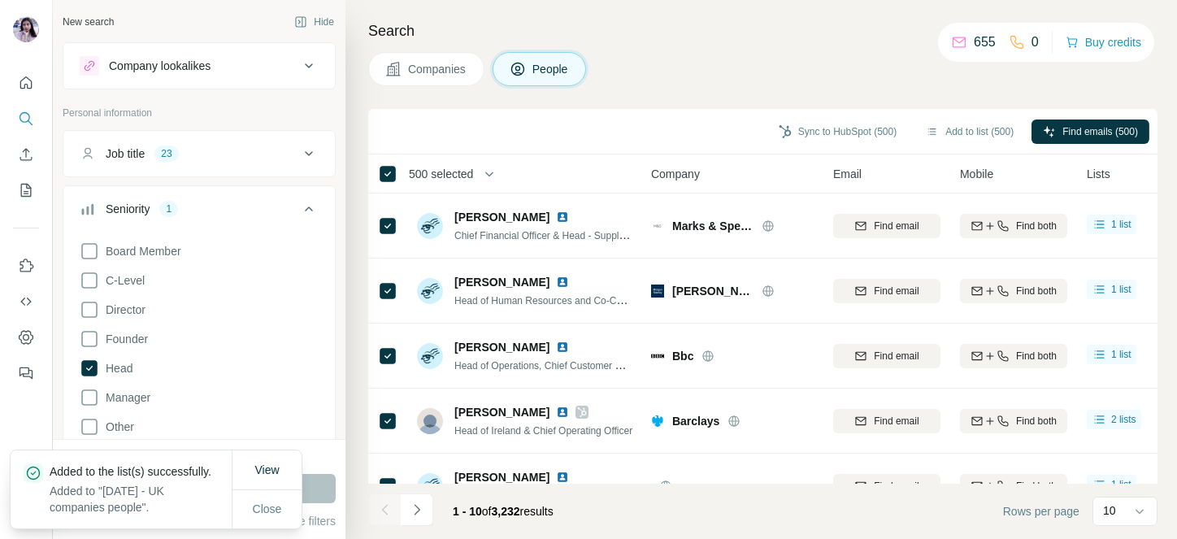
drag, startPoint x: 439, startPoint y: 161, endPoint x: 439, endPoint y: 170, distance: 8.9
click at [439, 170] on th "500 selected" at bounding box center [498, 173] width 260 height 39
click at [439, 170] on span "500 selected" at bounding box center [441, 174] width 64 height 16
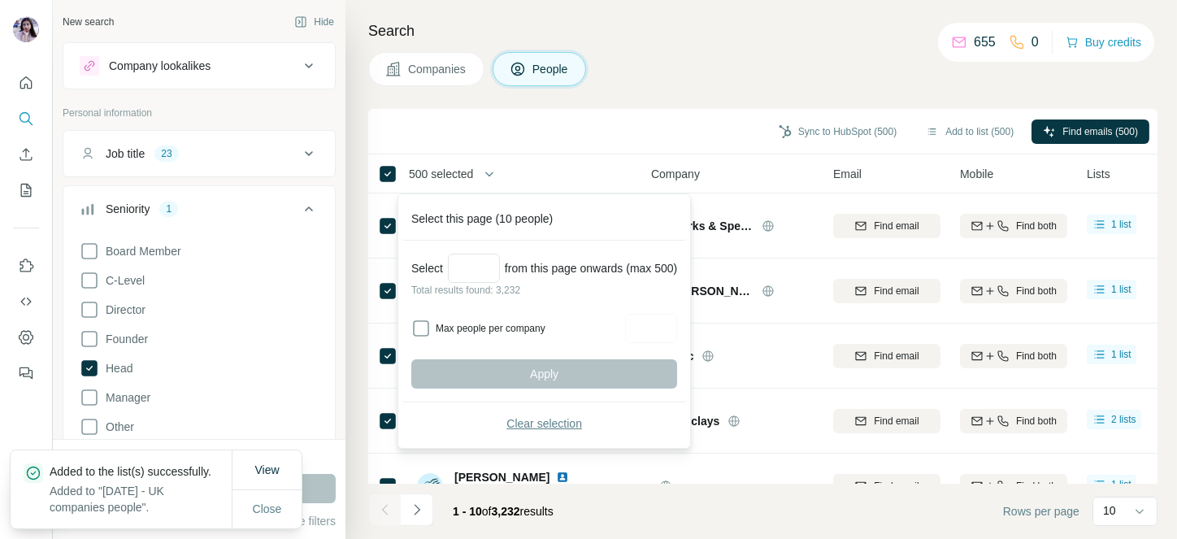
click at [529, 434] on button "Clear selection" at bounding box center [544, 423] width 266 height 29
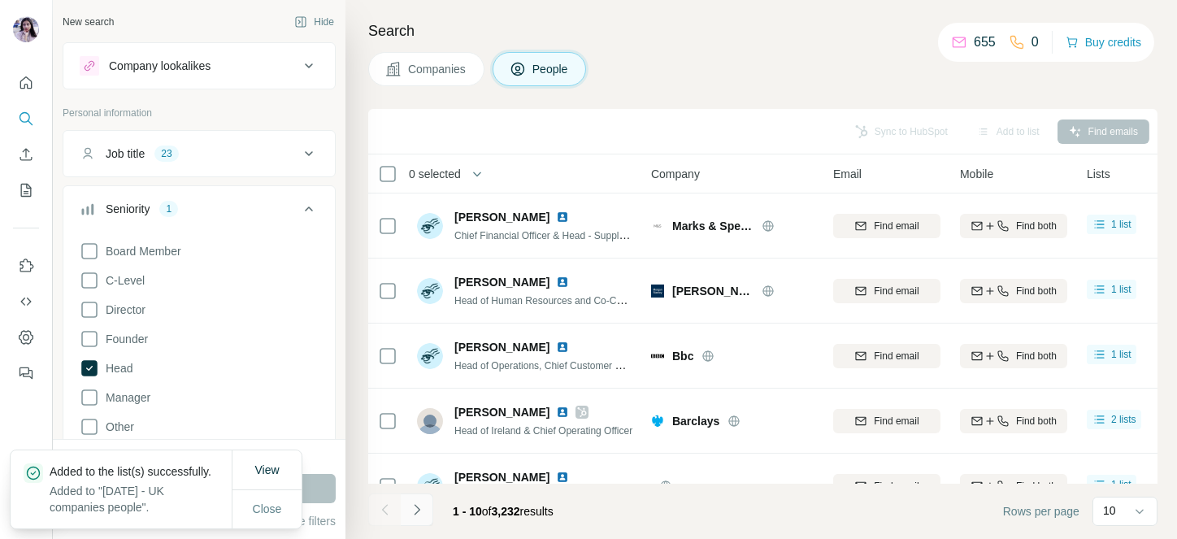
click at [417, 514] on icon "Navigate to next page" at bounding box center [417, 510] width 16 height 16
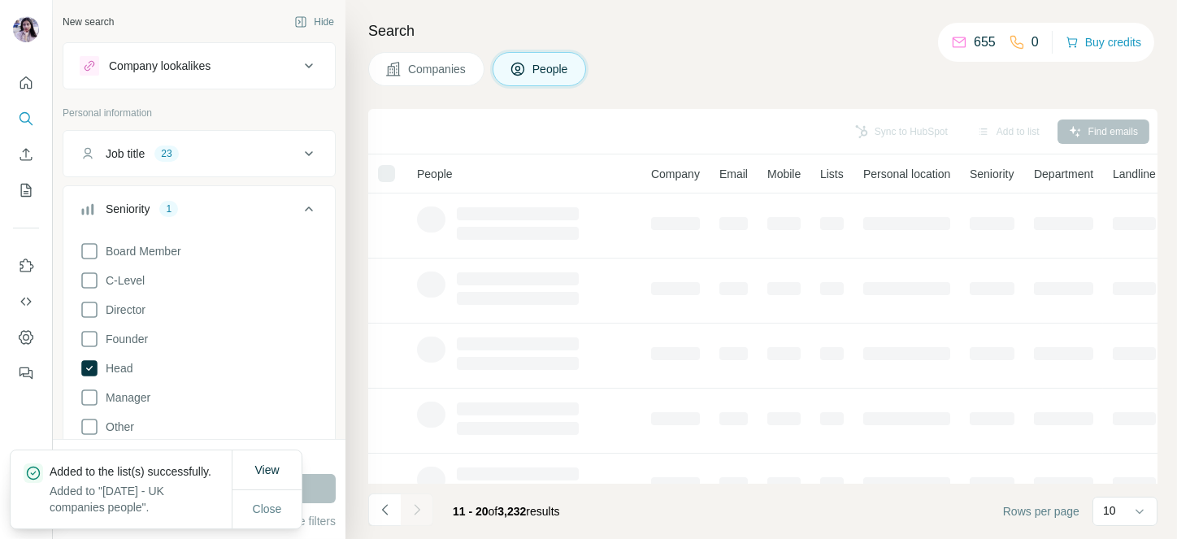
click at [417, 514] on icon "Navigate to next page" at bounding box center [417, 510] width 16 height 16
click at [417, 514] on div at bounding box center [417, 510] width 33 height 33
click at [417, 514] on icon "Navigate to next page" at bounding box center [417, 510] width 16 height 16
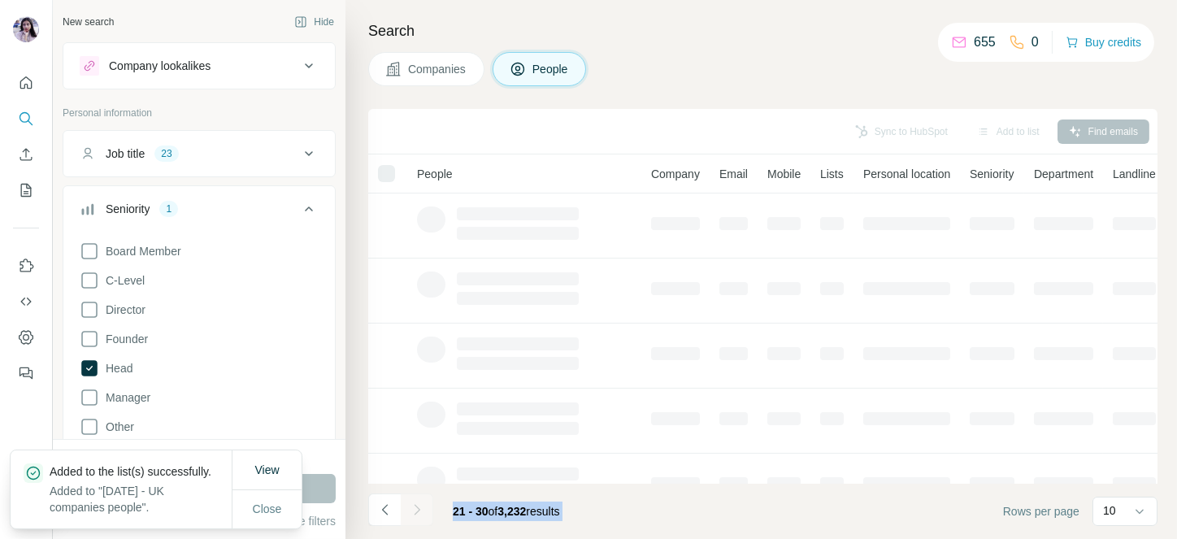
click at [417, 514] on div at bounding box center [417, 510] width 33 height 33
click at [417, 514] on icon "Navigate to next page" at bounding box center [417, 510] width 16 height 16
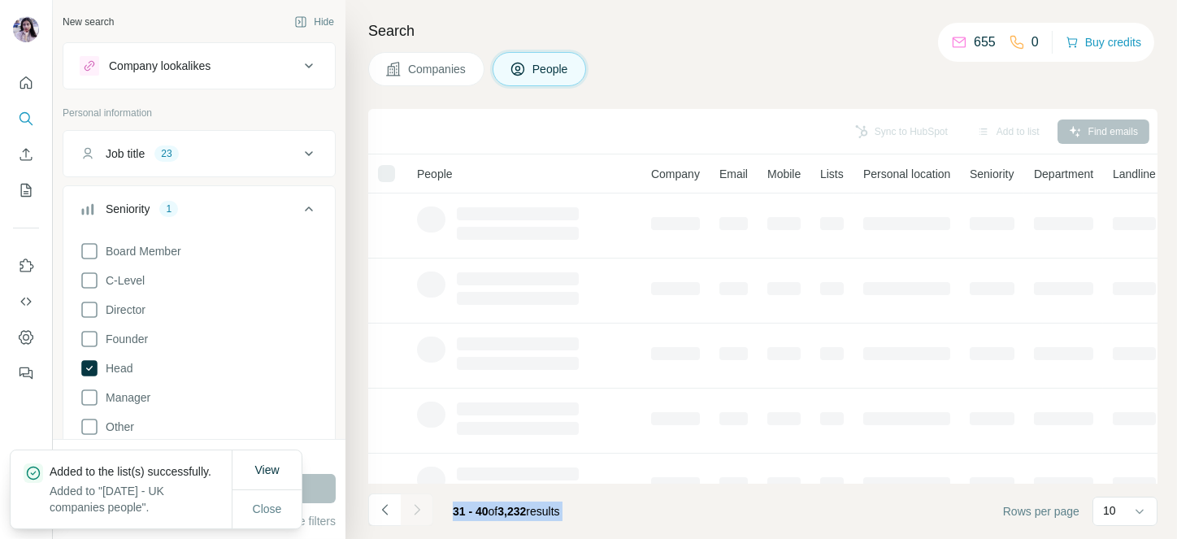
click at [417, 514] on div at bounding box center [417, 510] width 33 height 33
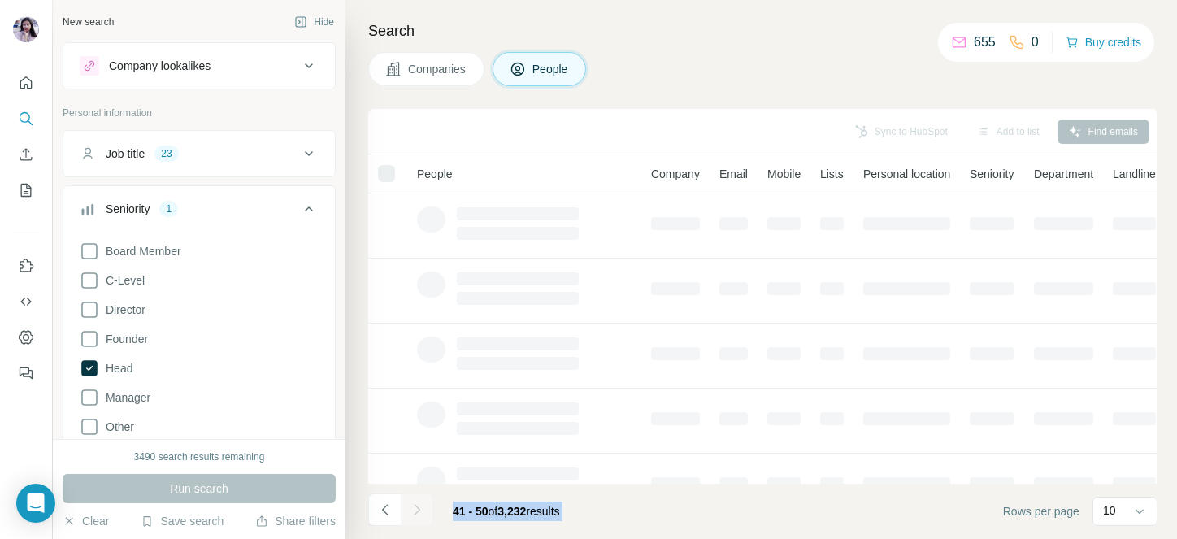
click at [417, 514] on div at bounding box center [417, 510] width 33 height 33
click at [417, 514] on icon "Navigate to next page" at bounding box center [417, 510] width 16 height 16
click at [417, 514] on div at bounding box center [417, 510] width 33 height 33
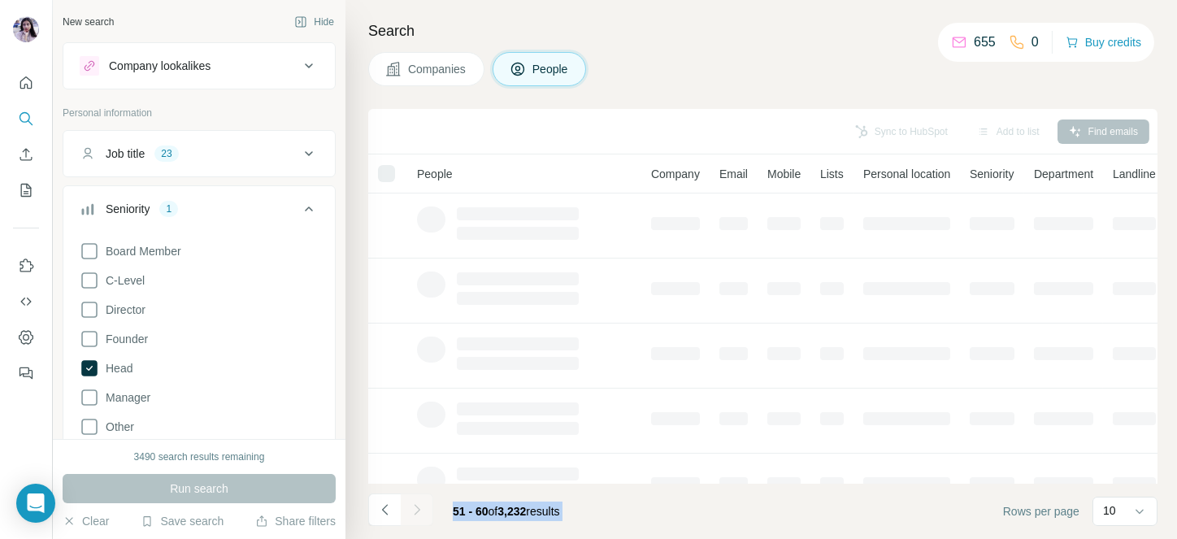
click at [417, 514] on div at bounding box center [417, 510] width 33 height 33
click at [417, 514] on icon "Navigate to next page" at bounding box center [417, 510] width 16 height 16
click at [417, 514] on div at bounding box center [417, 510] width 33 height 33
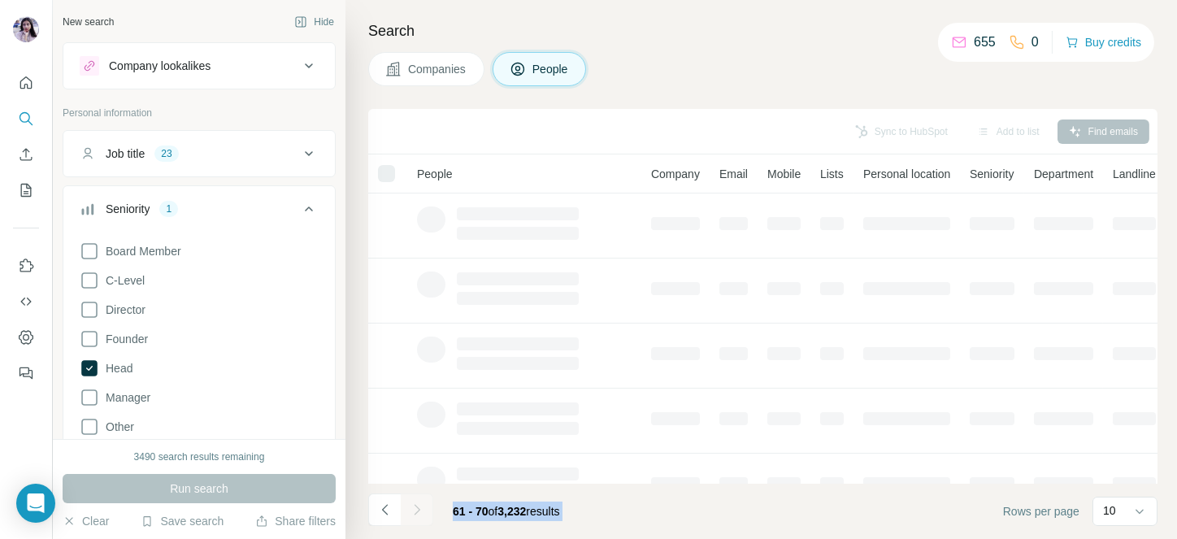
click at [417, 514] on div at bounding box center [417, 510] width 33 height 33
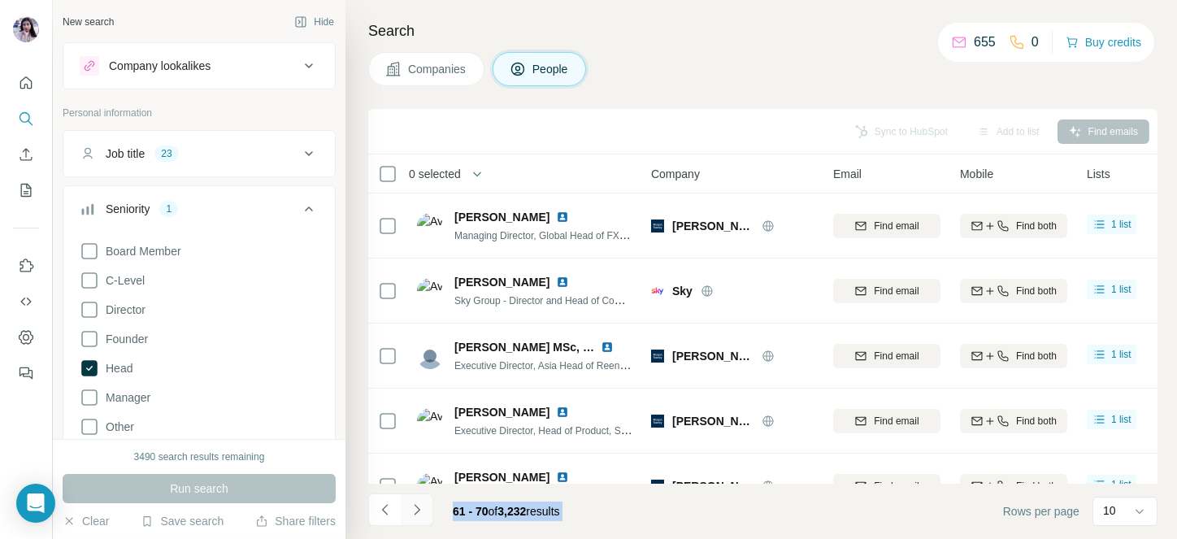
click at [417, 514] on icon "Navigate to next page" at bounding box center [417, 510] width 16 height 16
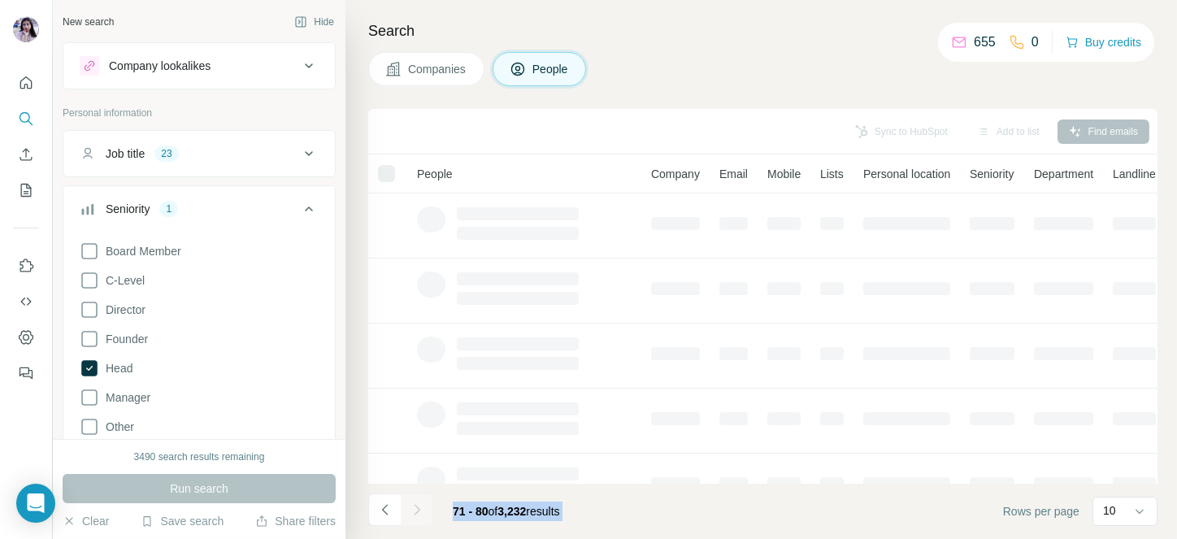
click at [417, 514] on div at bounding box center [417, 510] width 33 height 33
click at [417, 514] on icon "Navigate to next page" at bounding box center [417, 510] width 16 height 16
click at [417, 514] on div at bounding box center [417, 510] width 33 height 33
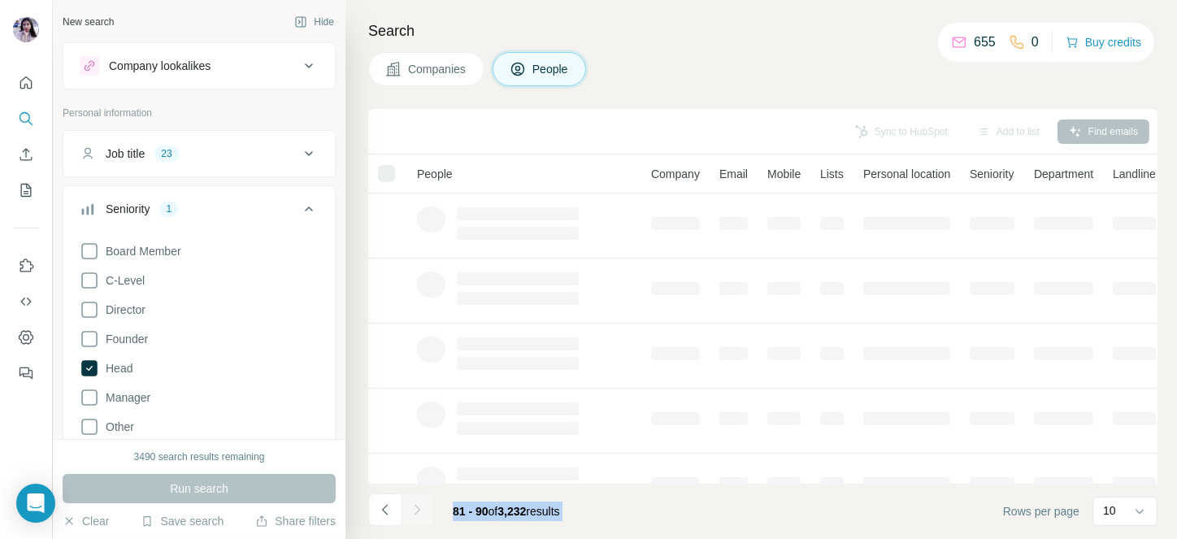
click at [417, 514] on div at bounding box center [417, 510] width 33 height 33
click at [417, 514] on icon "Navigate to next page" at bounding box center [417, 510] width 16 height 16
click at [417, 514] on div at bounding box center [417, 510] width 33 height 33
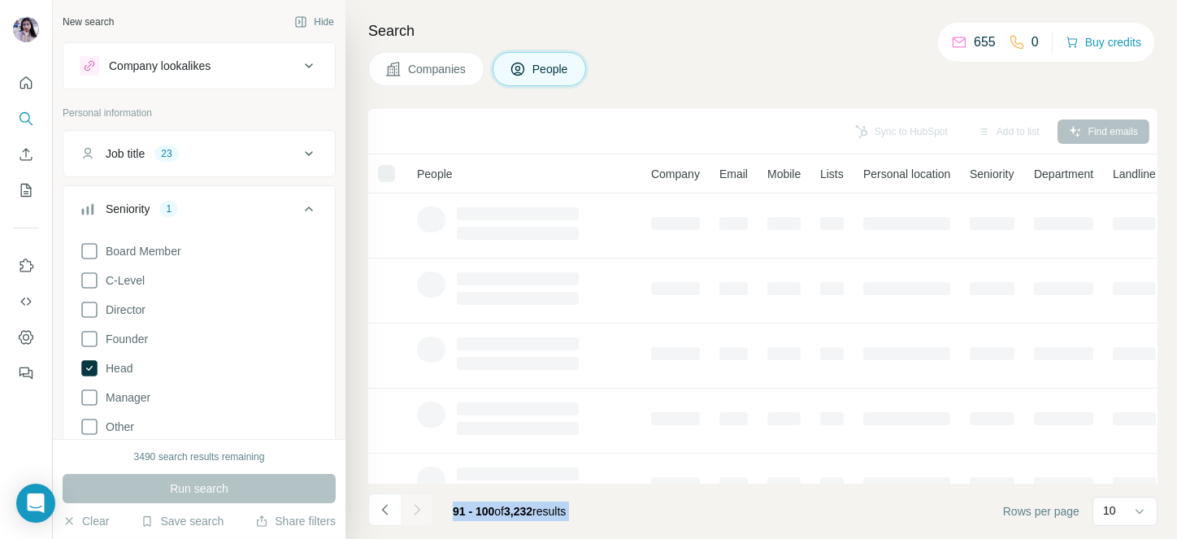
click at [417, 514] on icon "Navigate to next page" at bounding box center [417, 510] width 16 height 16
click at [417, 514] on div at bounding box center [417, 510] width 33 height 33
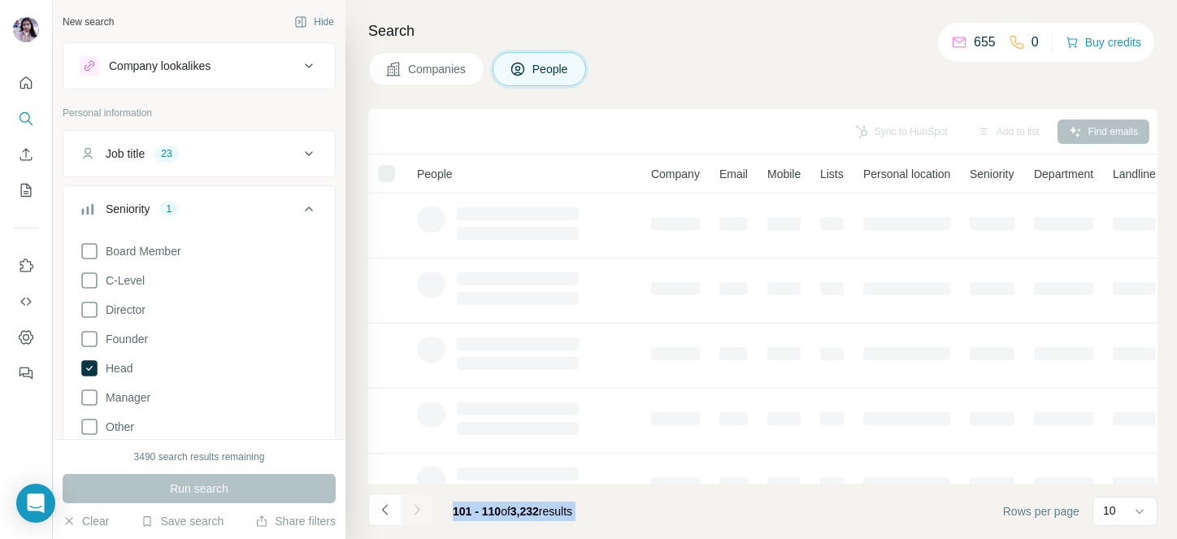
click at [417, 514] on icon "Navigate to next page" at bounding box center [417, 510] width 16 height 16
click at [417, 514] on div at bounding box center [417, 510] width 33 height 33
click at [417, 514] on icon "Navigate to next page" at bounding box center [417, 510] width 16 height 16
click at [417, 514] on div at bounding box center [417, 510] width 33 height 33
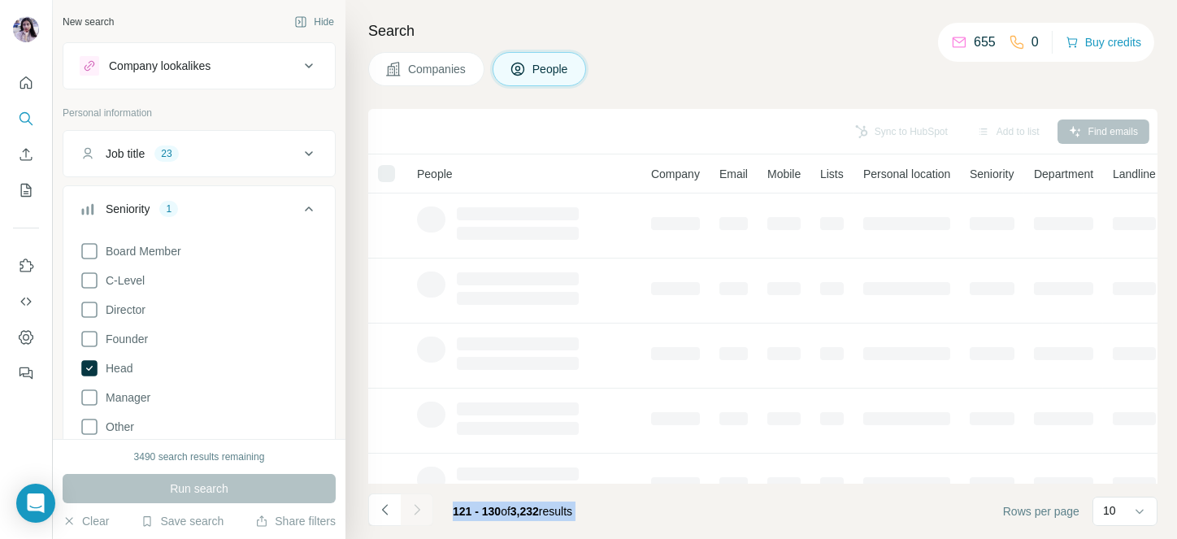
click at [417, 514] on div at bounding box center [417, 510] width 33 height 33
click at [417, 514] on icon "Navigate to next page" at bounding box center [417, 510] width 16 height 16
click at [417, 514] on div at bounding box center [417, 510] width 33 height 33
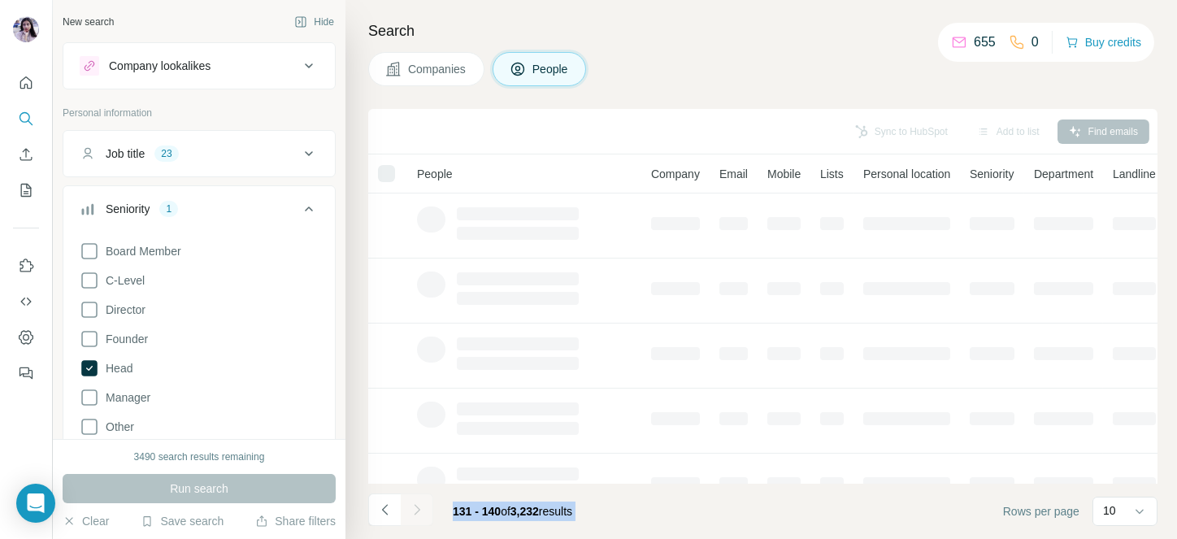
click at [417, 514] on div at bounding box center [417, 510] width 33 height 33
click at [417, 514] on icon "Navigate to next page" at bounding box center [417, 510] width 16 height 16
click at [417, 514] on div at bounding box center [417, 510] width 33 height 33
click at [417, 514] on icon "Navigate to next page" at bounding box center [417, 510] width 16 height 16
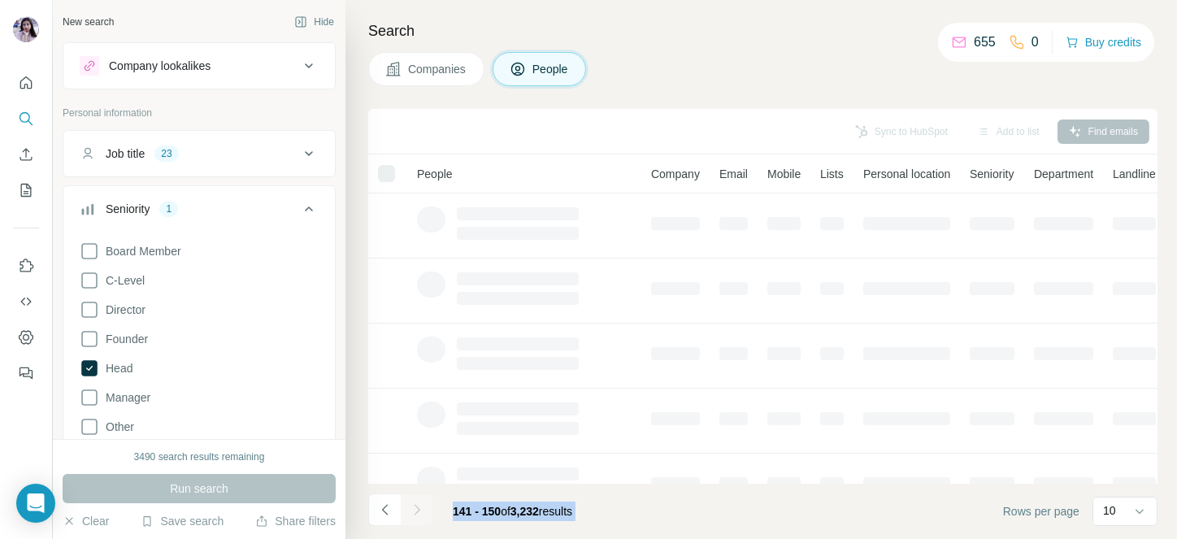
click at [417, 514] on div at bounding box center [417, 510] width 33 height 33
click at [417, 514] on icon "Navigate to next page" at bounding box center [417, 510] width 16 height 16
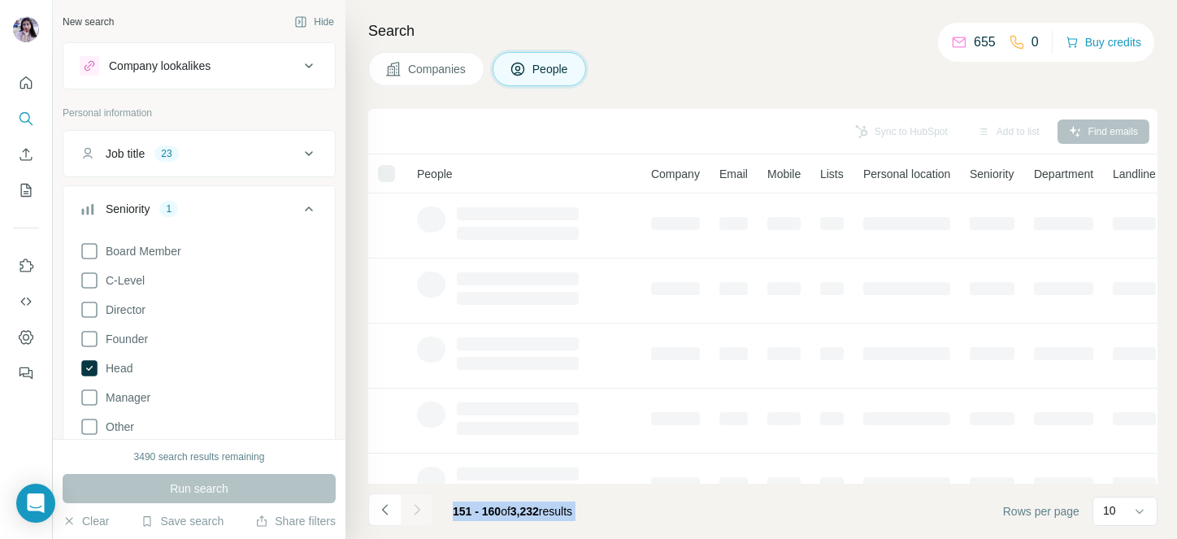
click at [417, 514] on div at bounding box center [417, 510] width 33 height 33
click at [417, 514] on icon "Navigate to next page" at bounding box center [417, 510] width 16 height 16
click at [417, 514] on div at bounding box center [417, 510] width 33 height 33
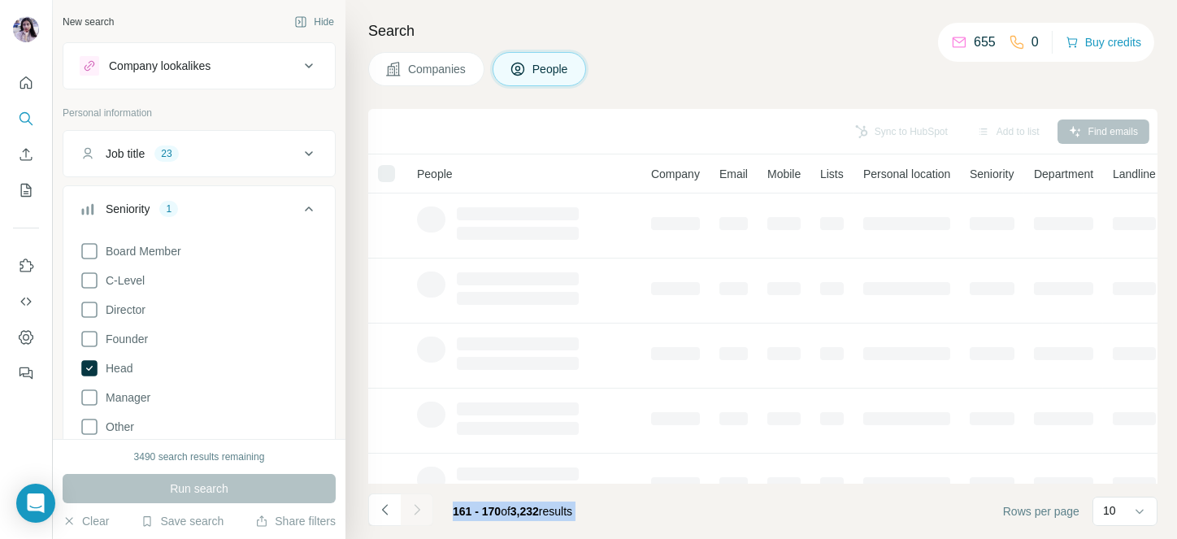
click at [417, 514] on div at bounding box center [417, 510] width 33 height 33
click at [417, 514] on icon "Navigate to next page" at bounding box center [417, 510] width 16 height 16
click at [417, 514] on div at bounding box center [417, 510] width 33 height 33
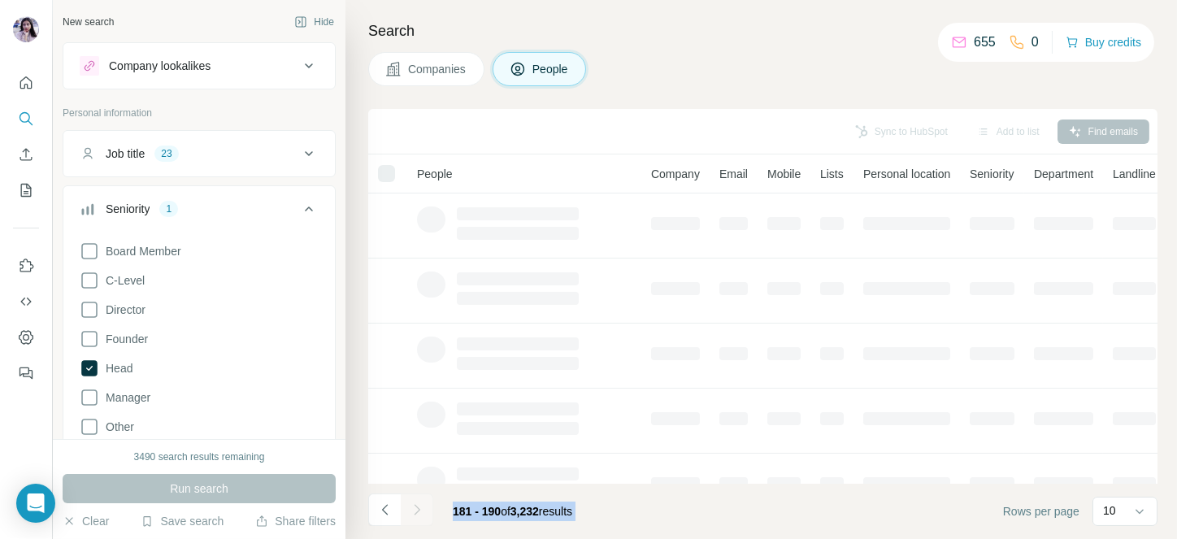
click at [417, 514] on icon "Navigate to next page" at bounding box center [417, 510] width 16 height 16
click at [417, 514] on div at bounding box center [417, 510] width 33 height 33
click at [417, 514] on icon "Navigate to next page" at bounding box center [417, 510] width 16 height 16
click at [417, 514] on div at bounding box center [417, 510] width 33 height 33
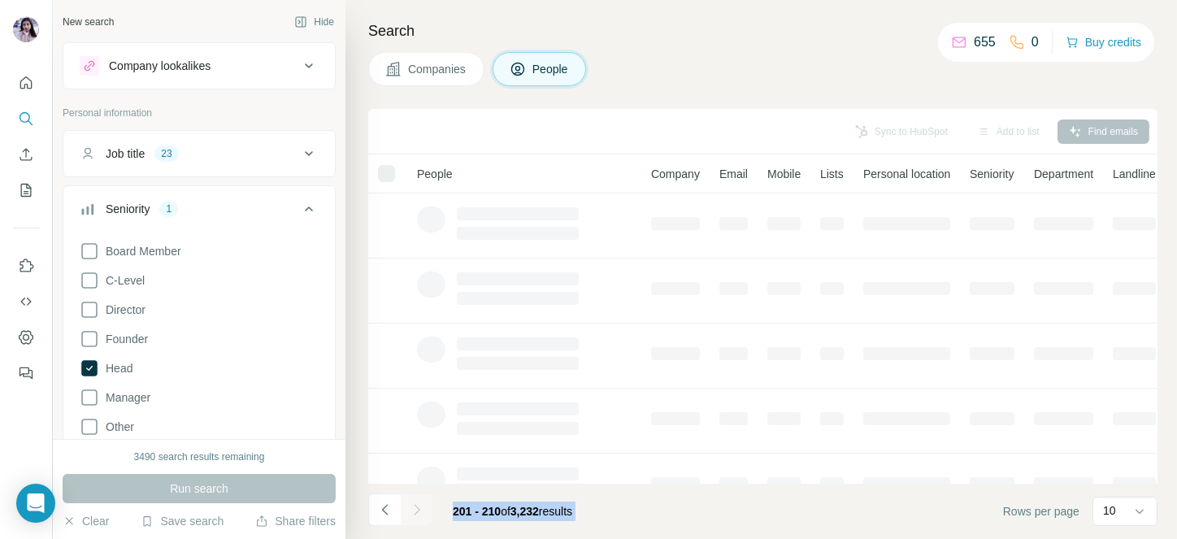
click at [417, 514] on div at bounding box center [417, 510] width 33 height 33
click at [417, 514] on icon "Navigate to next page" at bounding box center [417, 510] width 16 height 16
click at [417, 514] on div at bounding box center [417, 510] width 33 height 33
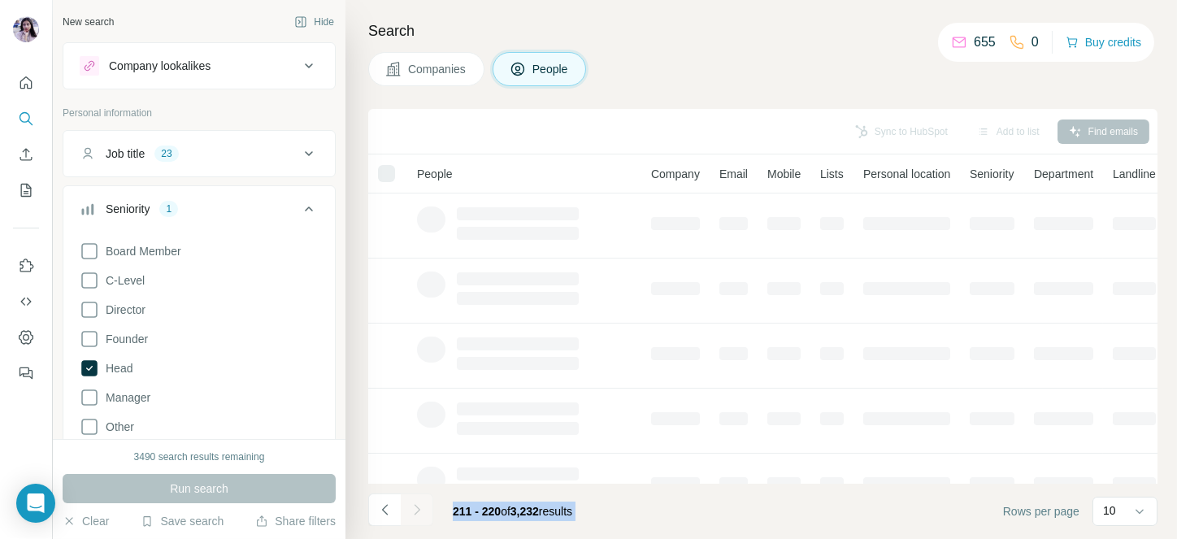
click at [417, 514] on icon "Navigate to next page" at bounding box center [417, 510] width 16 height 16
click at [417, 514] on div at bounding box center [417, 510] width 33 height 33
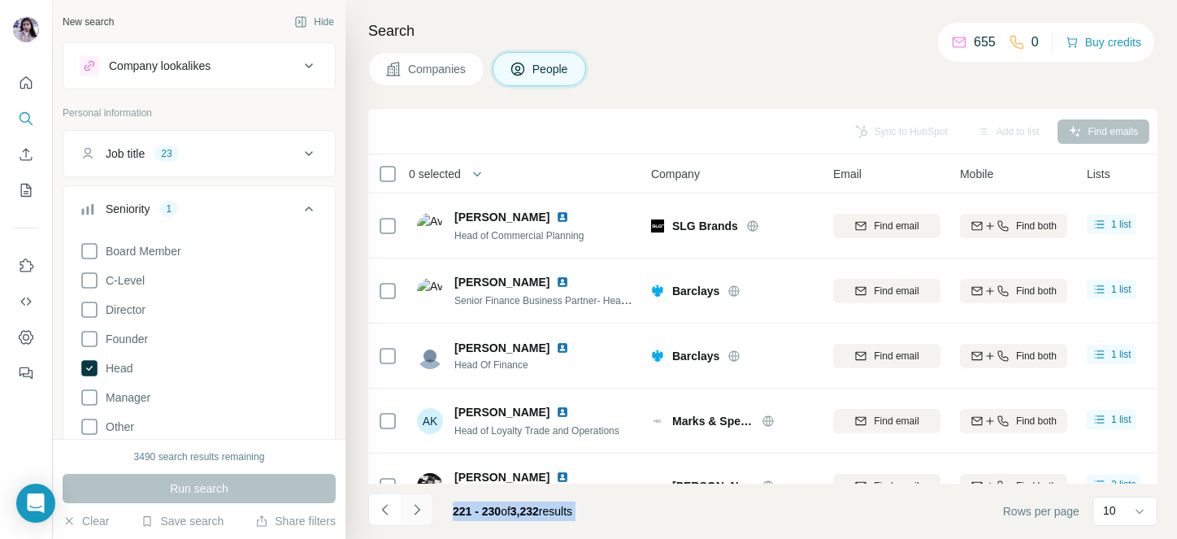
click at [417, 514] on icon "Navigate to next page" at bounding box center [417, 510] width 16 height 16
click at [417, 514] on div at bounding box center [417, 510] width 33 height 33
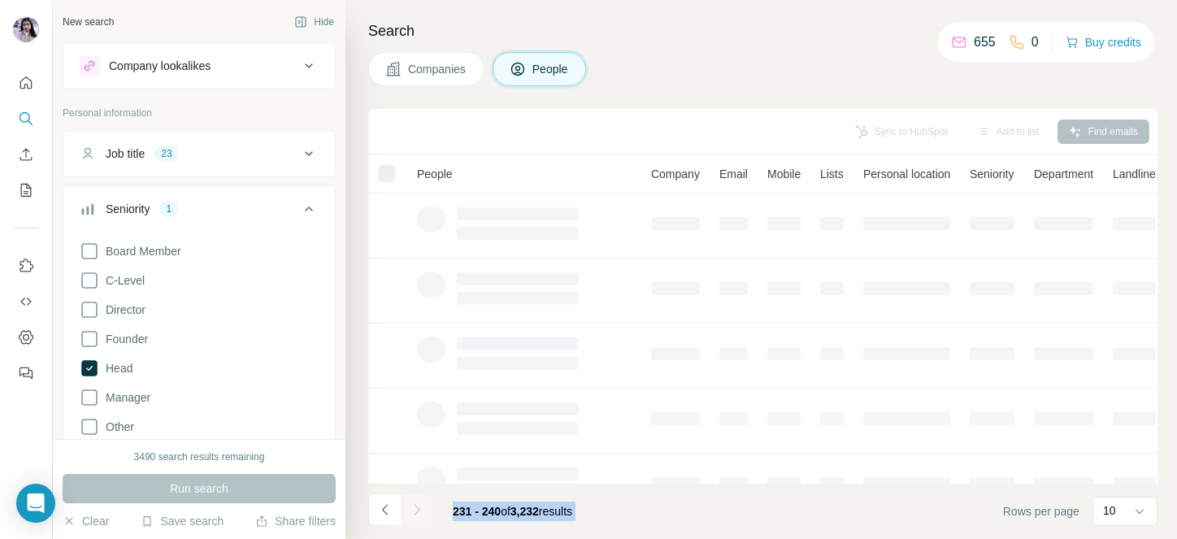
click at [417, 514] on div at bounding box center [417, 510] width 33 height 33
click at [417, 514] on icon "Navigate to next page" at bounding box center [417, 510] width 16 height 16
click at [417, 514] on div at bounding box center [417, 510] width 33 height 33
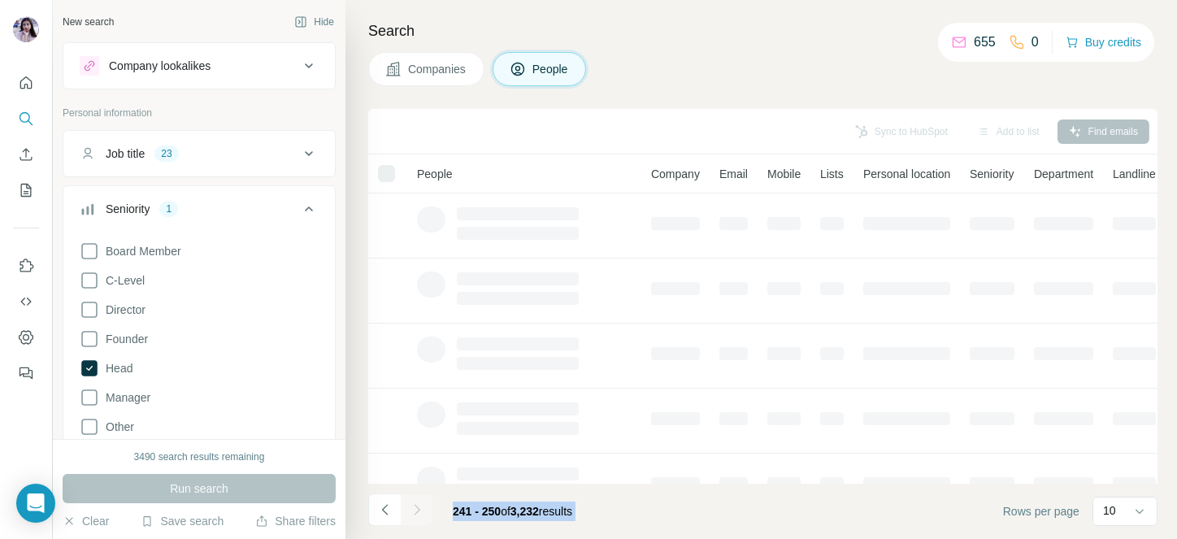
click at [417, 514] on div at bounding box center [417, 510] width 33 height 33
click at [417, 514] on icon "Navigate to next page" at bounding box center [417, 510] width 16 height 16
click at [417, 514] on div at bounding box center [417, 510] width 33 height 33
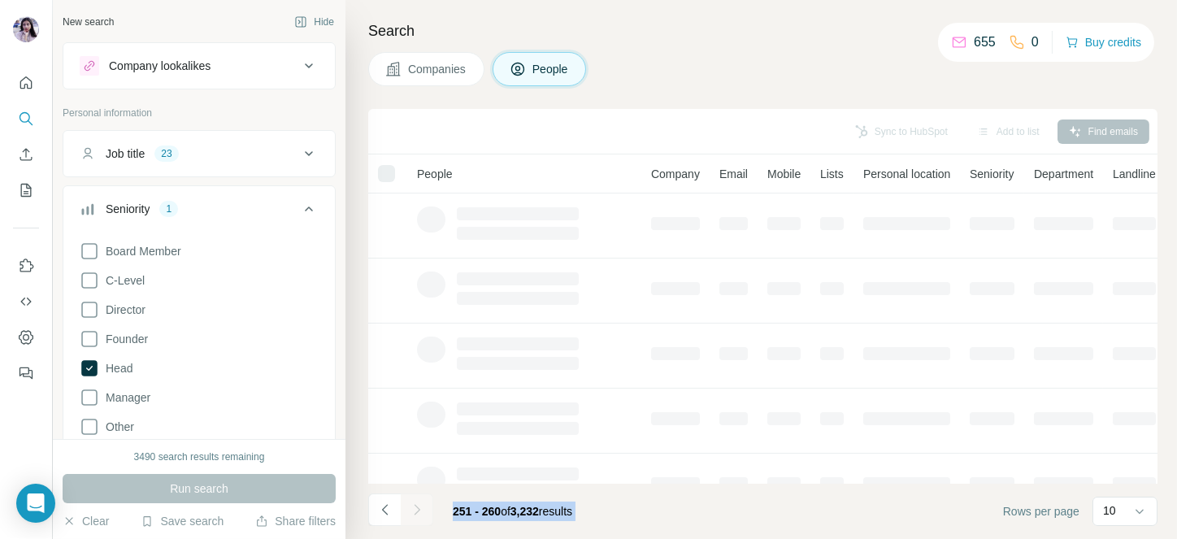
click at [417, 514] on div at bounding box center [417, 510] width 33 height 33
click at [417, 514] on icon "Navigate to next page" at bounding box center [417, 510] width 16 height 16
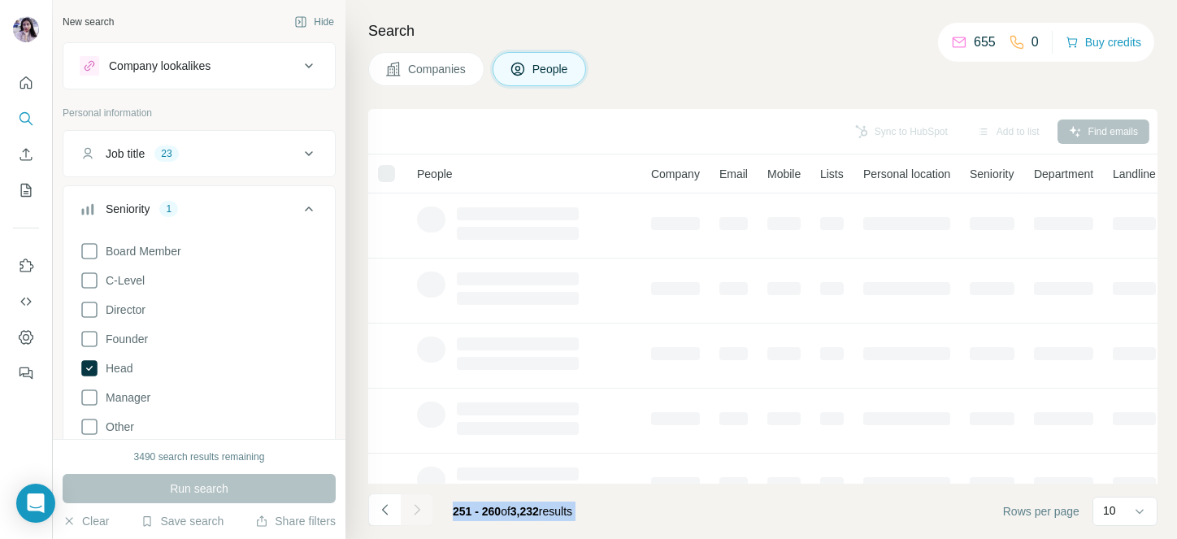
click at [417, 514] on div at bounding box center [417, 510] width 33 height 33
click at [417, 514] on icon "Navigate to next page" at bounding box center [417, 510] width 16 height 16
click at [417, 514] on div at bounding box center [417, 510] width 33 height 33
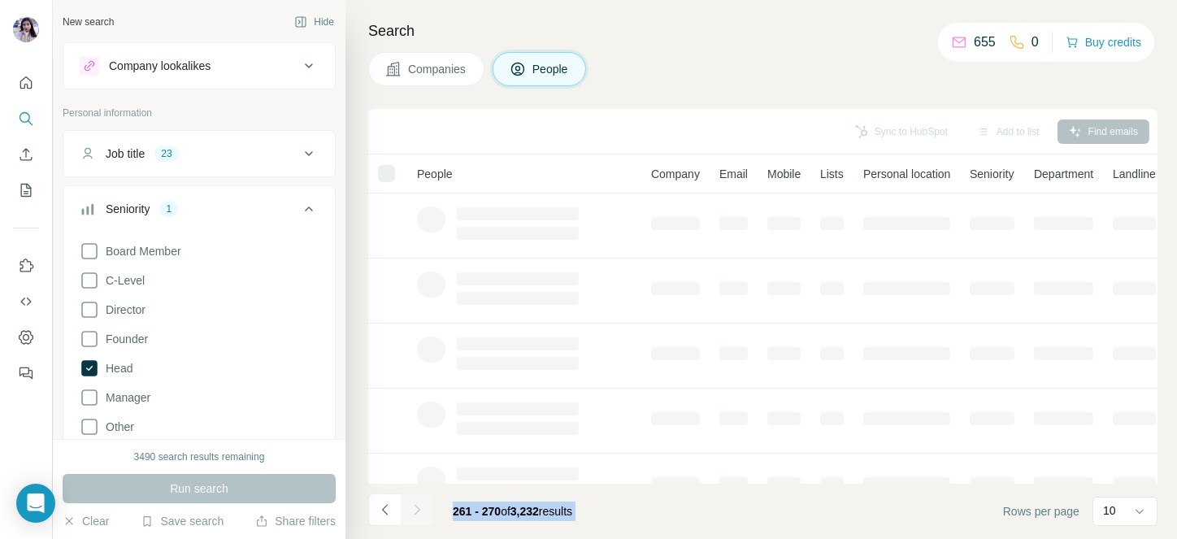
click at [417, 514] on div at bounding box center [417, 510] width 33 height 33
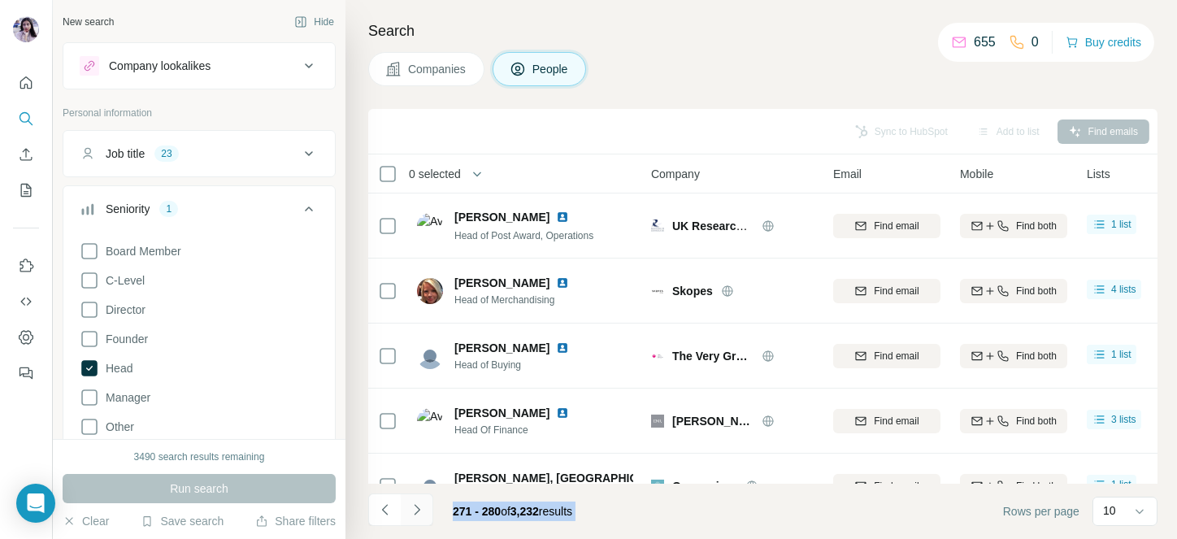
click at [417, 514] on icon "Navigate to next page" at bounding box center [417, 510] width 16 height 16
click at [417, 514] on div at bounding box center [417, 510] width 33 height 33
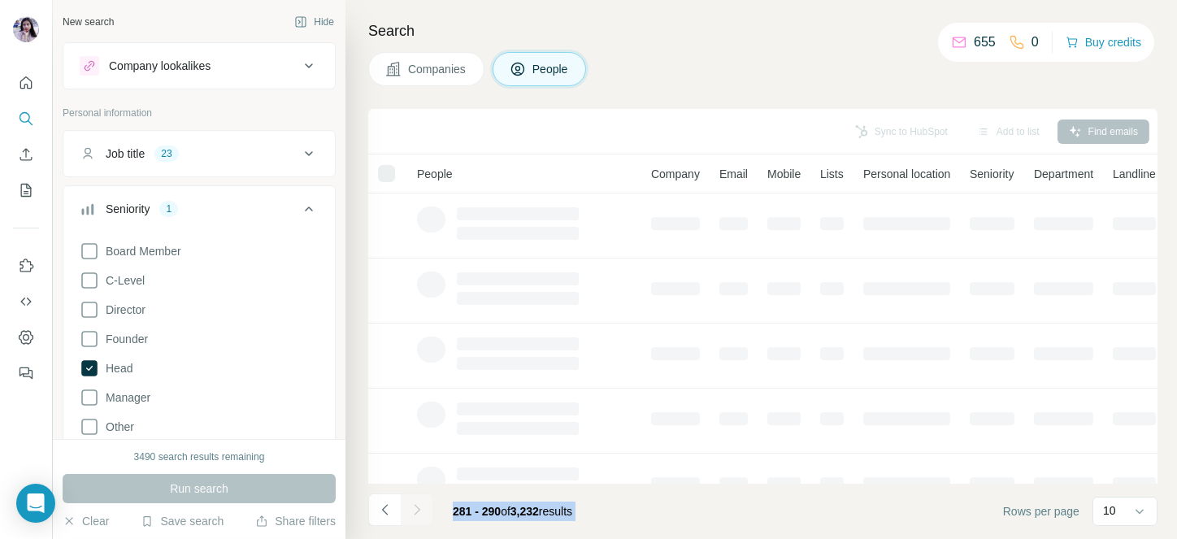
click at [417, 514] on div at bounding box center [417, 510] width 33 height 33
click at [417, 514] on icon "Navigate to next page" at bounding box center [417, 510] width 16 height 16
click at [417, 514] on div at bounding box center [417, 510] width 33 height 33
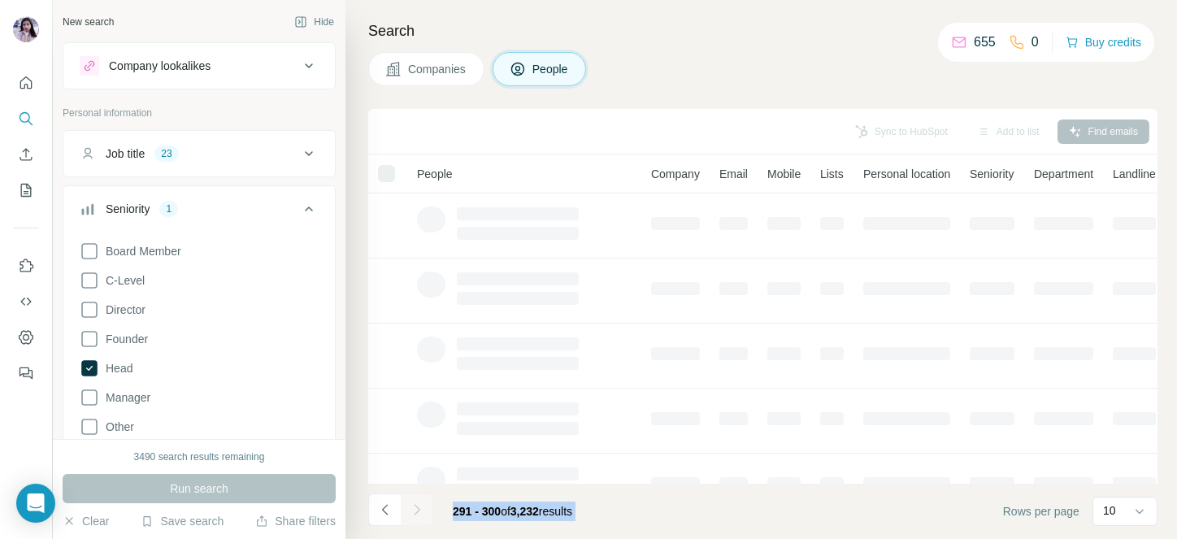
click at [417, 514] on div at bounding box center [417, 510] width 33 height 33
click at [417, 514] on icon "Navigate to next page" at bounding box center [417, 510] width 16 height 16
click at [417, 514] on div at bounding box center [417, 510] width 33 height 33
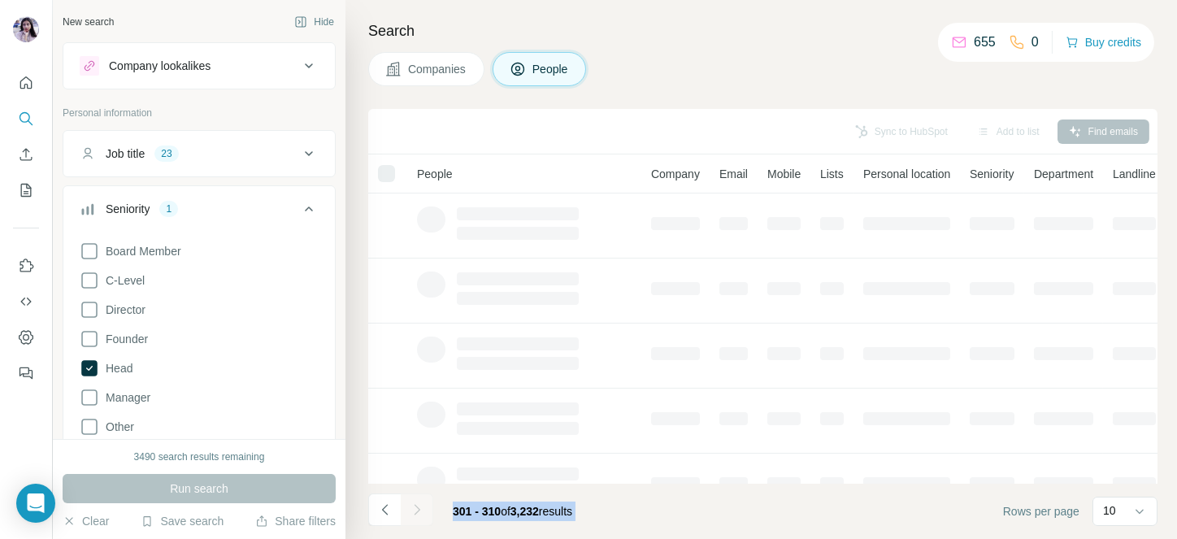
click at [417, 514] on icon "Navigate to next page" at bounding box center [417, 510] width 16 height 16
click at [417, 514] on div at bounding box center [417, 510] width 33 height 33
click at [417, 514] on icon "Navigate to next page" at bounding box center [417, 510] width 16 height 16
click at [417, 514] on div at bounding box center [417, 510] width 33 height 33
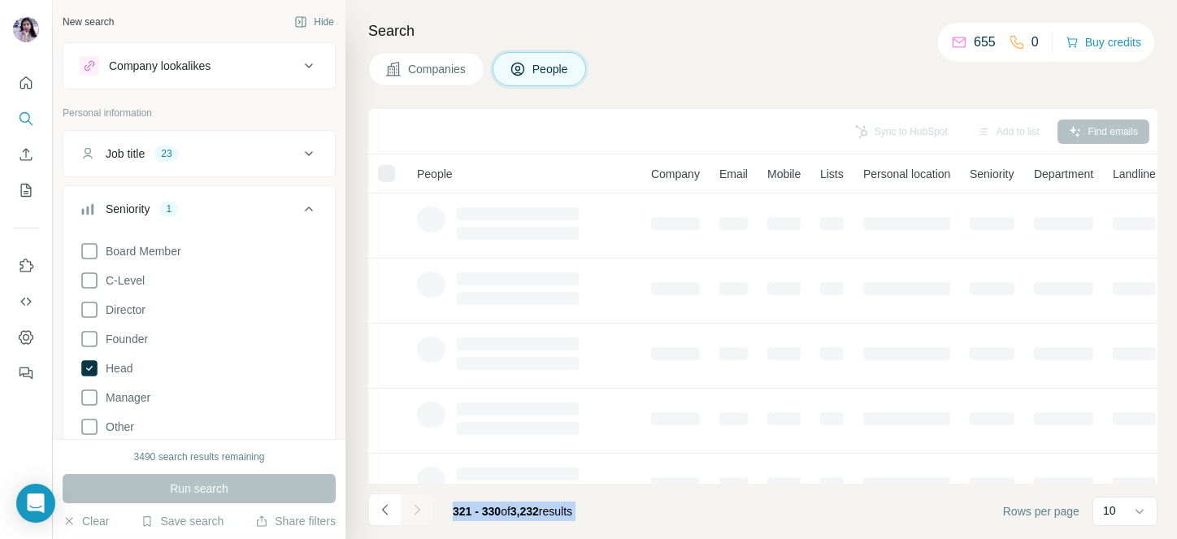
click at [417, 514] on div at bounding box center [417, 510] width 33 height 33
click at [417, 514] on icon "Navigate to next page" at bounding box center [417, 510] width 16 height 16
click at [417, 514] on div at bounding box center [417, 510] width 33 height 33
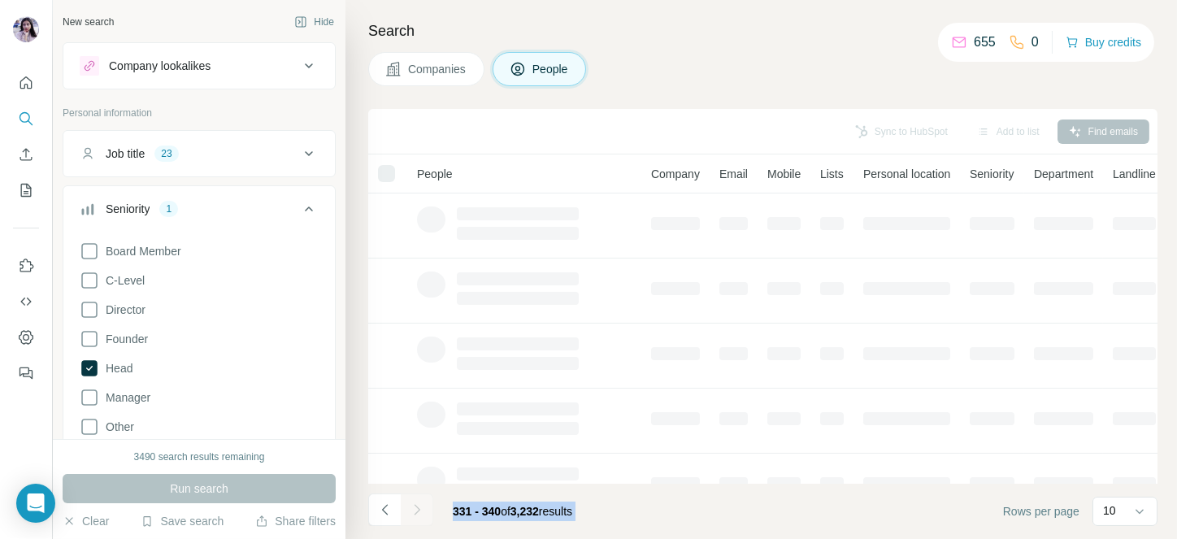
click at [417, 514] on div at bounding box center [417, 510] width 33 height 33
click at [417, 514] on icon "Navigate to next page" at bounding box center [417, 510] width 16 height 16
click at [417, 514] on div at bounding box center [417, 510] width 33 height 33
click at [417, 514] on icon "Navigate to next page" at bounding box center [417, 510] width 16 height 16
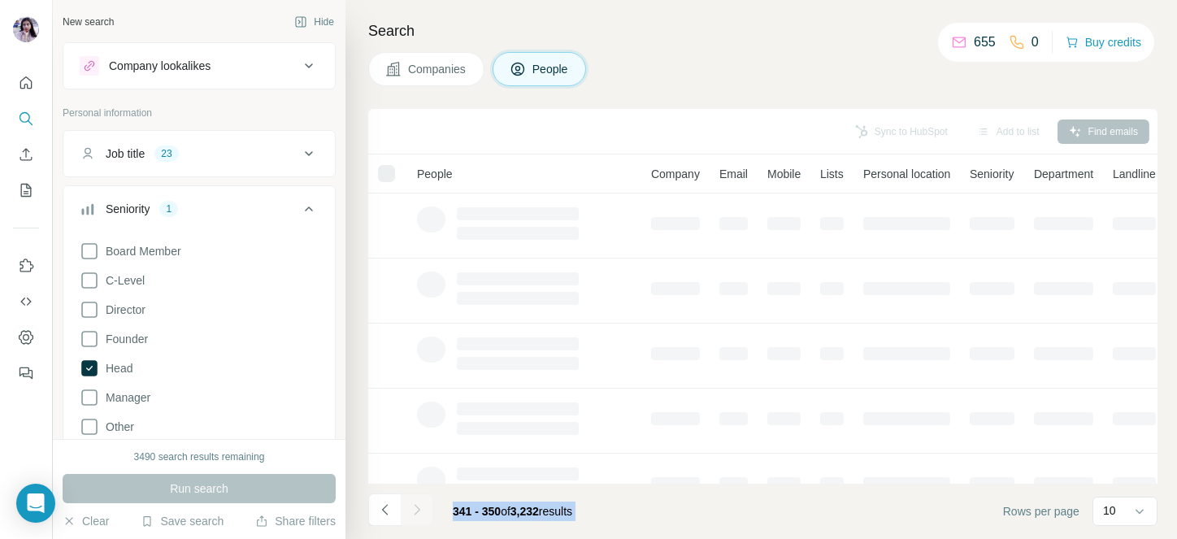
click at [417, 514] on div at bounding box center [417, 510] width 33 height 33
click at [417, 514] on icon "Navigate to next page" at bounding box center [417, 510] width 16 height 16
click at [417, 514] on div at bounding box center [417, 510] width 33 height 33
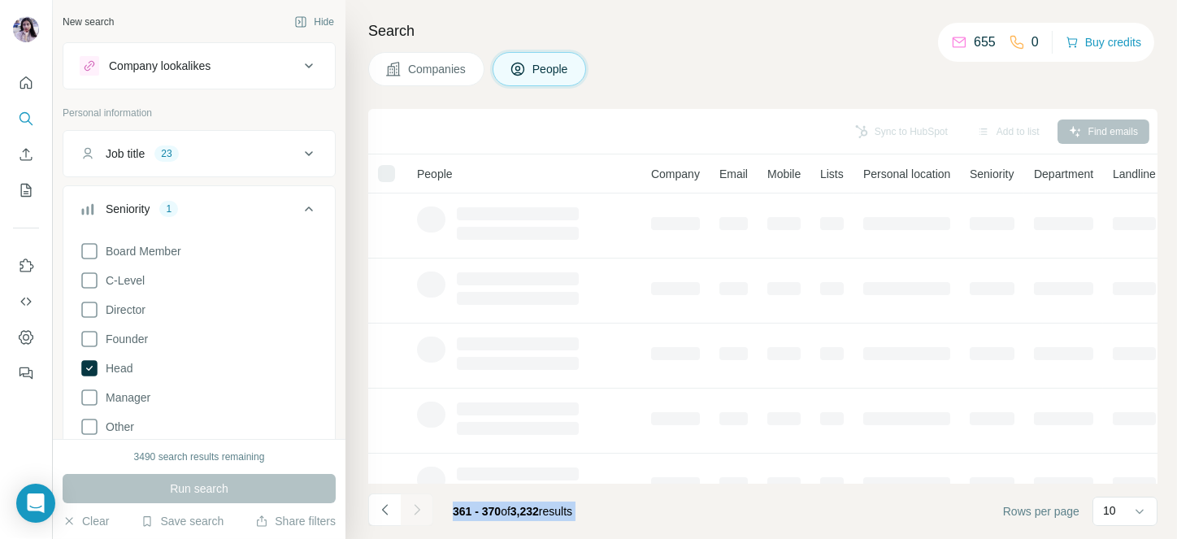
click at [417, 514] on div at bounding box center [417, 510] width 33 height 33
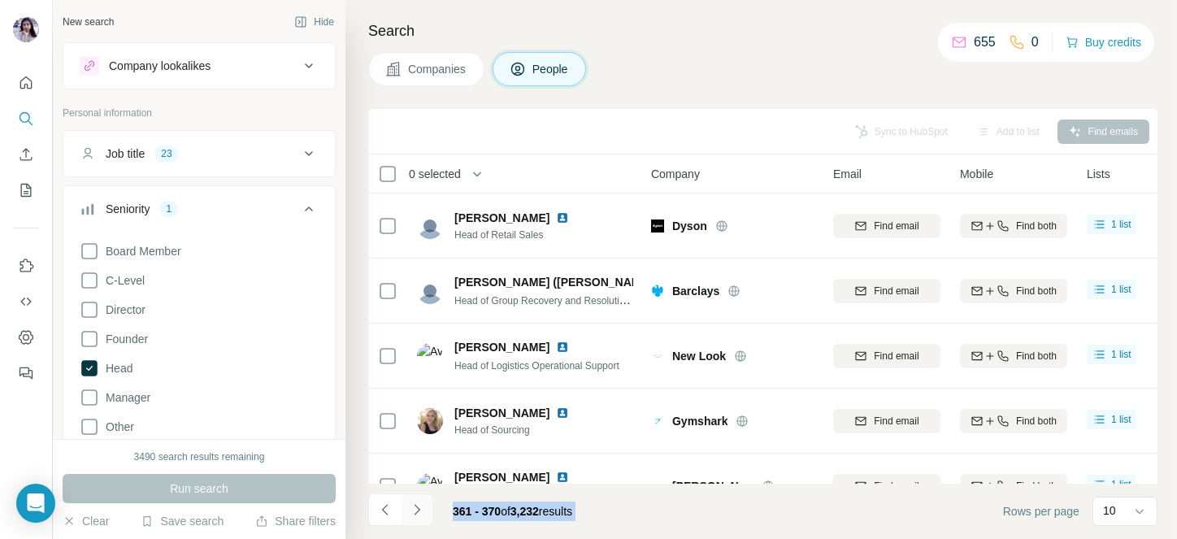
click at [417, 514] on icon "Navigate to next page" at bounding box center [417, 510] width 16 height 16
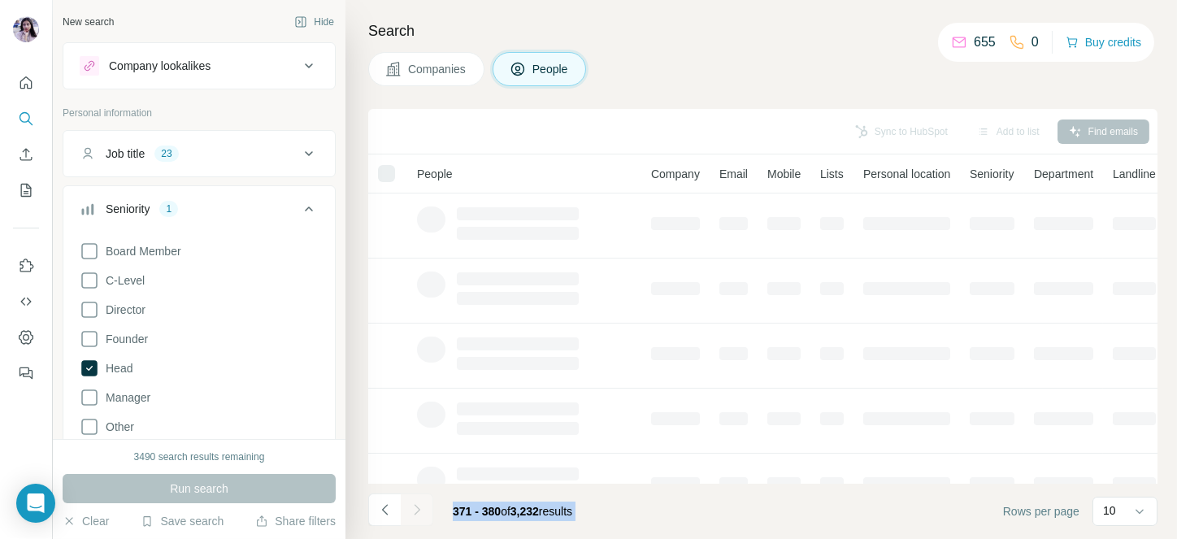
click at [417, 514] on div at bounding box center [417, 510] width 33 height 33
click at [417, 514] on icon "Navigate to next page" at bounding box center [417, 510] width 16 height 16
click at [417, 514] on div at bounding box center [417, 510] width 33 height 33
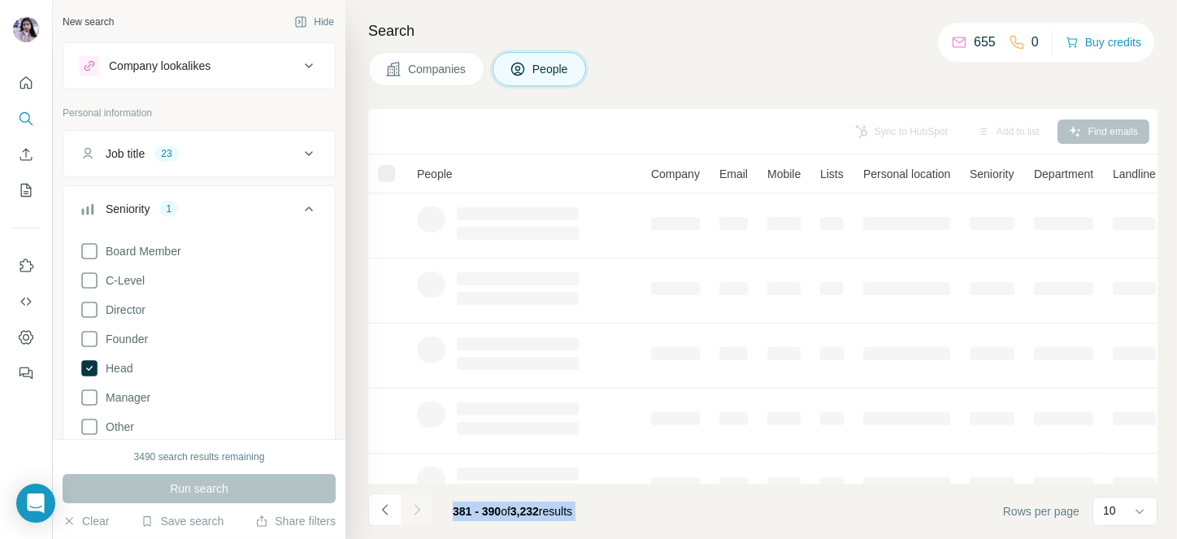
click at [417, 514] on div at bounding box center [417, 510] width 33 height 33
click at [417, 514] on icon "Navigate to next page" at bounding box center [417, 510] width 16 height 16
click at [417, 514] on div at bounding box center [417, 510] width 33 height 33
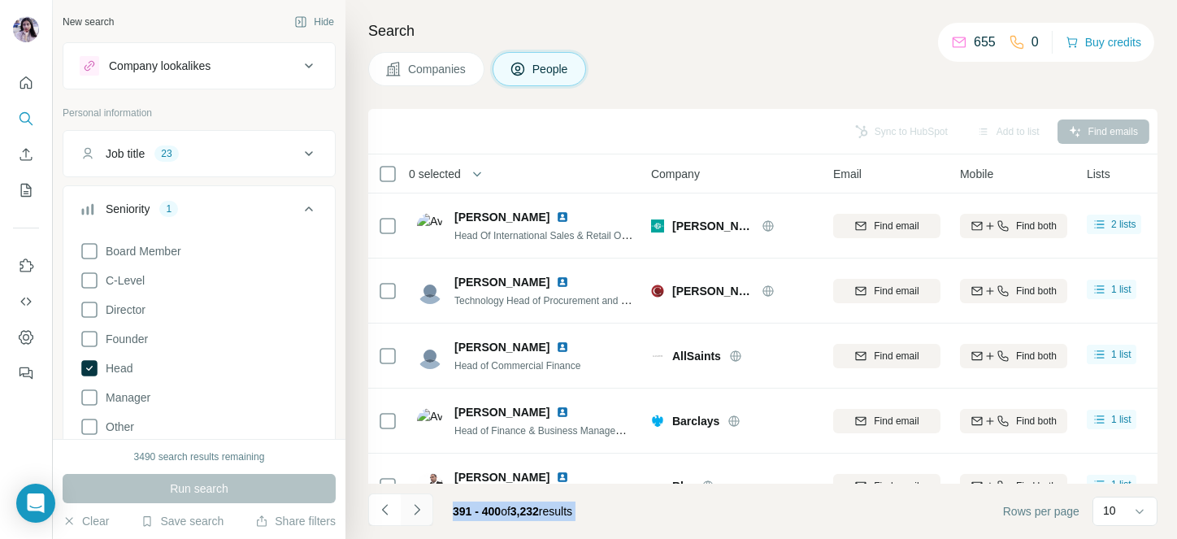
click at [417, 514] on icon "Navigate to next page" at bounding box center [417, 510] width 16 height 16
click at [417, 514] on div at bounding box center [417, 510] width 33 height 33
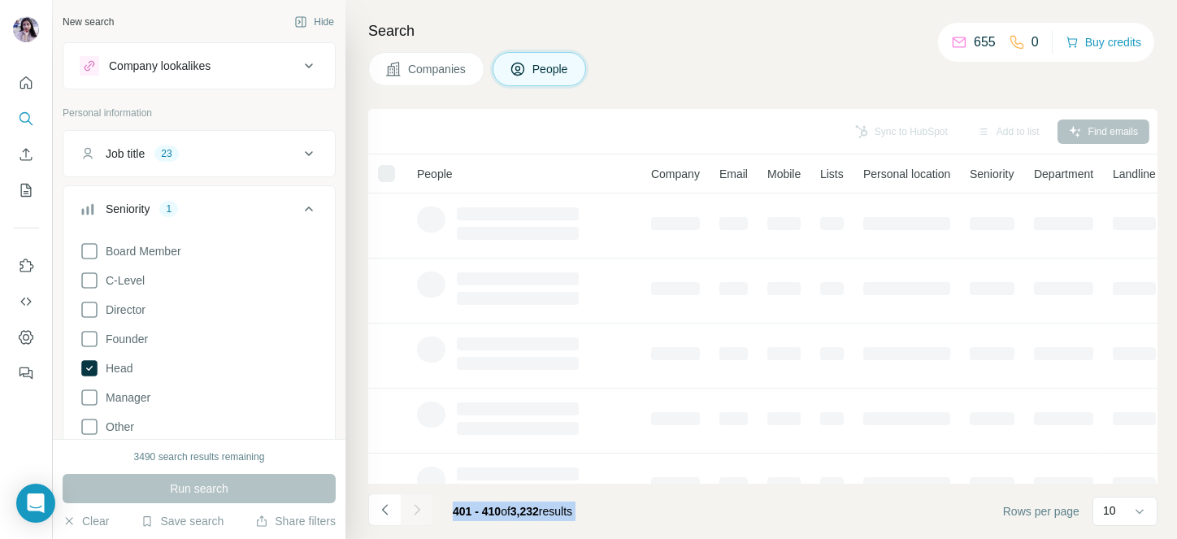
click at [417, 514] on div at bounding box center [417, 510] width 33 height 33
click at [417, 514] on icon "Navigate to next page" at bounding box center [417, 510] width 16 height 16
click at [417, 514] on div at bounding box center [417, 510] width 33 height 33
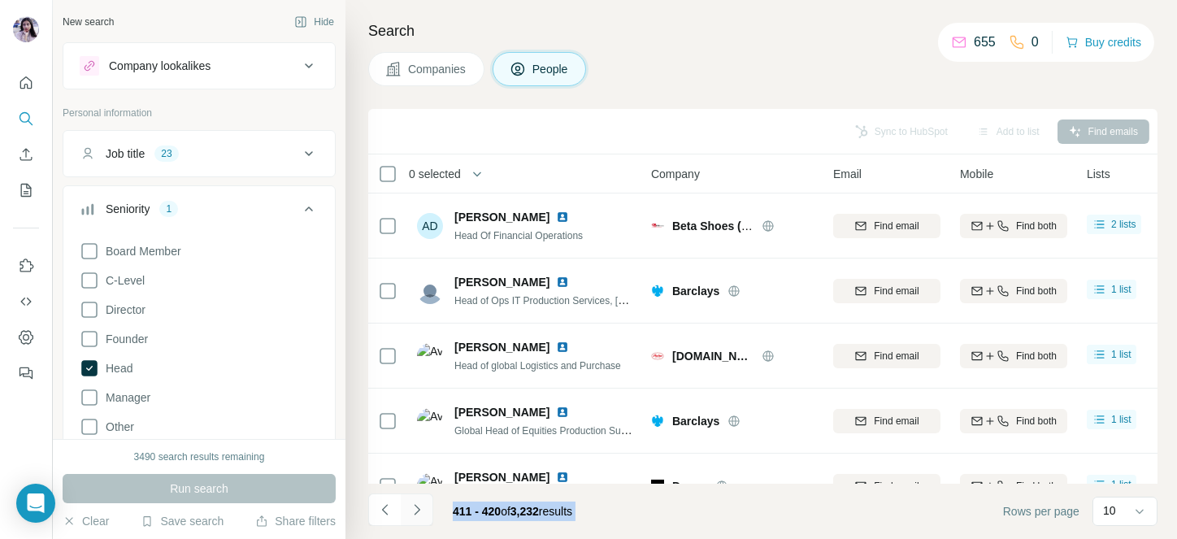
click at [417, 514] on icon "Navigate to next page" at bounding box center [417, 510] width 16 height 16
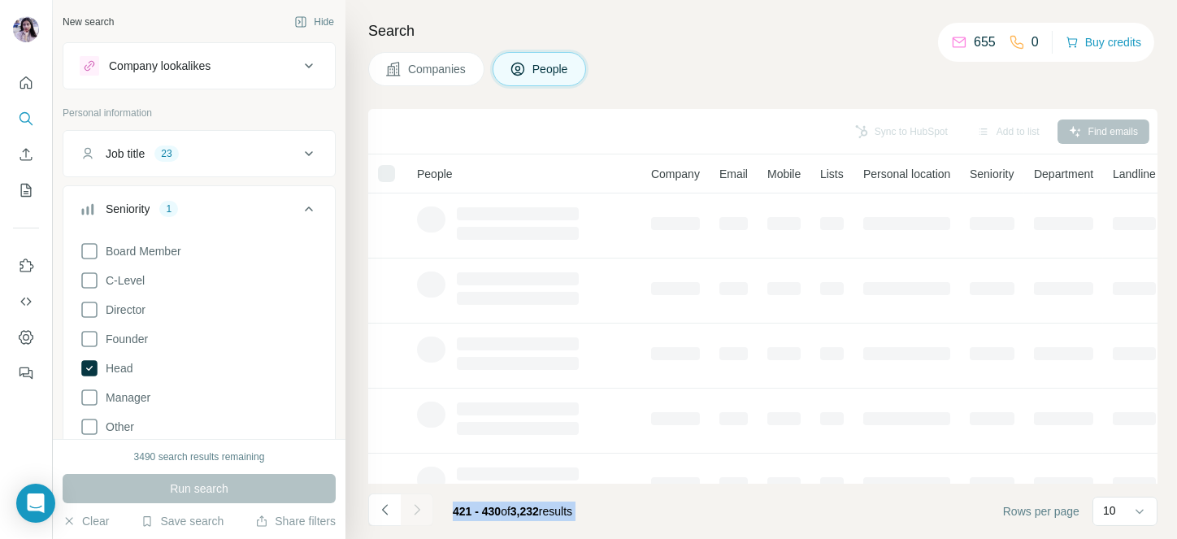
click at [417, 514] on div at bounding box center [417, 510] width 33 height 33
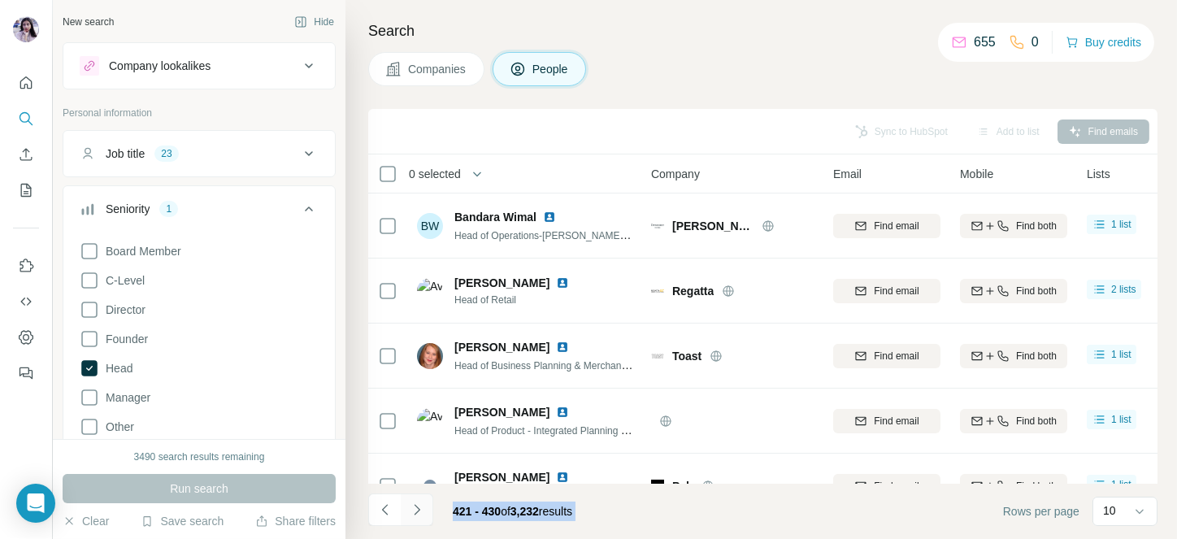
click at [417, 514] on icon "Navigate to next page" at bounding box center [417, 510] width 16 height 16
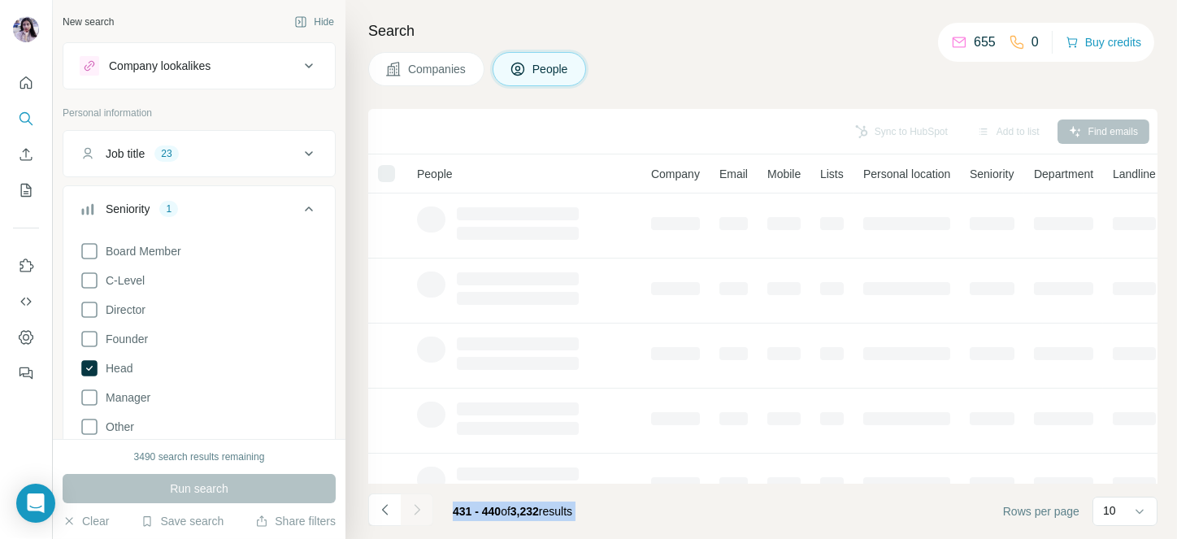
click at [417, 514] on div at bounding box center [417, 510] width 33 height 33
click at [417, 514] on icon "Navigate to next page" at bounding box center [417, 510] width 16 height 16
click at [417, 514] on div at bounding box center [417, 510] width 33 height 33
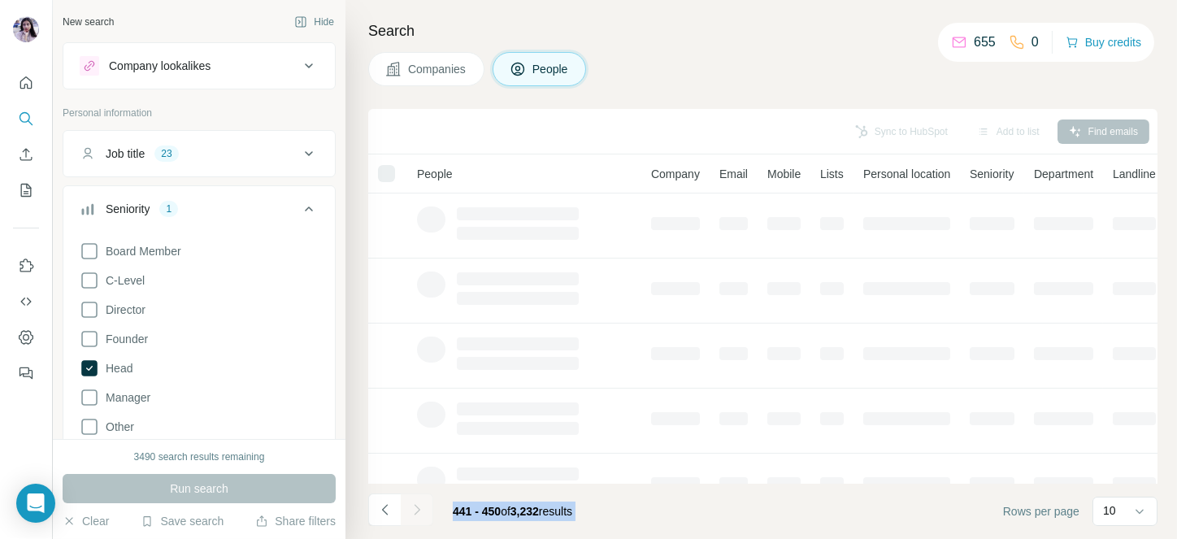
click at [417, 514] on div at bounding box center [417, 510] width 33 height 33
click at [417, 514] on icon "Navigate to next page" at bounding box center [417, 510] width 16 height 16
click at [417, 514] on div at bounding box center [417, 510] width 33 height 33
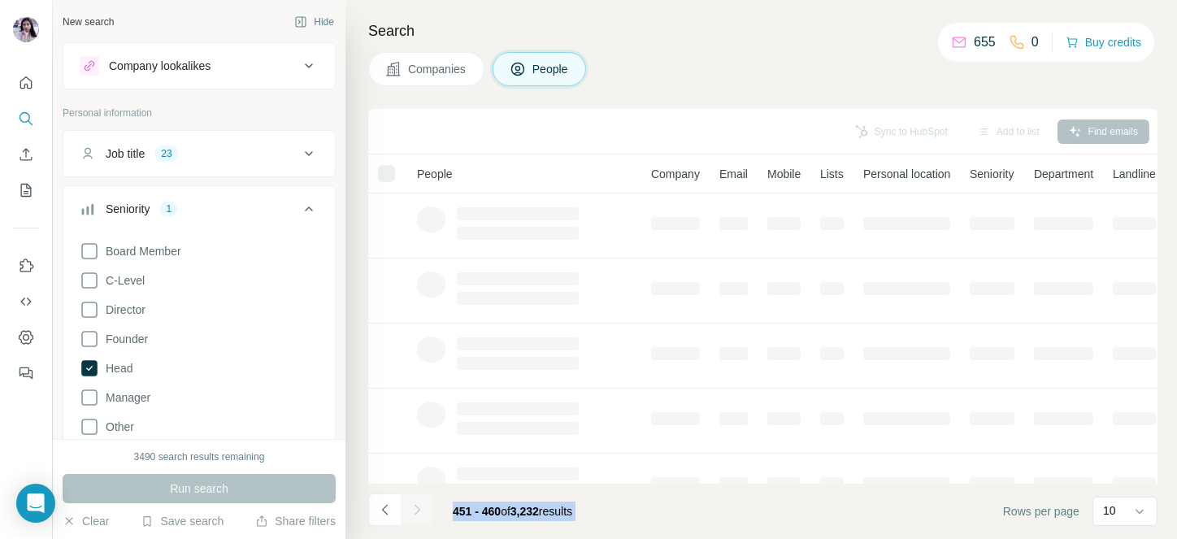
click at [417, 514] on div at bounding box center [417, 510] width 33 height 33
click at [417, 514] on icon "Navigate to next page" at bounding box center [417, 510] width 16 height 16
click at [417, 514] on div at bounding box center [417, 510] width 33 height 33
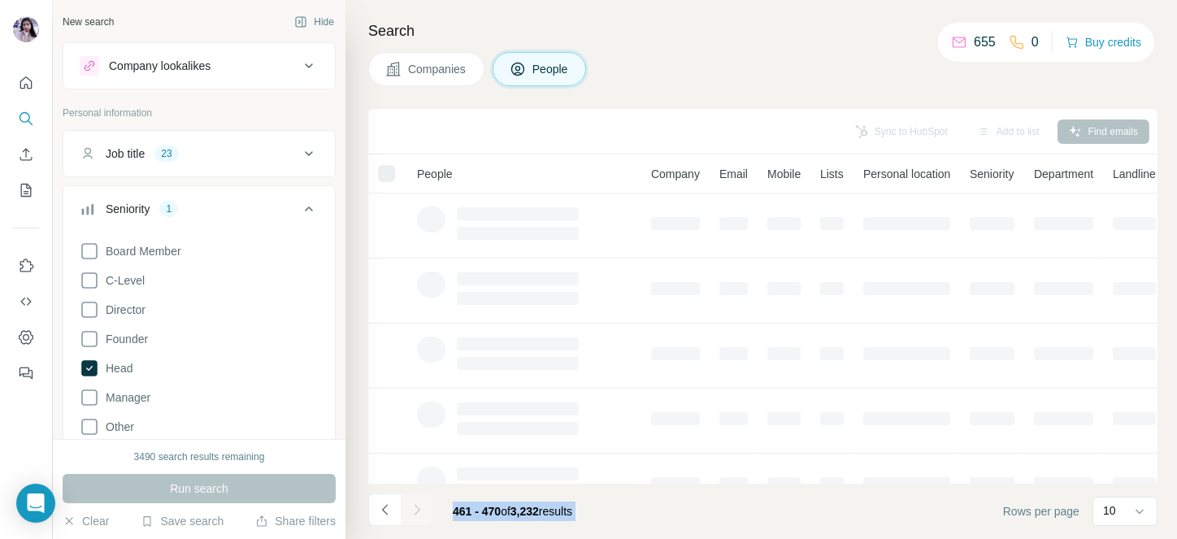
click at [417, 514] on div at bounding box center [417, 510] width 33 height 33
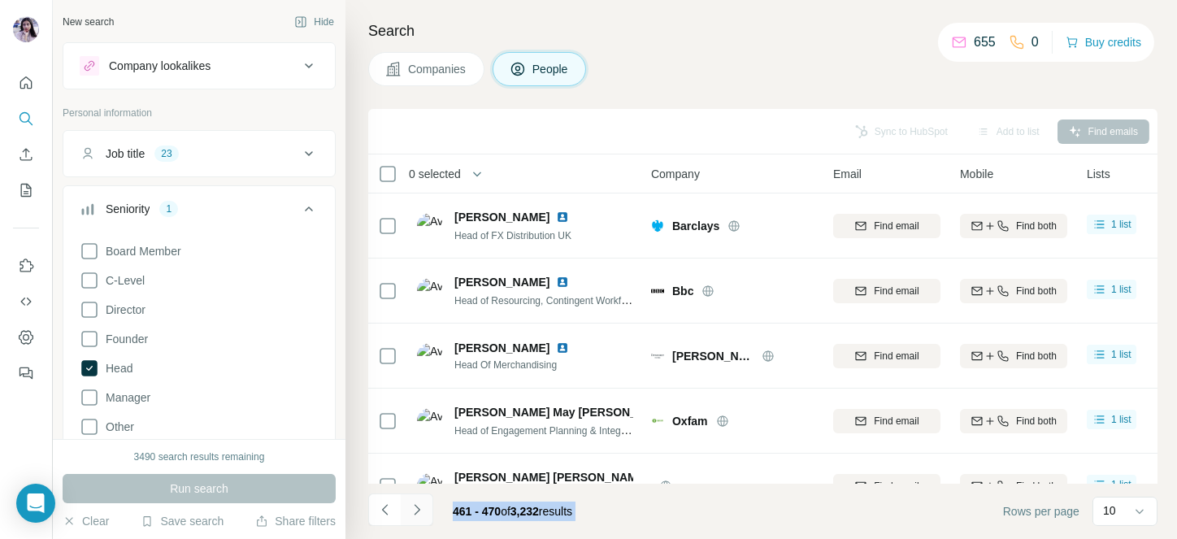
click at [417, 514] on icon "Navigate to next page" at bounding box center [417, 510] width 16 height 16
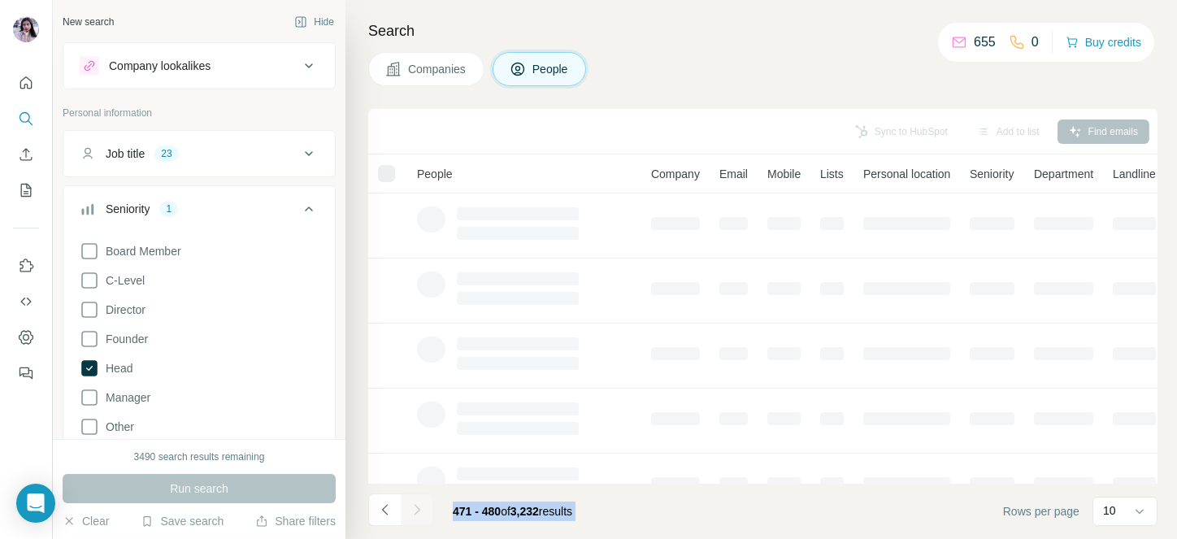
click at [417, 514] on icon "Navigate to next page" at bounding box center [417, 510] width 16 height 16
click at [417, 514] on div at bounding box center [417, 510] width 33 height 33
click at [417, 514] on icon "Navigate to next page" at bounding box center [417, 510] width 16 height 16
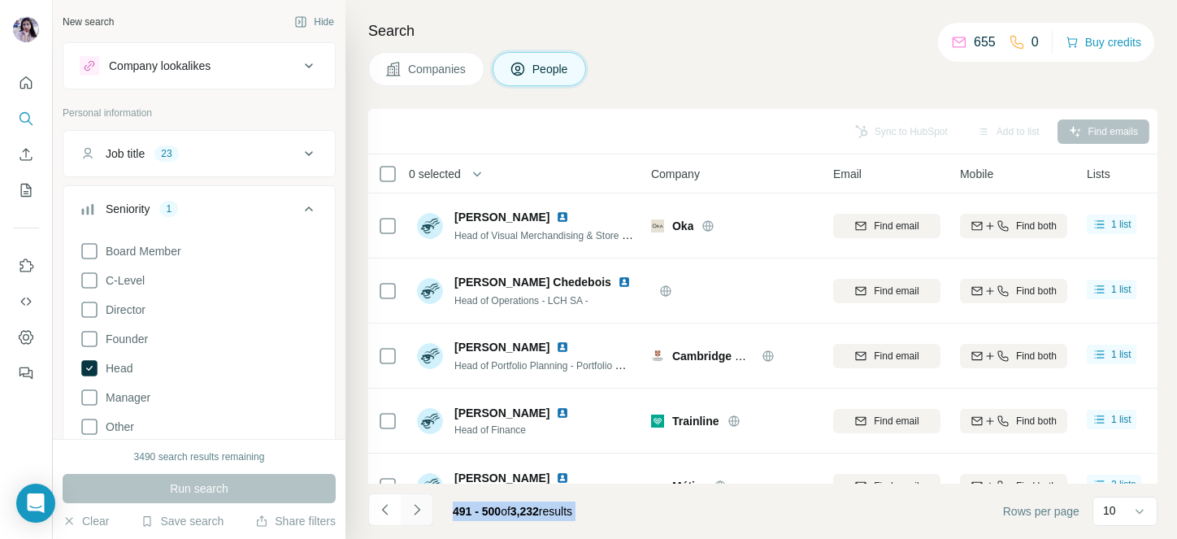
click at [417, 514] on icon "Navigate to next page" at bounding box center [417, 510] width 16 height 16
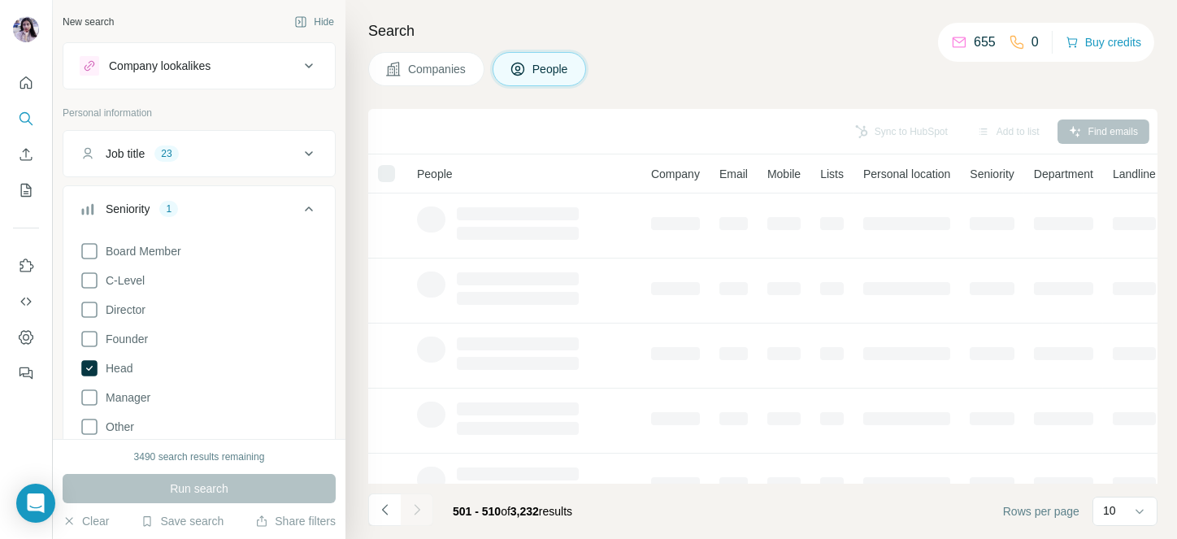
click at [571, 160] on th "People" at bounding box center [524, 173] width 234 height 39
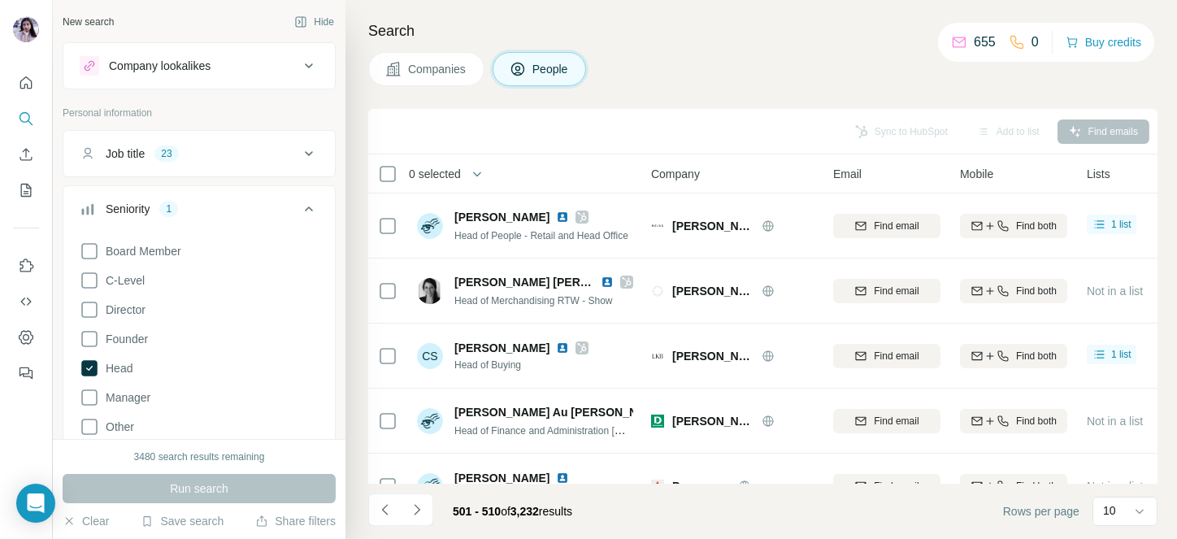
click at [451, 166] on span "0 selected" at bounding box center [435, 174] width 52 height 16
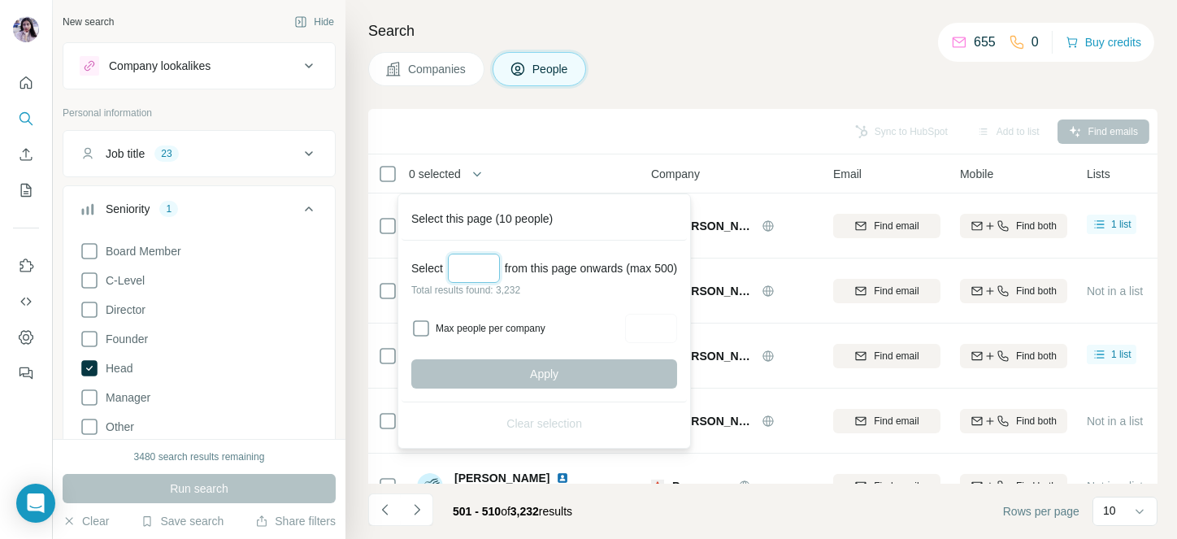
click at [460, 274] on input "Select a number (up to 500)" at bounding box center [474, 268] width 52 height 29
type input "*"
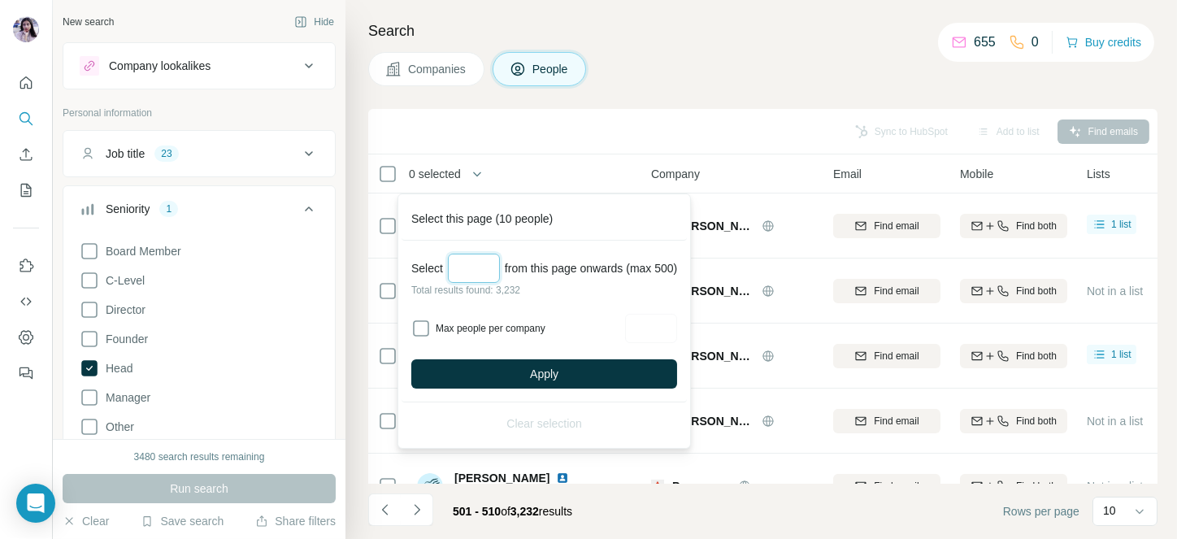
type input "*"
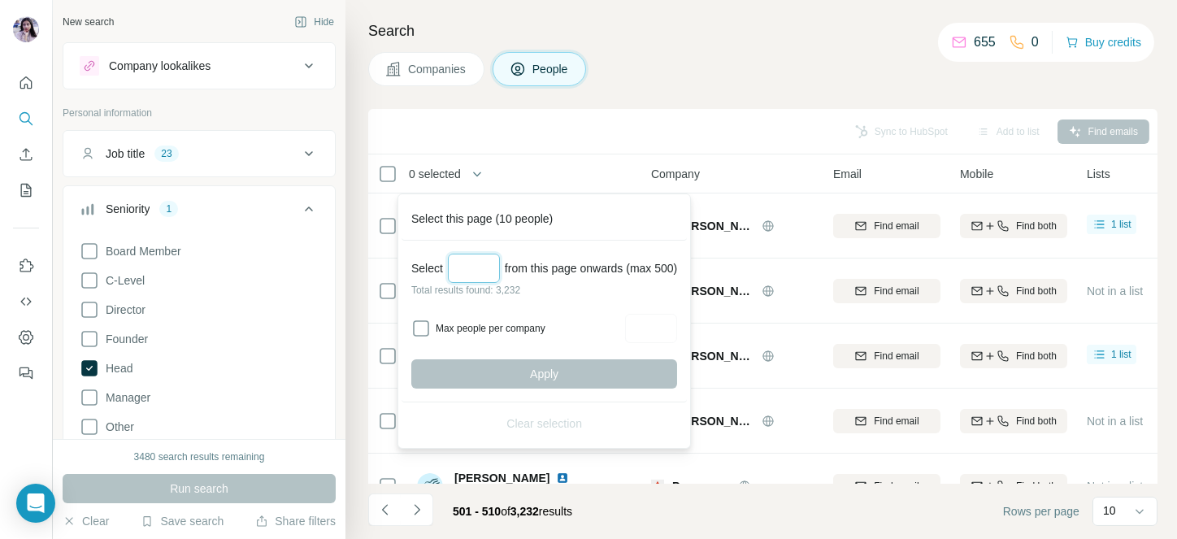
type input "*"
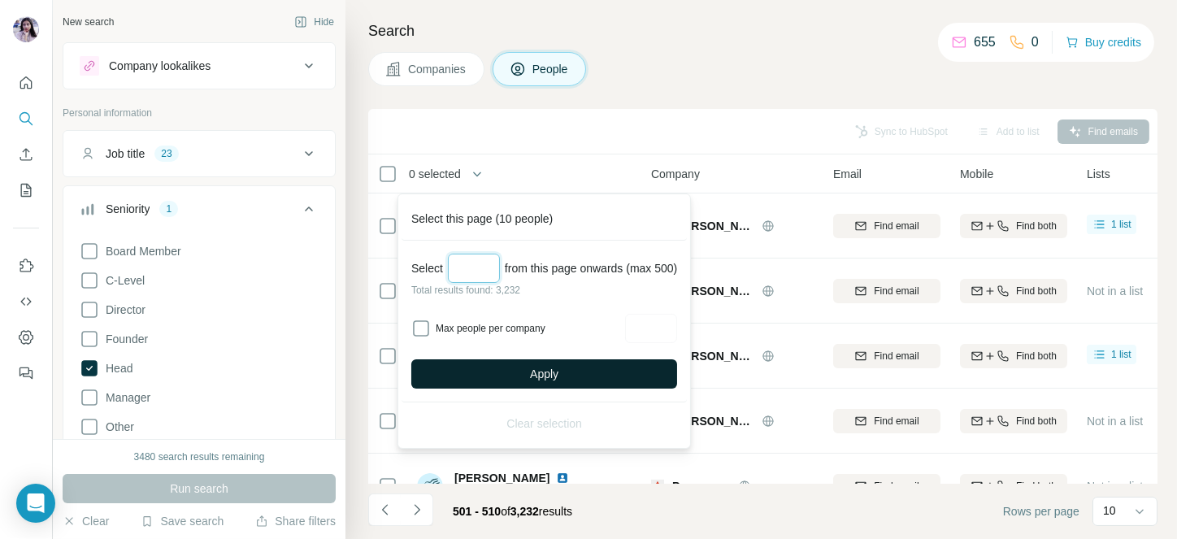
type input "***"
click at [527, 368] on button "Apply" at bounding box center [544, 373] width 266 height 29
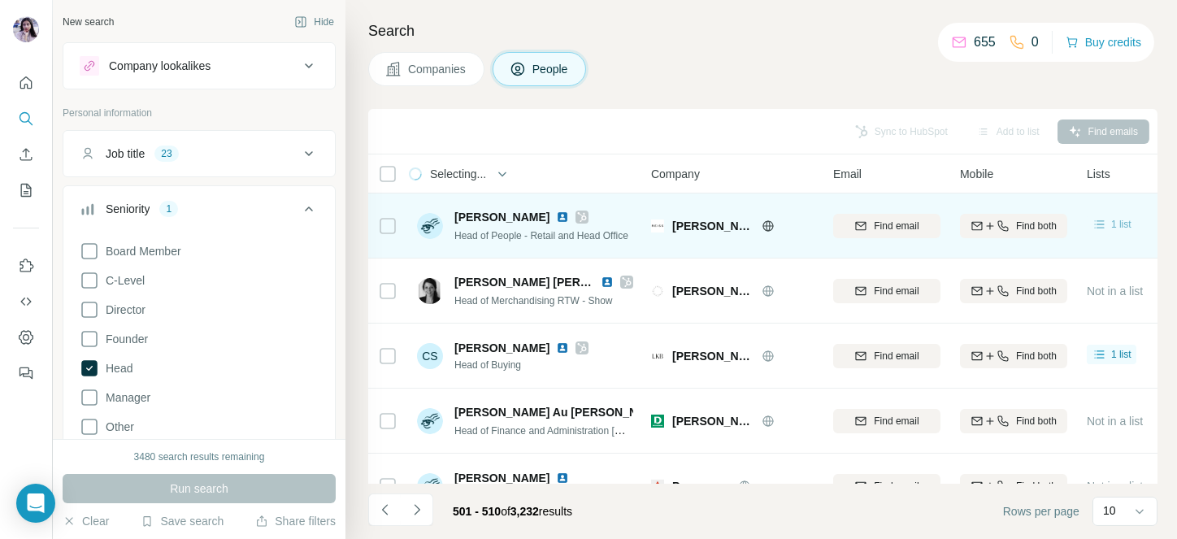
click at [1120, 229] on span "1 list" at bounding box center [1121, 224] width 20 height 15
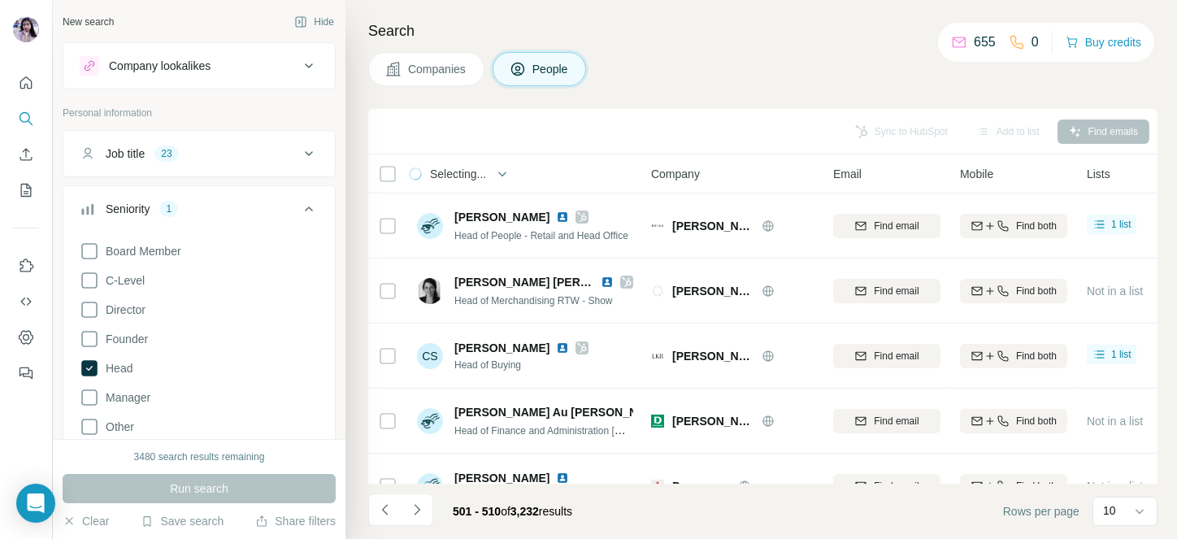
click at [910, 85] on div "Companies People" at bounding box center [762, 69] width 789 height 34
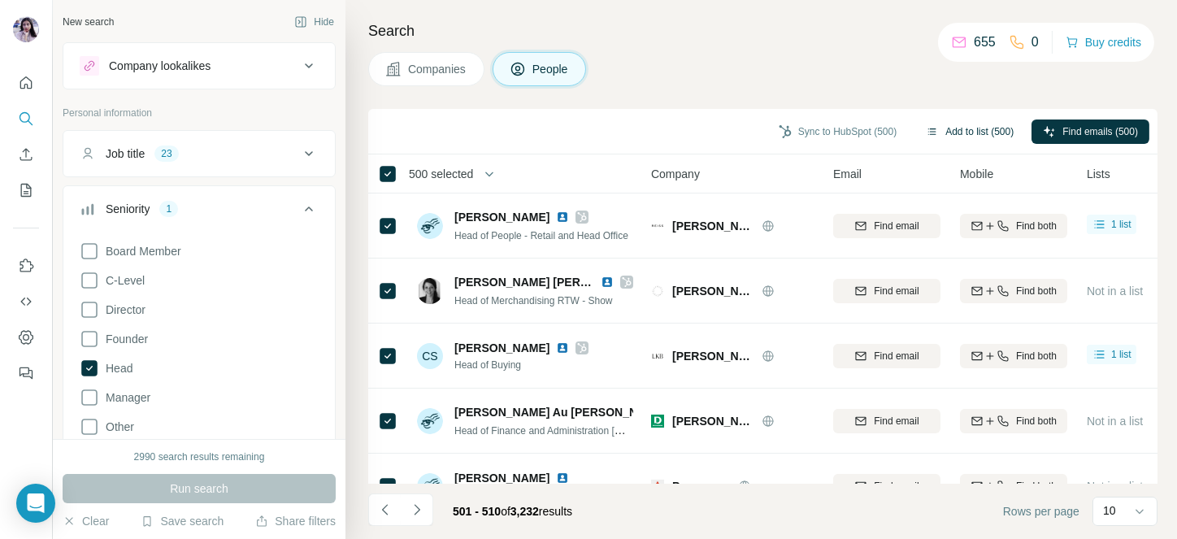
click at [933, 127] on button "Add to list (500)" at bounding box center [970, 132] width 111 height 24
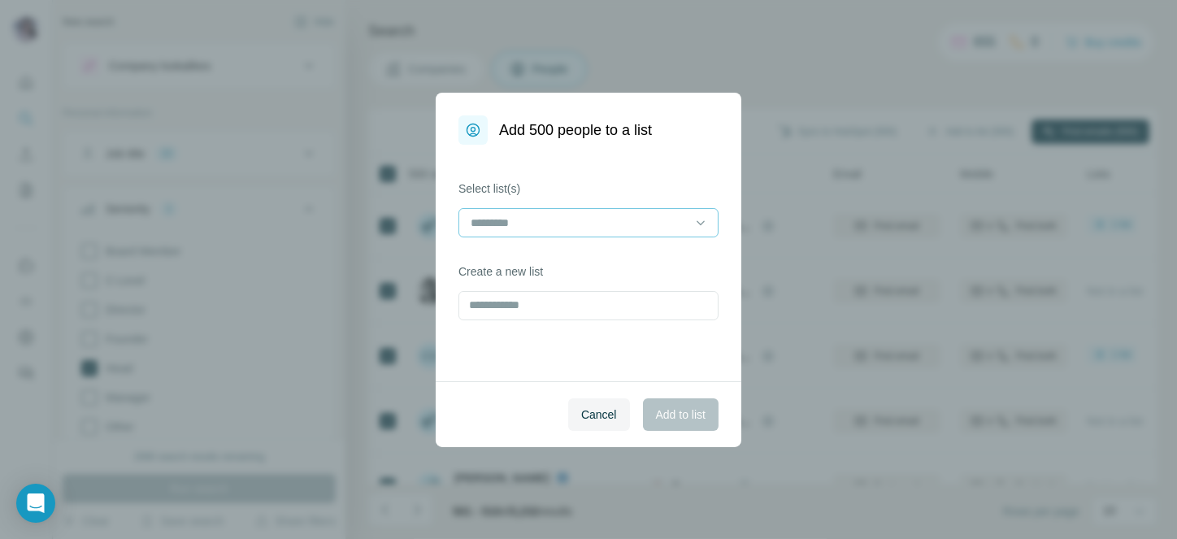
click at [546, 215] on input at bounding box center [579, 223] width 220 height 18
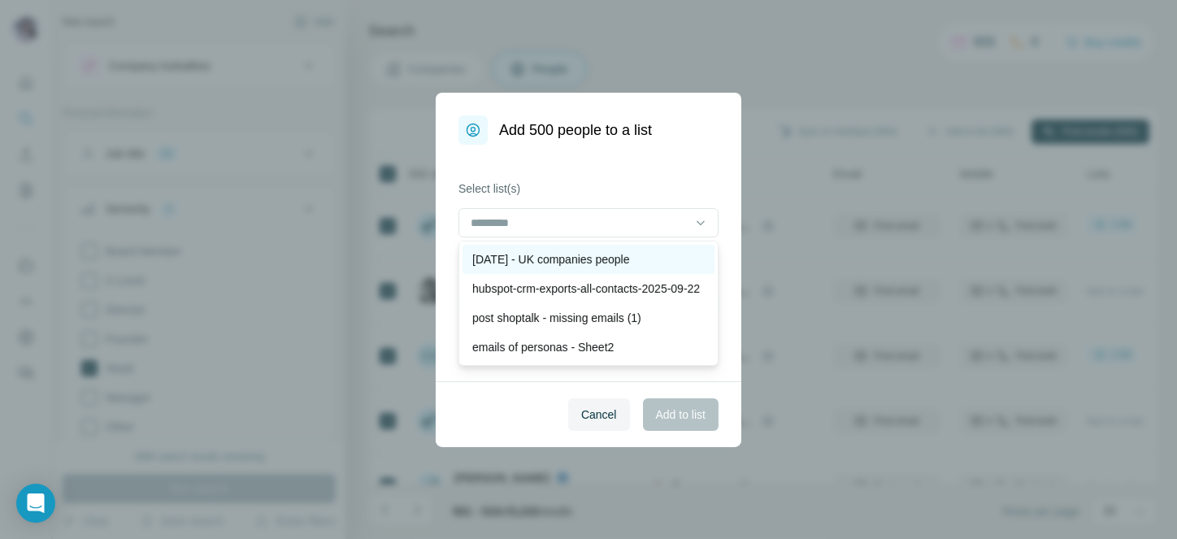
click at [547, 253] on p "[DATE] - UK companies people" at bounding box center [551, 259] width 158 height 16
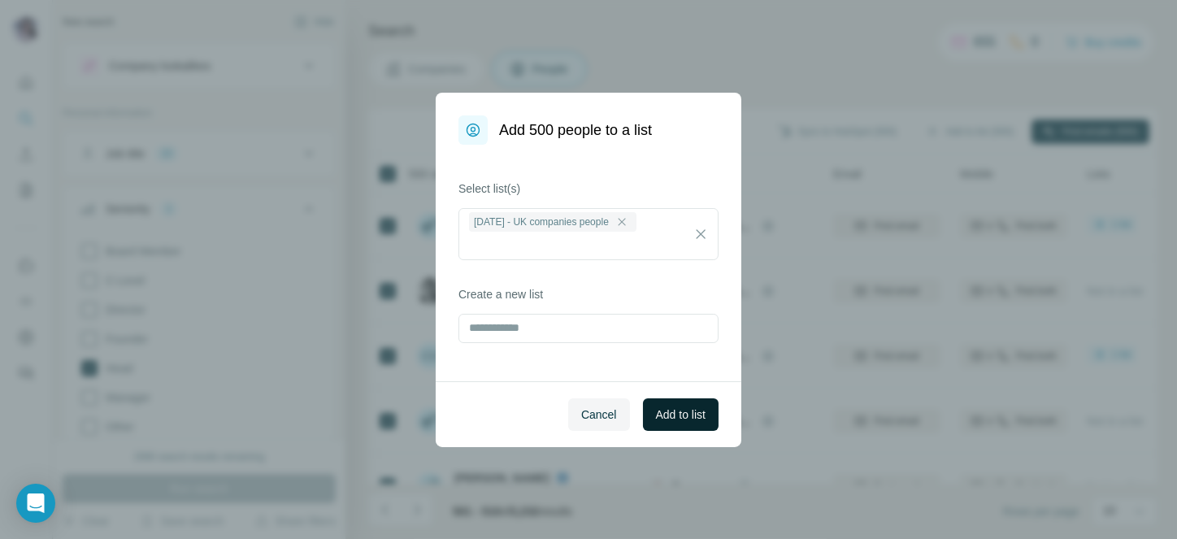
click at [689, 410] on span "Add to list" at bounding box center [681, 415] width 50 height 16
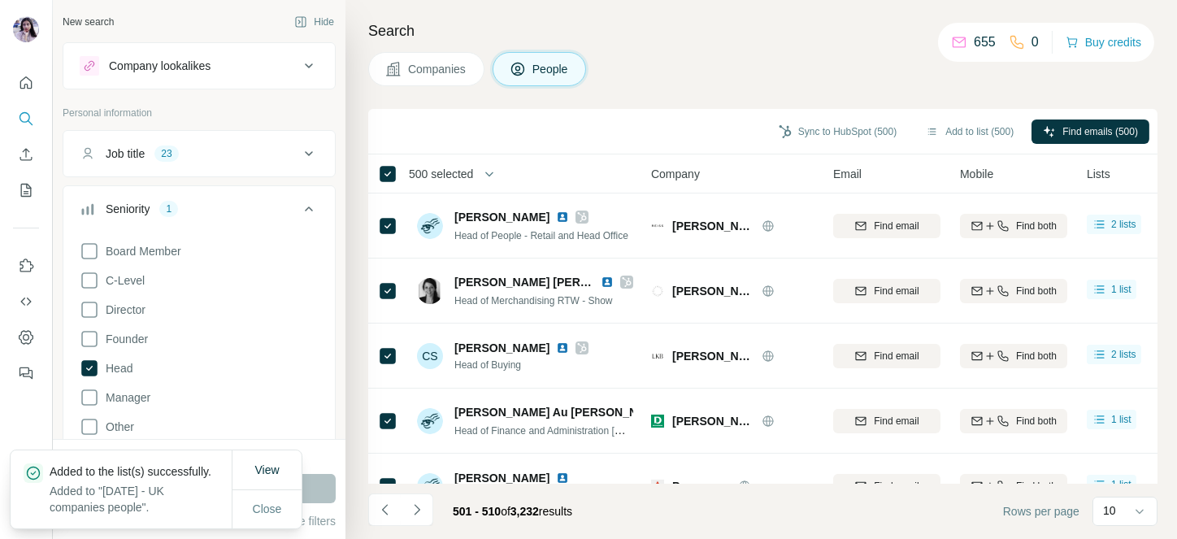
click at [409, 167] on span "500 selected" at bounding box center [441, 174] width 64 height 16
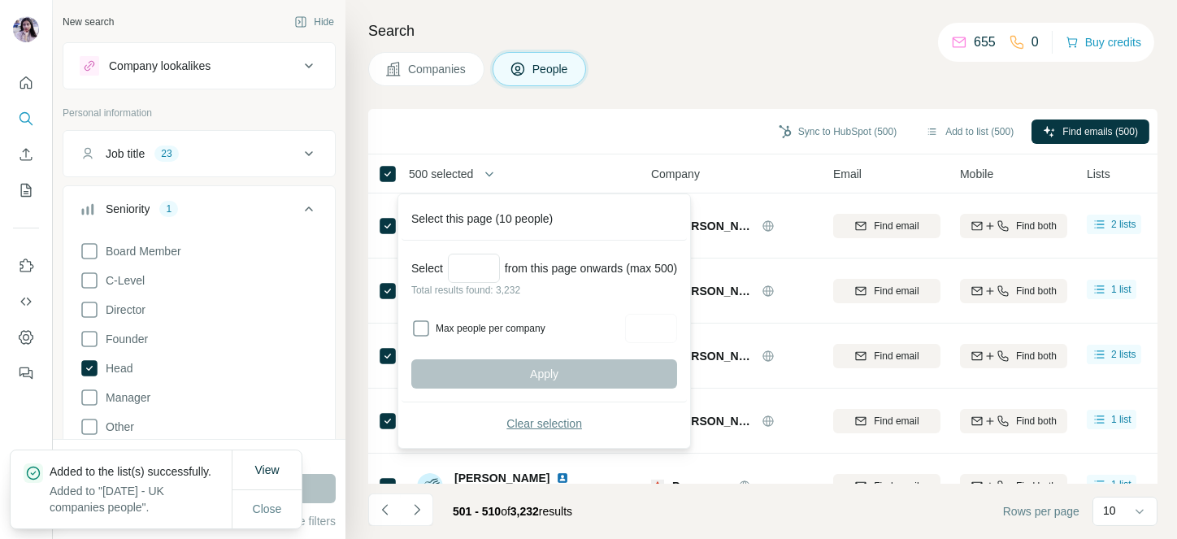
click at [535, 429] on span "Clear selection" at bounding box center [545, 423] width 76 height 16
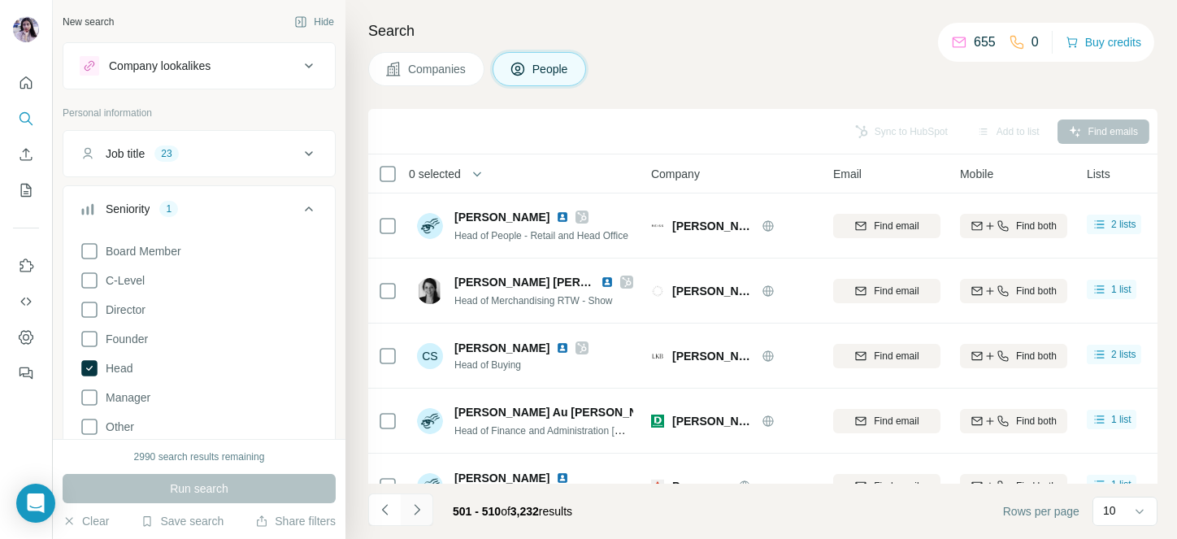
click at [410, 507] on icon "Navigate to next page" at bounding box center [417, 510] width 16 height 16
click at [410, 507] on div at bounding box center [417, 510] width 33 height 33
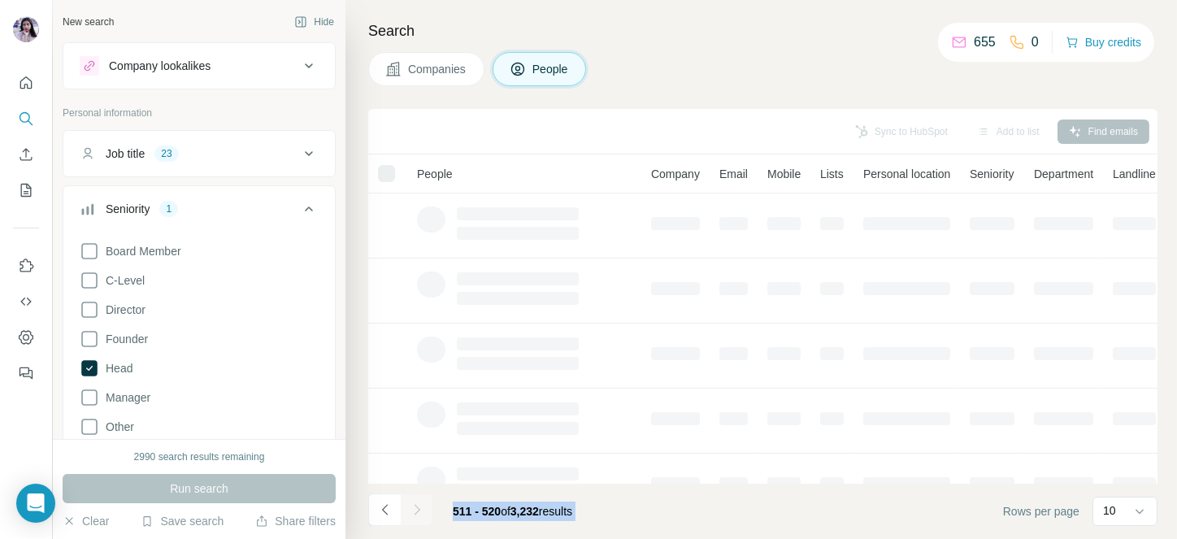
click at [410, 507] on div at bounding box center [417, 510] width 33 height 33
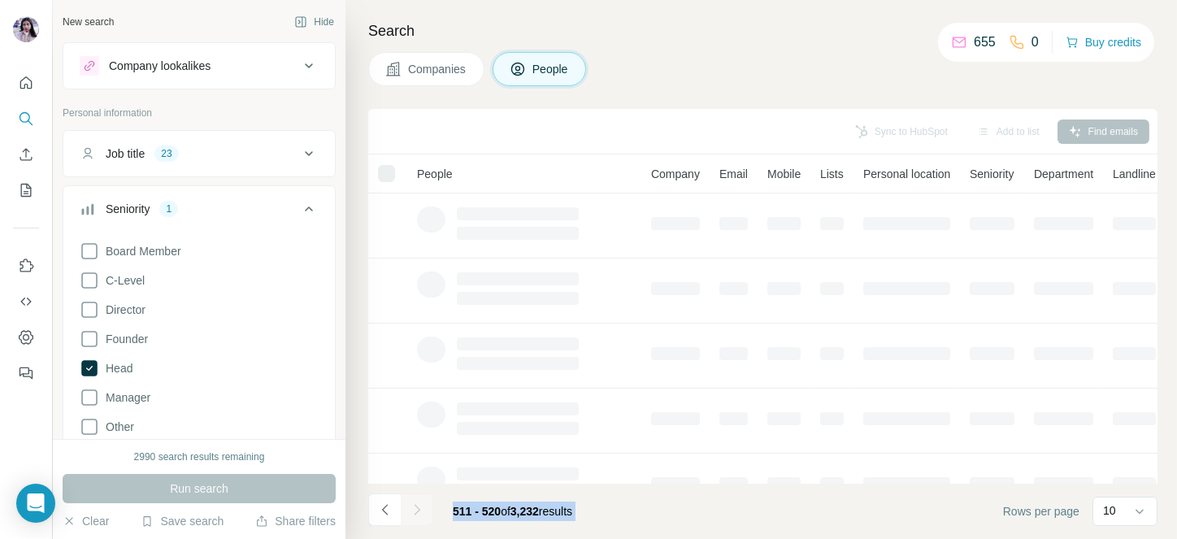
click at [410, 507] on div at bounding box center [417, 510] width 33 height 33
click at [410, 507] on icon "Navigate to next page" at bounding box center [417, 510] width 16 height 16
click at [410, 507] on div at bounding box center [417, 510] width 33 height 33
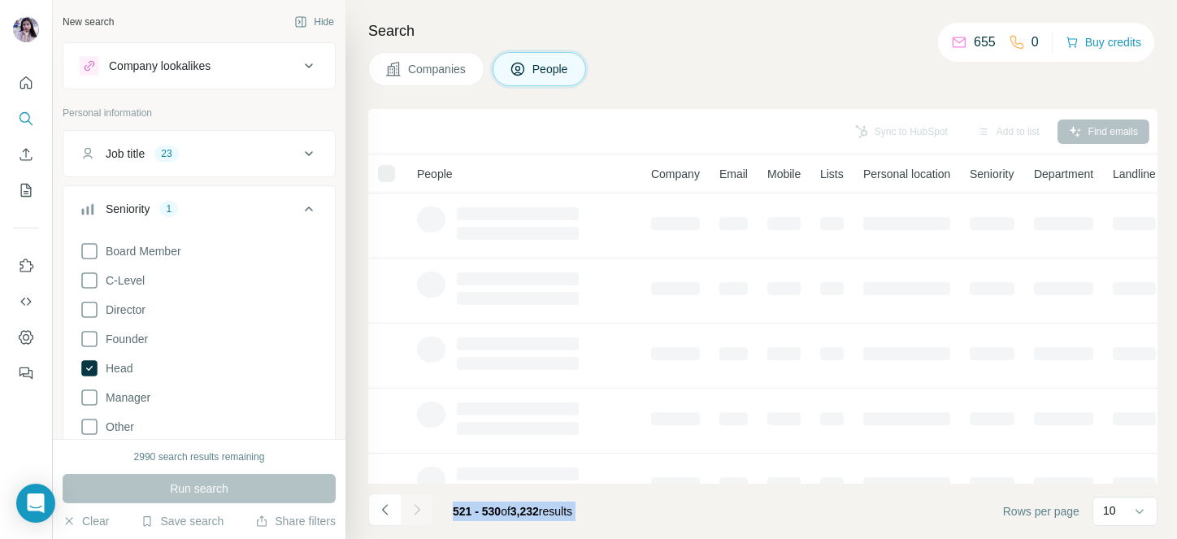
click at [410, 507] on div at bounding box center [417, 510] width 33 height 33
click at [410, 507] on icon "Navigate to next page" at bounding box center [417, 510] width 16 height 16
click at [410, 507] on div at bounding box center [417, 510] width 33 height 33
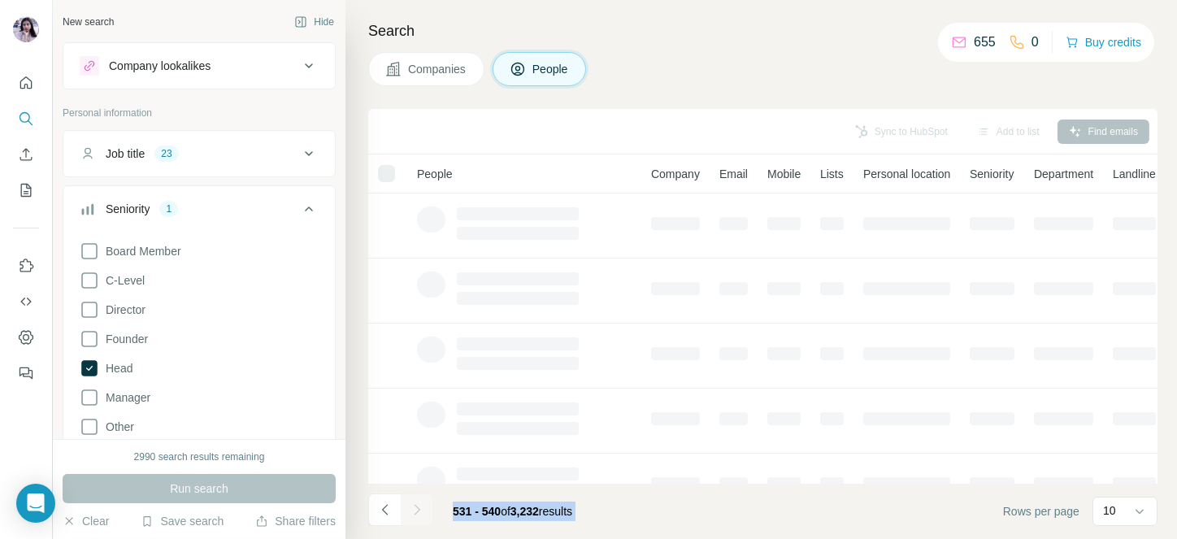
click at [410, 507] on icon "Navigate to next page" at bounding box center [417, 510] width 16 height 16
click at [410, 507] on div at bounding box center [417, 510] width 33 height 33
click at [410, 507] on icon "Navigate to next page" at bounding box center [417, 510] width 16 height 16
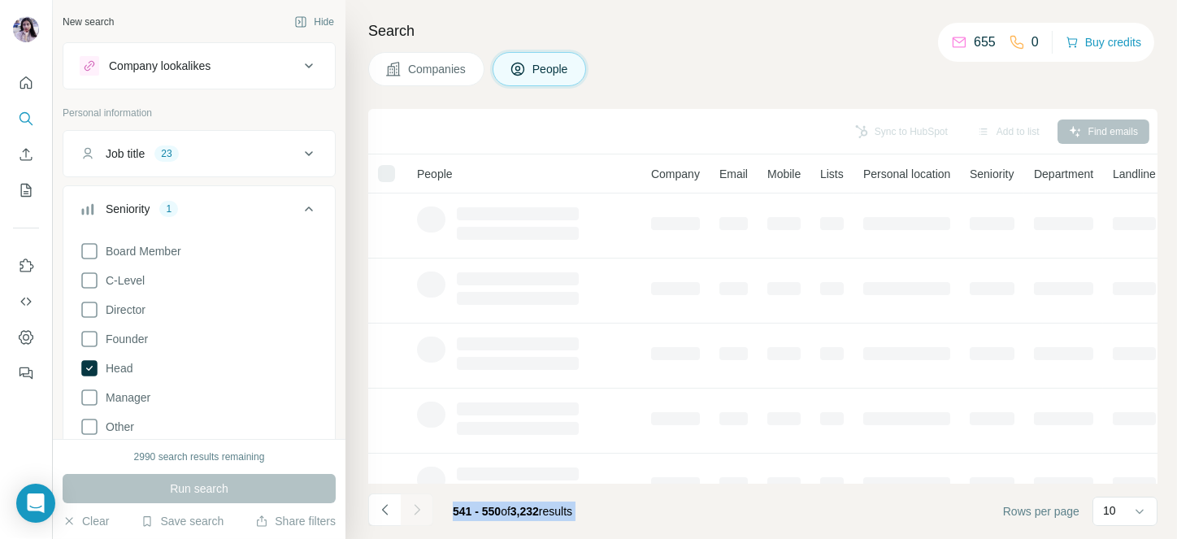
click at [410, 507] on div at bounding box center [417, 510] width 33 height 33
click at [410, 507] on icon "Navigate to next page" at bounding box center [417, 510] width 16 height 16
click at [410, 507] on div at bounding box center [417, 510] width 33 height 33
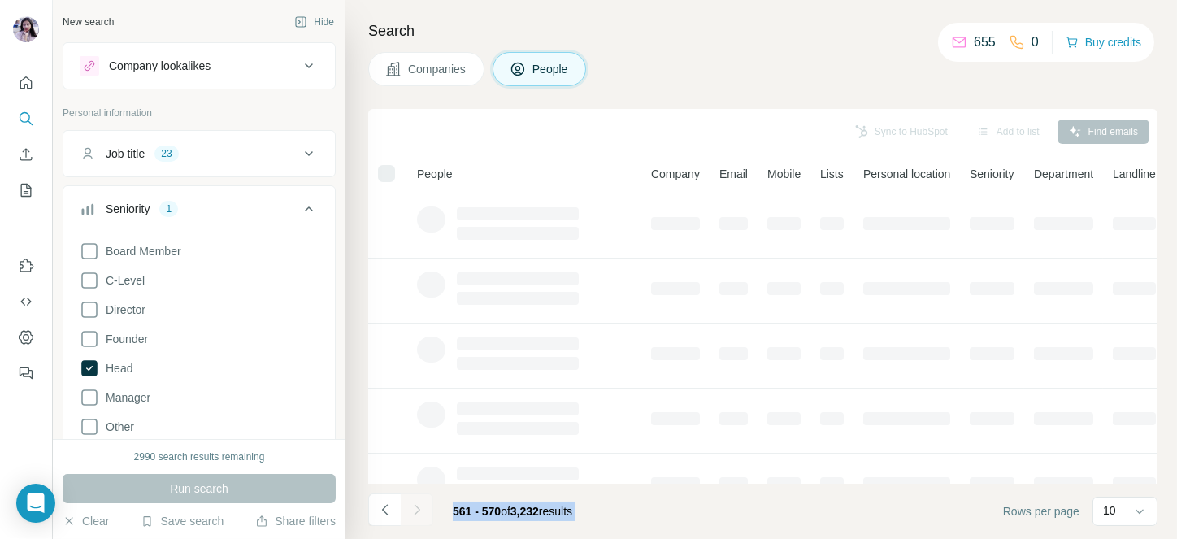
click at [410, 507] on div at bounding box center [417, 510] width 33 height 33
click at [410, 507] on icon "Navigate to next page" at bounding box center [417, 510] width 16 height 16
click at [410, 507] on div at bounding box center [417, 510] width 33 height 33
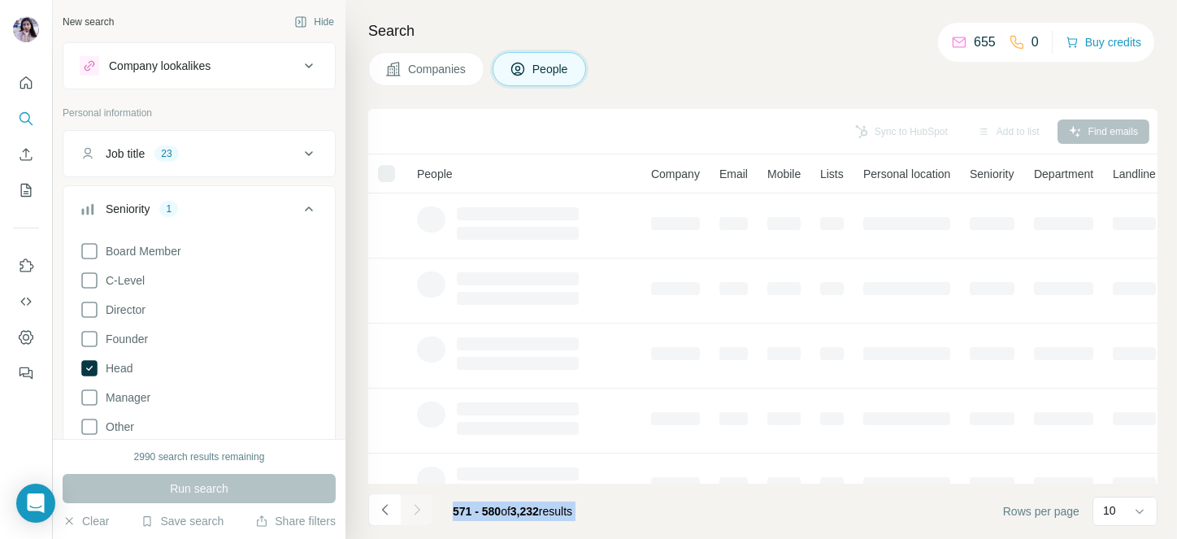
click at [410, 507] on div at bounding box center [417, 510] width 33 height 33
click
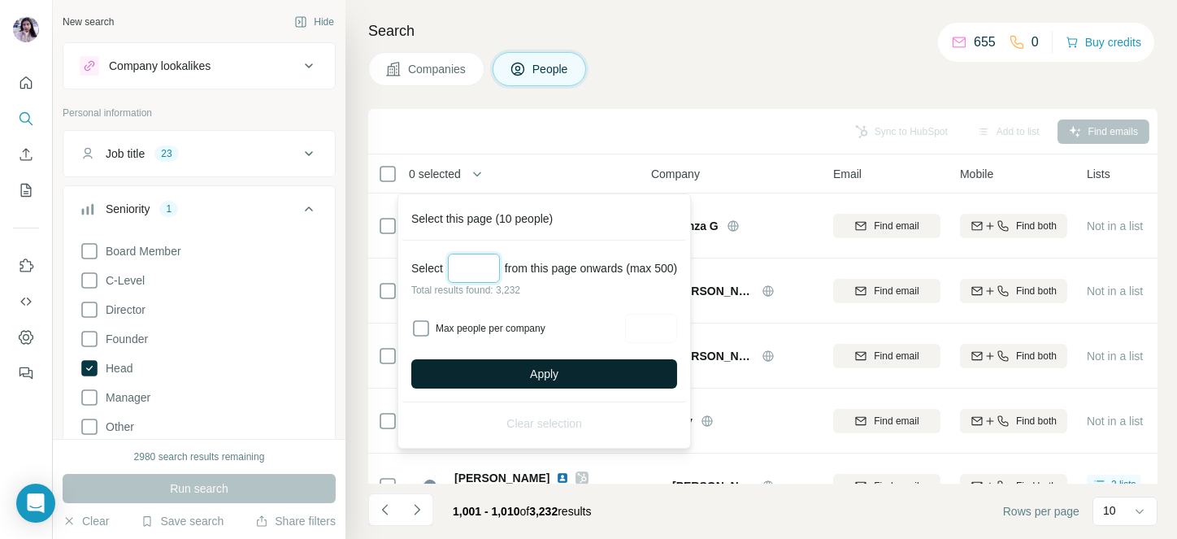
type input "***"
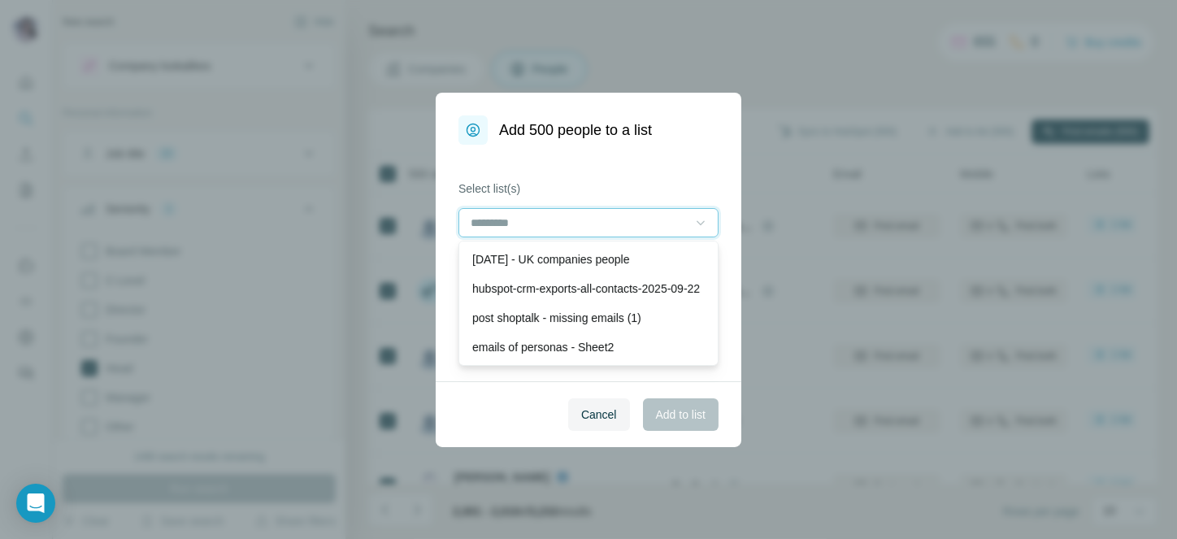
scroll to position [0, 0]
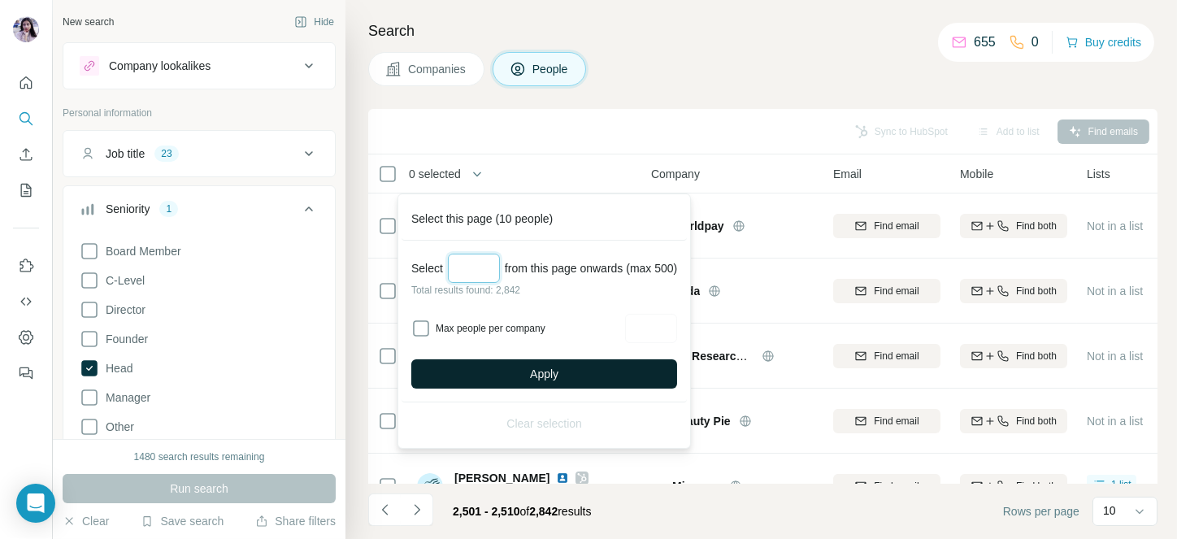
type input "***"
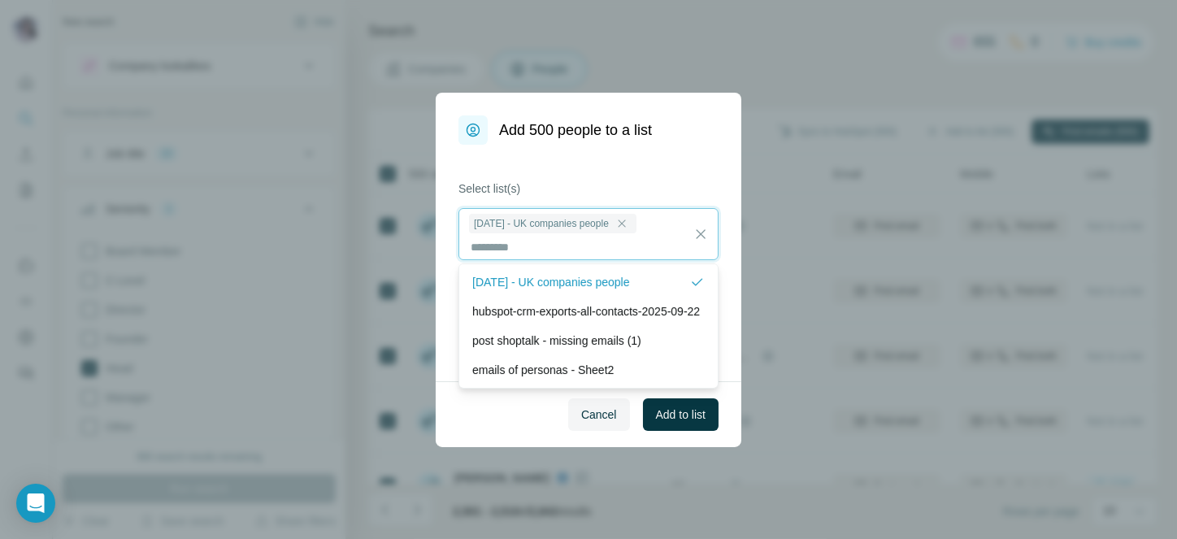
scroll to position [2, 0]
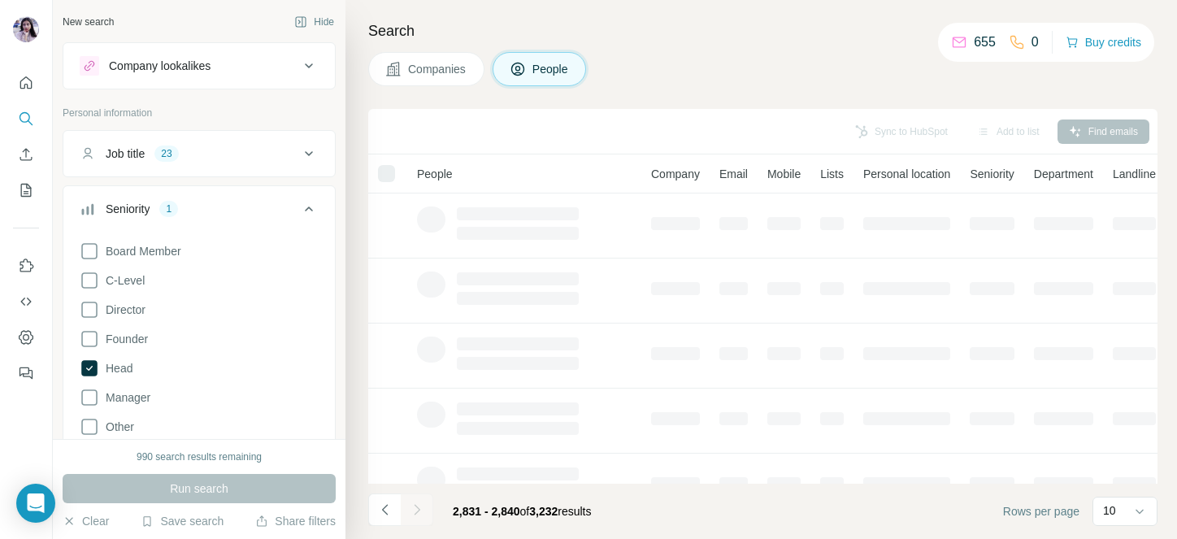
click at [420, 505] on div at bounding box center [417, 510] width 33 height 33
drag, startPoint x: 0, startPoint y: 0, endPoint x: 420, endPoint y: 505, distance: 656.5
click at [420, 505] on div at bounding box center [417, 510] width 33 height 33
click at [420, 505] on icon "Navigate to next page" at bounding box center [417, 510] width 16 height 16
click at [420, 505] on div at bounding box center [417, 510] width 33 height 33
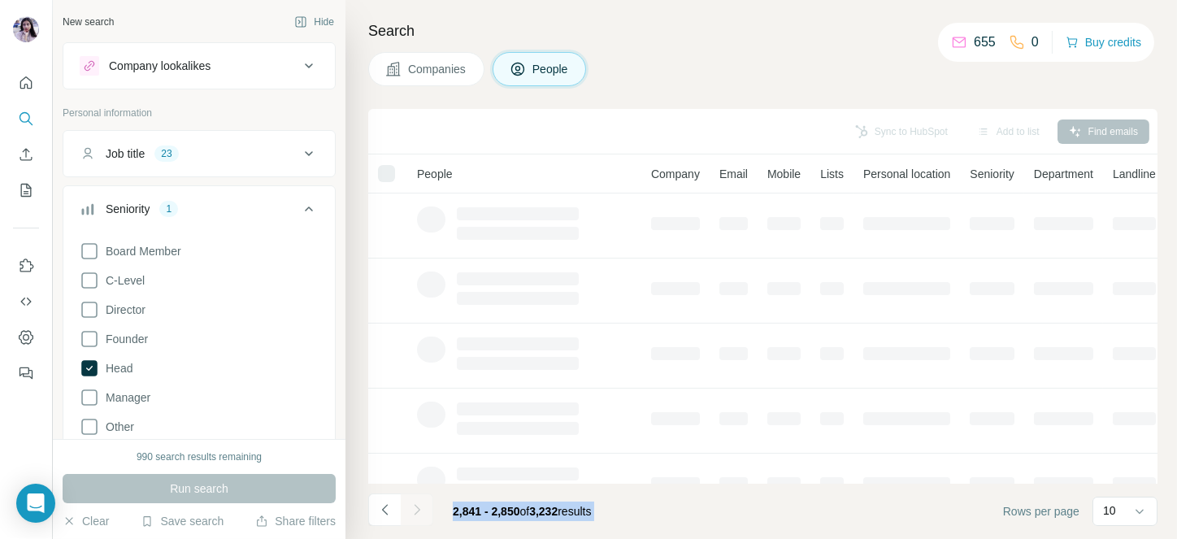
click at [420, 505] on div at bounding box center [417, 510] width 33 height 33
click at [420, 505] on icon "Navigate to next page" at bounding box center [417, 510] width 16 height 16
click at [420, 505] on div at bounding box center [417, 510] width 33 height 33
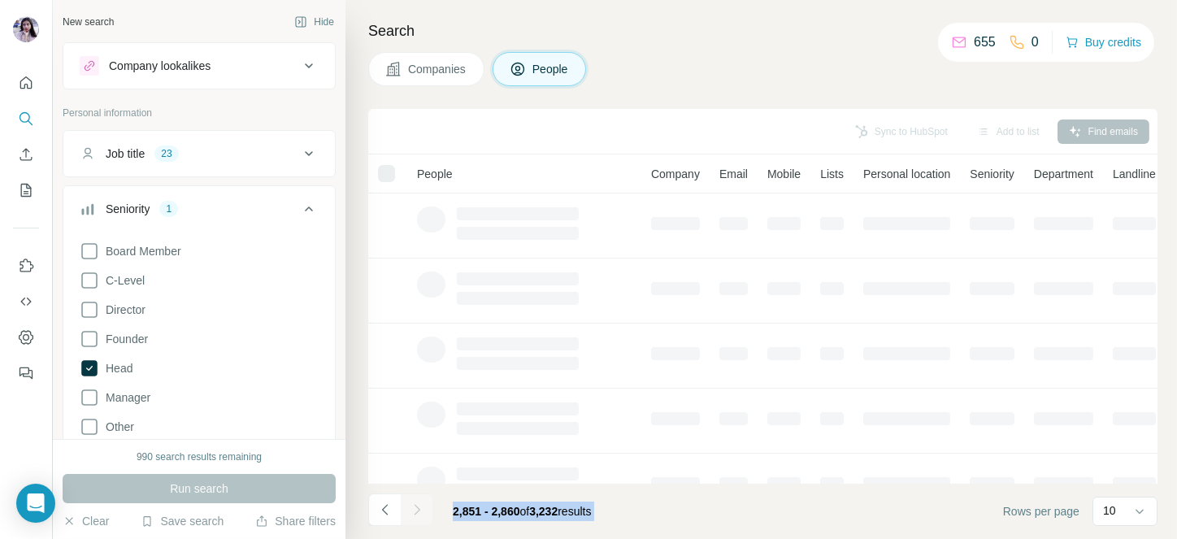
click at [420, 505] on div at bounding box center [417, 510] width 33 height 33
click at [420, 505] on icon "Navigate to next page" at bounding box center [417, 510] width 16 height 16
click at [420, 505] on div at bounding box center [417, 510] width 33 height 33
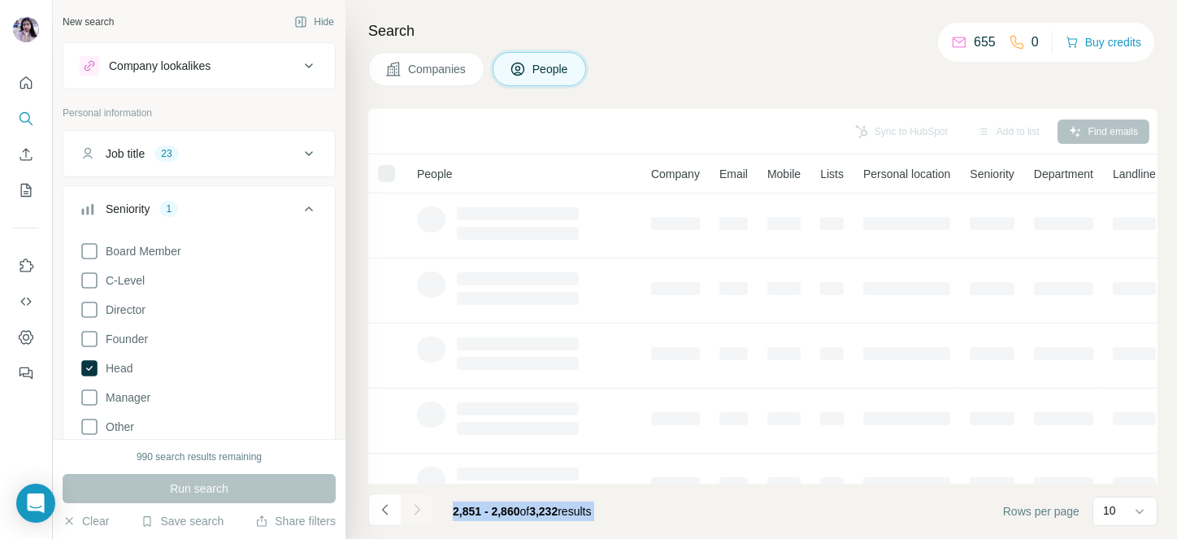
click at [420, 505] on div at bounding box center [417, 510] width 33 height 33
click at [420, 505] on icon "Navigate to next page" at bounding box center [417, 510] width 16 height 16
click at [420, 505] on div at bounding box center [417, 510] width 33 height 33
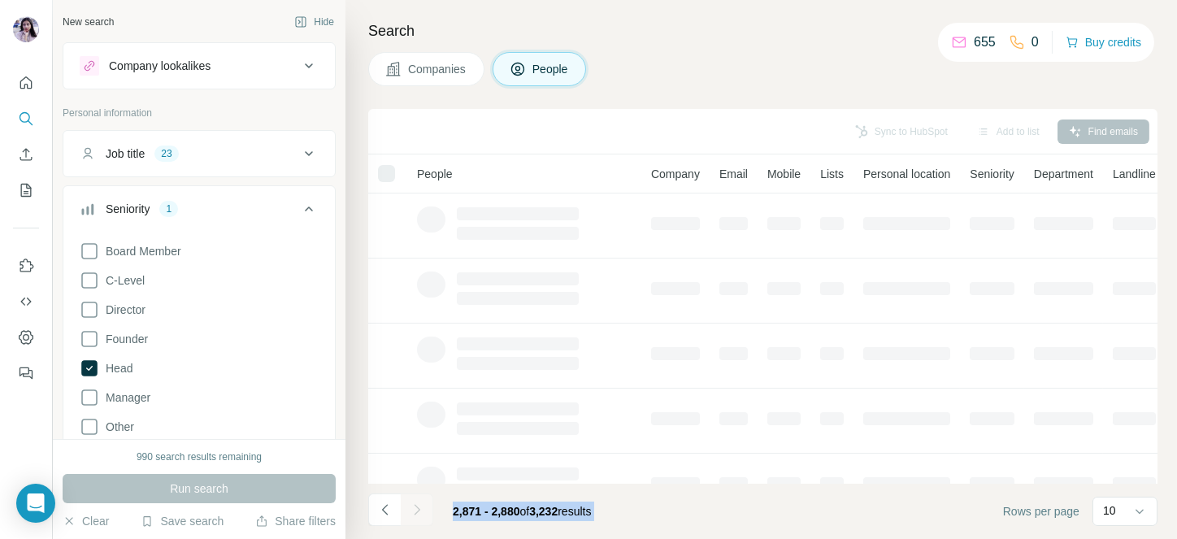
click at [420, 505] on div at bounding box center [417, 510] width 33 height 33
click at [420, 505] on icon "Navigate to next page" at bounding box center [417, 510] width 16 height 16
click at [420, 505] on div at bounding box center [417, 510] width 33 height 33
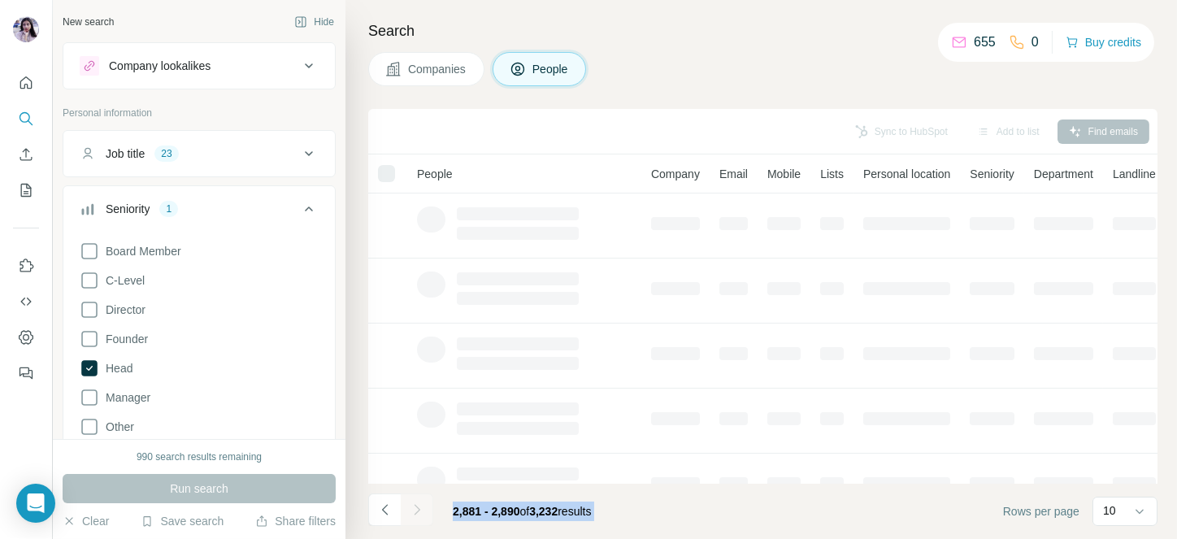
click at [420, 505] on div at bounding box center [417, 510] width 33 height 33
click at [420, 505] on icon "Navigate to next page" at bounding box center [417, 510] width 16 height 16
click at [420, 505] on div at bounding box center [417, 510] width 33 height 33
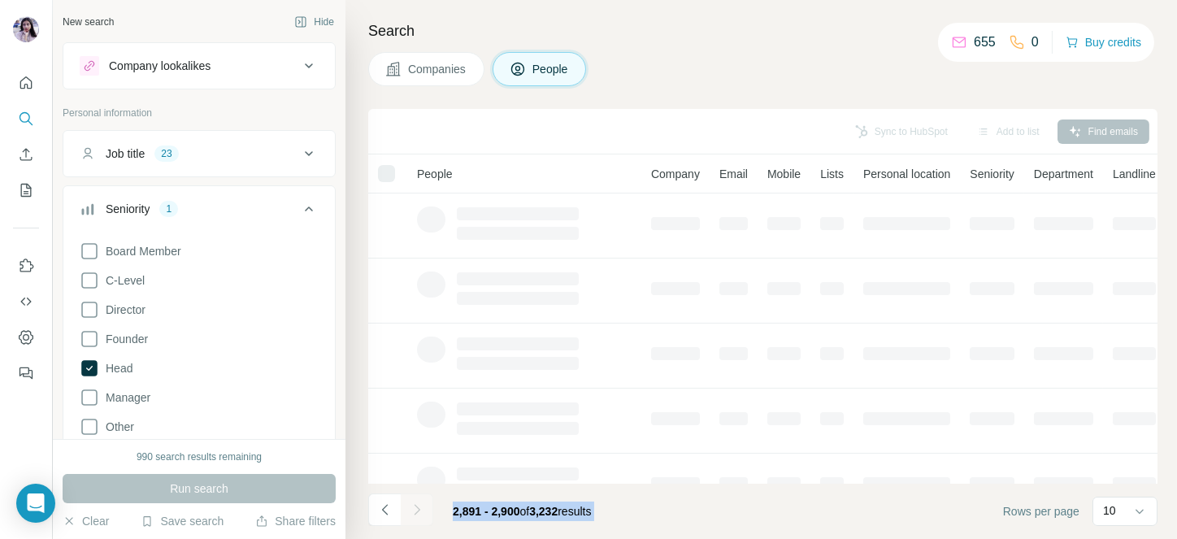
click at [420, 505] on div at bounding box center [417, 510] width 33 height 33
click at [420, 505] on icon "Navigate to next page" at bounding box center [417, 510] width 16 height 16
click at [420, 505] on div at bounding box center [417, 510] width 33 height 33
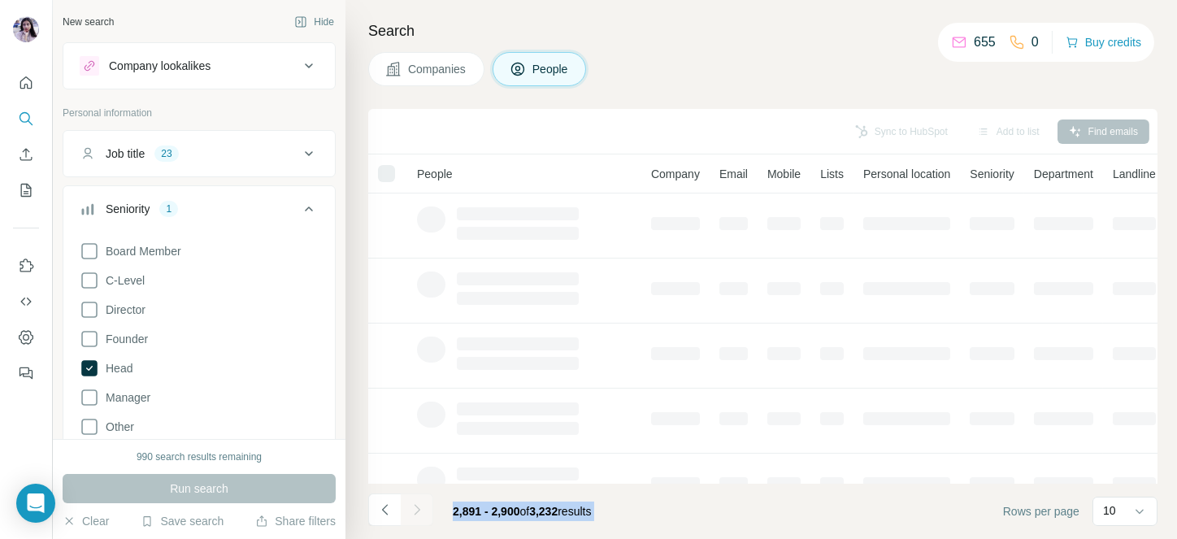
click at [420, 505] on div at bounding box center [417, 510] width 33 height 33
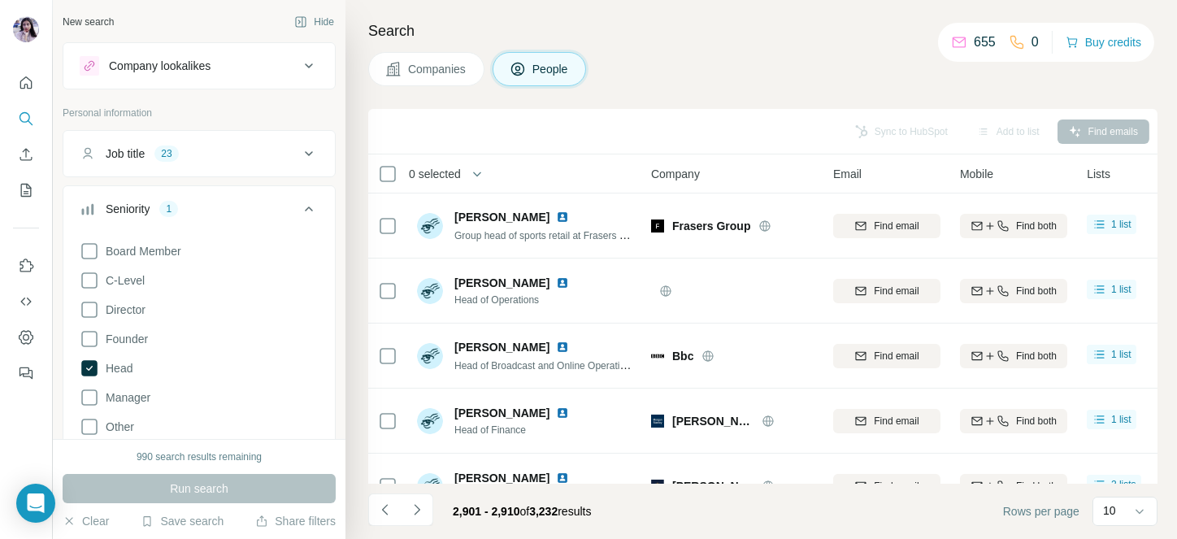
click at [420, 505] on icon "Navigate to next page" at bounding box center [417, 510] width 16 height 16
click at [420, 505] on div at bounding box center [417, 510] width 33 height 33
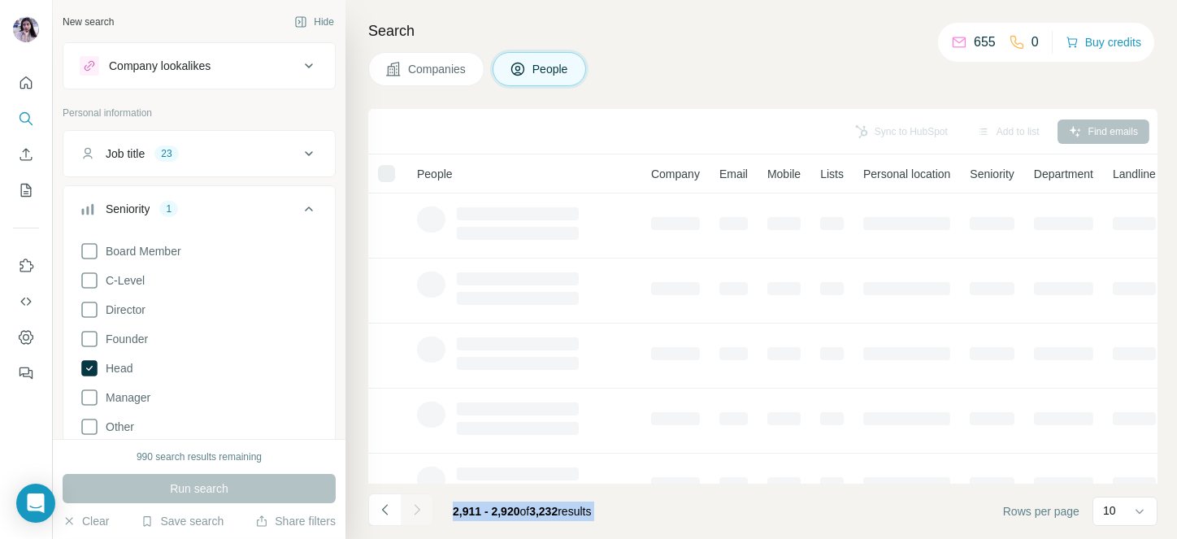
click at [420, 505] on div at bounding box center [417, 510] width 33 height 33
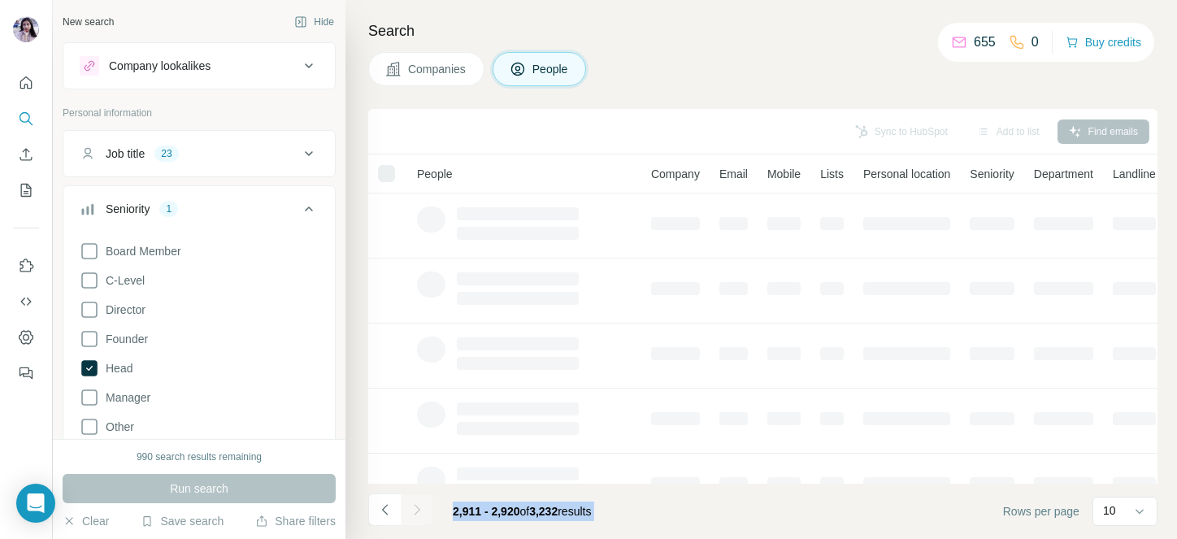
click at [420, 505] on div at bounding box center [417, 510] width 33 height 33
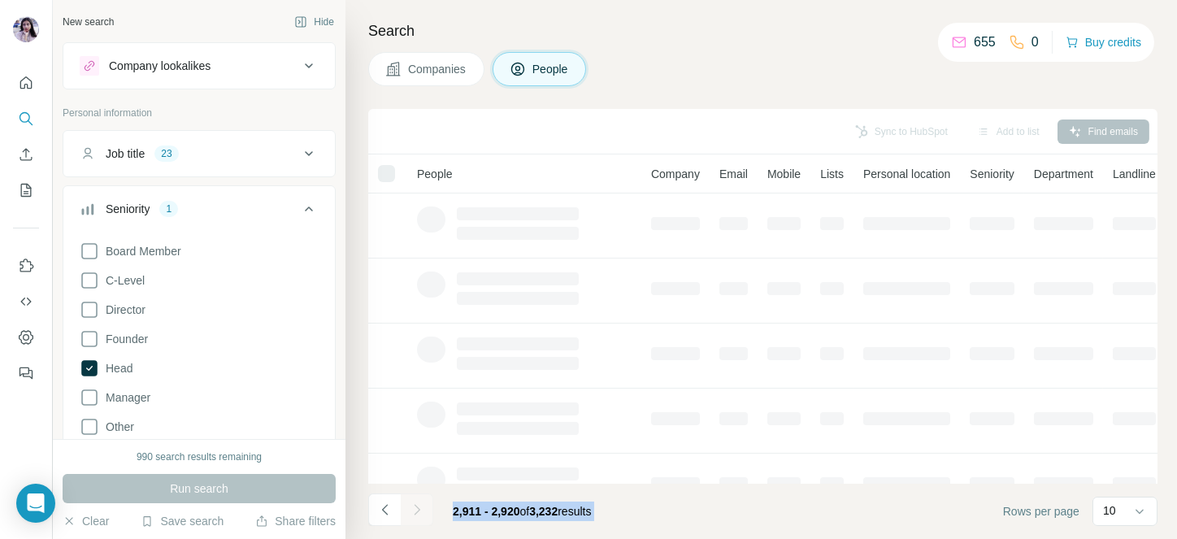
click at [420, 505] on div at bounding box center [417, 510] width 33 height 33
click at [420, 505] on icon "Navigate to next page" at bounding box center [417, 510] width 16 height 16
click at [420, 505] on div at bounding box center [417, 510] width 33 height 33
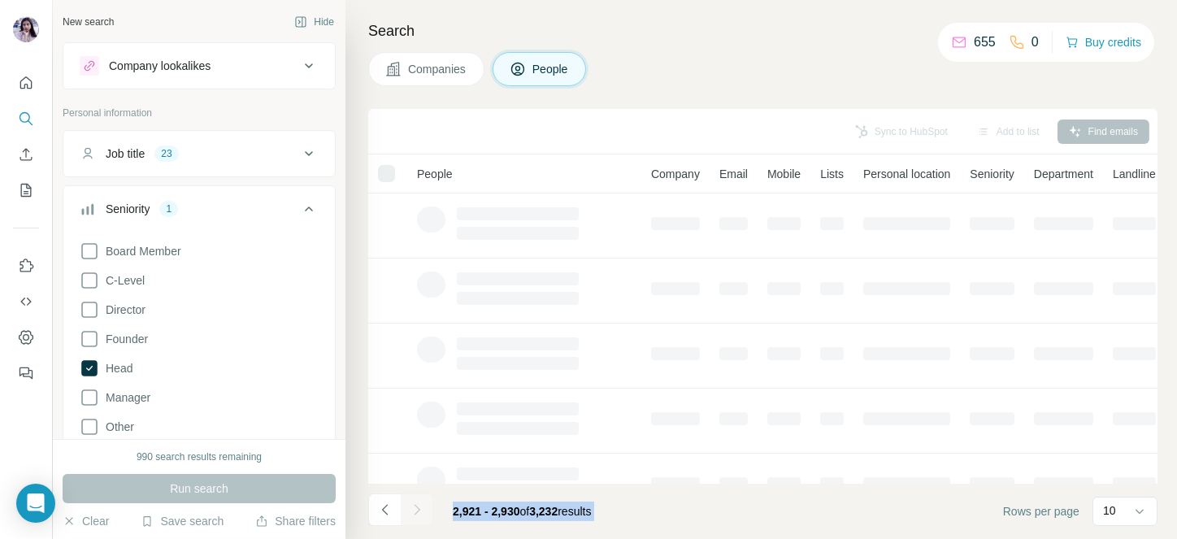
click at [420, 505] on div at bounding box center [417, 510] width 33 height 33
click at [420, 505] on icon "Navigate to next page" at bounding box center [417, 510] width 16 height 16
click at [420, 505] on div at bounding box center [417, 510] width 33 height 33
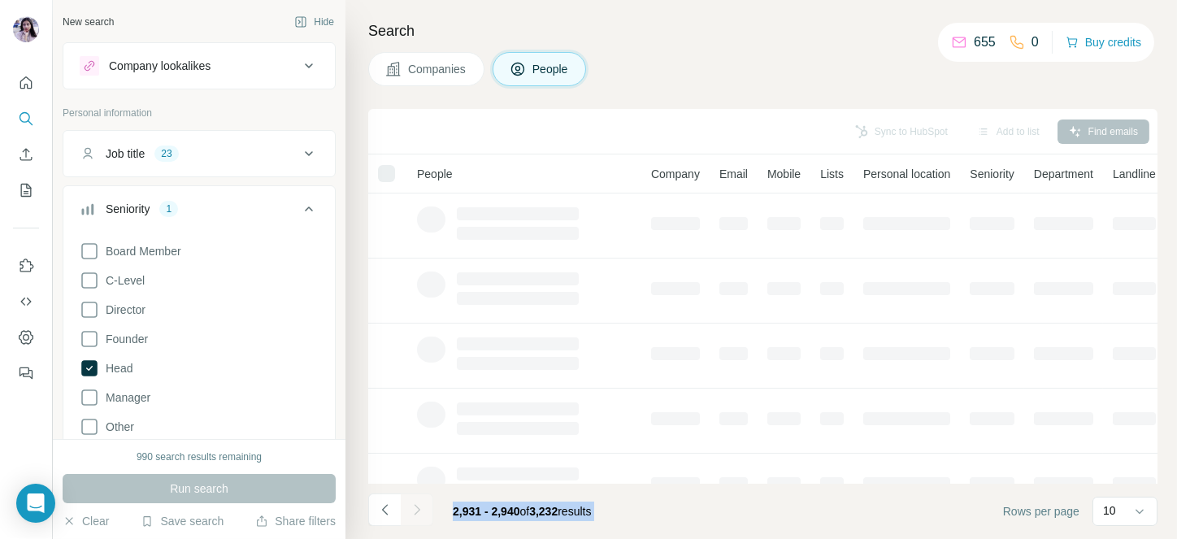
click at [420, 505] on div at bounding box center [417, 510] width 33 height 33
click at [420, 505] on icon "Navigate to next page" at bounding box center [417, 510] width 16 height 16
click at [420, 505] on div at bounding box center [417, 510] width 33 height 33
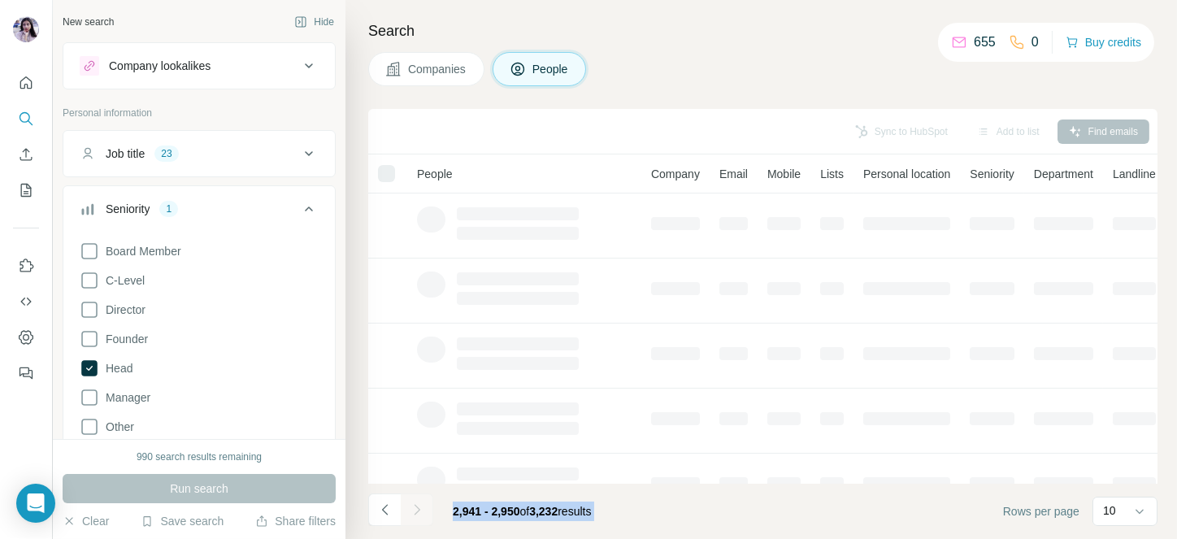
click at [420, 505] on div at bounding box center [417, 510] width 33 height 33
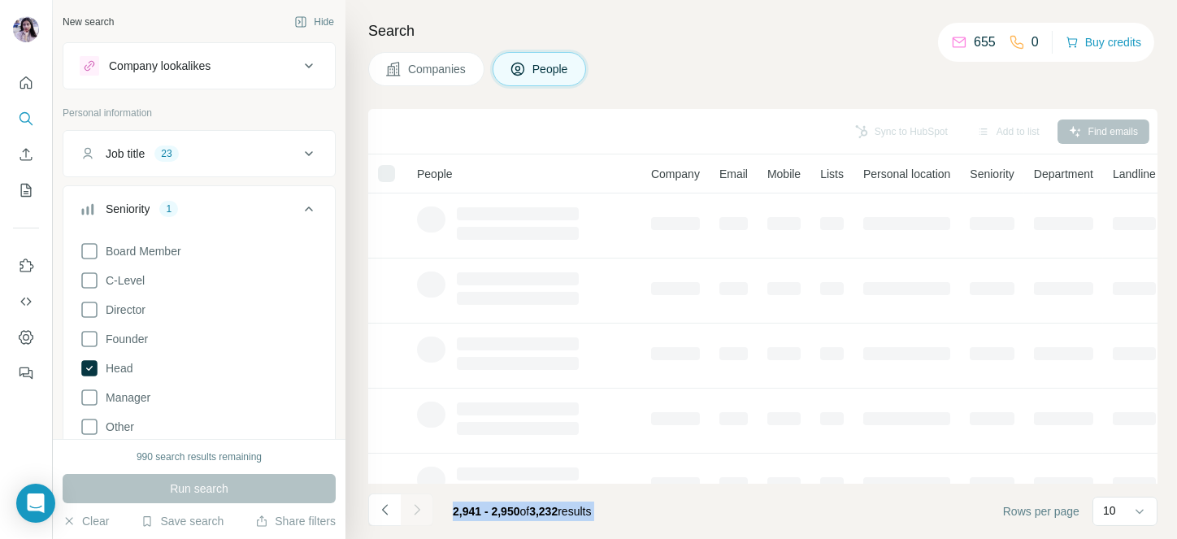
click at [420, 505] on div at bounding box center [417, 510] width 33 height 33
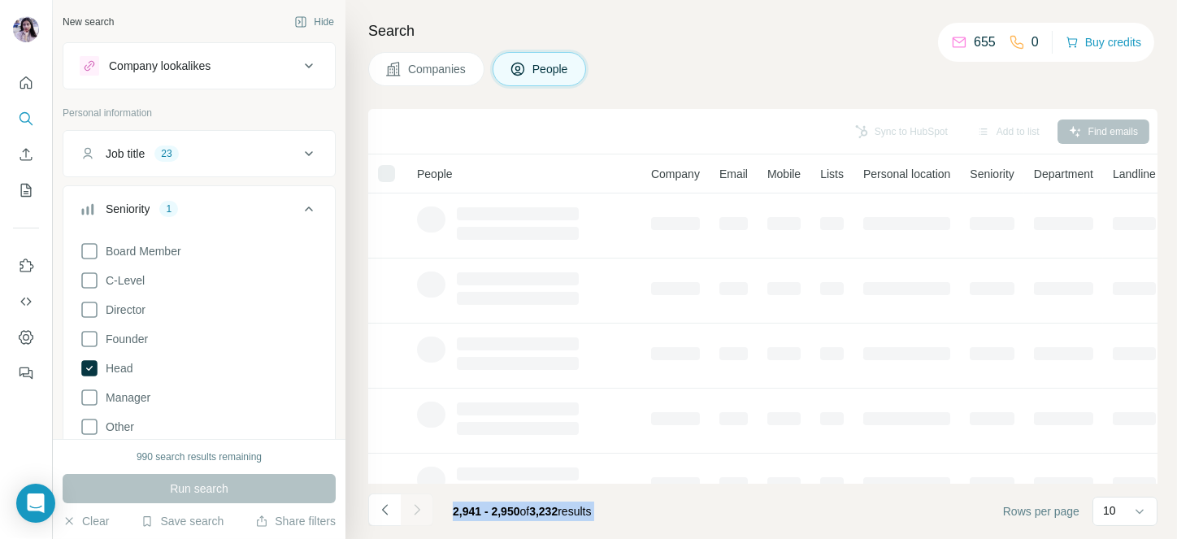
click at [420, 505] on div at bounding box center [417, 510] width 33 height 33
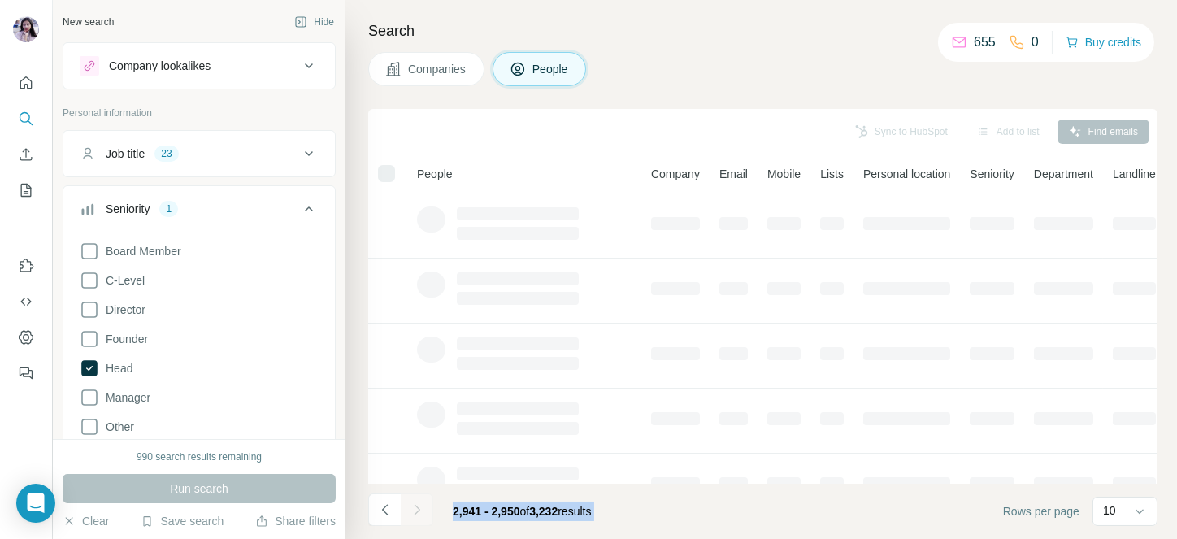
click at [420, 505] on icon "Navigate to next page" at bounding box center [417, 510] width 16 height 16
click at [420, 505] on div at bounding box center [417, 510] width 33 height 33
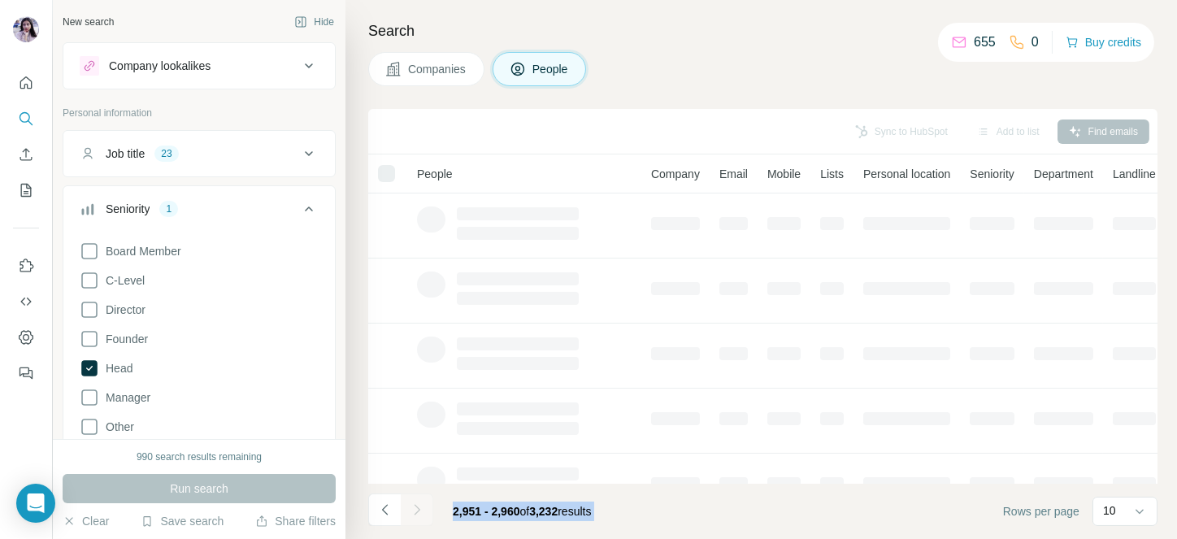
click at [420, 505] on div at bounding box center [417, 510] width 33 height 33
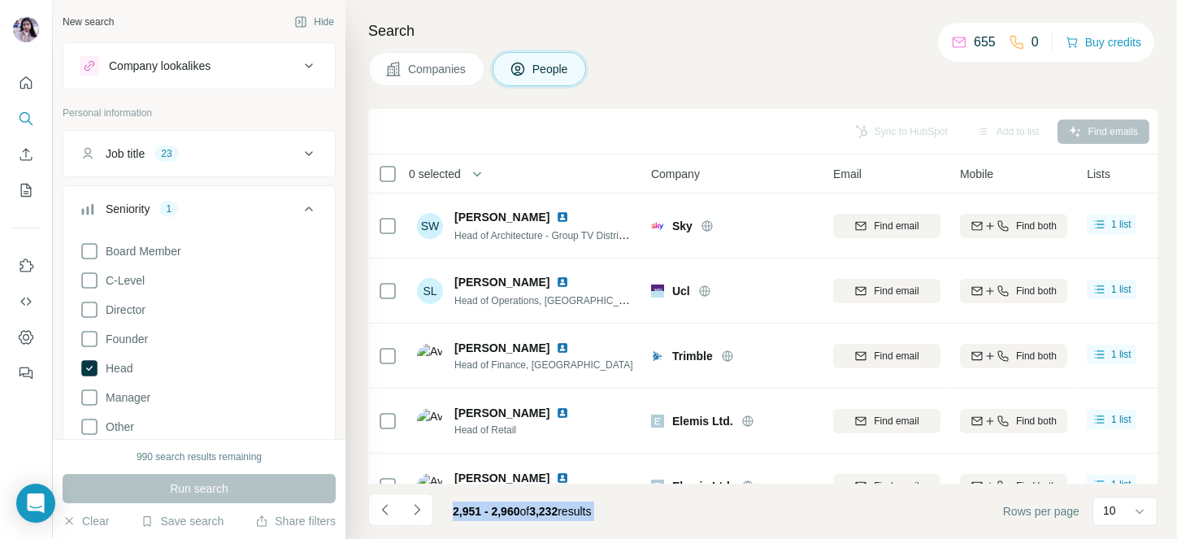
click at [420, 505] on icon "Navigate to next page" at bounding box center [417, 510] width 16 height 16
click at [420, 505] on div at bounding box center [417, 510] width 33 height 33
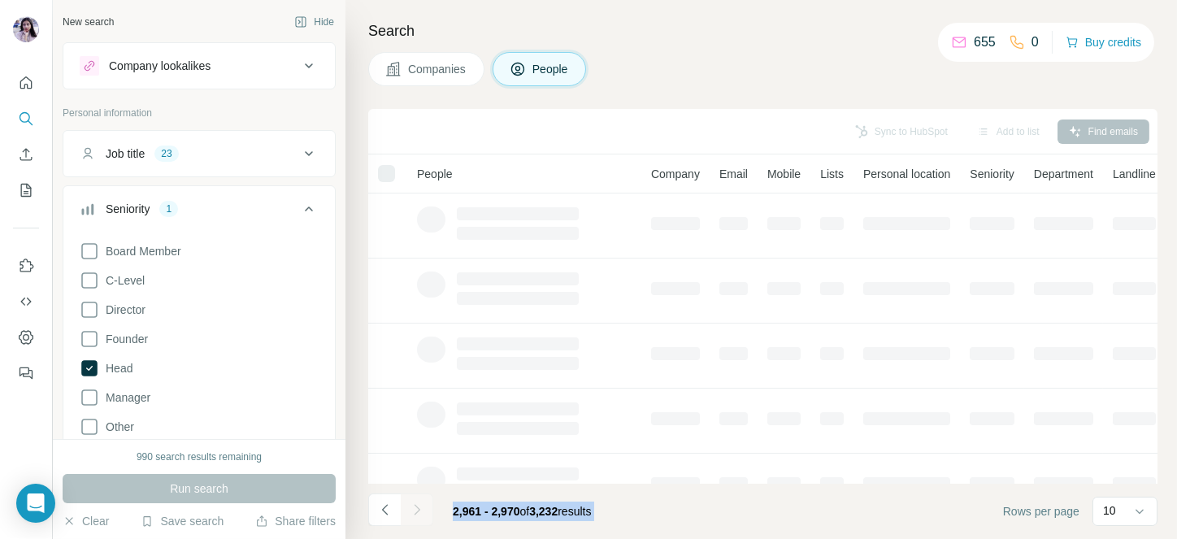
click at [420, 505] on div at bounding box center [417, 510] width 33 height 33
click at [420, 505] on icon "Navigate to next page" at bounding box center [417, 510] width 16 height 16
click at [420, 505] on div at bounding box center [417, 510] width 33 height 33
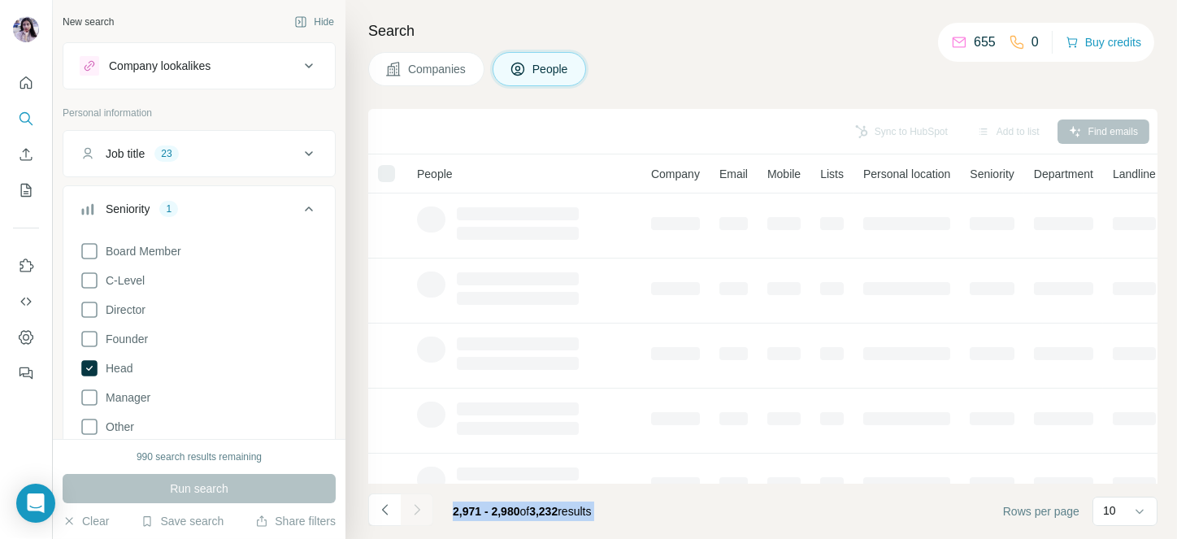
click at [420, 505] on div at bounding box center [417, 510] width 33 height 33
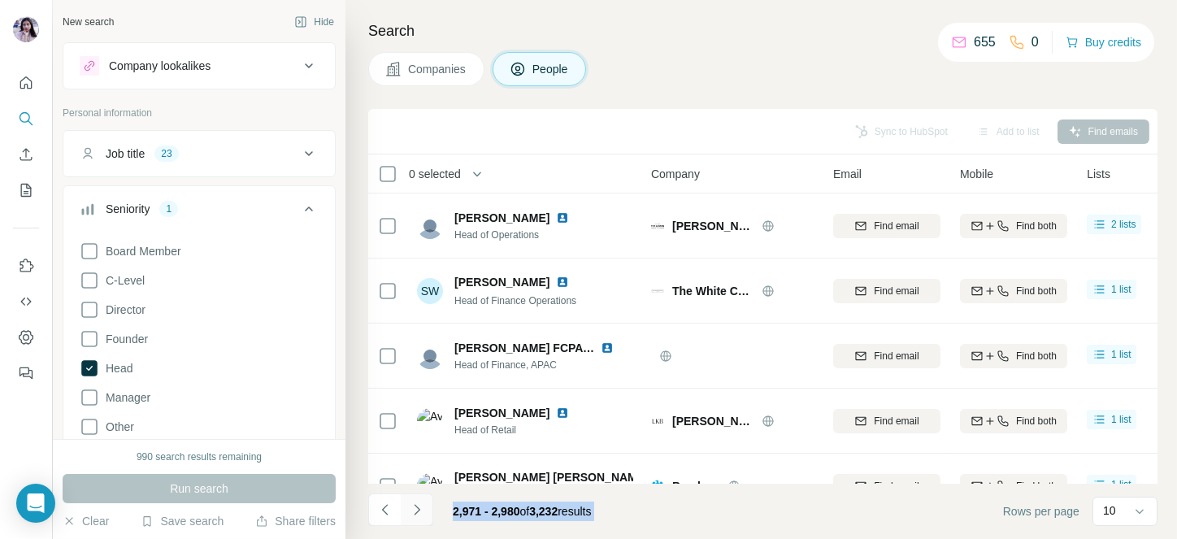
click at [420, 505] on icon "Navigate to next page" at bounding box center [417, 510] width 16 height 16
click at [420, 505] on div at bounding box center [417, 510] width 33 height 33
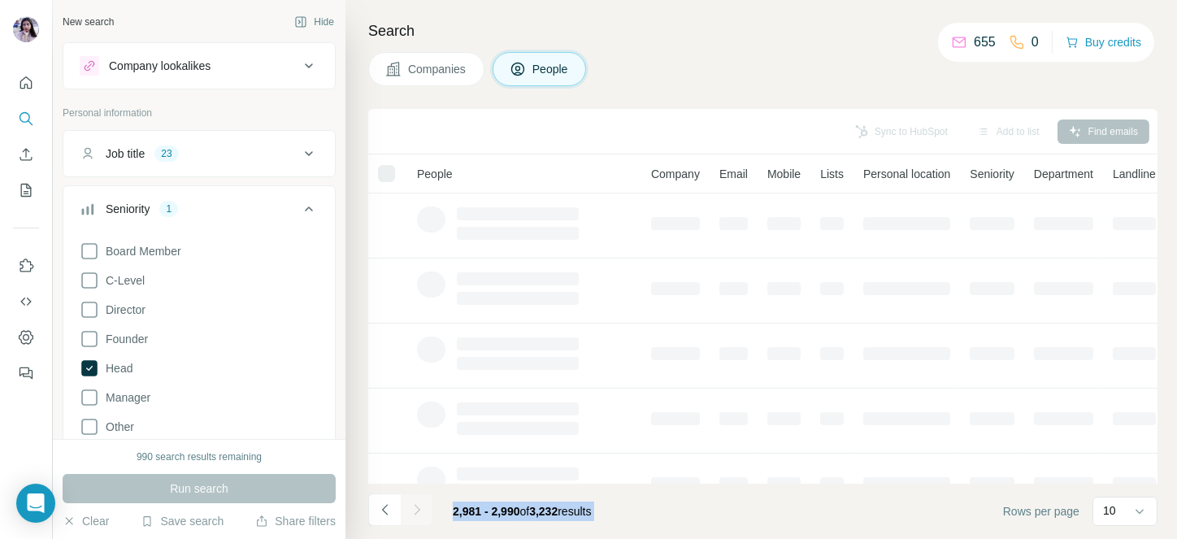
click at [420, 505] on div at bounding box center [417, 510] width 33 height 33
click at [420, 505] on icon "Navigate to next page" at bounding box center [417, 510] width 16 height 16
click at [420, 505] on div at bounding box center [417, 510] width 33 height 33
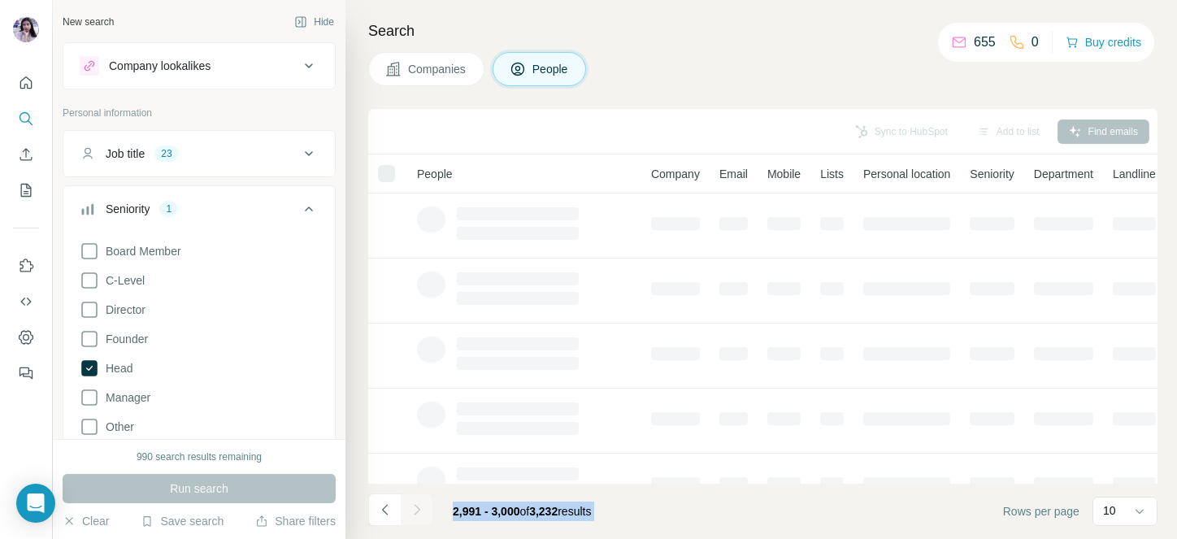
click at [420, 505] on div at bounding box center [417, 510] width 33 height 33
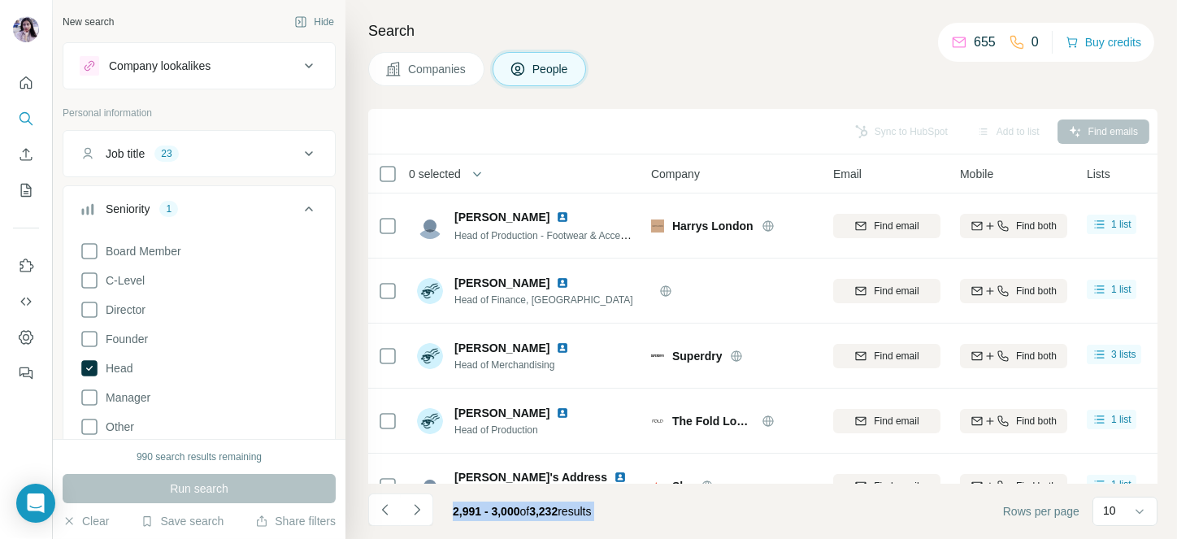
click at [420, 505] on icon "Navigate to next page" at bounding box center [417, 510] width 16 height 16
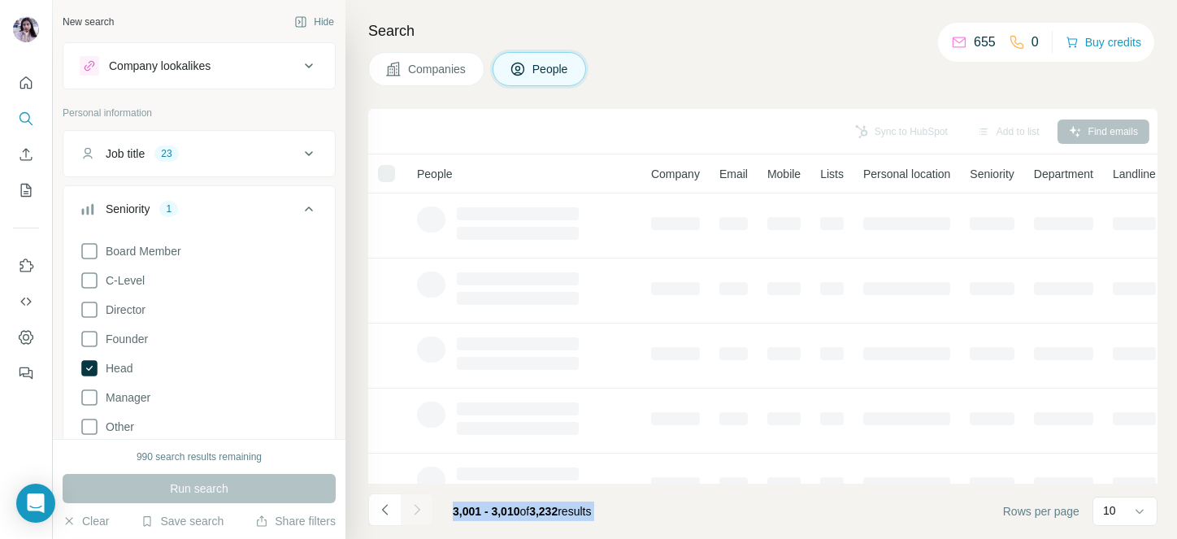
click at [630, 511] on footer "3,001 - 3,010 of 3,232 results Rows per page 10" at bounding box center [762, 511] width 789 height 55
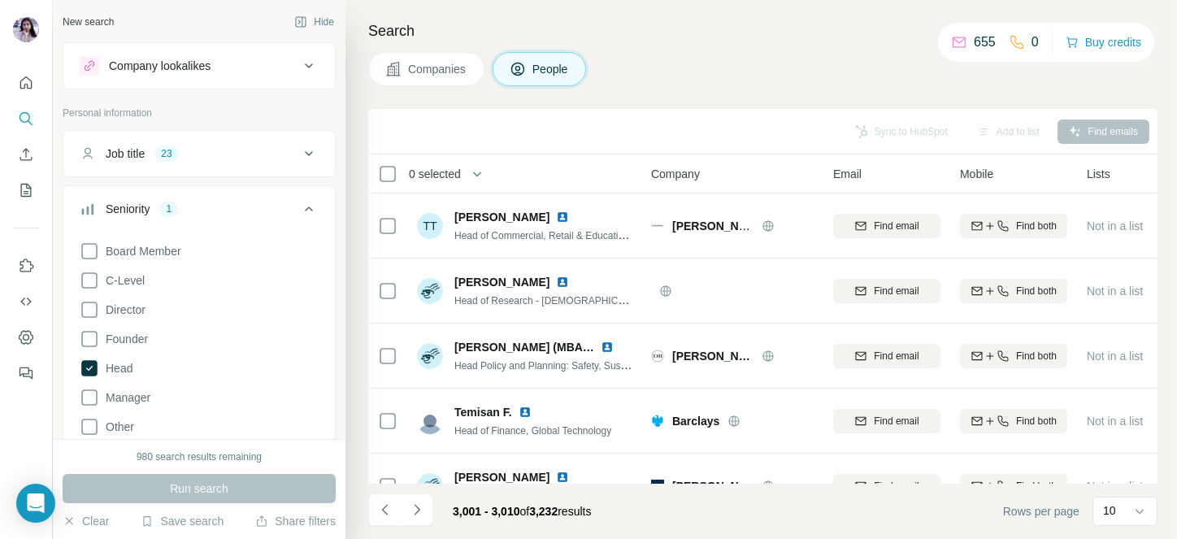
click at [461, 167] on span "0 selected" at bounding box center [435, 174] width 52 height 16
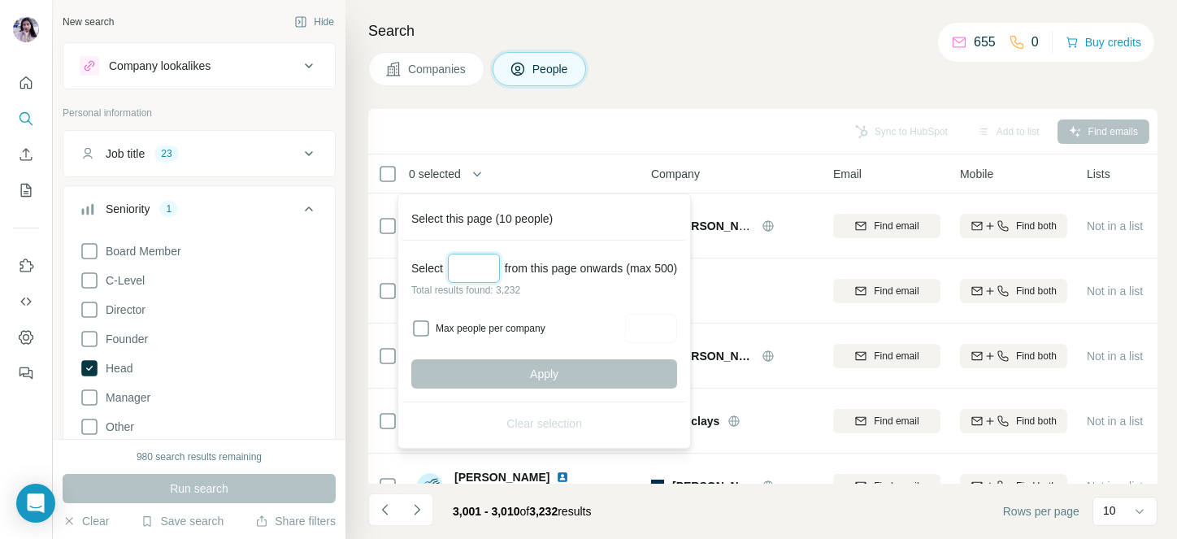
click at [476, 270] on input "Select a number (up to 500)" at bounding box center [474, 268] width 52 height 29
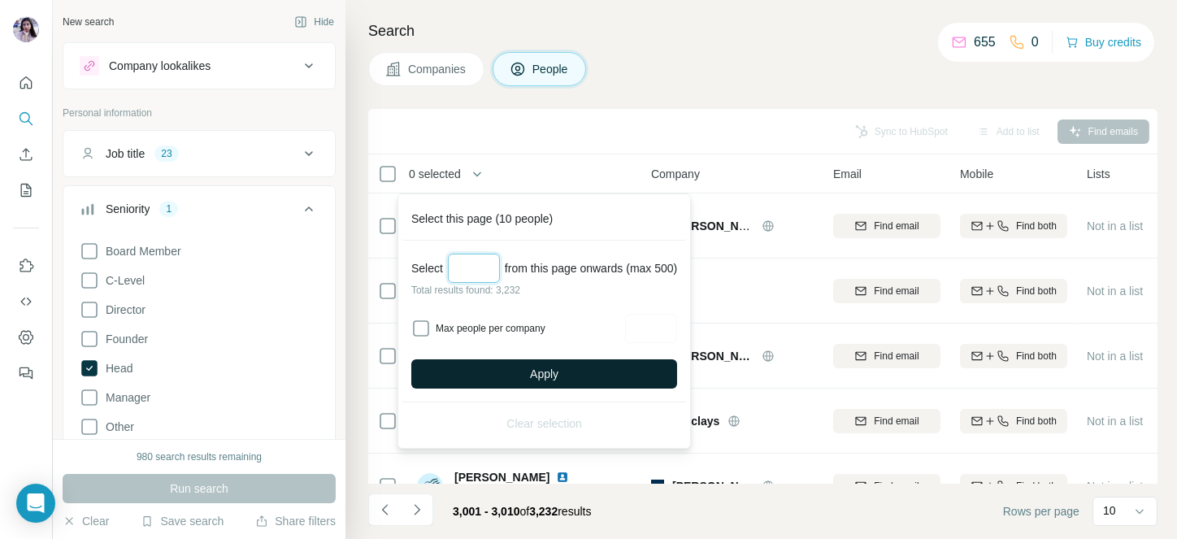
type input "***"
click at [519, 369] on button "Apply" at bounding box center [544, 373] width 266 height 29
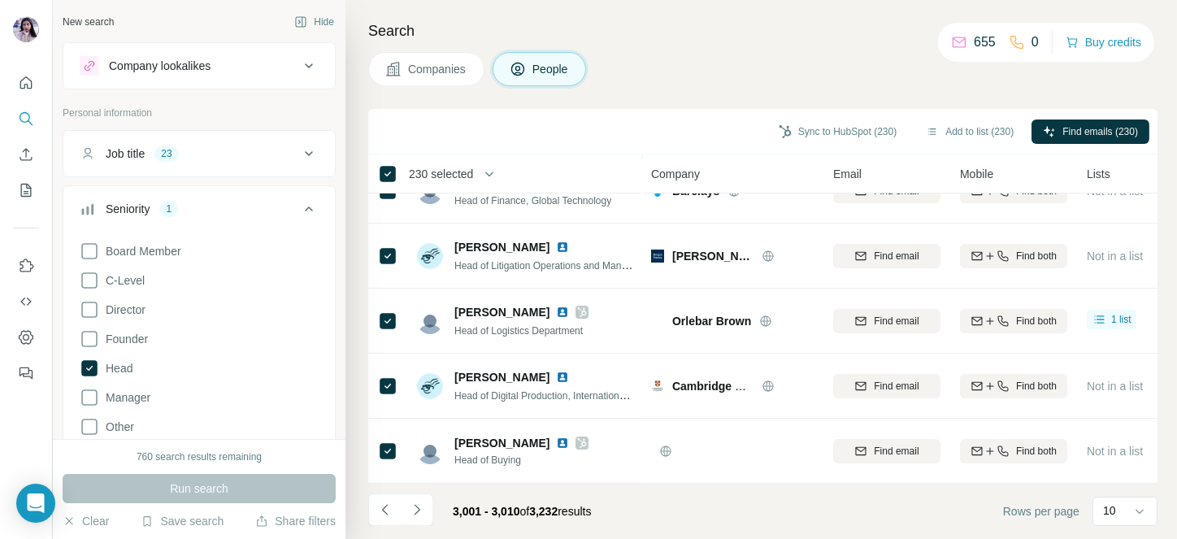
scroll to position [370, 0]
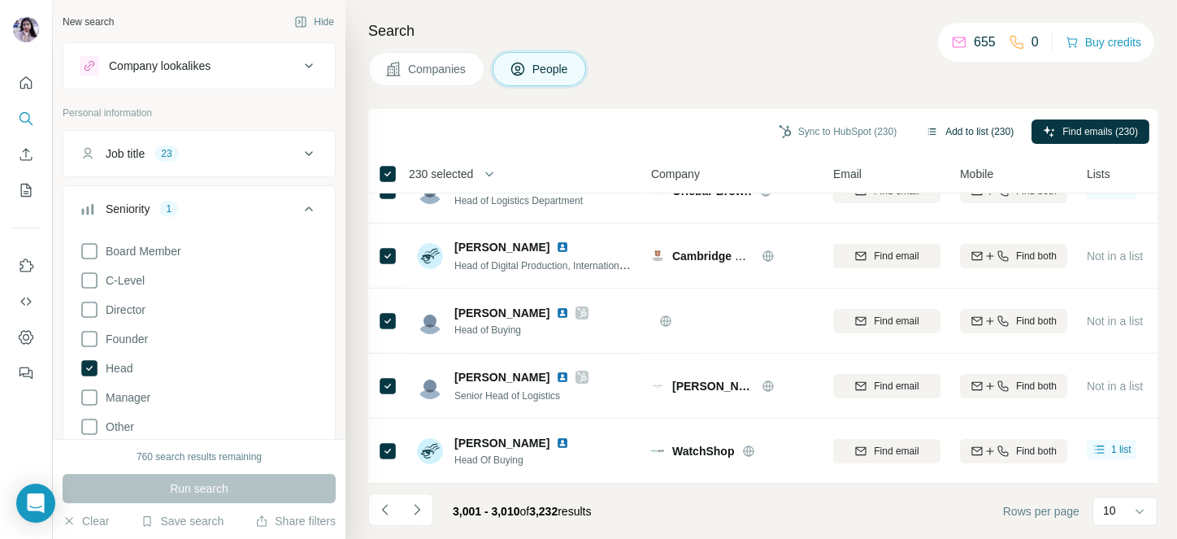
click at [951, 135] on button "Add to list (230)" at bounding box center [970, 132] width 111 height 24
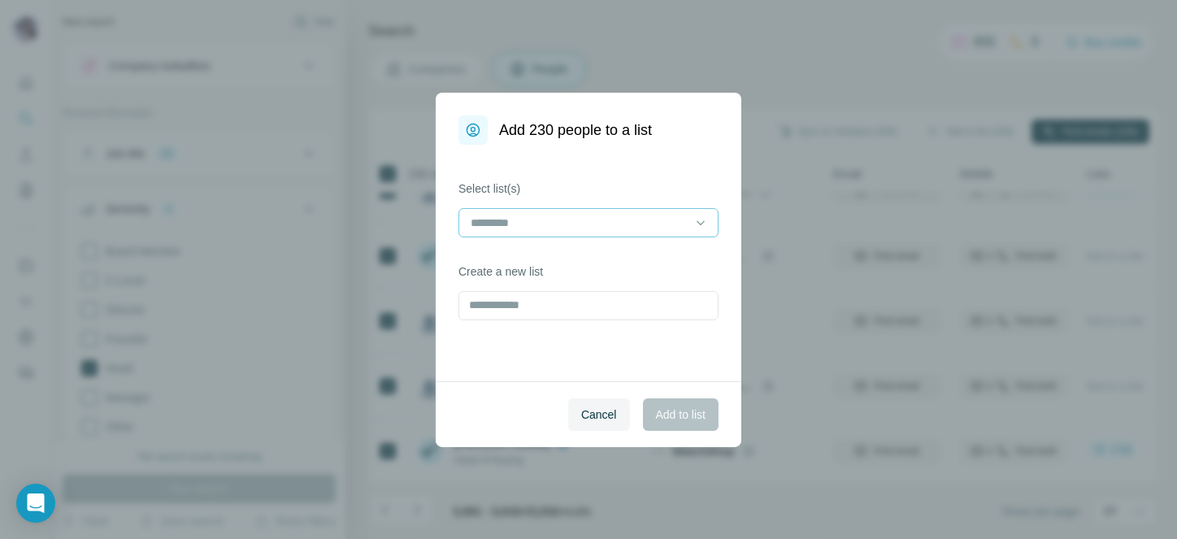
click at [571, 210] on div at bounding box center [579, 223] width 220 height 28
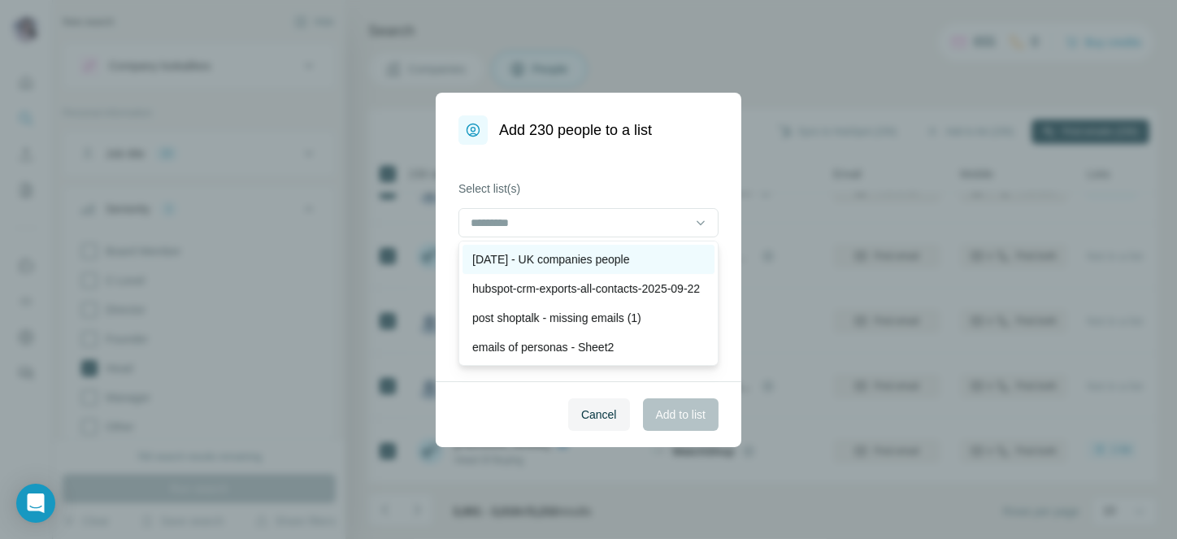
click at [572, 257] on p "[DATE] - UK companies people" at bounding box center [551, 259] width 158 height 16
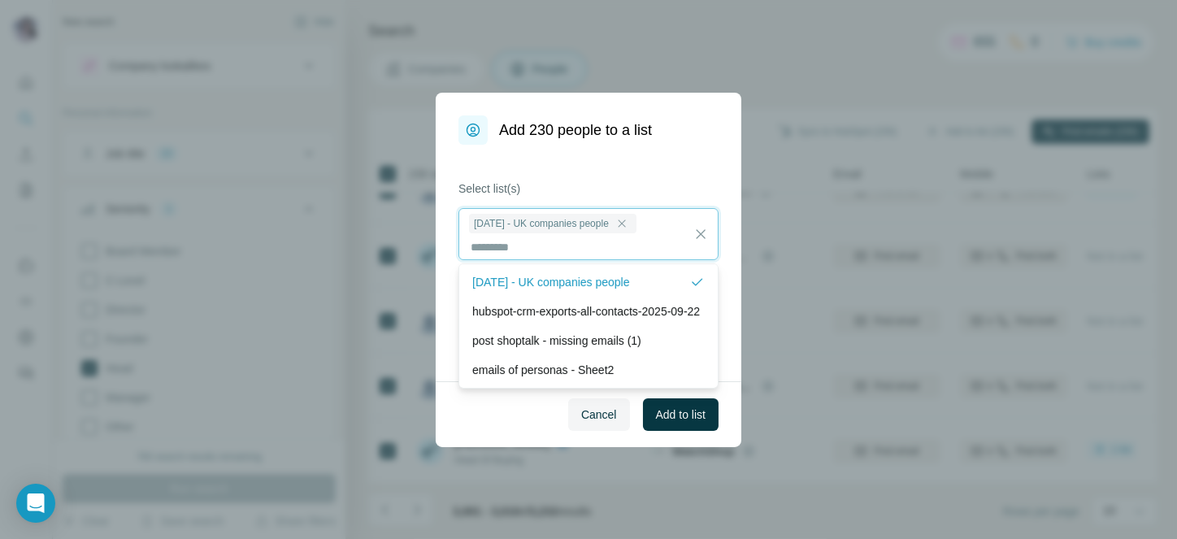
scroll to position [2, 0]
click at [683, 422] on span "Add to list" at bounding box center [681, 415] width 50 height 16
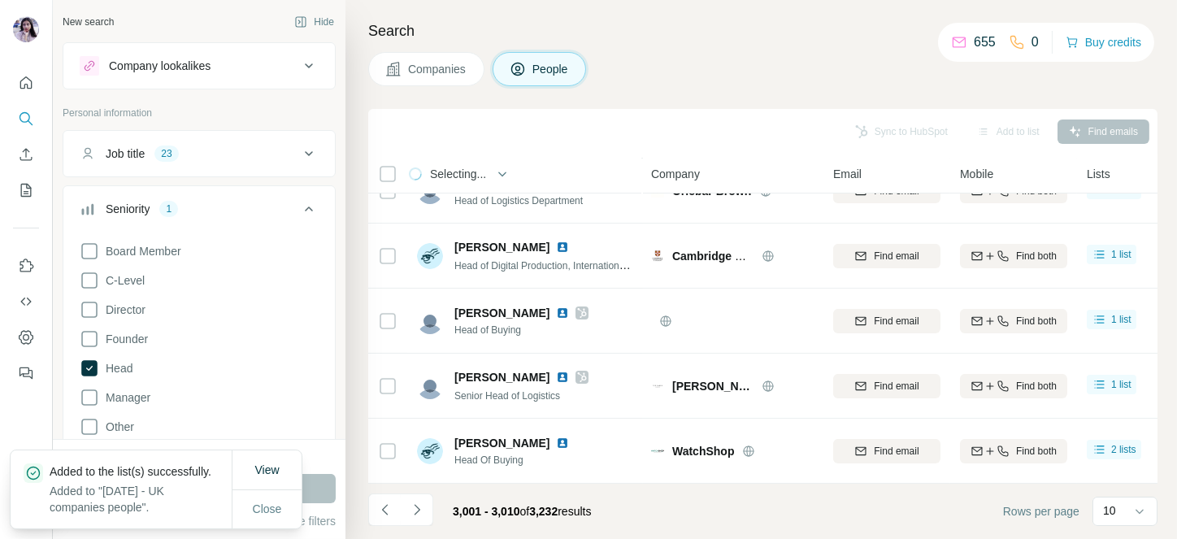
click at [469, 178] on span "Selecting..." at bounding box center [458, 174] width 56 height 16
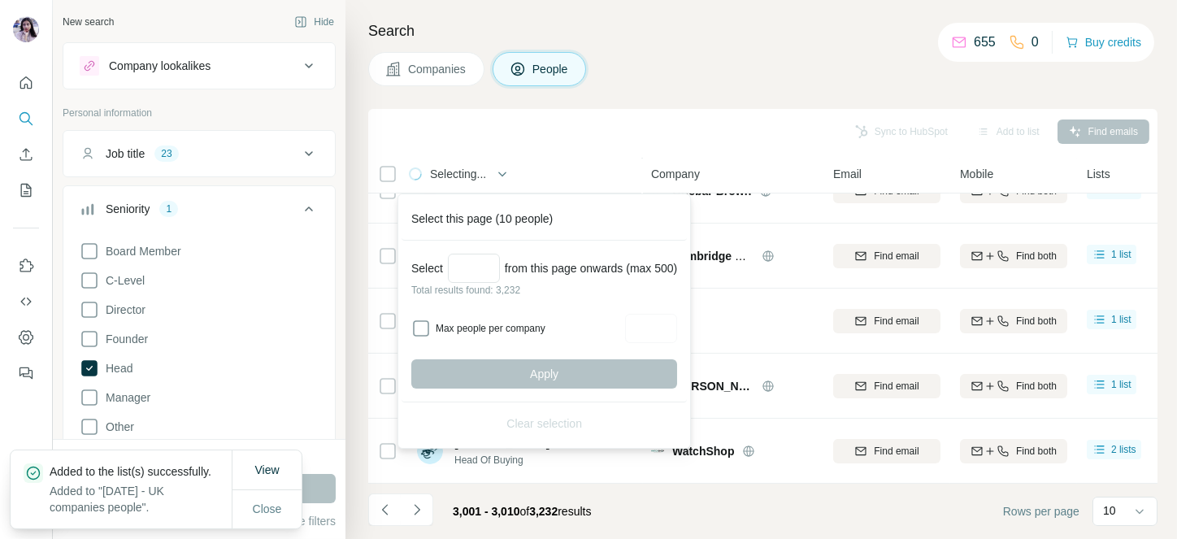
click at [679, 89] on div "Search Companies People Sync to HubSpot Add to list Find emails Selecting... Pe…" at bounding box center [762, 269] width 832 height 539
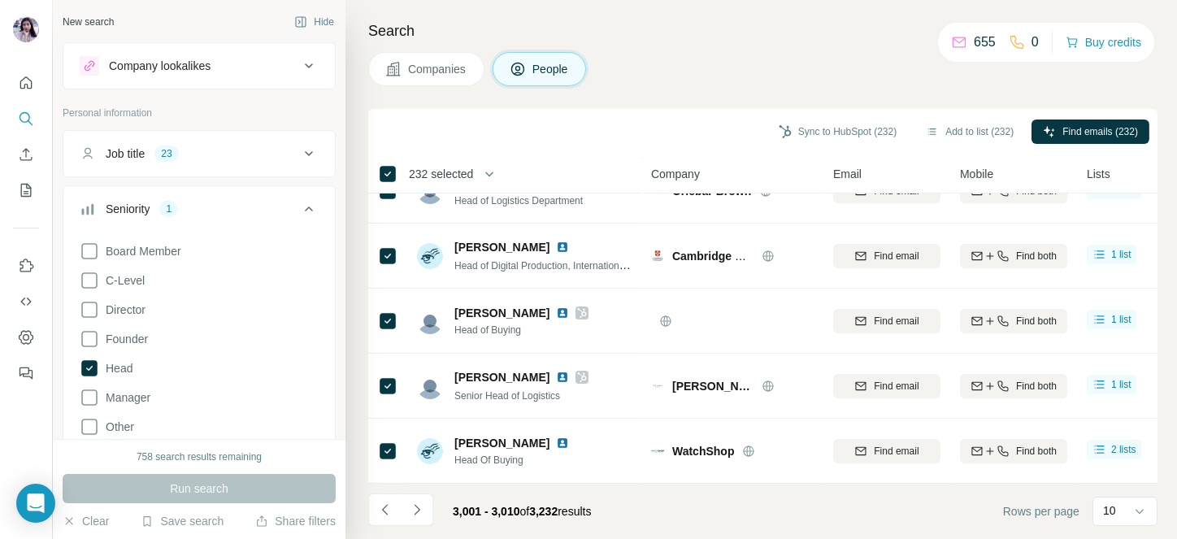
click at [442, 171] on span "232 selected" at bounding box center [441, 174] width 64 height 16
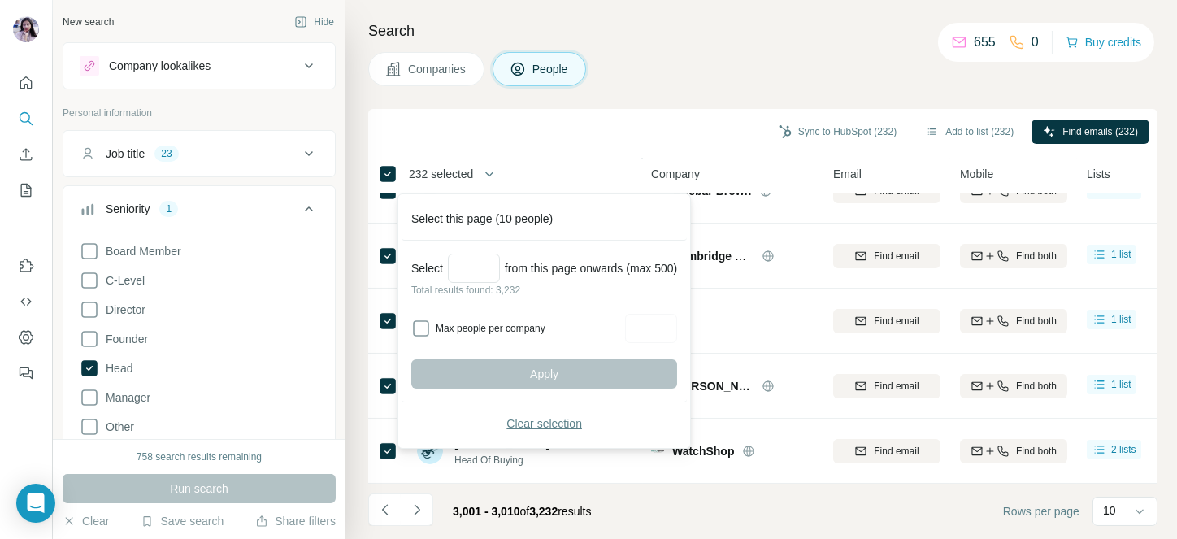
click at [503, 421] on button "Clear selection" at bounding box center [544, 423] width 266 height 29
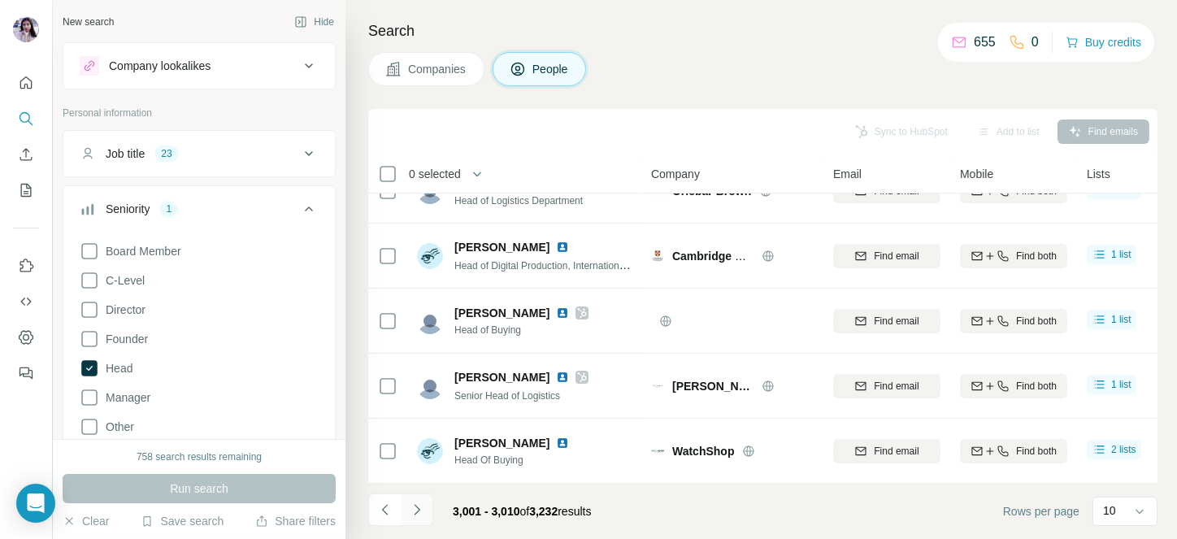
click at [411, 514] on icon "Navigate to next page" at bounding box center [417, 510] width 16 height 16
click at [411, 514] on div at bounding box center [417, 510] width 33 height 33
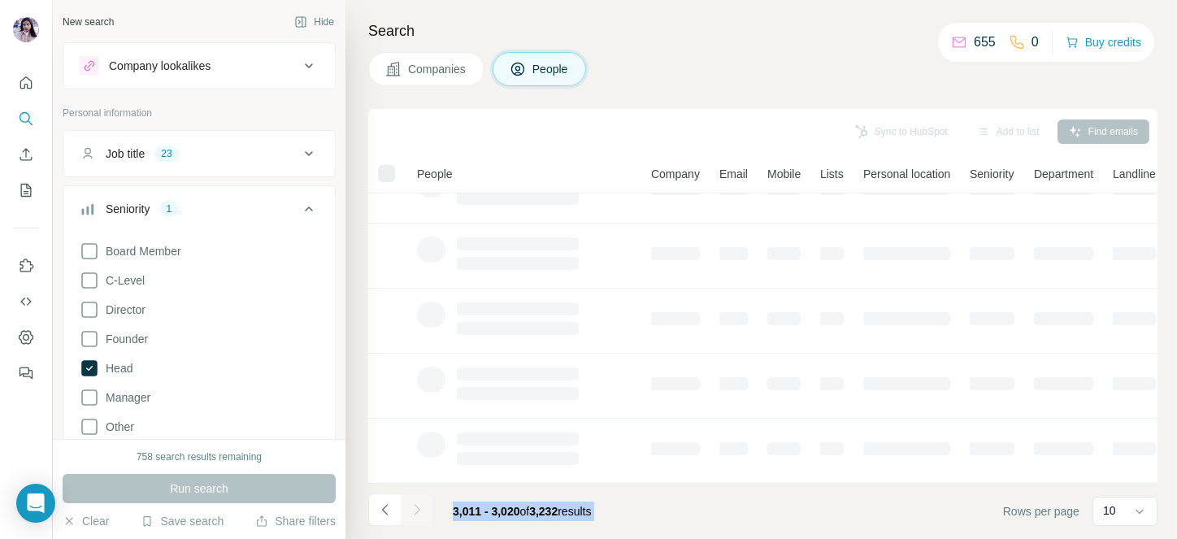
click at [411, 514] on div at bounding box center [417, 510] width 33 height 33
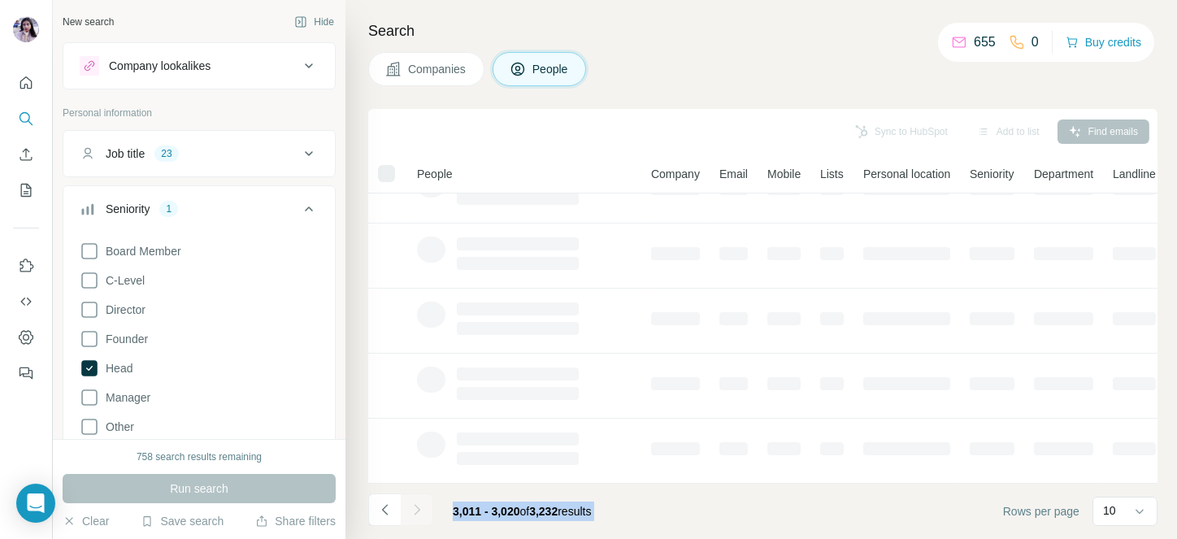
click at [411, 514] on div at bounding box center [417, 510] width 33 height 33
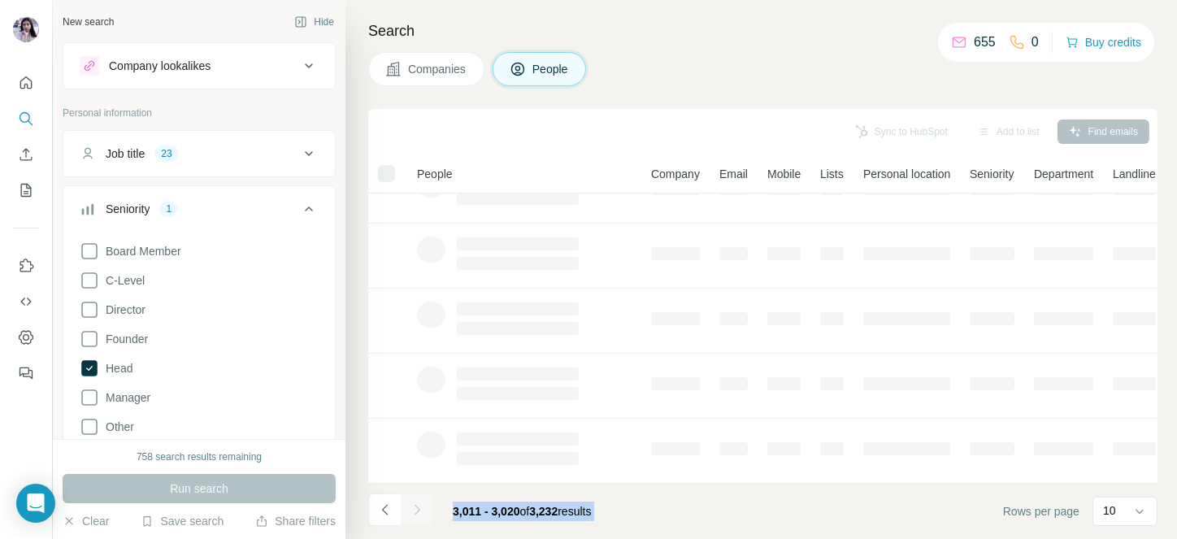
click at [411, 514] on div at bounding box center [417, 510] width 33 height 33
click at [411, 514] on icon "Navigate to next page" at bounding box center [417, 510] width 16 height 16
click at [411, 514] on div at bounding box center [417, 510] width 33 height 33
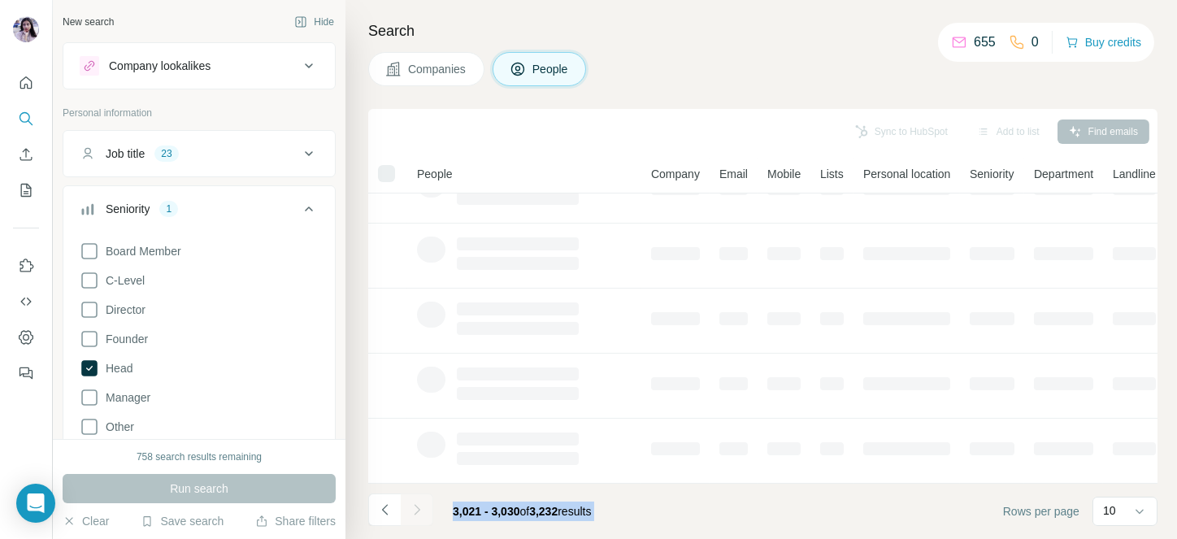
click at [411, 514] on div at bounding box center [417, 510] width 33 height 33
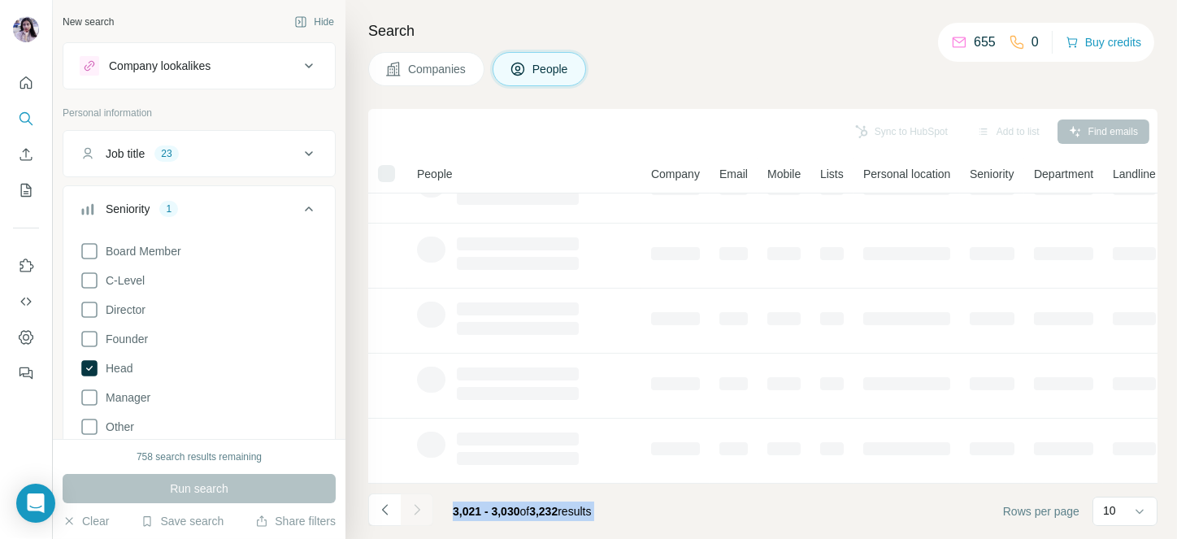
click at [411, 514] on div at bounding box center [417, 510] width 33 height 33
click at [411, 514] on icon "Navigate to next page" at bounding box center [417, 510] width 16 height 16
click at [411, 514] on div at bounding box center [417, 510] width 33 height 33
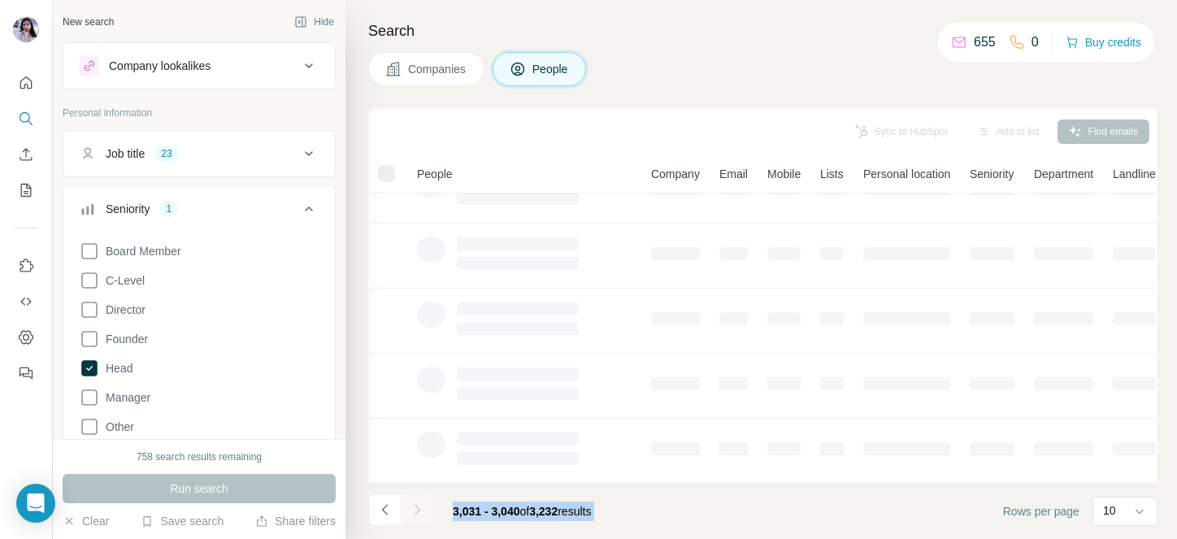
click at [411, 514] on div at bounding box center [417, 510] width 33 height 33
click at [411, 514] on icon "Navigate to next page" at bounding box center [417, 510] width 16 height 16
click at [411, 514] on div at bounding box center [417, 510] width 33 height 33
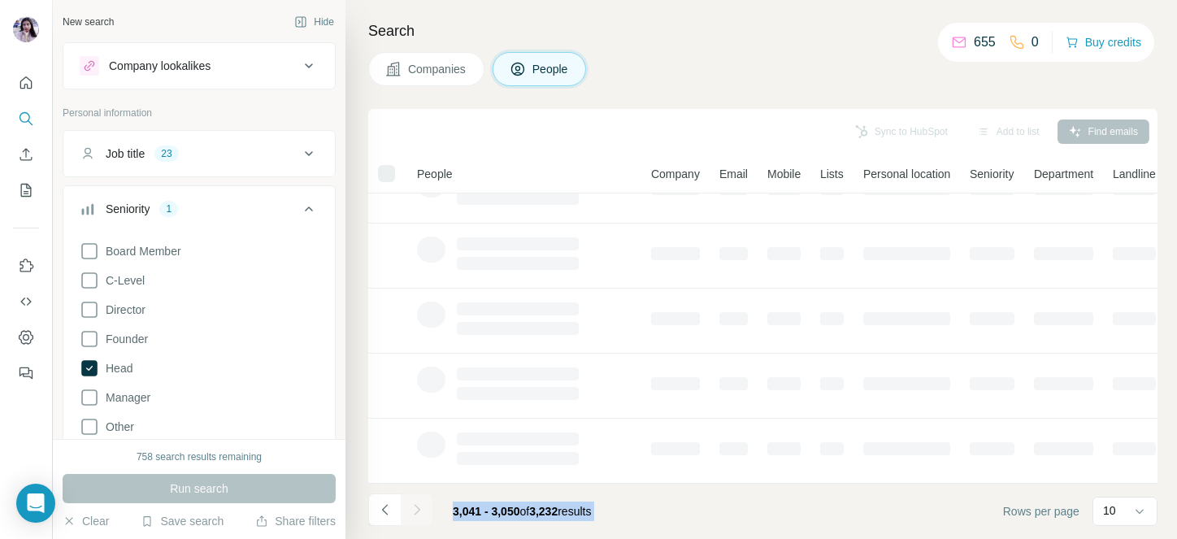
click at [411, 514] on div at bounding box center [417, 510] width 33 height 33
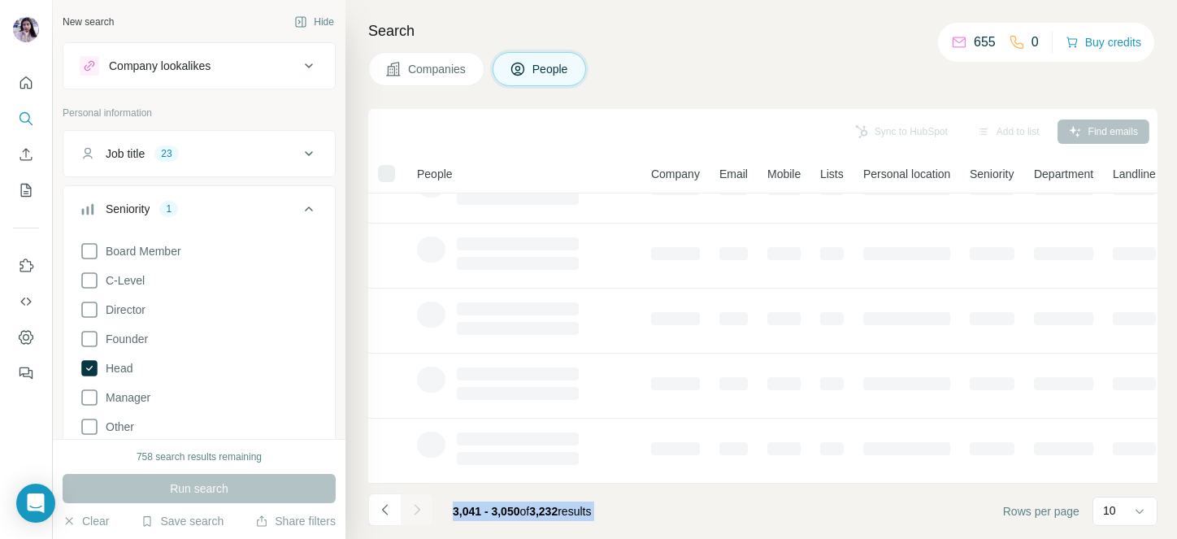
click at [411, 514] on div at bounding box center [417, 510] width 33 height 33
click at [411, 514] on icon "Navigate to next page" at bounding box center [417, 510] width 16 height 16
click at [411, 514] on div at bounding box center [417, 510] width 33 height 33
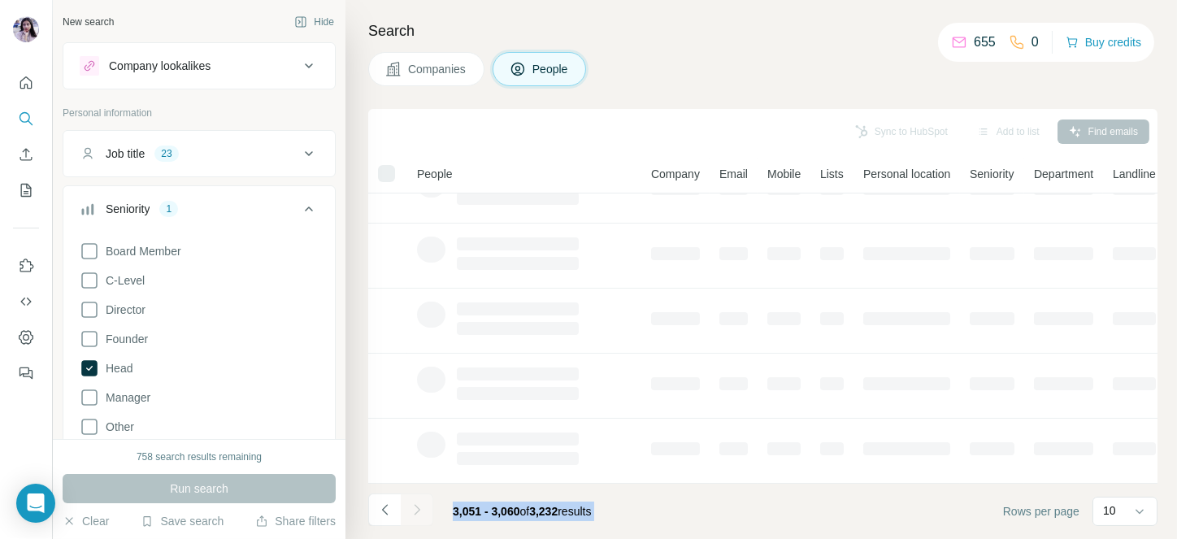
click at [411, 514] on div at bounding box center [417, 510] width 33 height 33
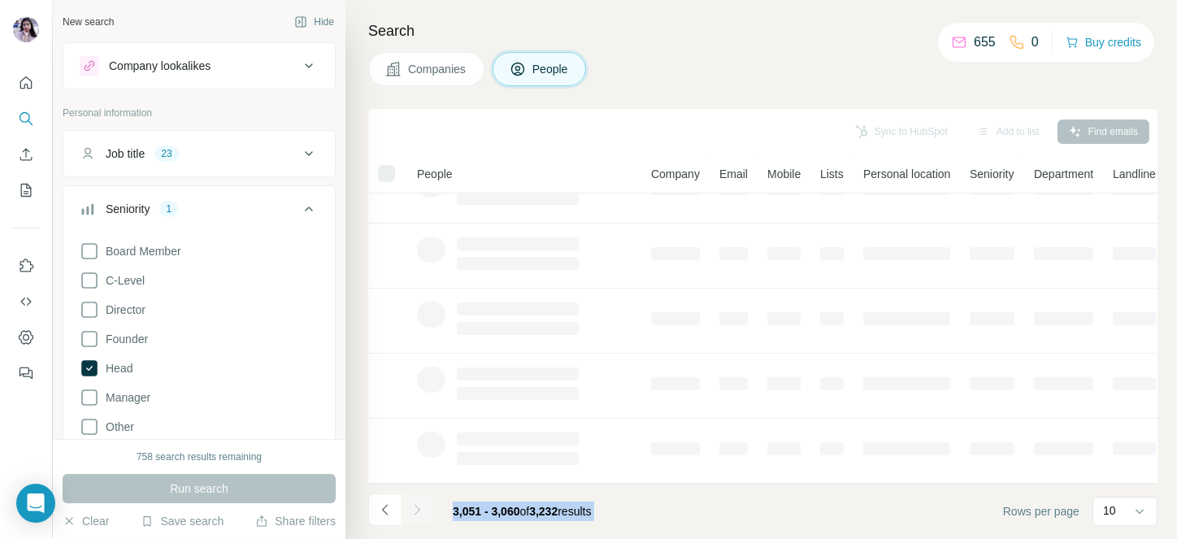
click at [411, 514] on div at bounding box center [417, 510] width 33 height 33
click at [411, 514] on icon "Navigate to next page" at bounding box center [417, 510] width 16 height 16
click at [411, 514] on div at bounding box center [417, 510] width 33 height 33
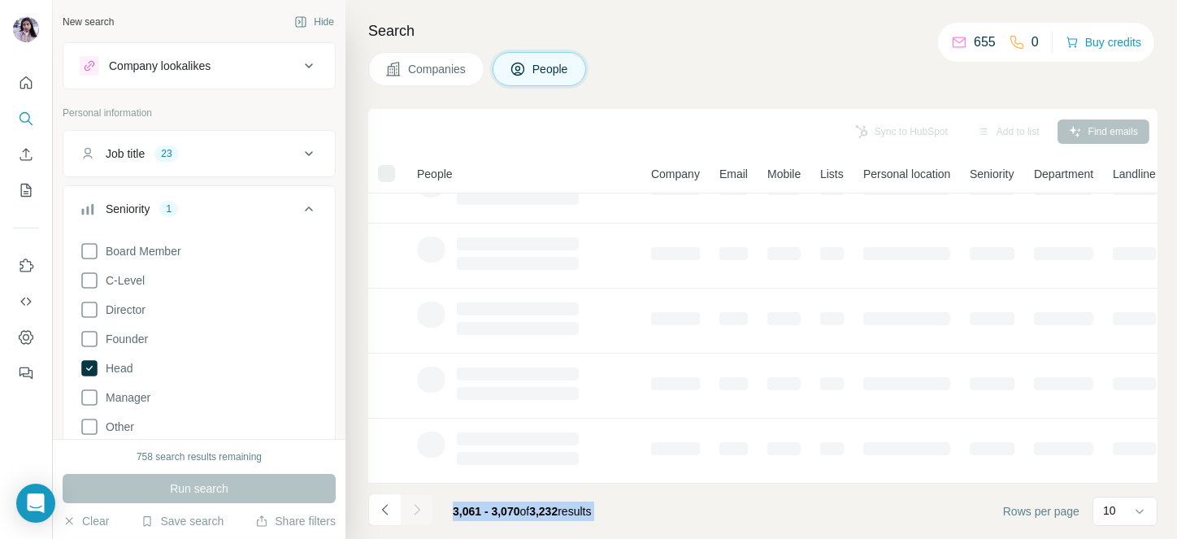
click at [411, 514] on div at bounding box center [417, 510] width 33 height 33
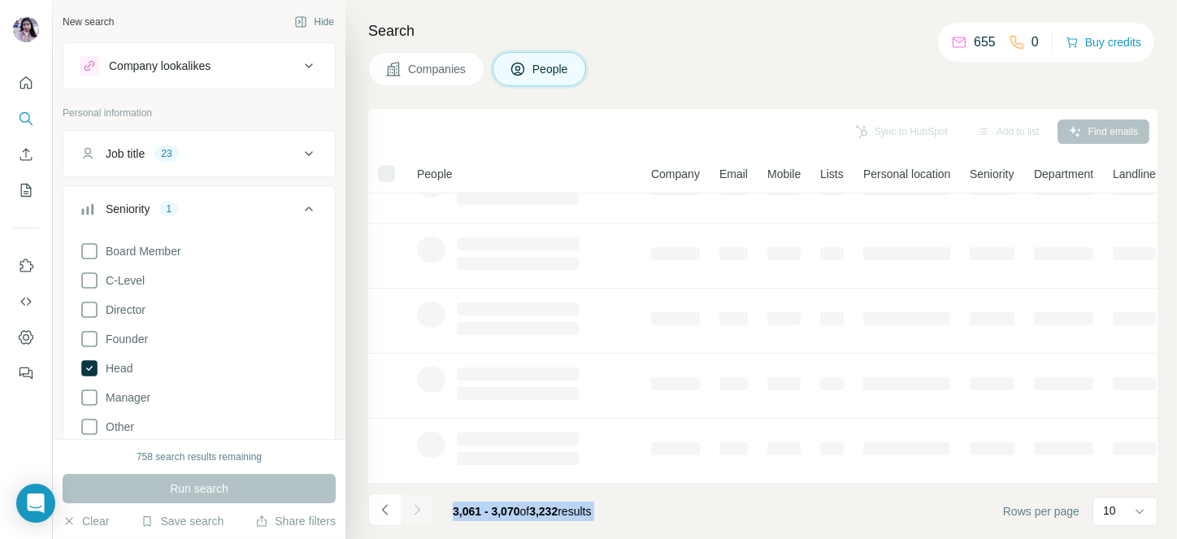
click at [411, 514] on div at bounding box center [417, 510] width 33 height 33
click at [411, 514] on icon "Navigate to next page" at bounding box center [417, 510] width 16 height 16
click at [411, 514] on div at bounding box center [417, 510] width 33 height 33
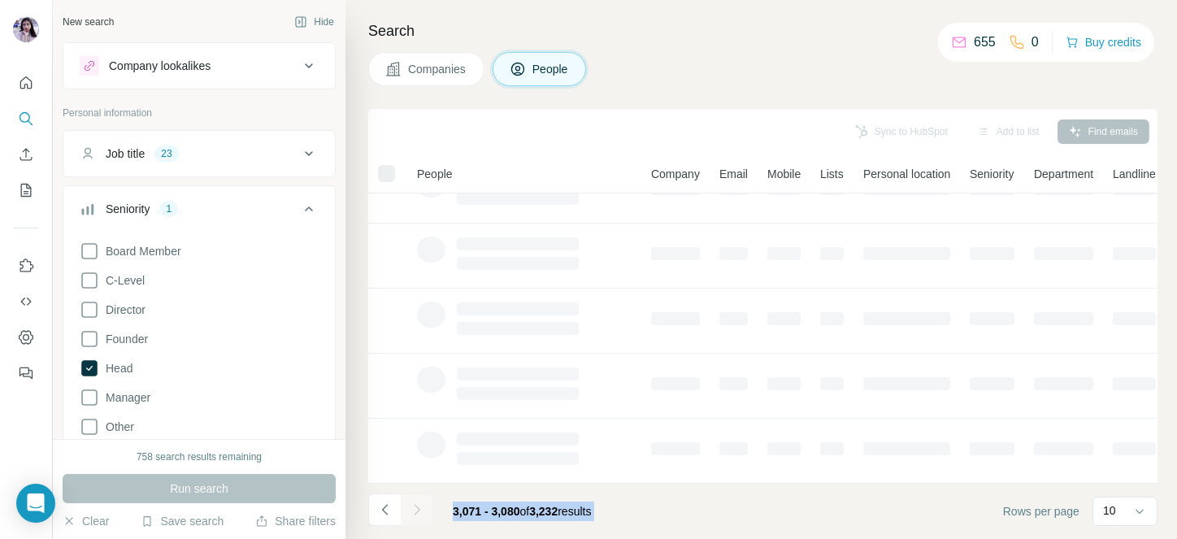
click at [411, 514] on div at bounding box center [417, 510] width 33 height 33
click at [411, 514] on icon "Navigate to next page" at bounding box center [417, 510] width 16 height 16
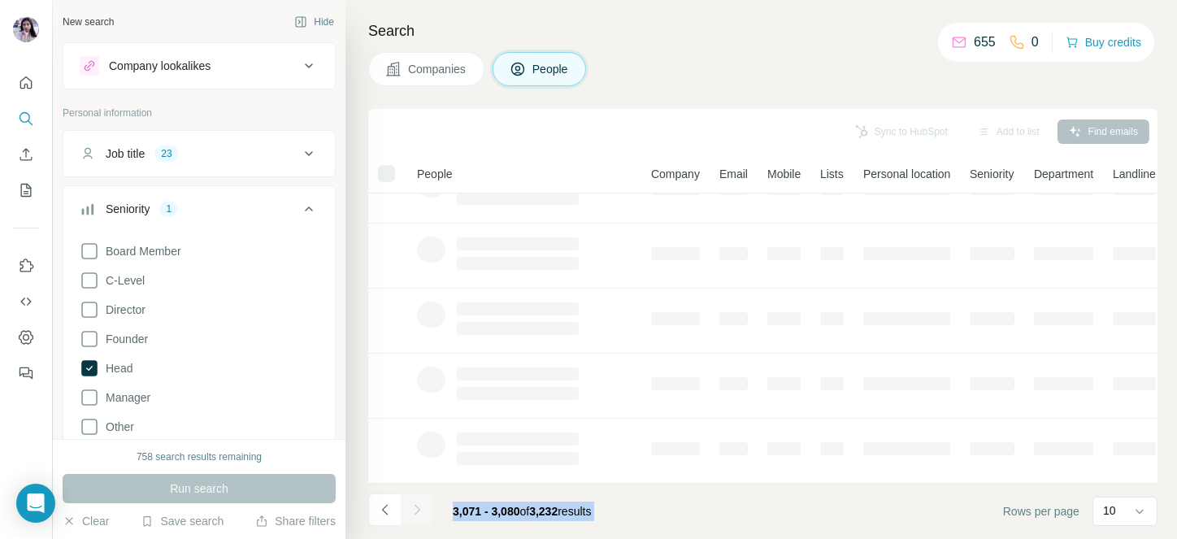
click at [411, 514] on div at bounding box center [417, 510] width 33 height 33
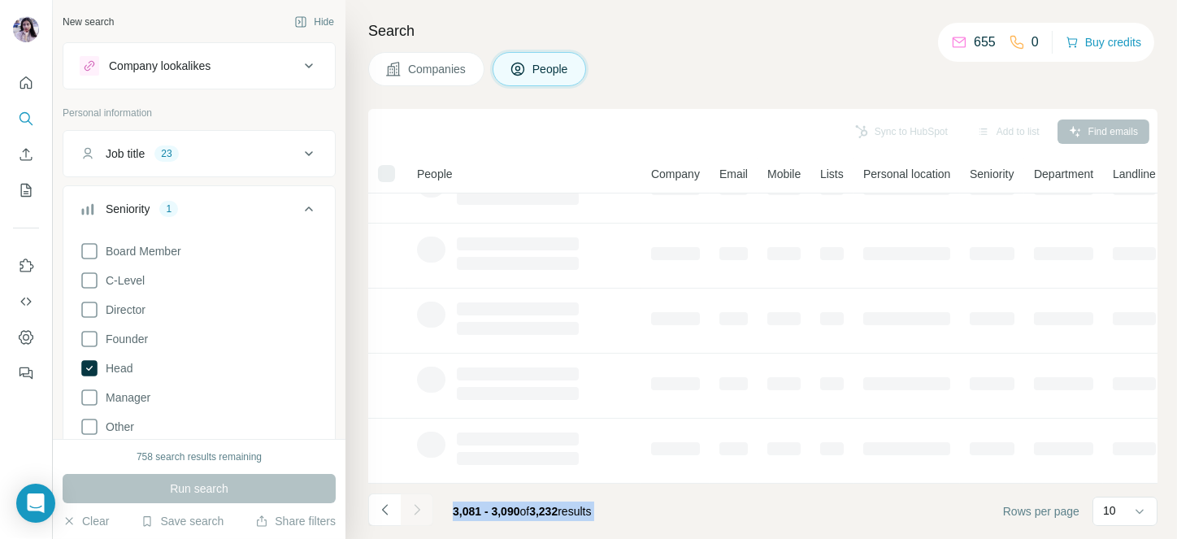
click at [411, 514] on div at bounding box center [417, 510] width 33 height 33
click at [411, 514] on icon "Navigate to next page" at bounding box center [417, 510] width 16 height 16
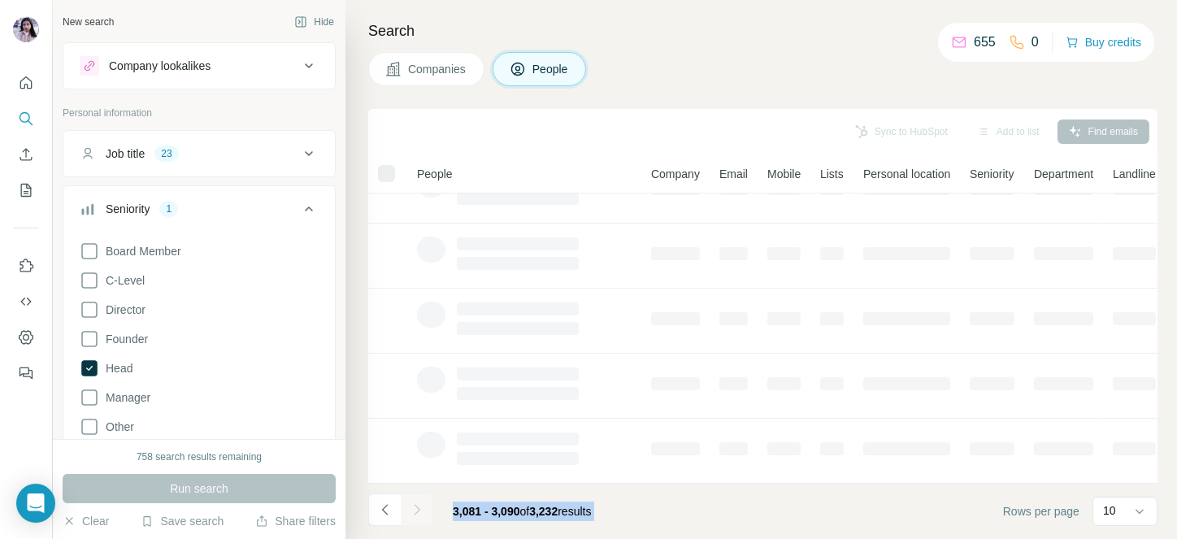
click at [411, 514] on div at bounding box center [417, 510] width 33 height 33
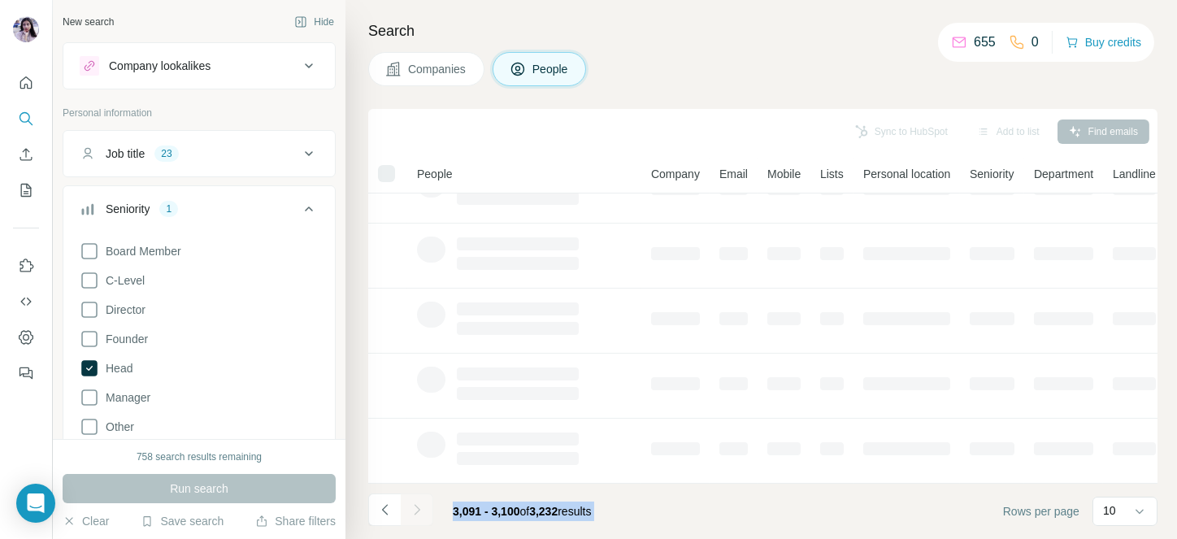
click at [411, 514] on div at bounding box center [417, 510] width 33 height 33
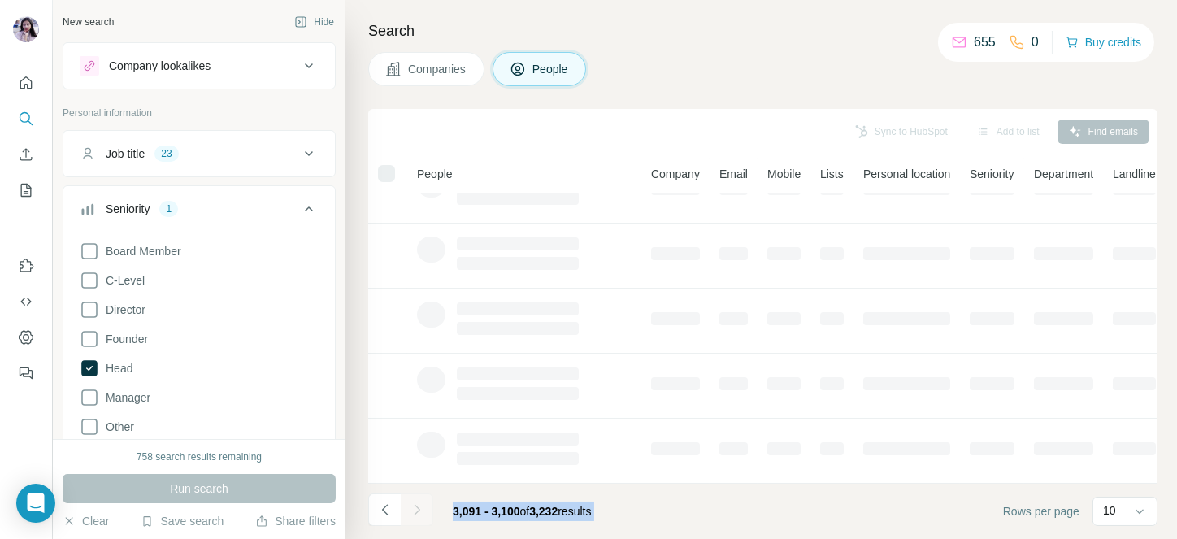
click at [411, 514] on div at bounding box center [417, 510] width 33 height 33
click at [411, 514] on icon "Navigate to next page" at bounding box center [417, 510] width 16 height 16
click at [411, 514] on div at bounding box center [417, 510] width 33 height 33
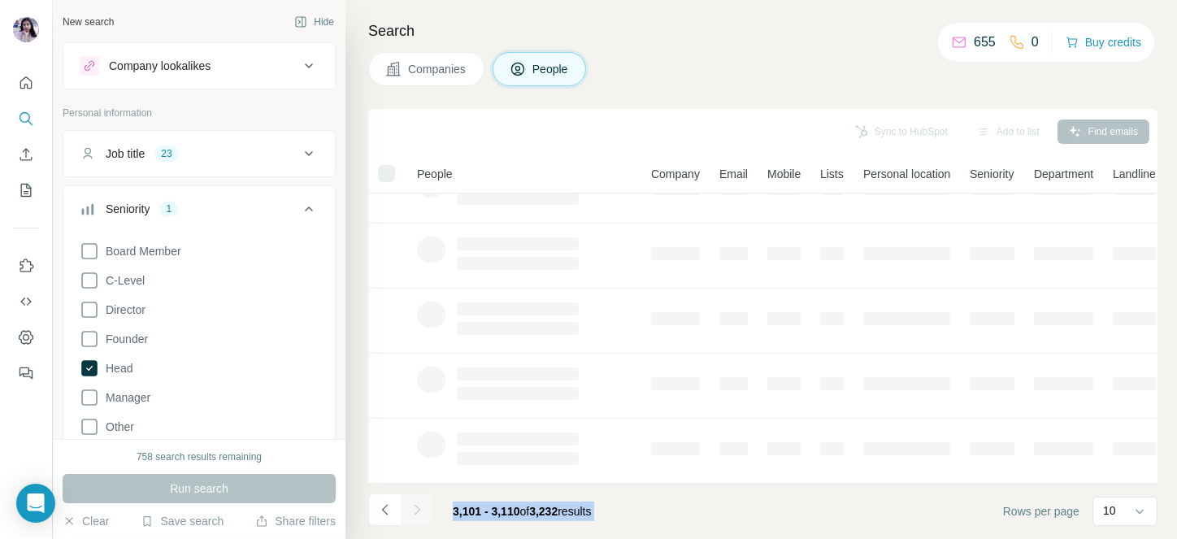
click at [411, 514] on div at bounding box center [417, 510] width 33 height 33
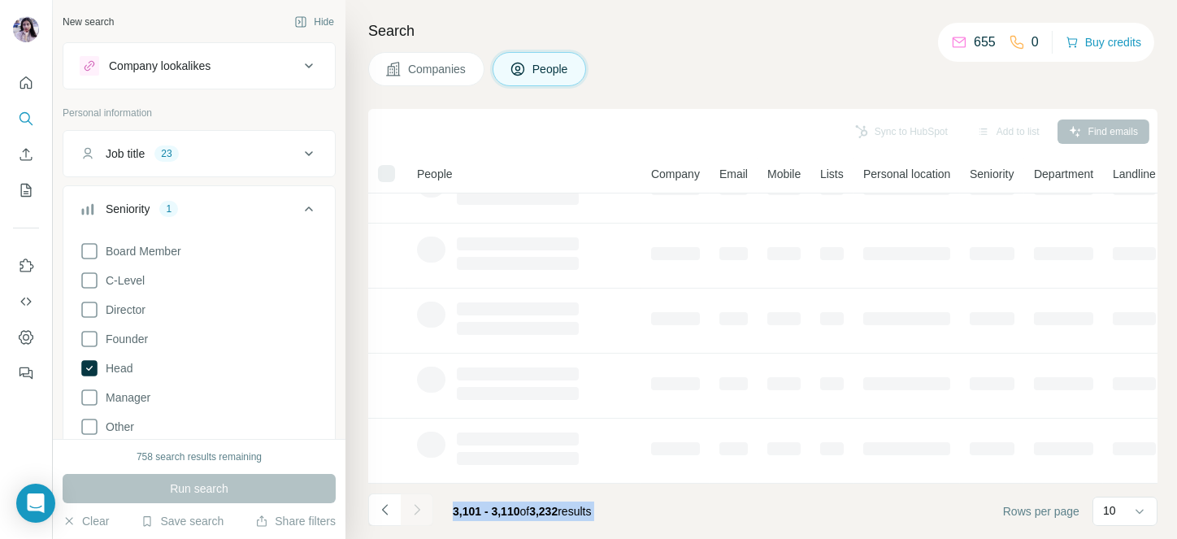
click at [411, 514] on icon "Navigate to next page" at bounding box center [417, 510] width 16 height 16
click at [411, 514] on div at bounding box center [417, 510] width 33 height 33
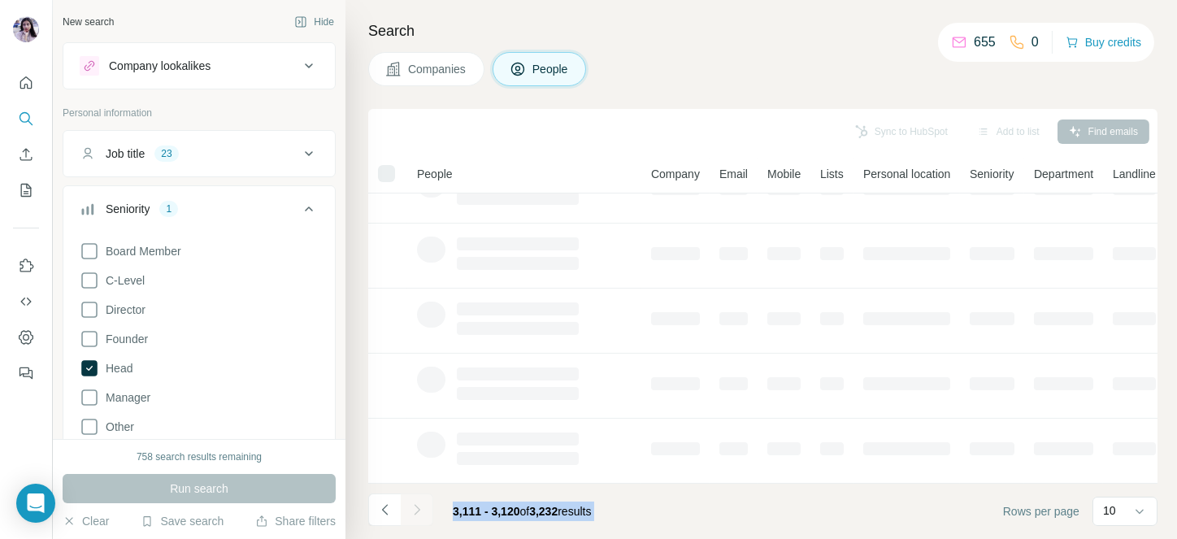
click at [411, 514] on div at bounding box center [417, 510] width 33 height 33
click at [411, 514] on icon "Navigate to next page" at bounding box center [417, 510] width 16 height 16
click at [411, 514] on div at bounding box center [417, 510] width 33 height 33
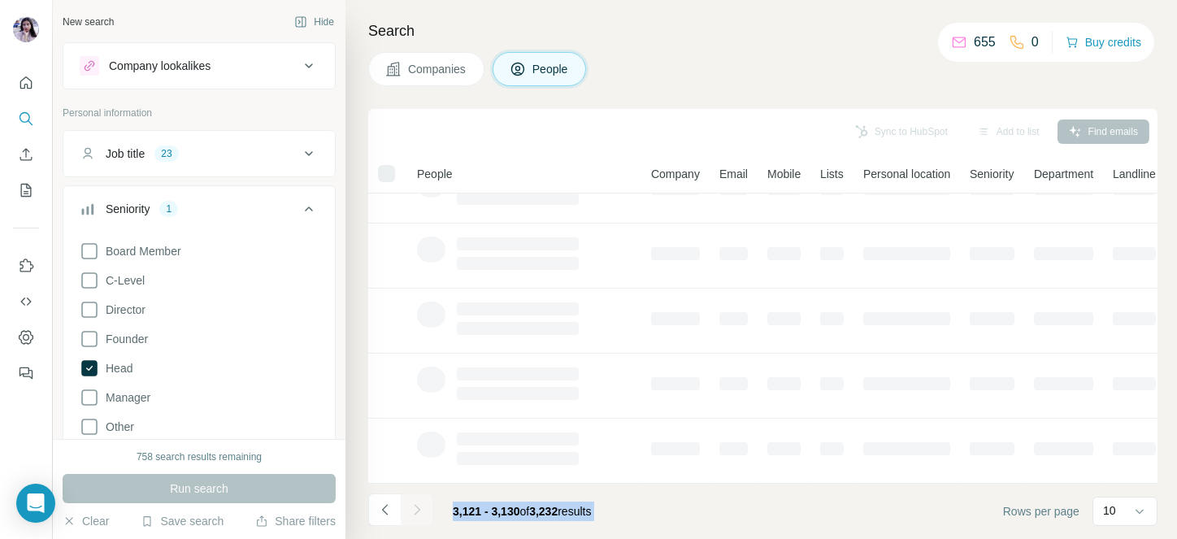
click at [411, 514] on div at bounding box center [417, 510] width 33 height 33
click at [411, 514] on icon "Navigate to next page" at bounding box center [417, 510] width 16 height 16
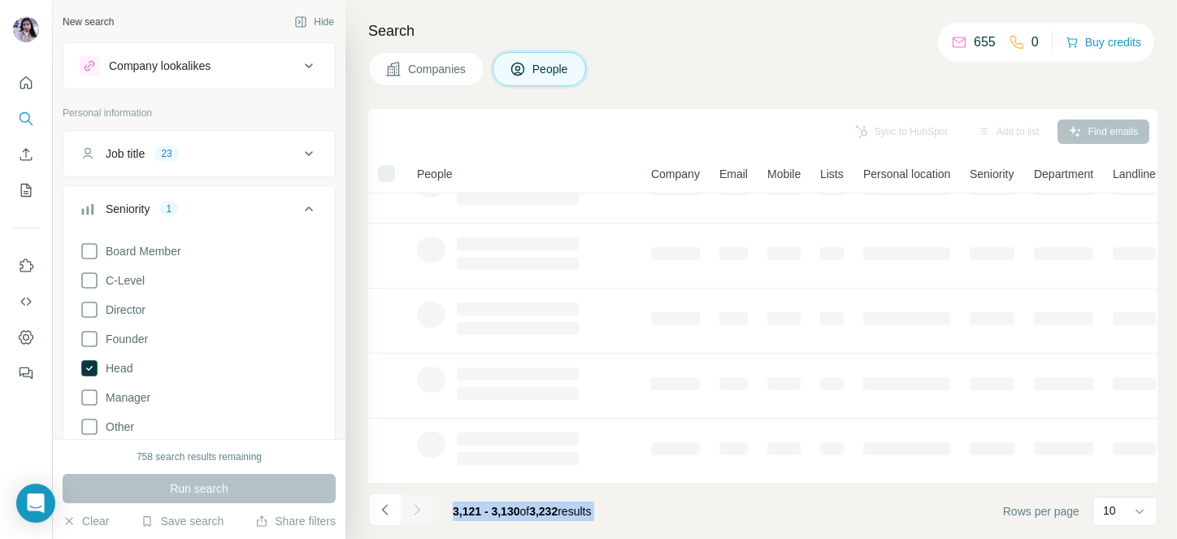
click at [411, 514] on div at bounding box center [417, 510] width 33 height 33
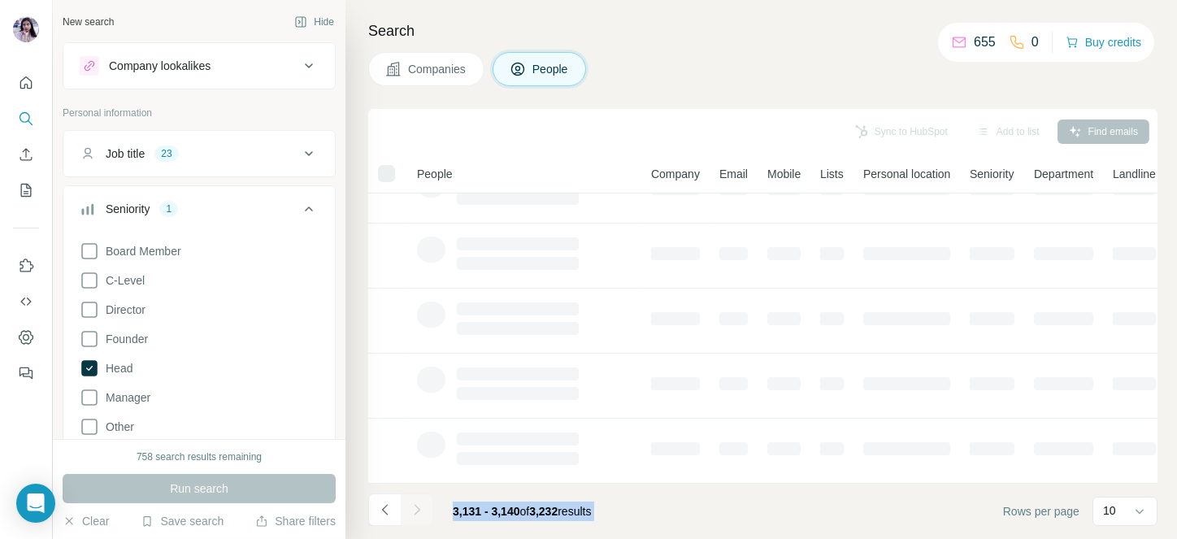
click at [411, 514] on icon "Navigate to next page" at bounding box center [417, 510] width 16 height 16
click at [411, 514] on div at bounding box center [417, 510] width 33 height 33
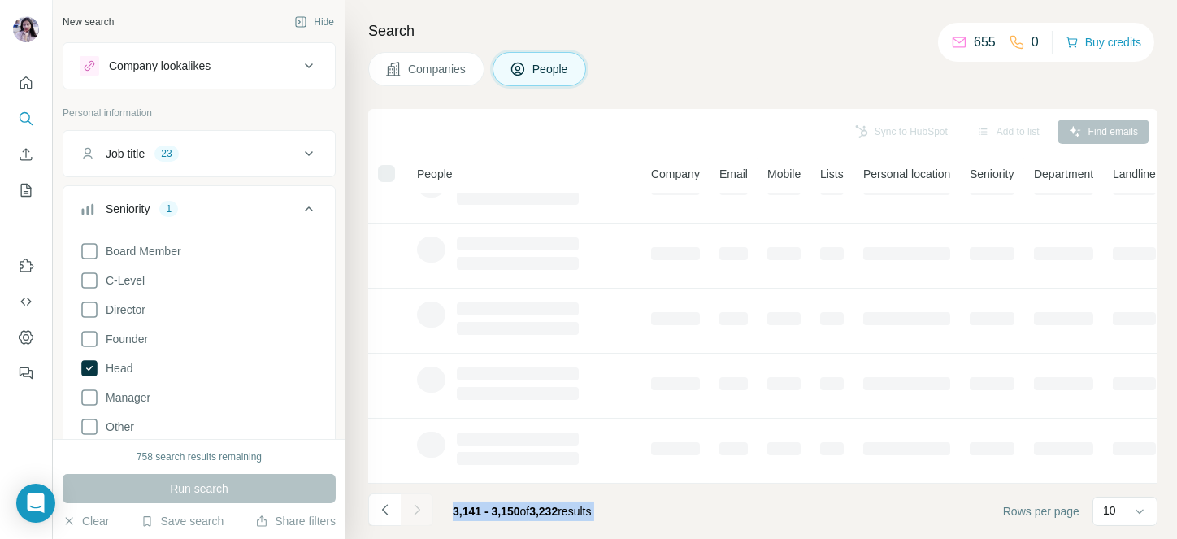
click at [411, 514] on div at bounding box center [417, 510] width 33 height 33
click at [411, 514] on icon "Navigate to next page" at bounding box center [417, 510] width 16 height 16
click at [411, 514] on div at bounding box center [417, 510] width 33 height 33
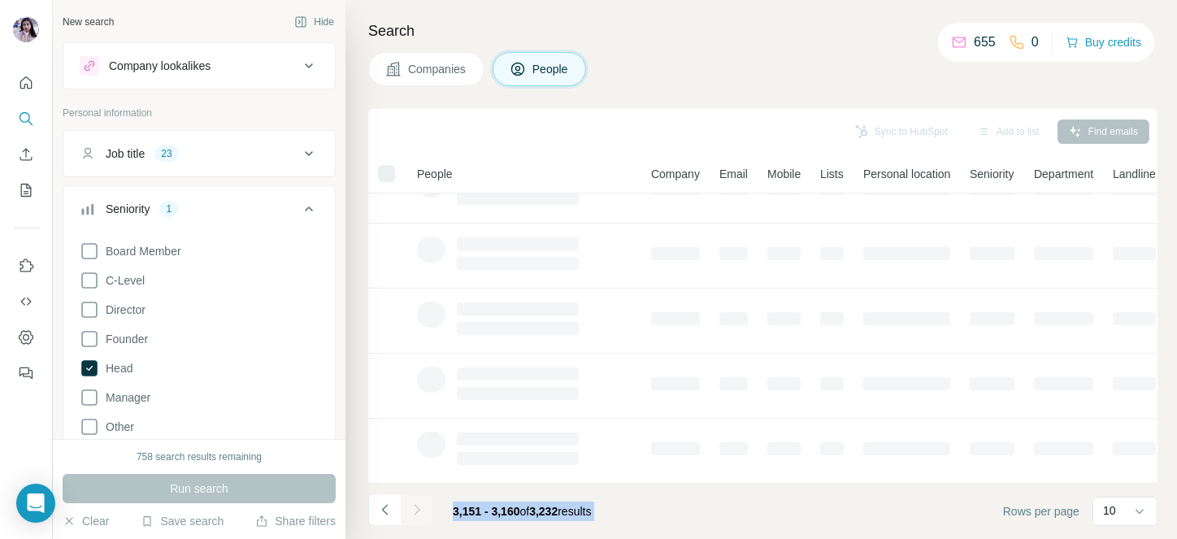
click at [411, 514] on div at bounding box center [417, 510] width 33 height 33
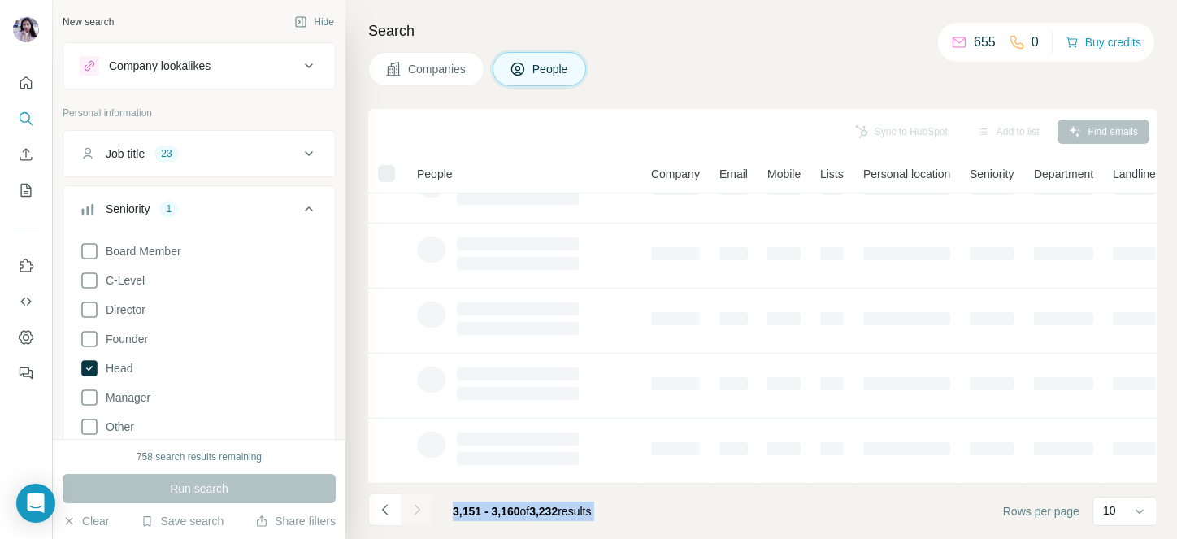
click at [411, 514] on icon "Navigate to next page" at bounding box center [417, 510] width 16 height 16
click at [411, 514] on div at bounding box center [417, 510] width 33 height 33
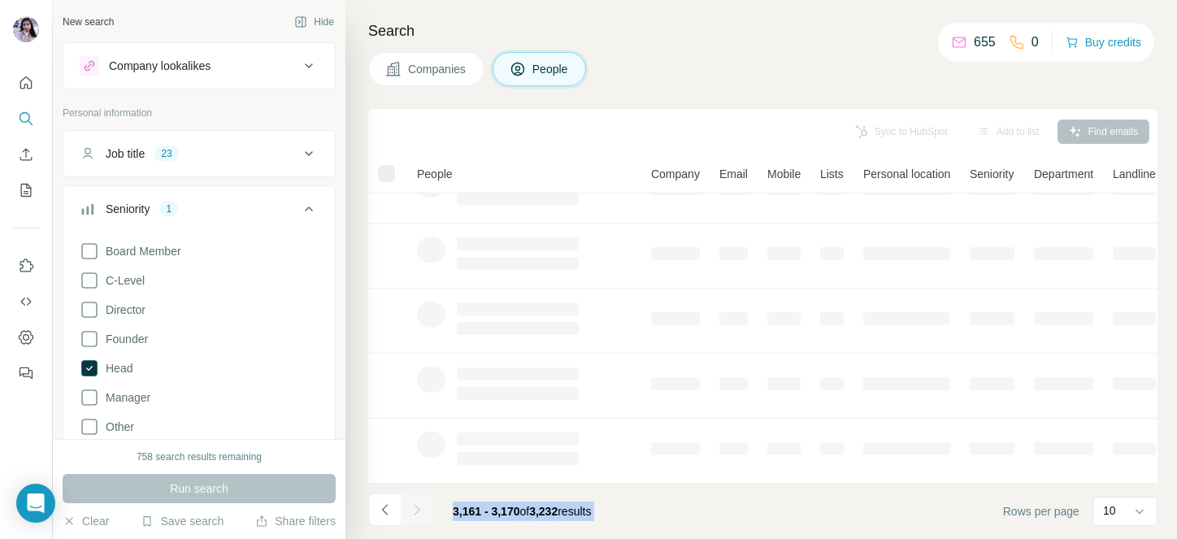
click at [411, 514] on div at bounding box center [417, 510] width 33 height 33
click at [411, 514] on icon "Navigate to next page" at bounding box center [417, 510] width 16 height 16
click at [411, 514] on div at bounding box center [417, 510] width 33 height 33
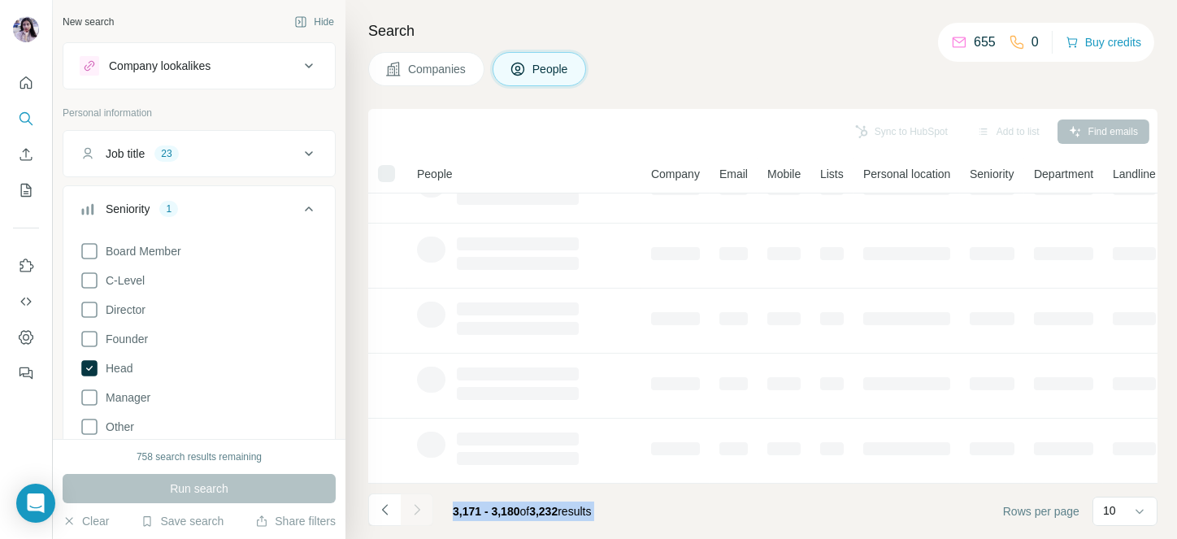
click at [411, 514] on div at bounding box center [417, 510] width 33 height 33
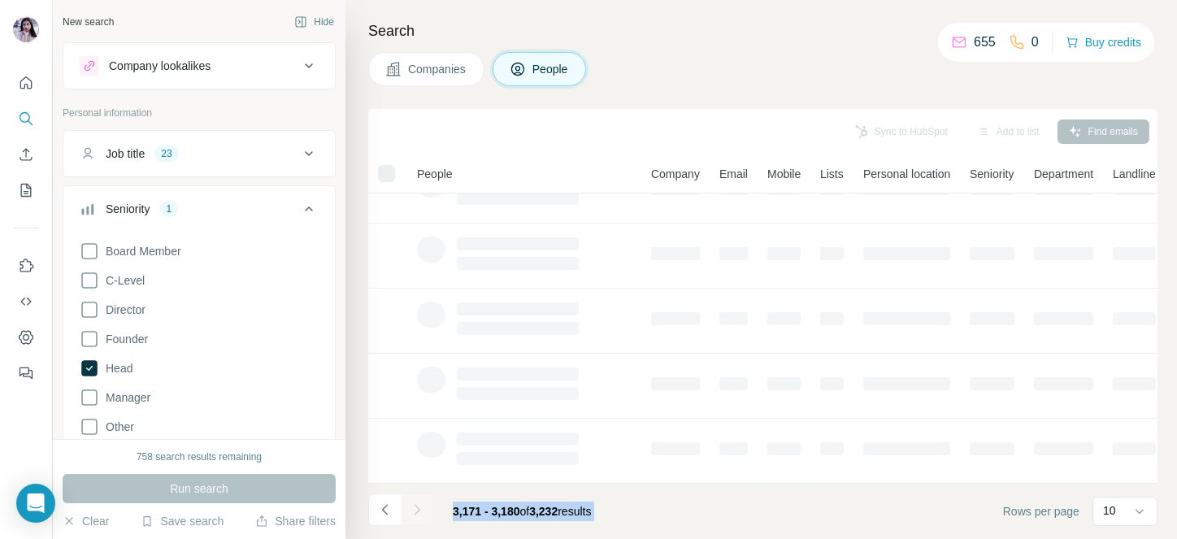
click at [411, 514] on icon "Navigate to next page" at bounding box center [417, 510] width 16 height 16
click at [411, 514] on div at bounding box center [417, 510] width 33 height 33
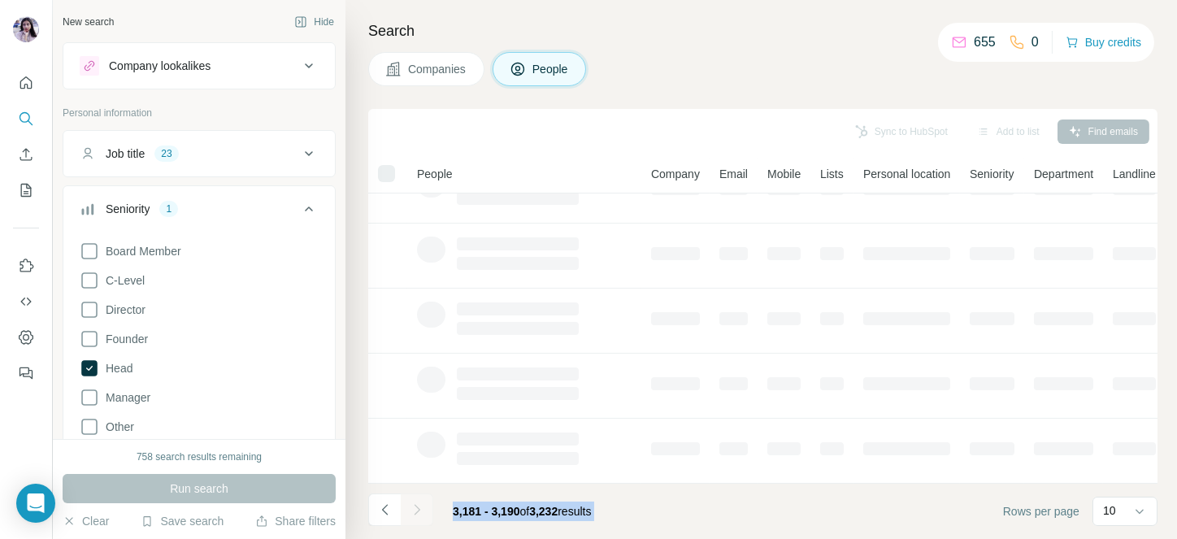
click at [411, 514] on div at bounding box center [417, 510] width 33 height 33
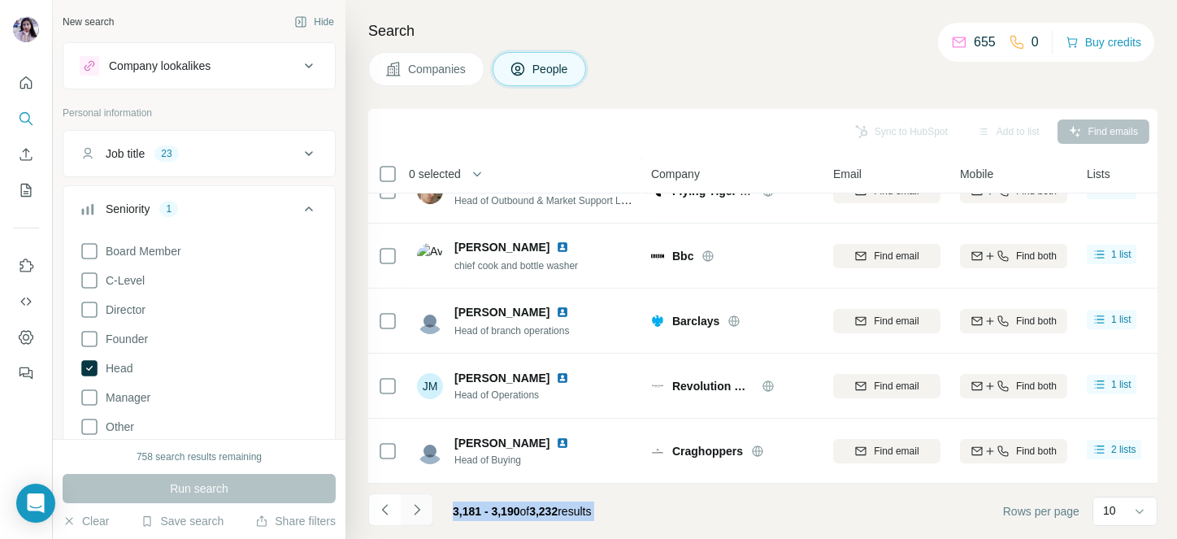
click at [411, 514] on icon "Navigate to next page" at bounding box center [417, 510] width 16 height 16
click at [411, 514] on div at bounding box center [417, 510] width 33 height 33
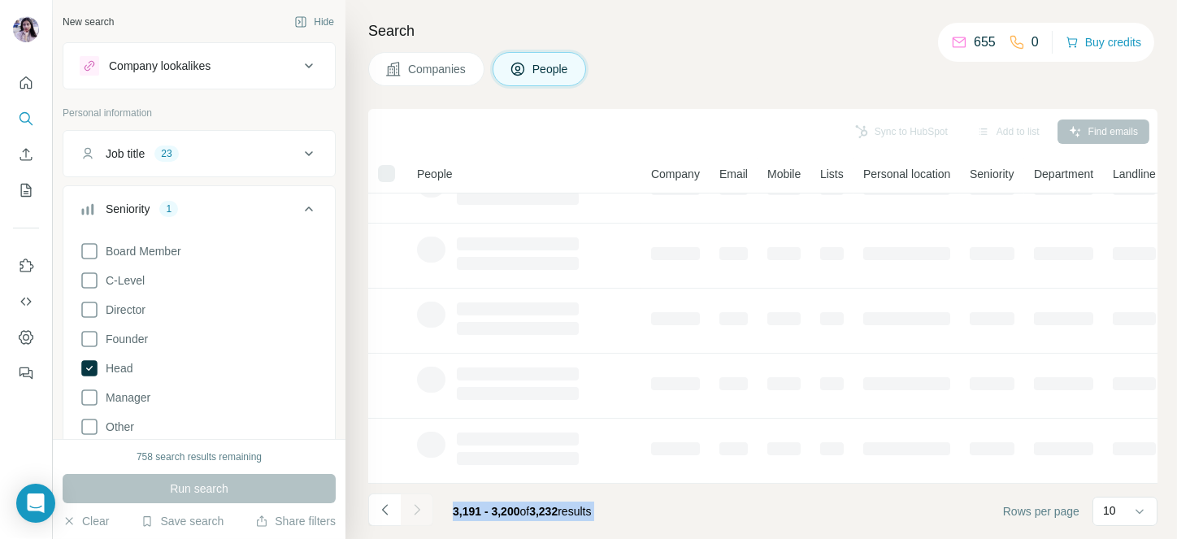
click at [411, 514] on div at bounding box center [417, 510] width 33 height 33
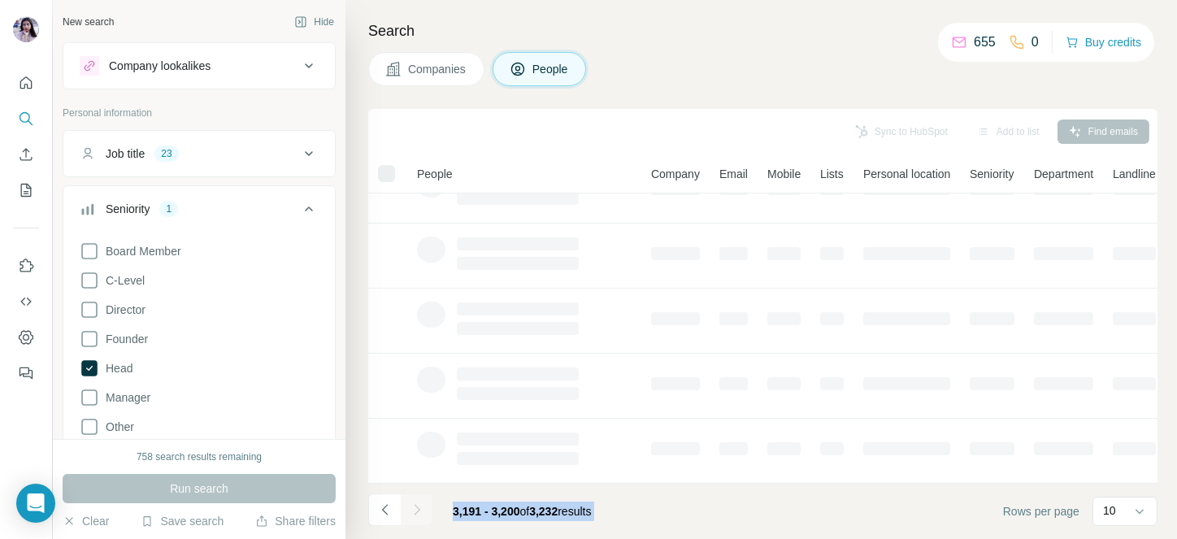
click at [411, 514] on icon "Navigate to next page" at bounding box center [417, 510] width 16 height 16
click at [411, 514] on div at bounding box center [417, 510] width 33 height 33
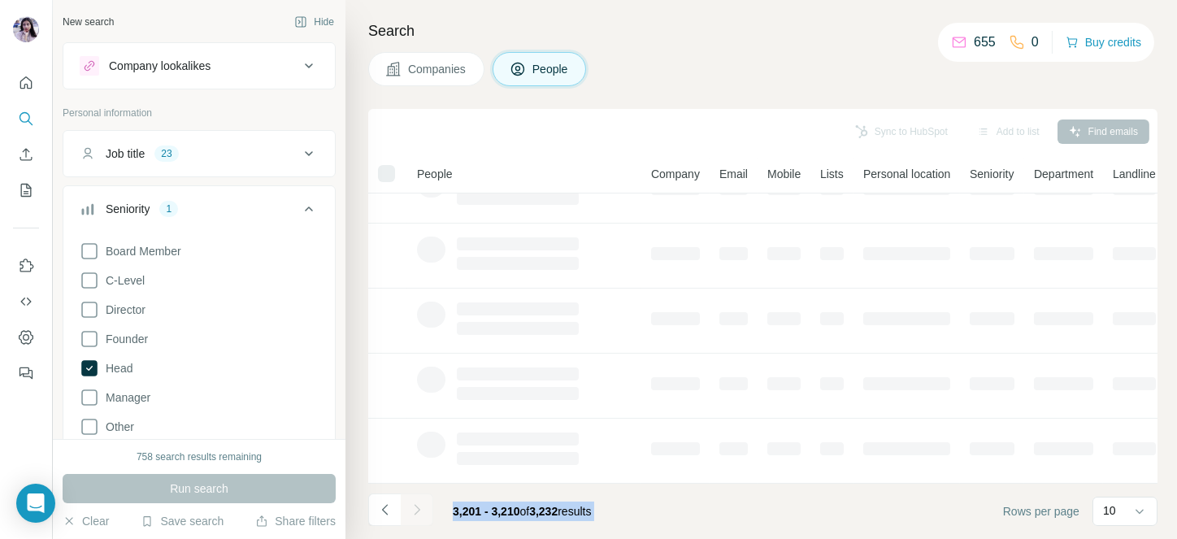
click at [411, 514] on div at bounding box center [417, 510] width 33 height 33
click at [411, 514] on icon "Navigate to next page" at bounding box center [417, 510] width 16 height 16
click at [411, 514] on div at bounding box center [417, 510] width 33 height 33
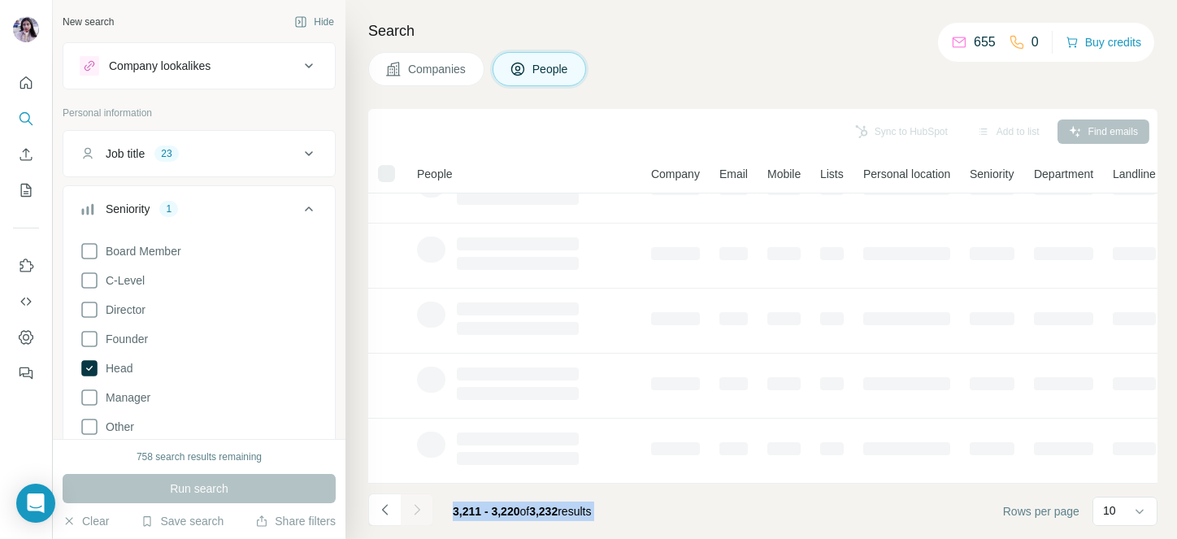
click at [411, 514] on div at bounding box center [417, 510] width 33 height 33
click at [411, 514] on icon "Navigate to next page" at bounding box center [417, 510] width 16 height 16
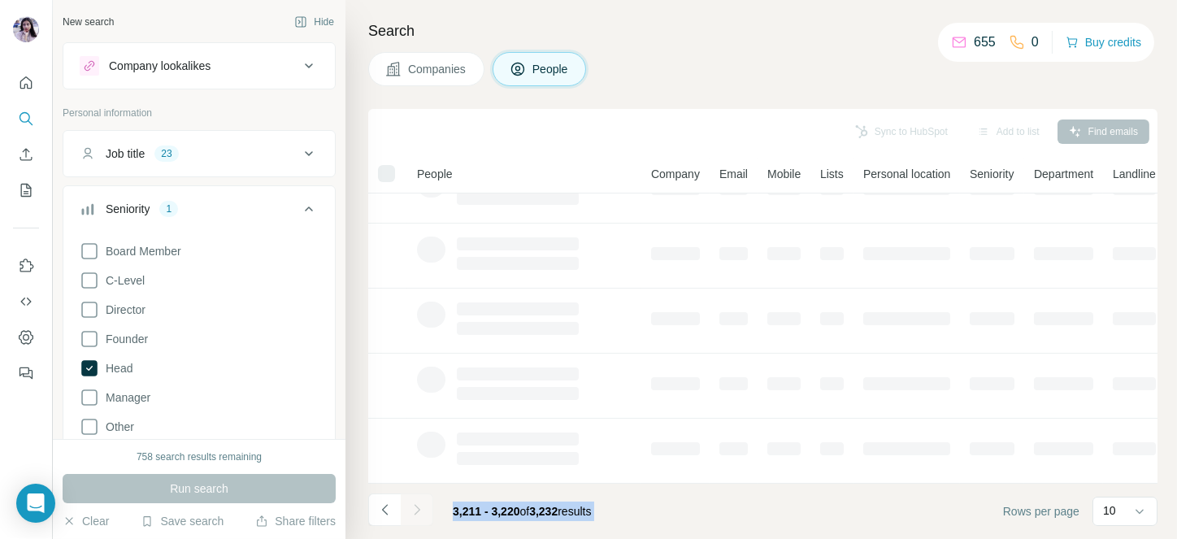
click at [411, 514] on div at bounding box center [417, 510] width 33 height 33
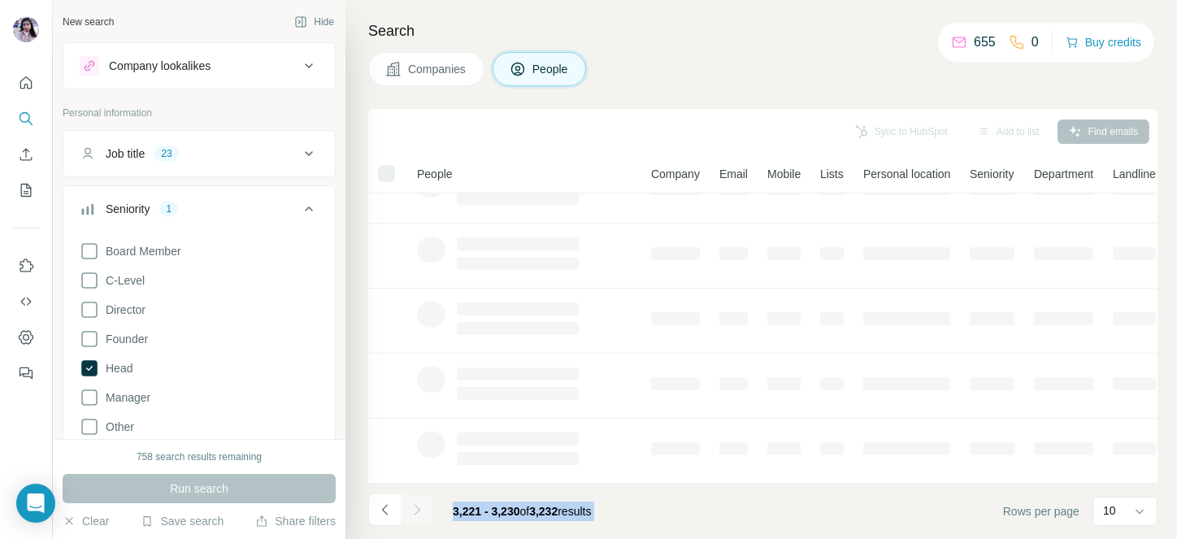
click at [411, 514] on icon "Navigate to next page" at bounding box center [417, 510] width 16 height 16
click at [411, 514] on div at bounding box center [417, 510] width 33 height 33
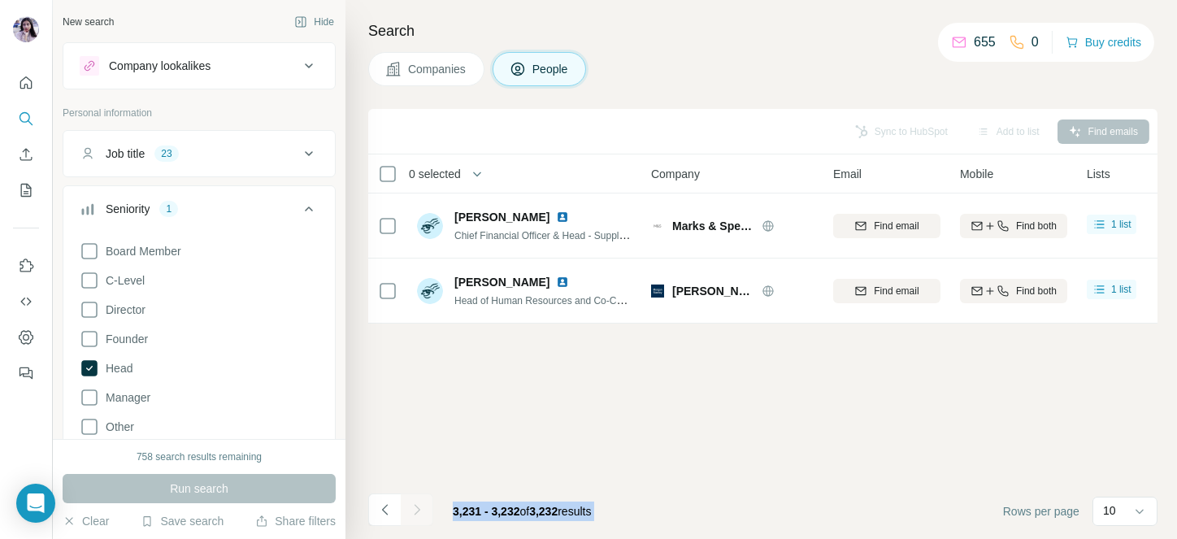
scroll to position [0, 0]
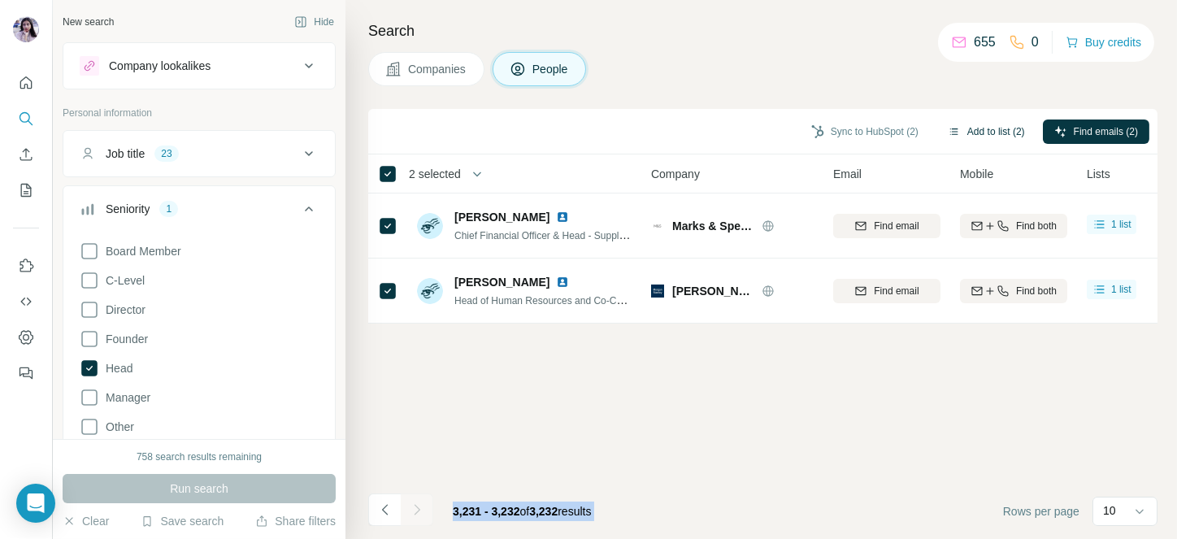
click at [1003, 124] on button "Add to list (2)" at bounding box center [987, 132] width 100 height 24
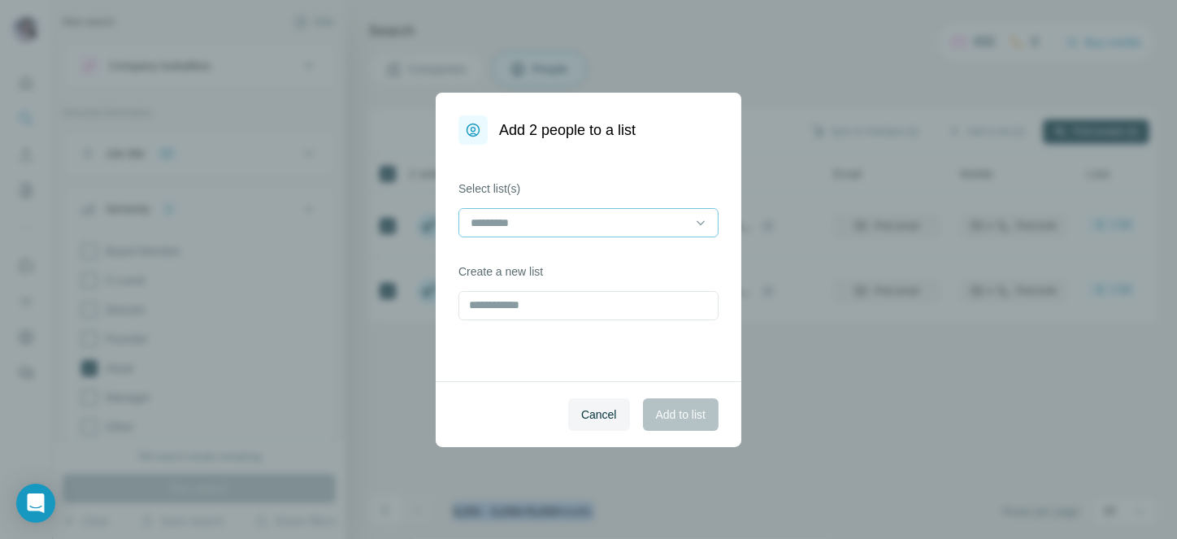
click at [548, 231] on input at bounding box center [579, 223] width 220 height 18
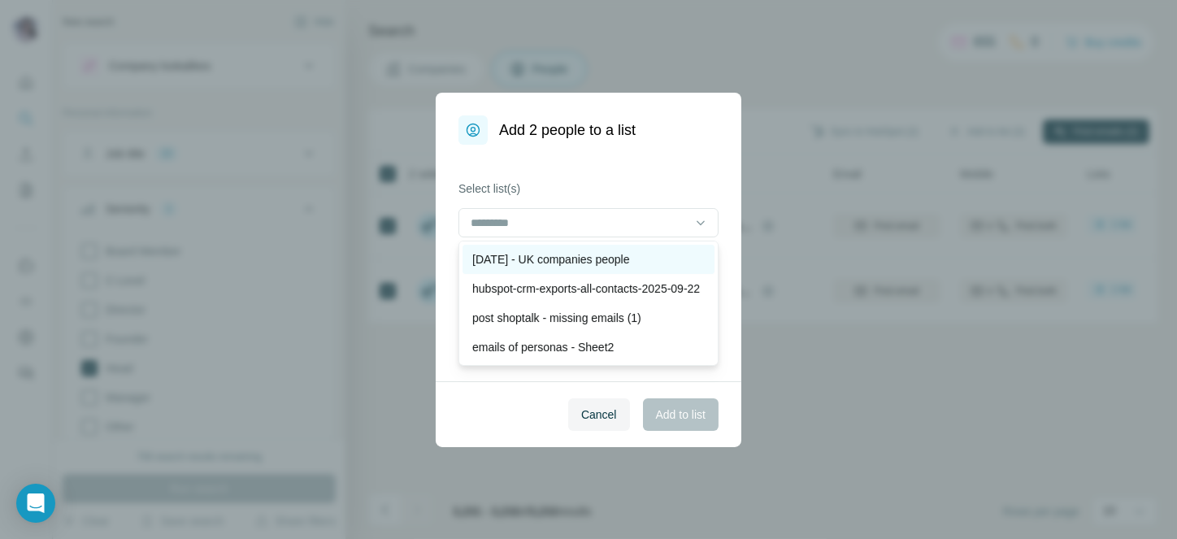
click at [529, 251] on p "[DATE] - UK companies people" at bounding box center [551, 259] width 158 height 16
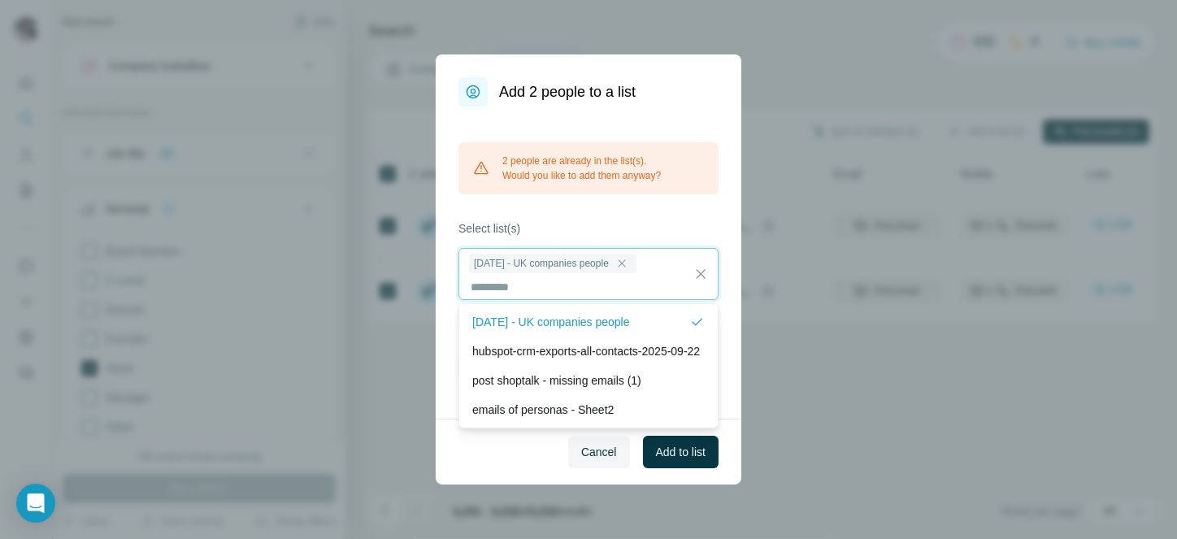
scroll to position [2, 0]
click at [590, 459] on span "Cancel" at bounding box center [599, 452] width 36 height 16
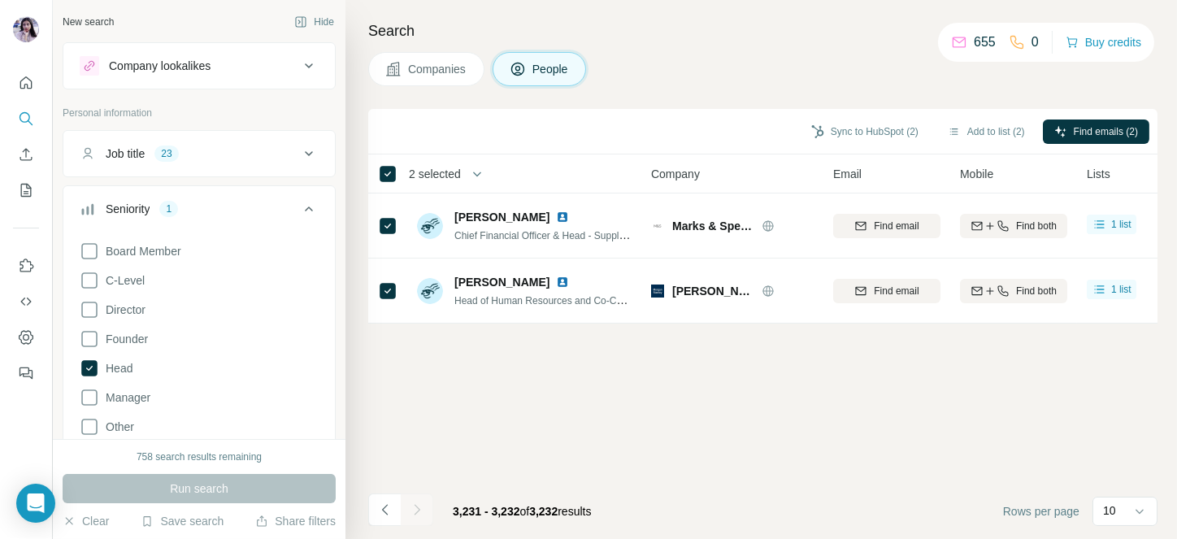
click at [387, 407] on div "Sync to HubSpot (2) Add to list (2) Find emails (2) 2 selected People Company E…" at bounding box center [762, 324] width 789 height 430
click at [29, 179] on button "My lists" at bounding box center [26, 190] width 26 height 29
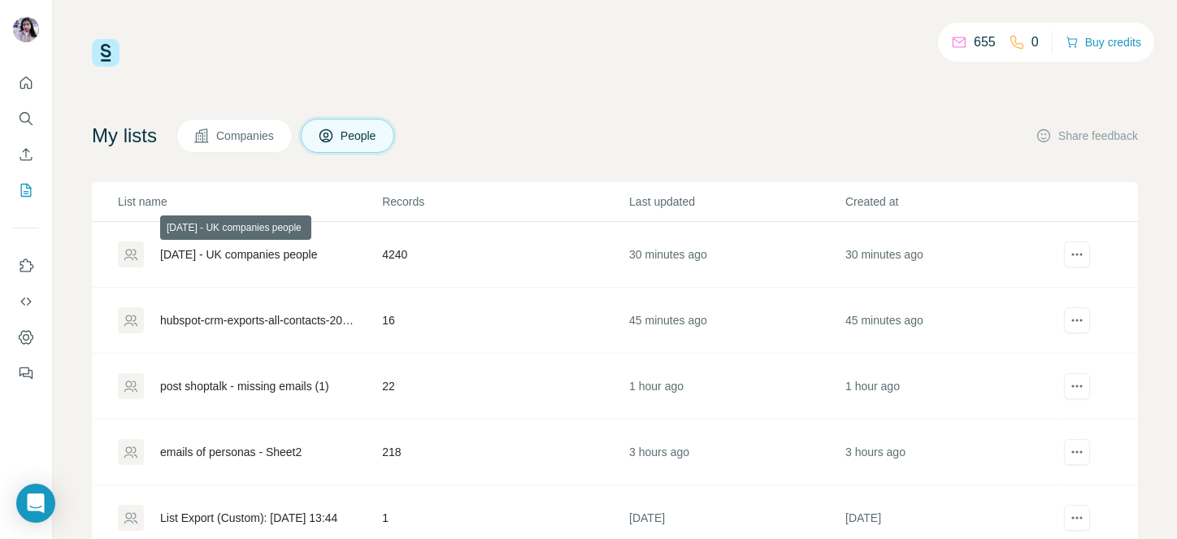
click at [188, 253] on div "[DATE] - UK companies people" at bounding box center [239, 254] width 158 height 16
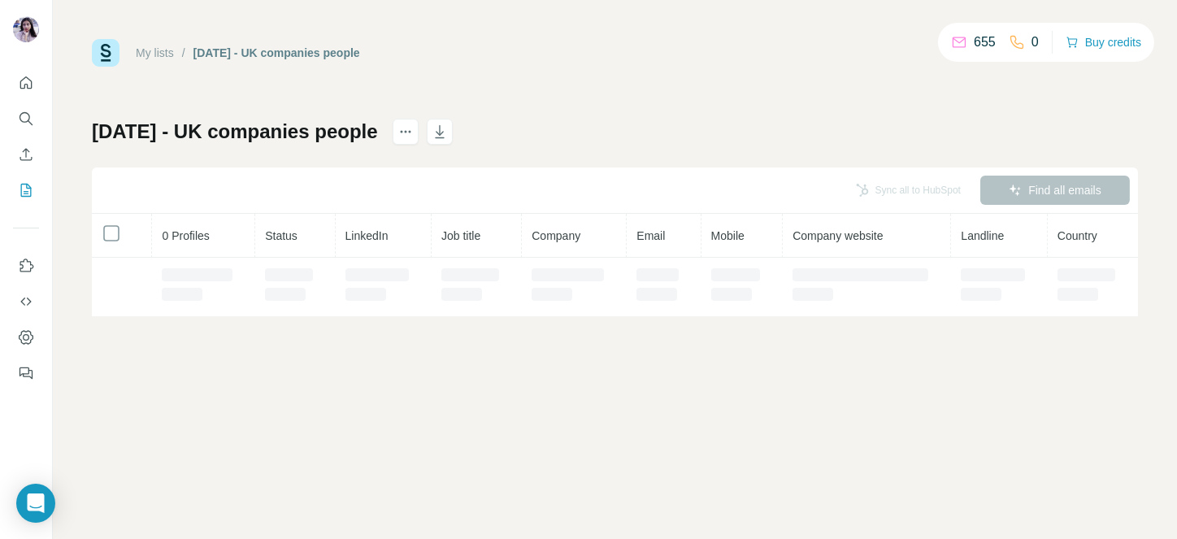
click at [188, 253] on th "0 Profiles" at bounding box center [203, 236] width 103 height 44
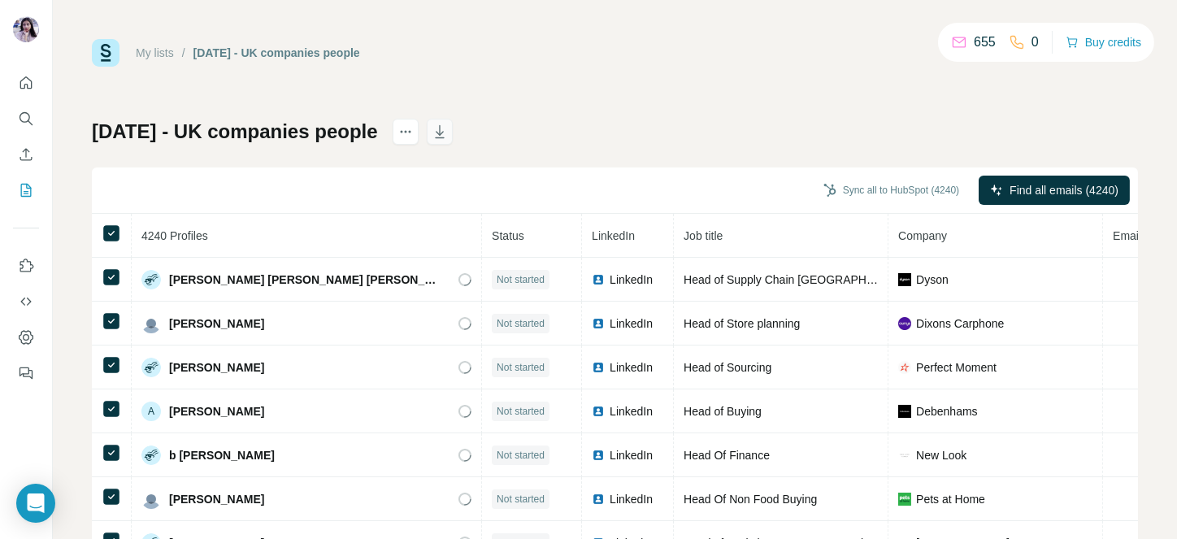
click at [448, 136] on icon "button" at bounding box center [440, 132] width 16 height 16
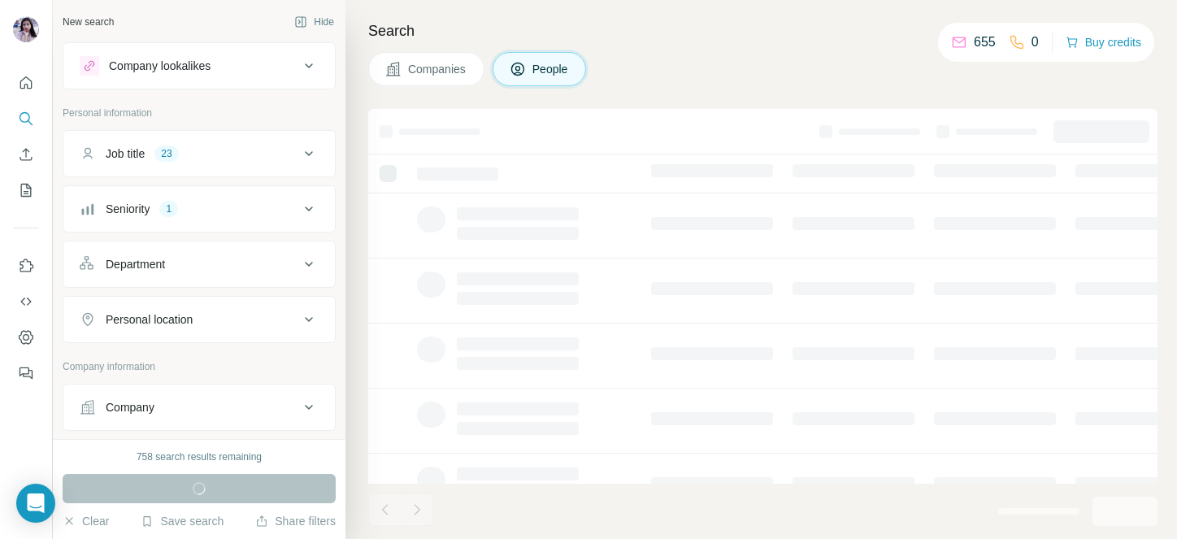
click at [216, 134] on button "Job title 23" at bounding box center [199, 153] width 272 height 39
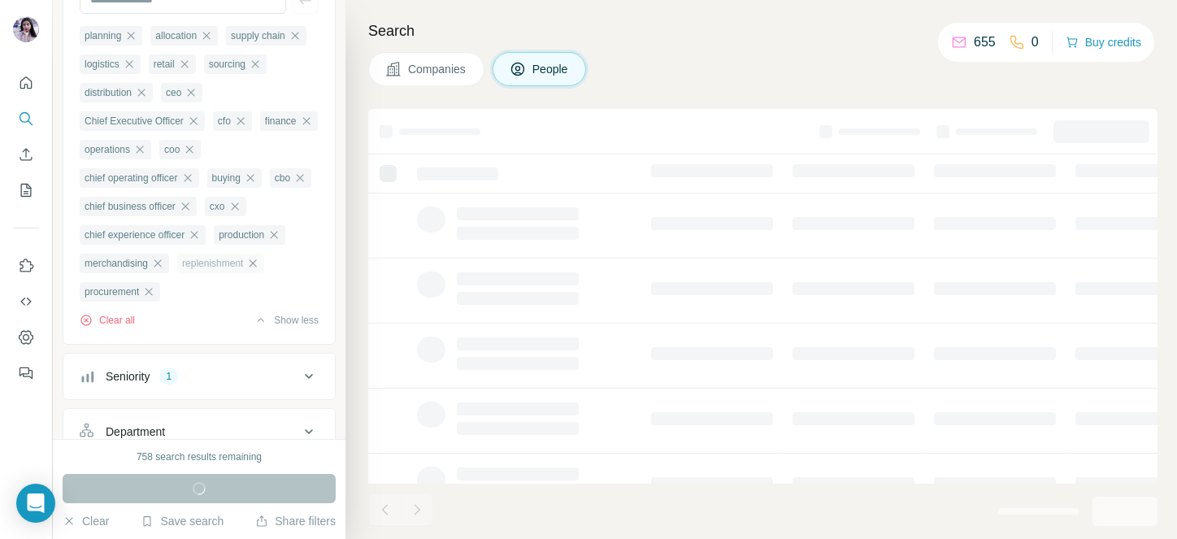
scroll to position [224, 0]
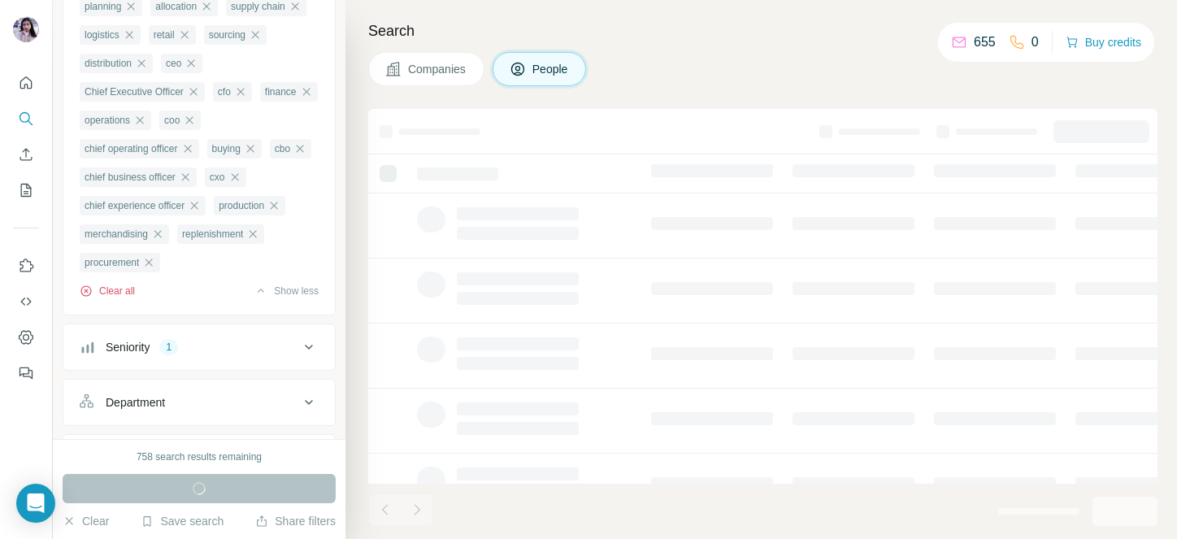
click at [111, 294] on button "Clear all" at bounding box center [107, 291] width 55 height 15
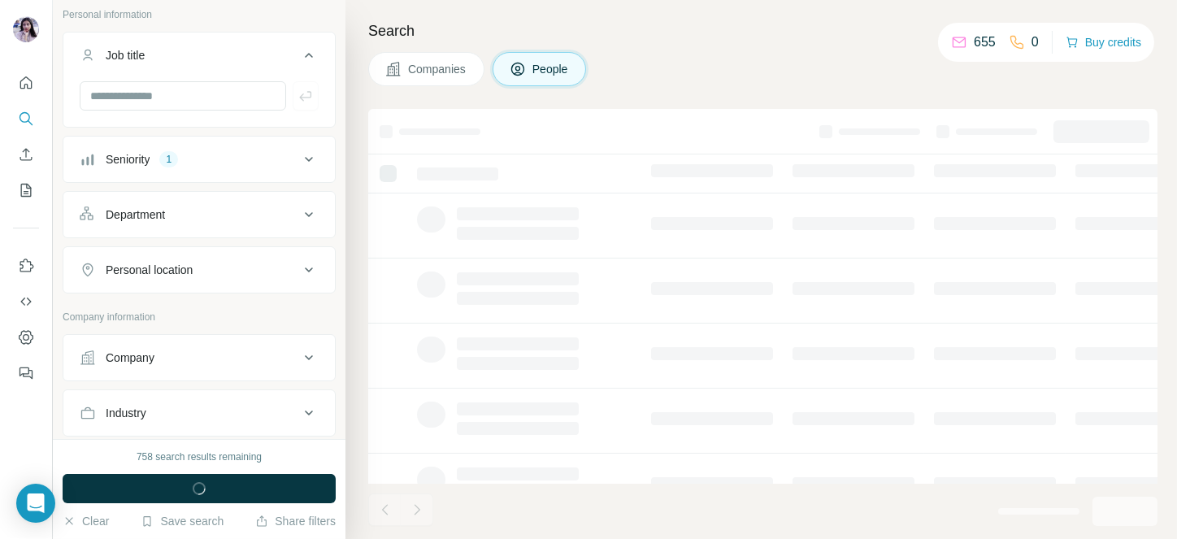
scroll to position [98, 0]
click at [156, 100] on input "text" at bounding box center [183, 96] width 207 height 29
type input "**********"
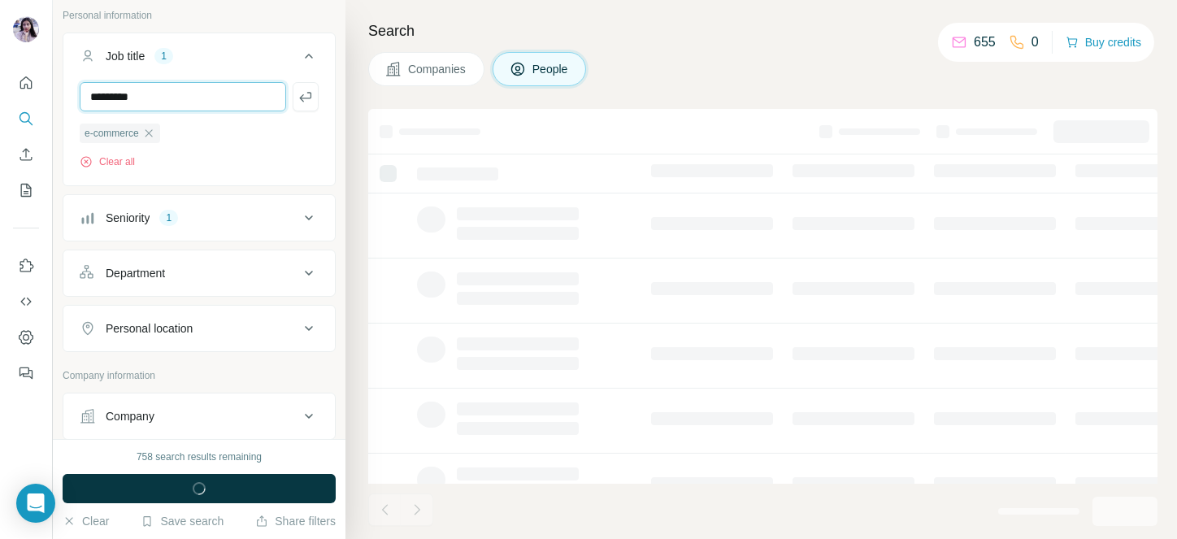
type input "*********"
type input "**********"
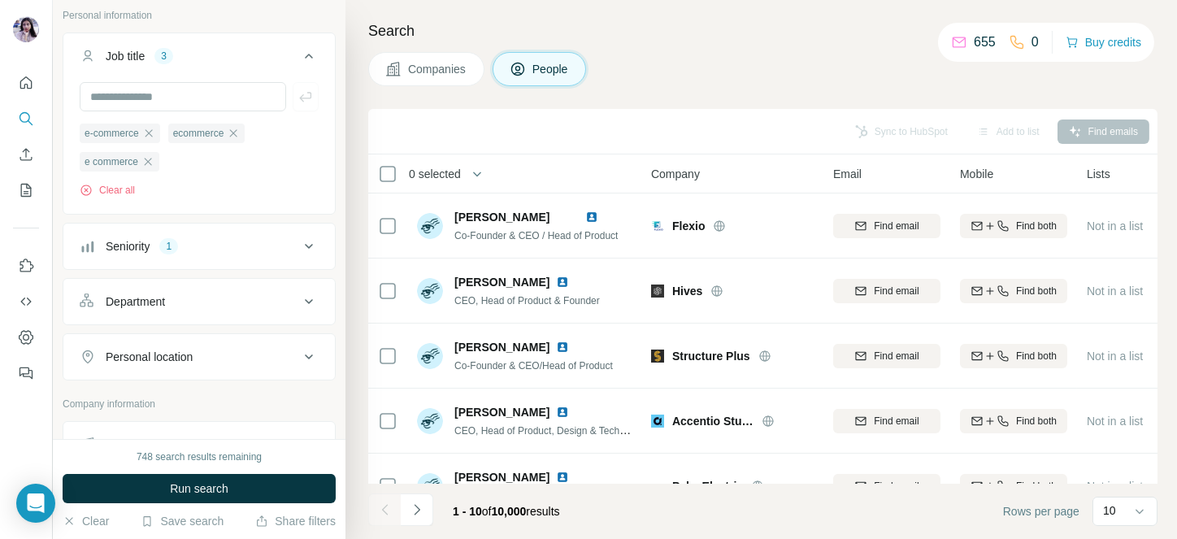
click at [220, 481] on span "Run search" at bounding box center [199, 489] width 59 height 16
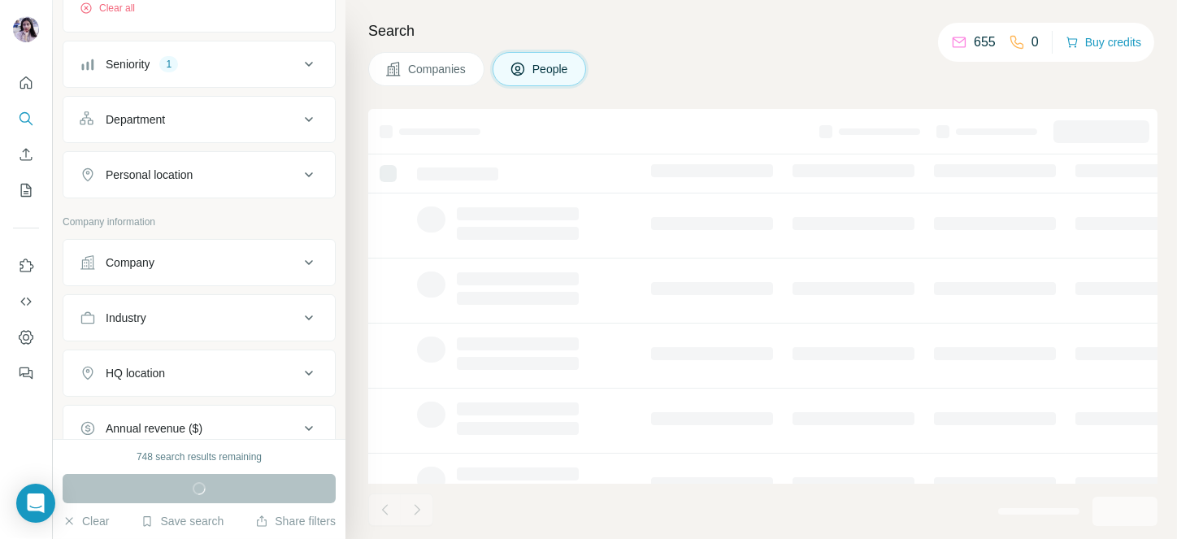
scroll to position [320, 0]
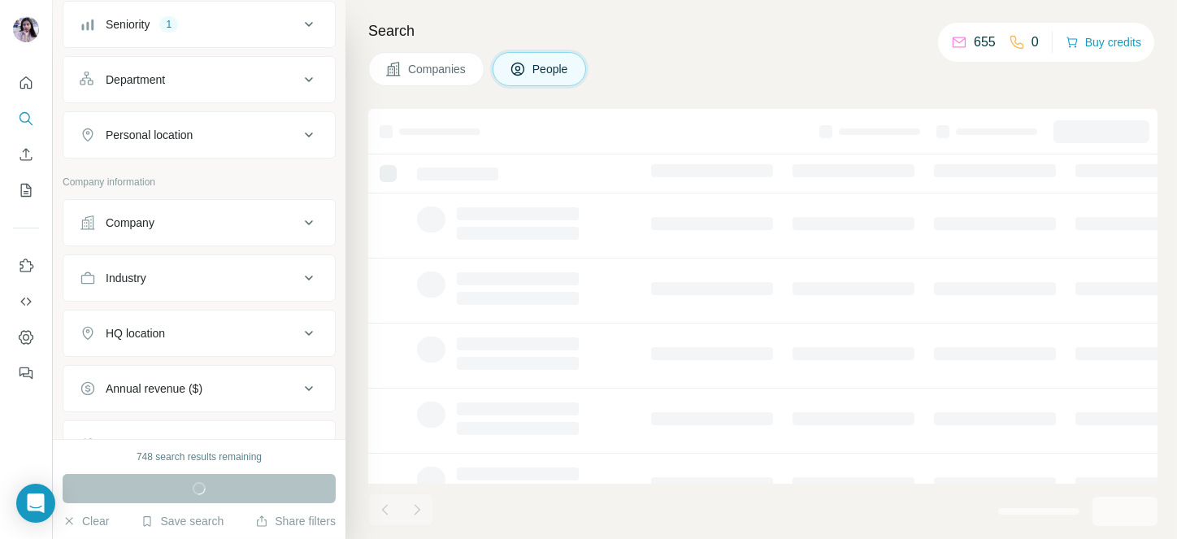
click at [182, 221] on div "Company" at bounding box center [190, 223] width 220 height 16
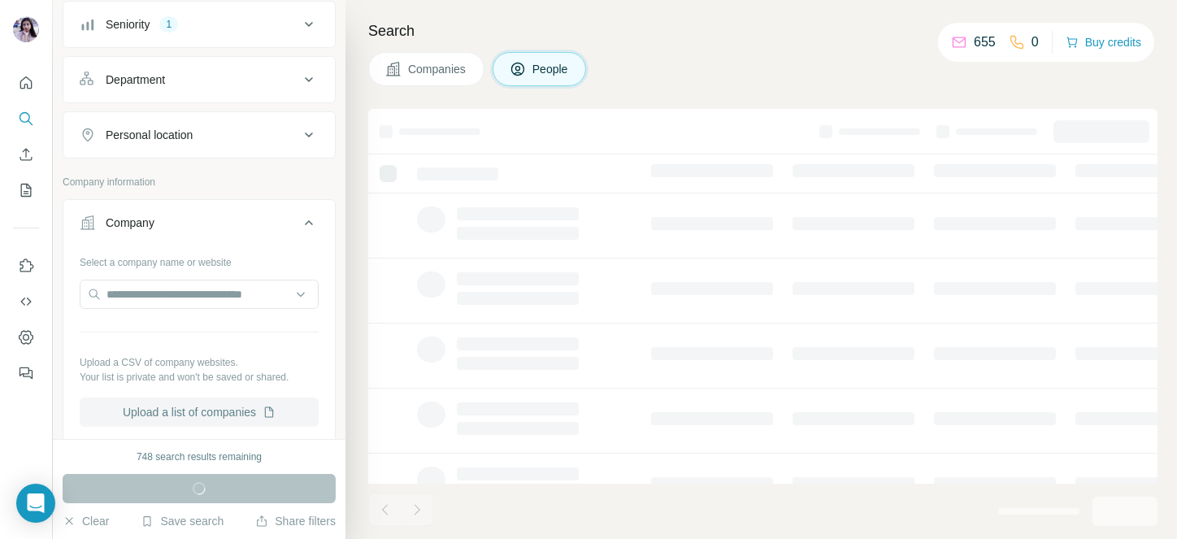
click at [202, 407] on button "Upload a list of companies" at bounding box center [199, 412] width 239 height 29
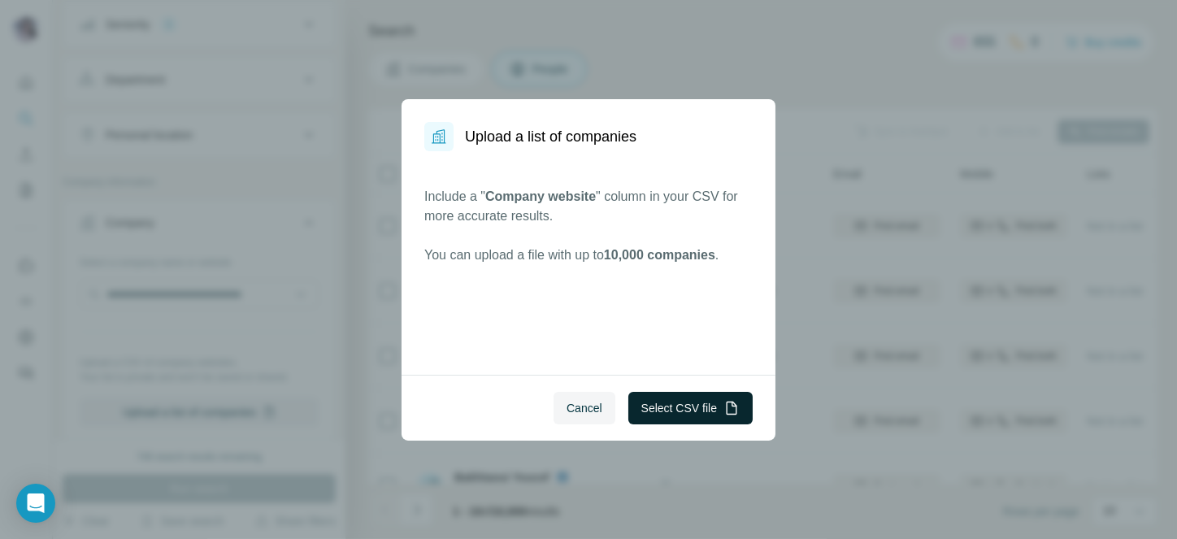
click at [662, 400] on button "Select CSV file" at bounding box center [691, 408] width 124 height 33
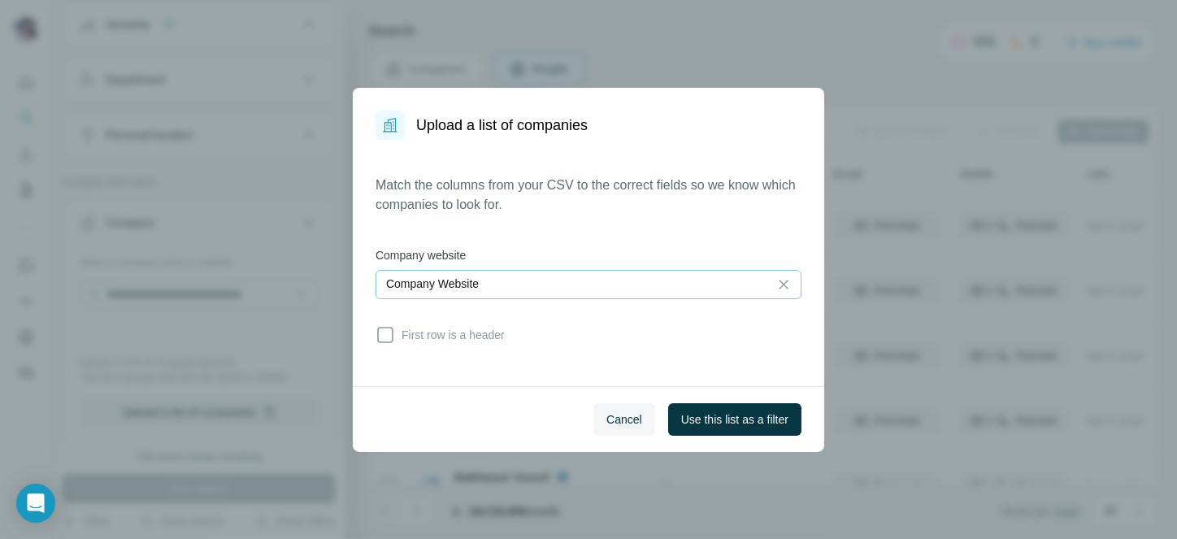
click at [797, 284] on input at bounding box center [787, 285] width 49 height 18
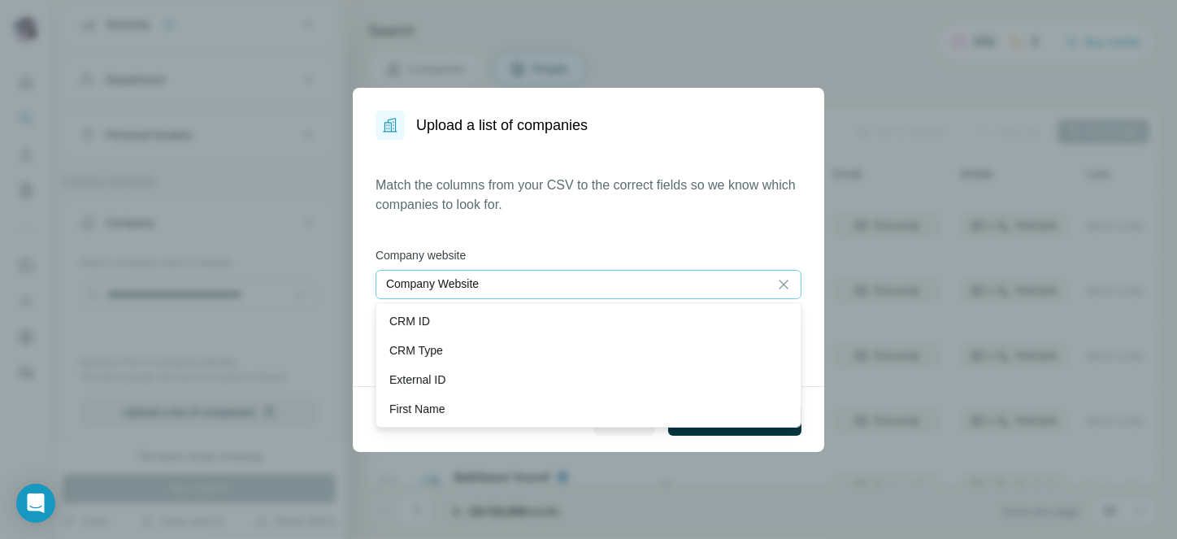
scroll to position [0, 11]
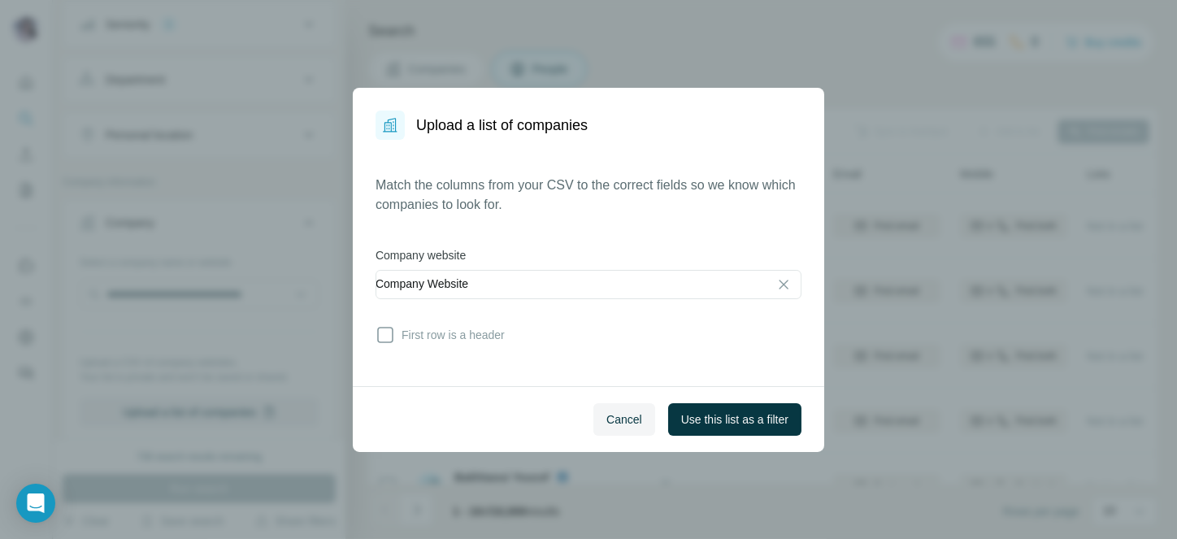
click at [686, 225] on div "Match the columns from your CSV to the correct fields so we know which companie…" at bounding box center [589, 263] width 426 height 175
click at [614, 415] on span "Cancel" at bounding box center [625, 419] width 36 height 16
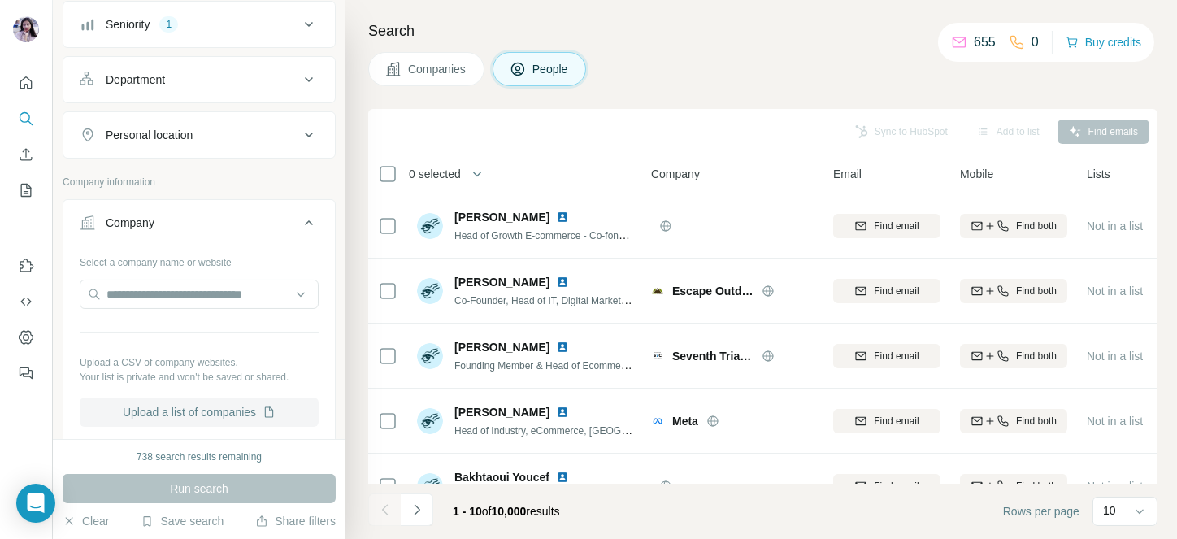
click at [184, 411] on button "Upload a list of companies" at bounding box center [199, 412] width 239 height 29
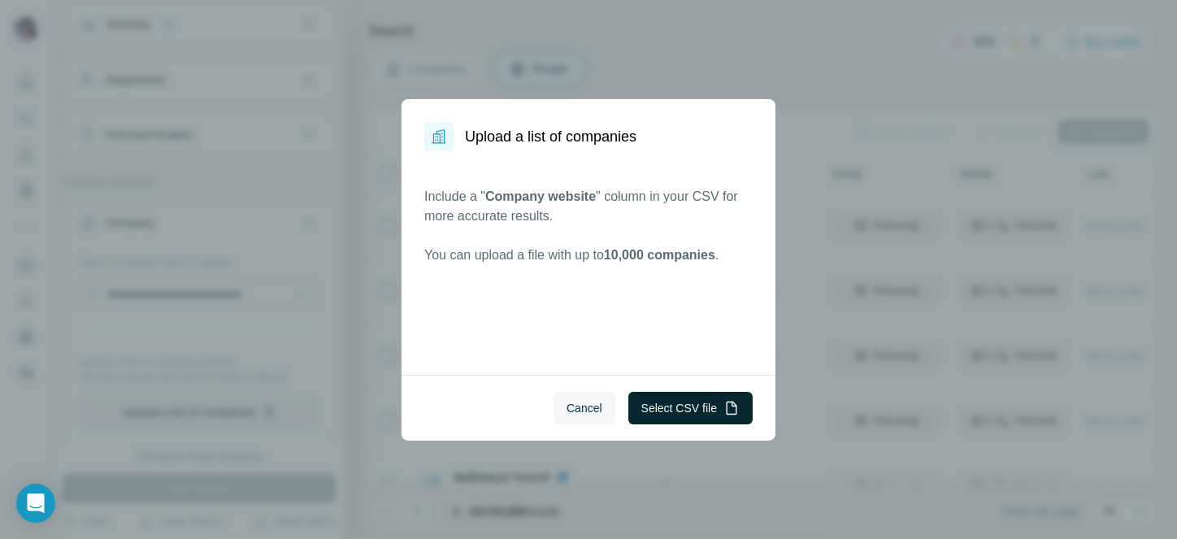
click at [654, 396] on button "Select CSV file" at bounding box center [691, 408] width 124 height 33
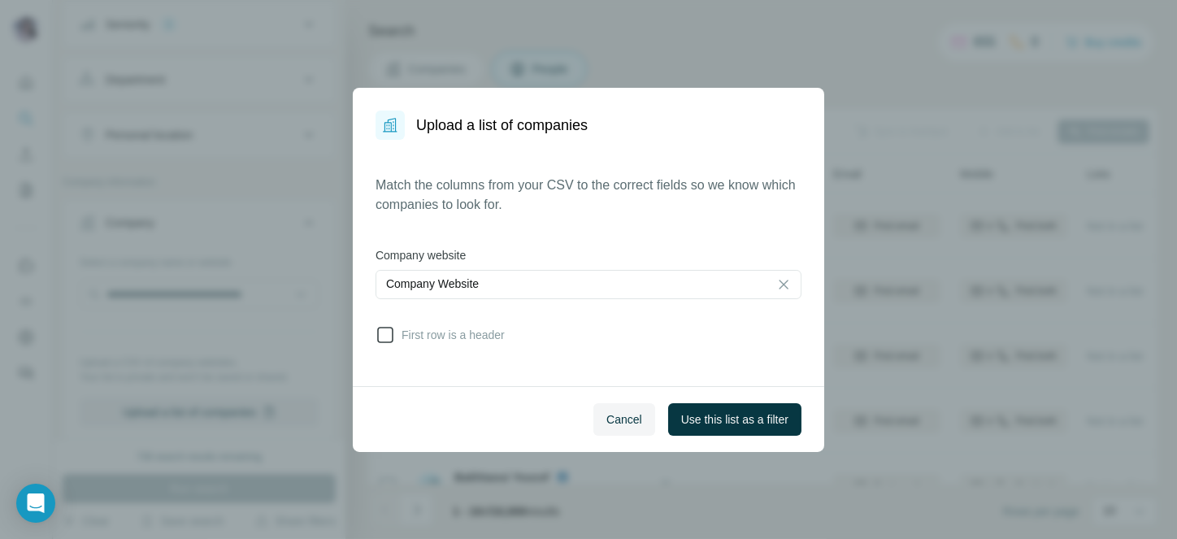
click at [400, 333] on span "First row is a header" at bounding box center [450, 335] width 110 height 16
click at [782, 427] on button "Use this list as a filter" at bounding box center [734, 419] width 133 height 33
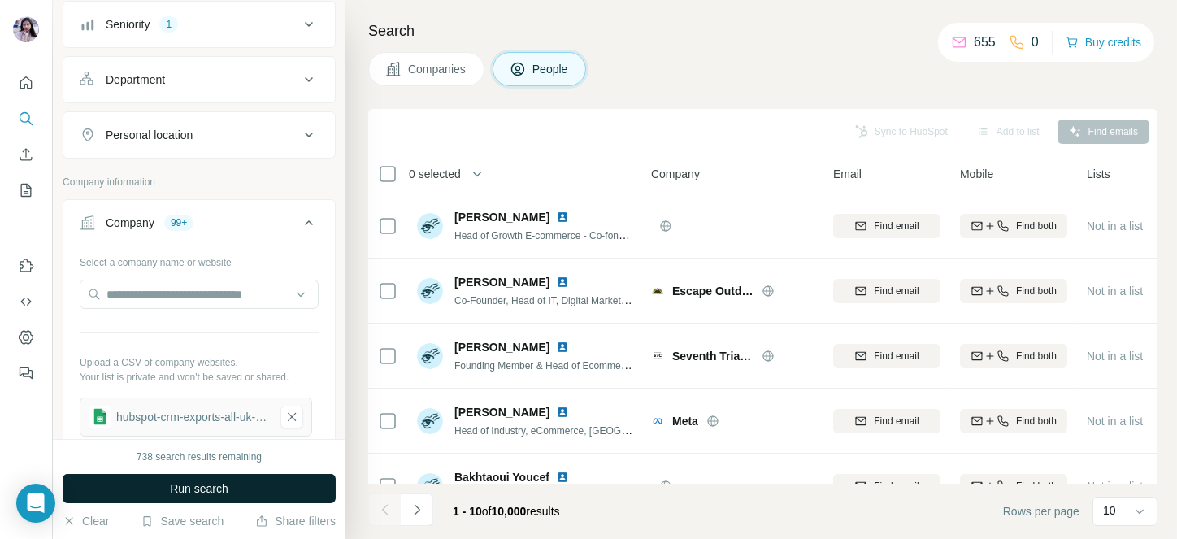
click at [132, 481] on button "Run search" at bounding box center [199, 488] width 273 height 29
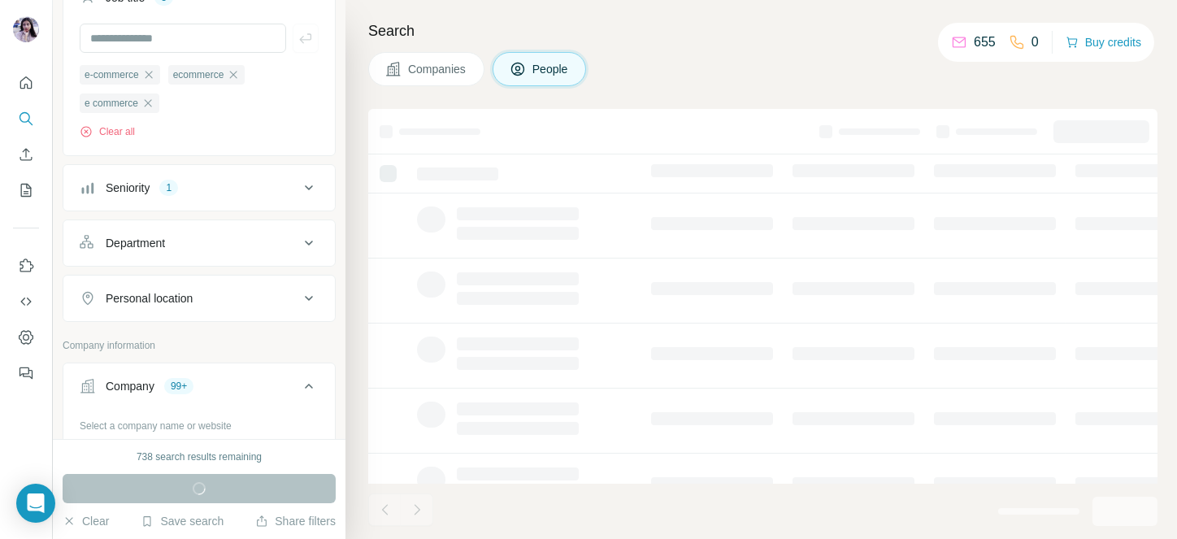
scroll to position [141, 0]
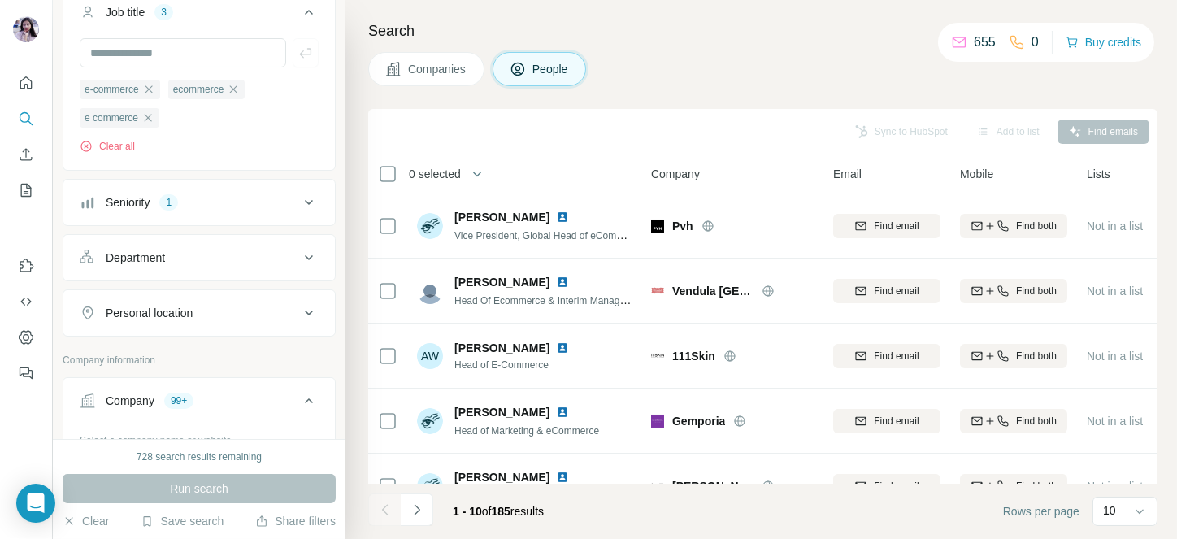
click at [434, 181] on span "0 selected" at bounding box center [435, 174] width 52 height 16
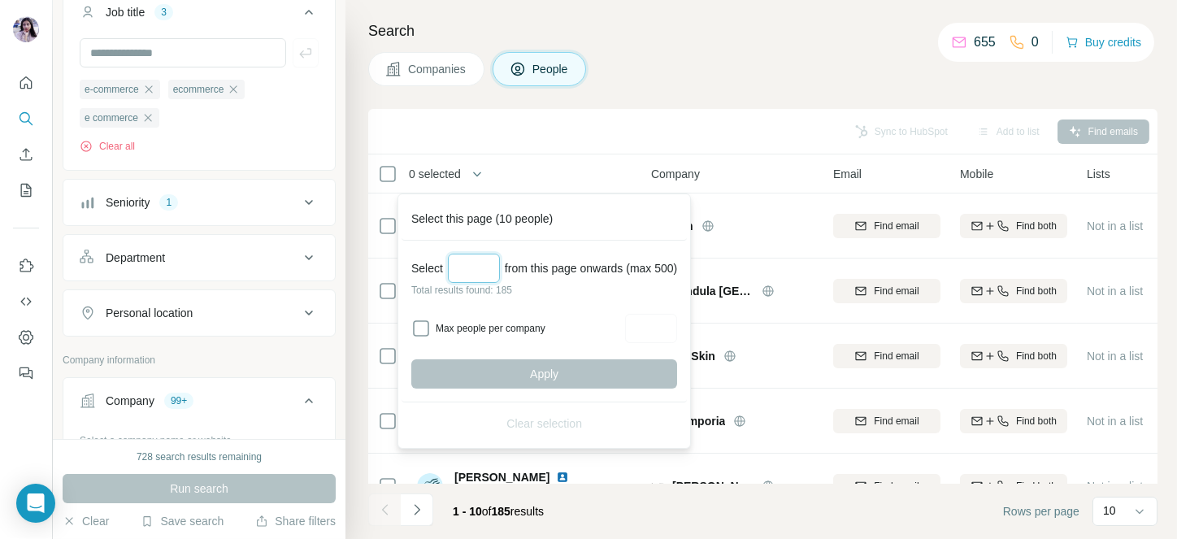
click at [471, 272] on input "Select a number (up to 500)" at bounding box center [474, 268] width 52 height 29
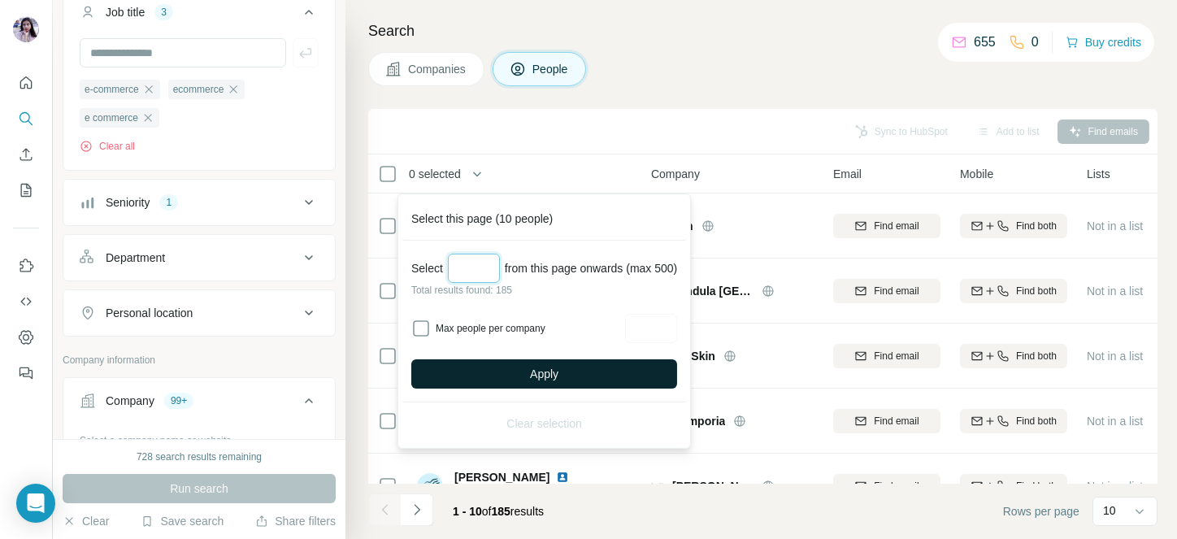
type input "***"
click at [533, 361] on button "Apply" at bounding box center [544, 373] width 266 height 29
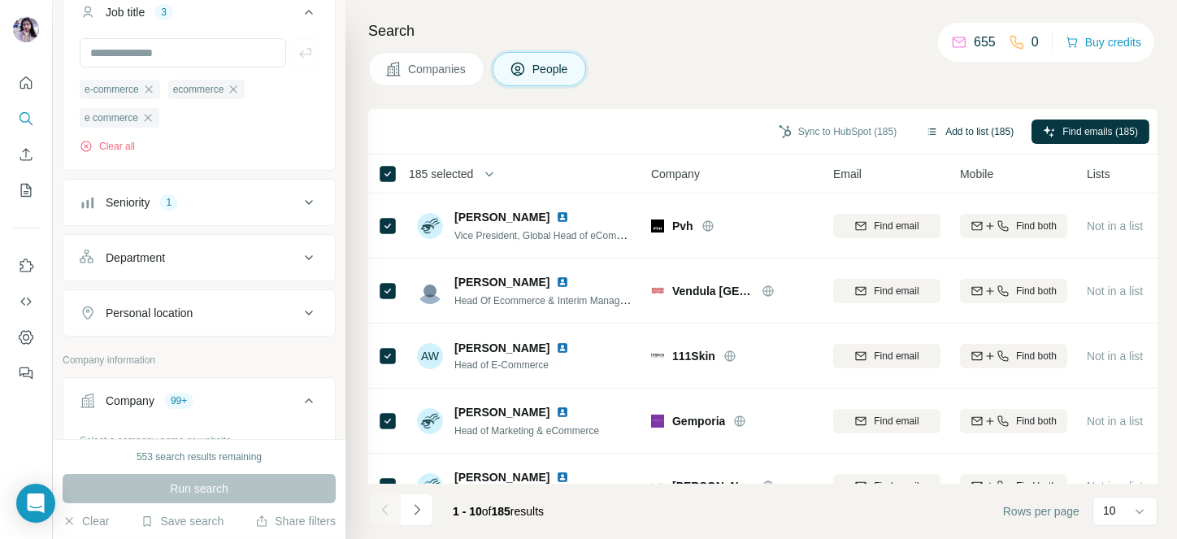
click at [959, 133] on button "Add to list (185)" at bounding box center [970, 132] width 111 height 24
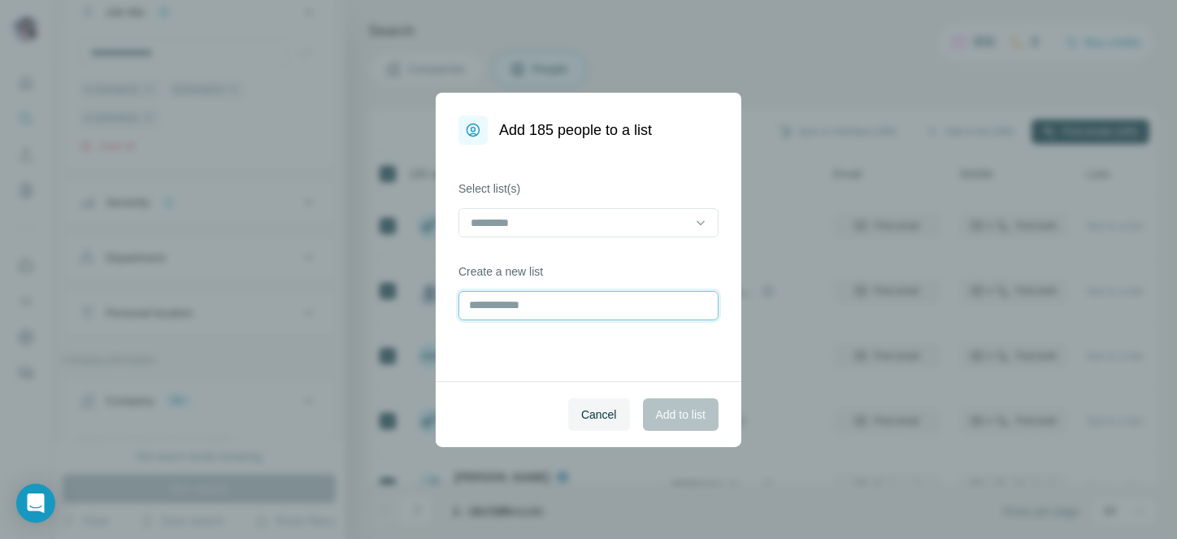
click at [531, 301] on input "text" at bounding box center [589, 305] width 260 height 29
type input "******"
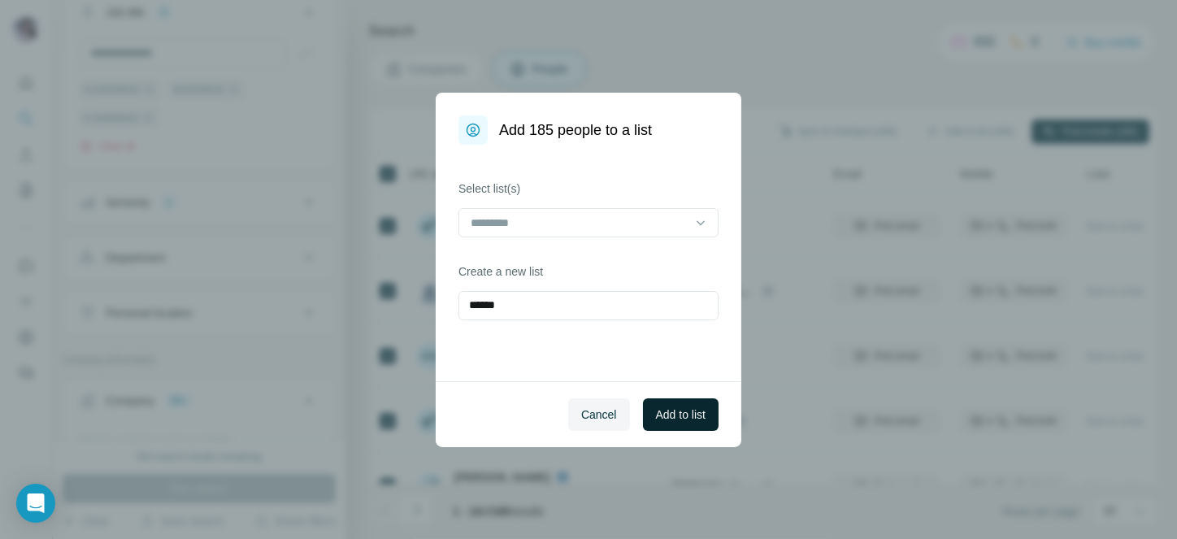
click at [672, 414] on span "Add to list" at bounding box center [681, 415] width 50 height 16
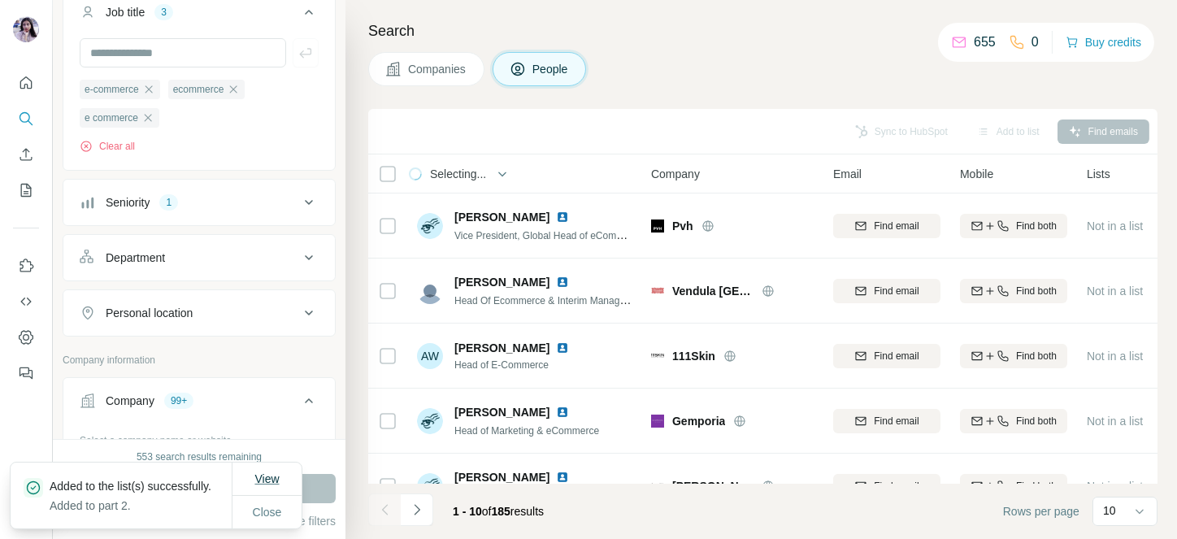
click at [267, 478] on button "View" at bounding box center [266, 478] width 47 height 29
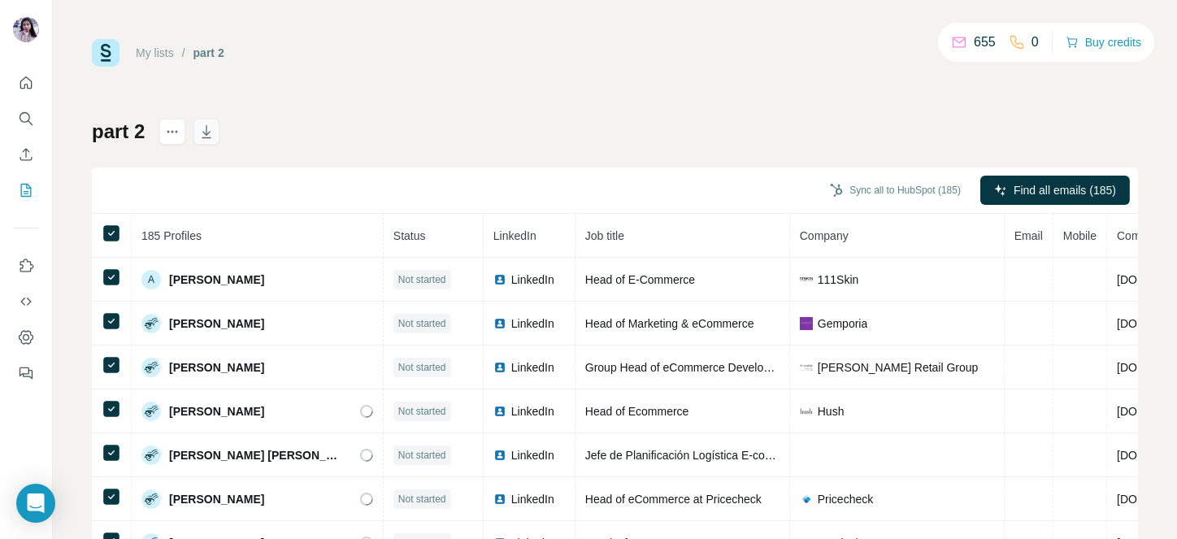
click at [211, 137] on icon "button" at bounding box center [206, 131] width 9 height 13
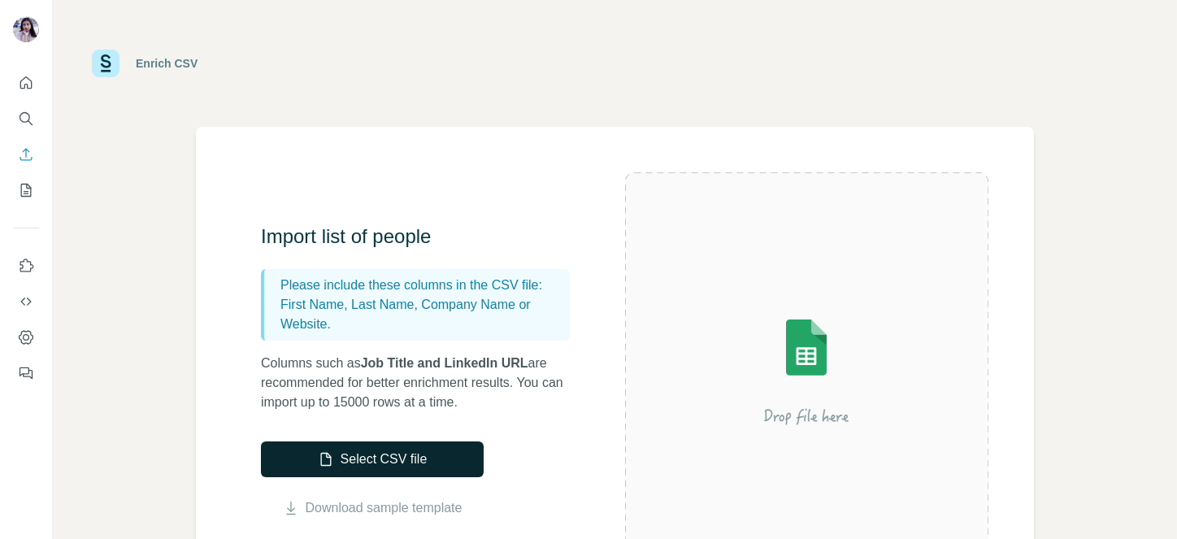
click at [389, 458] on button "Select CSV file" at bounding box center [372, 459] width 223 height 36
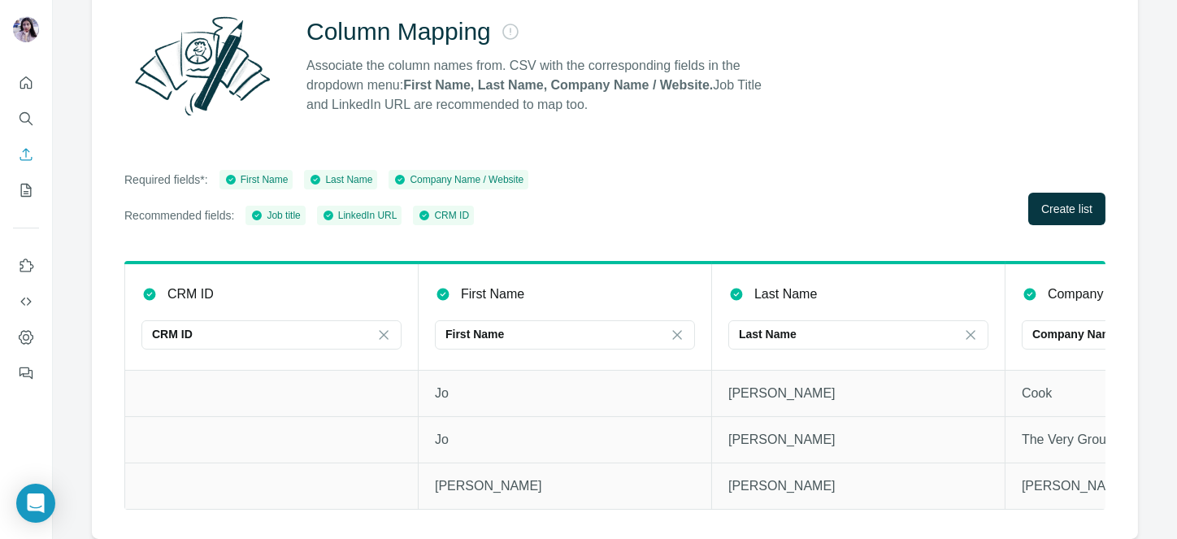
scroll to position [172, 0]
click at [1042, 201] on span "Create list" at bounding box center [1067, 209] width 51 height 16
